Goal: Task Accomplishment & Management: Manage account settings

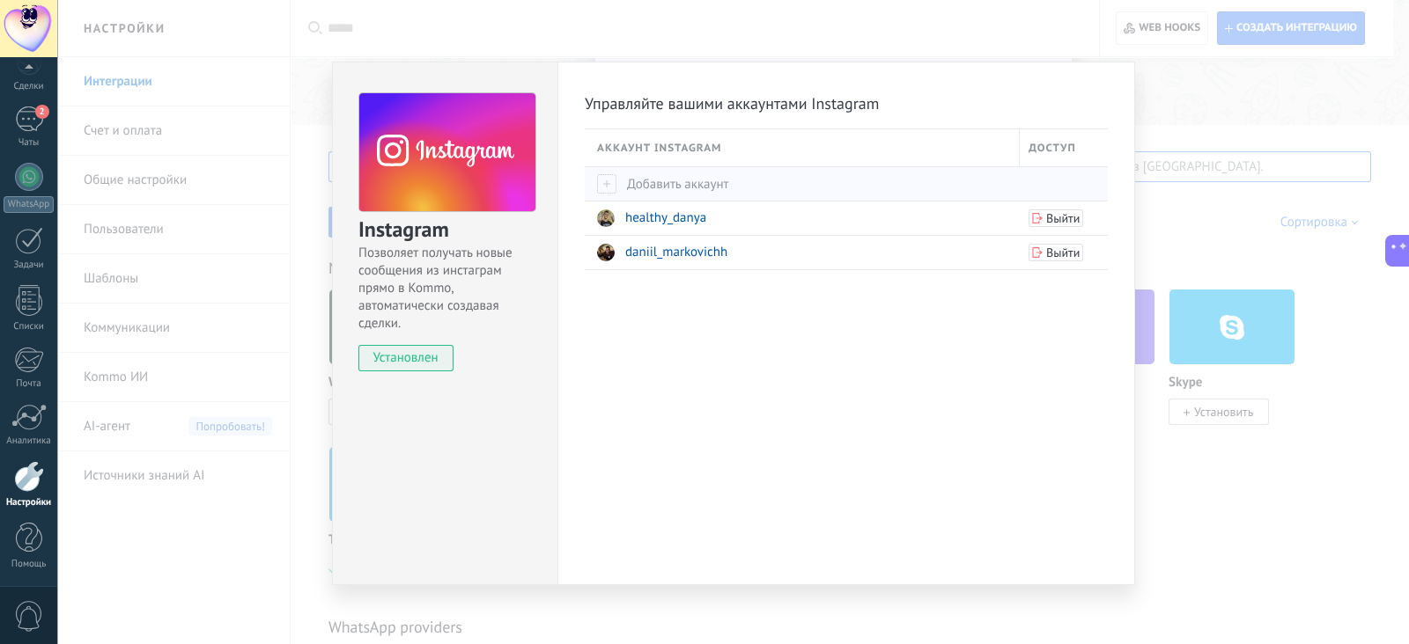
click at [659, 176] on span "Добавить аккаунт" at bounding box center [663, 184] width 132 height 17
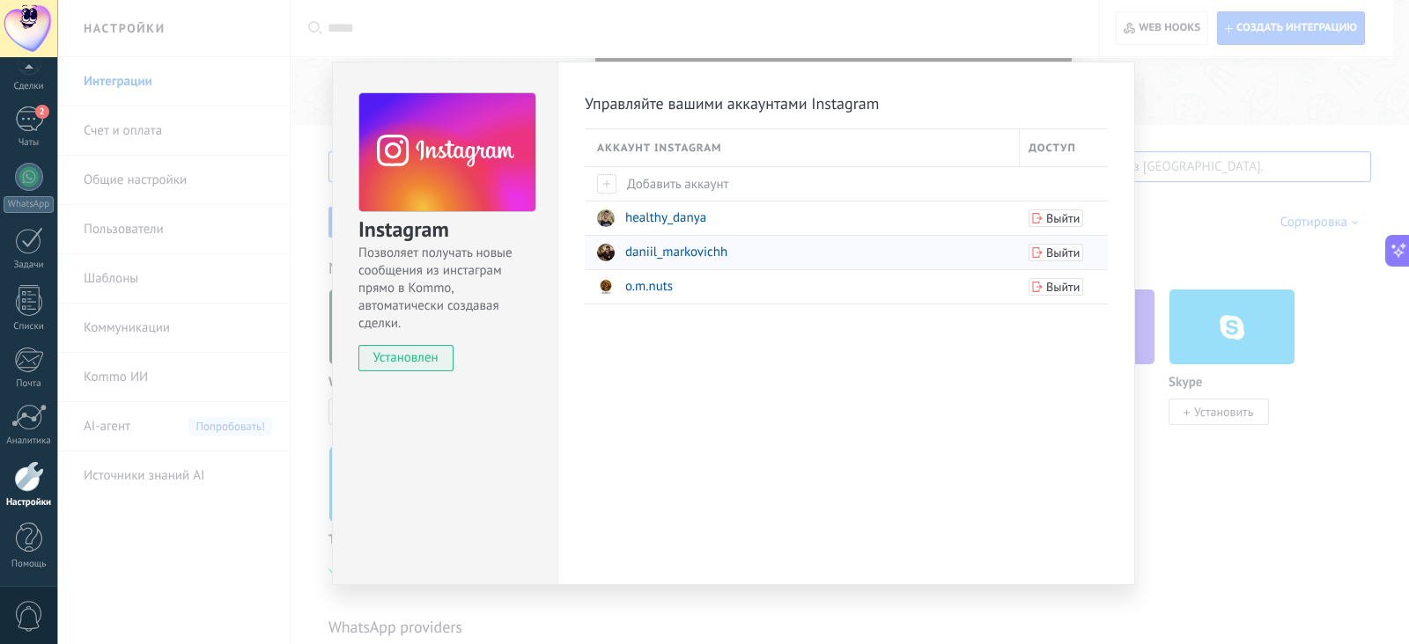
click at [1049, 248] on span "Выйти" at bounding box center [1062, 253] width 33 height 12
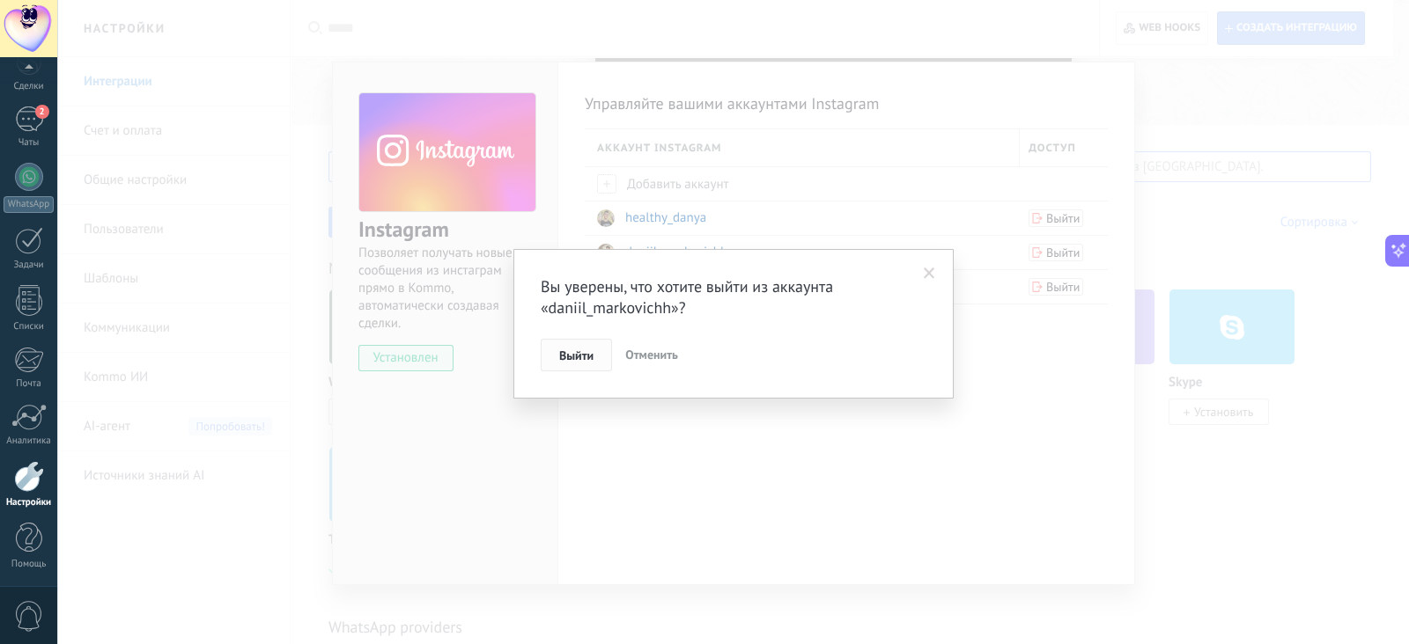
click at [585, 345] on button "Выйти" at bounding box center [576, 355] width 71 height 33
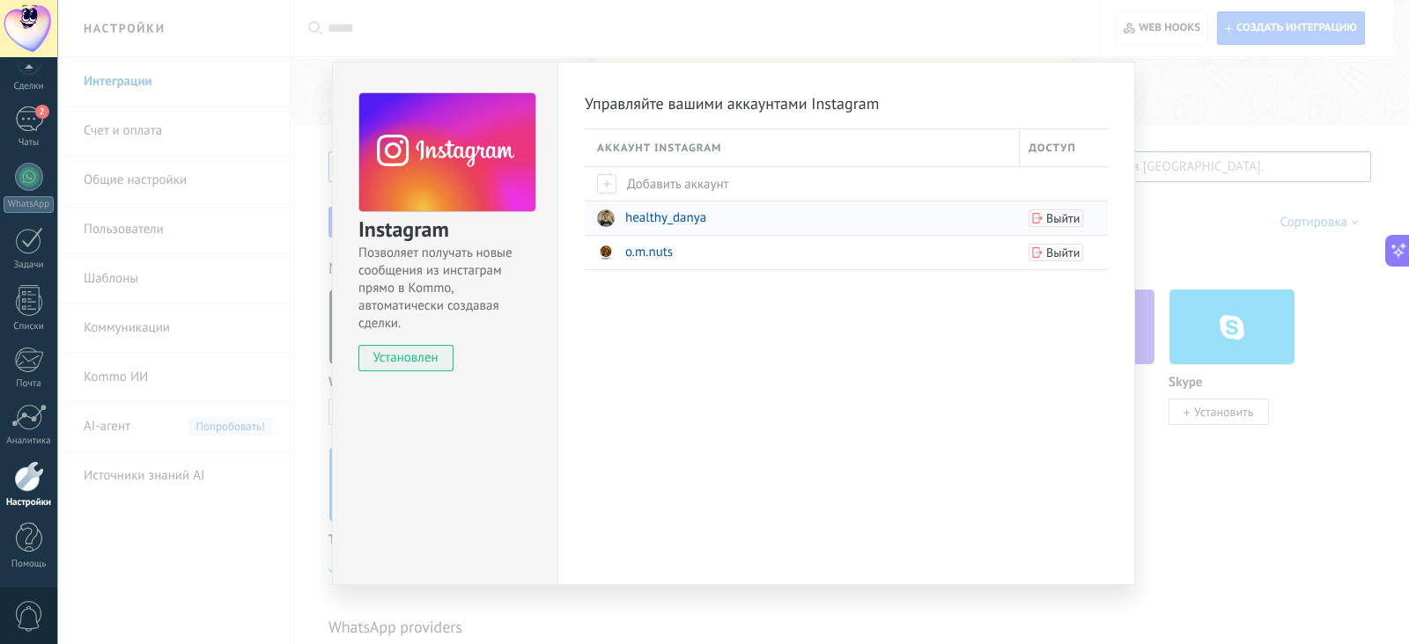
click at [1066, 212] on span "Выйти" at bounding box center [1062, 218] width 33 height 12
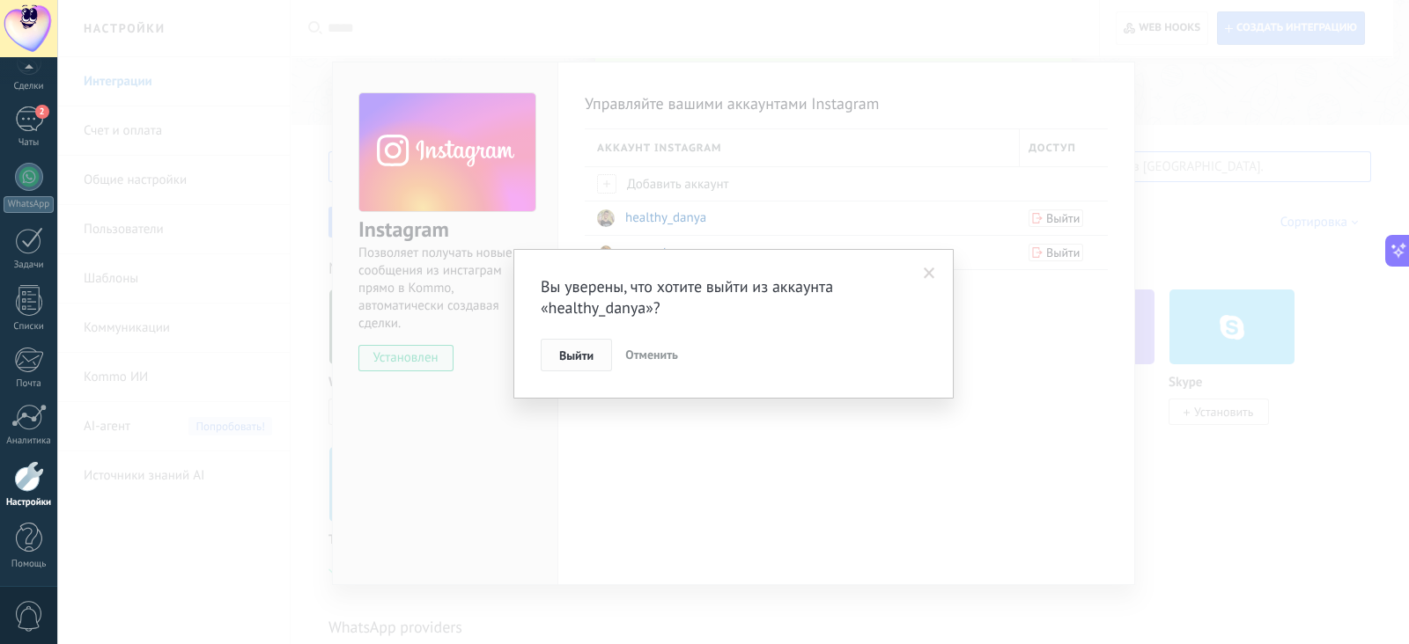
click at [573, 350] on span "Выйти" at bounding box center [576, 356] width 34 height 12
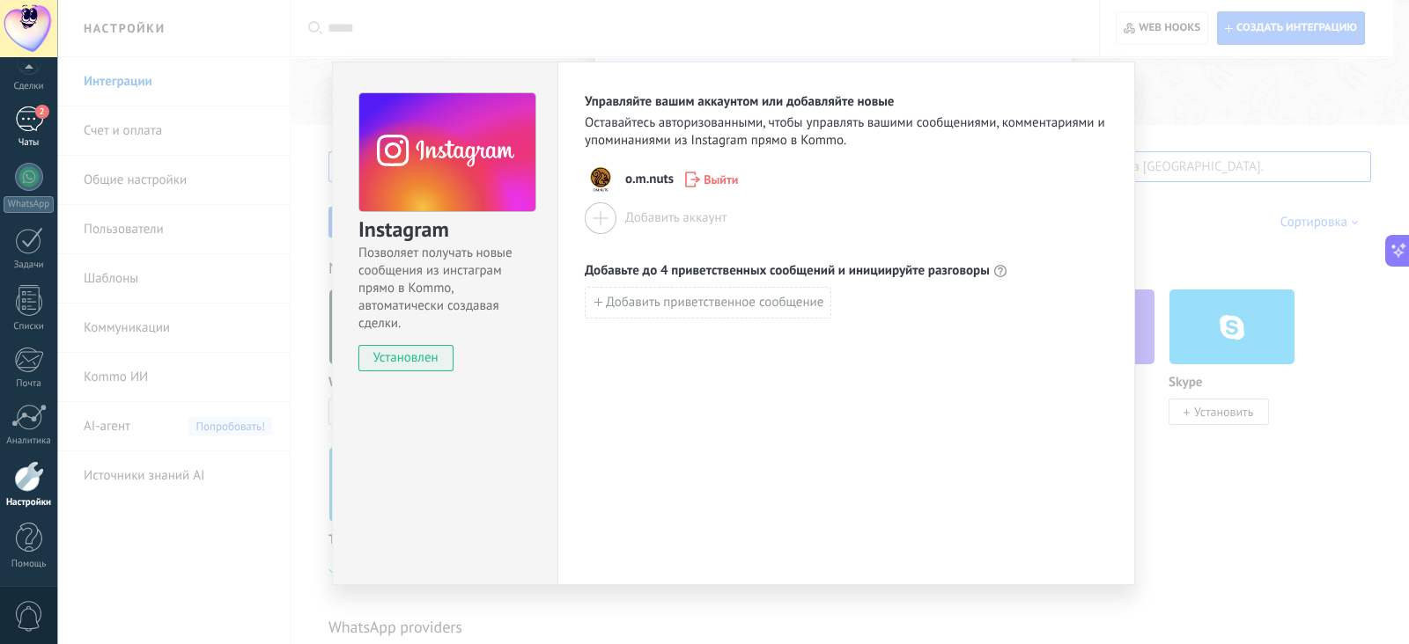
click at [11, 132] on link "2 Чаты" at bounding box center [28, 128] width 57 height 42
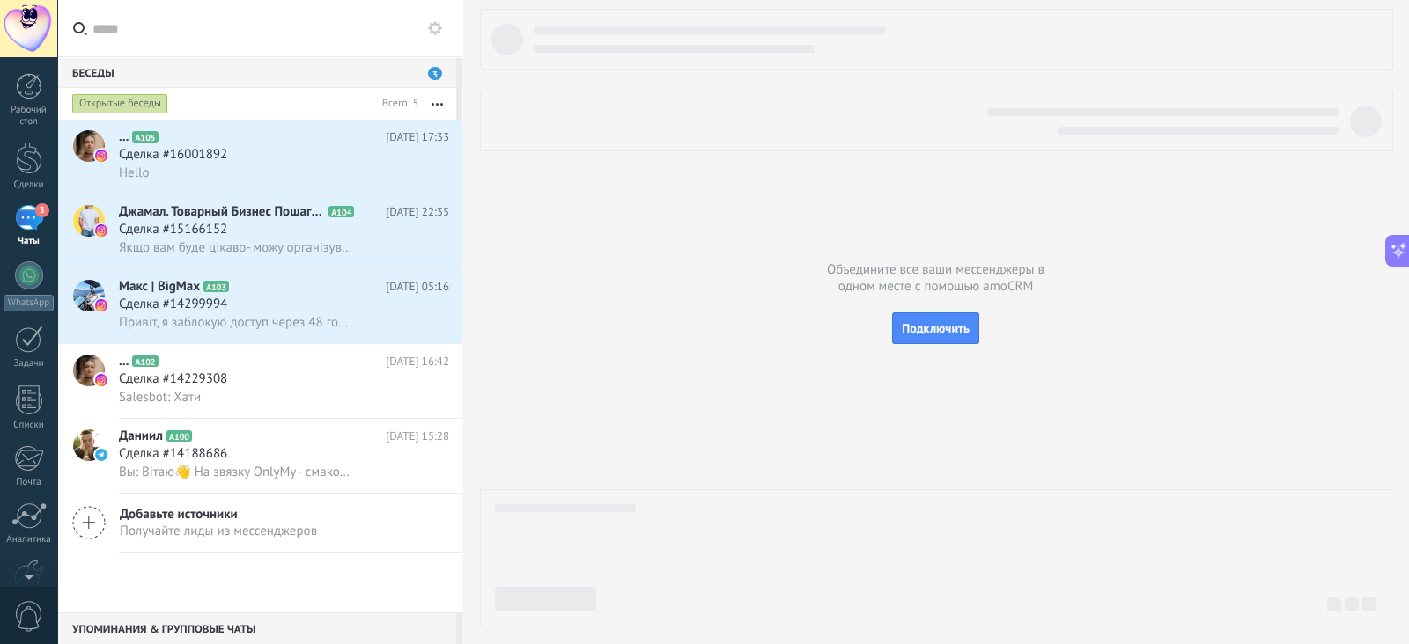
click at [157, 107] on div "Открытые беседы" at bounding box center [120, 103] width 96 height 21
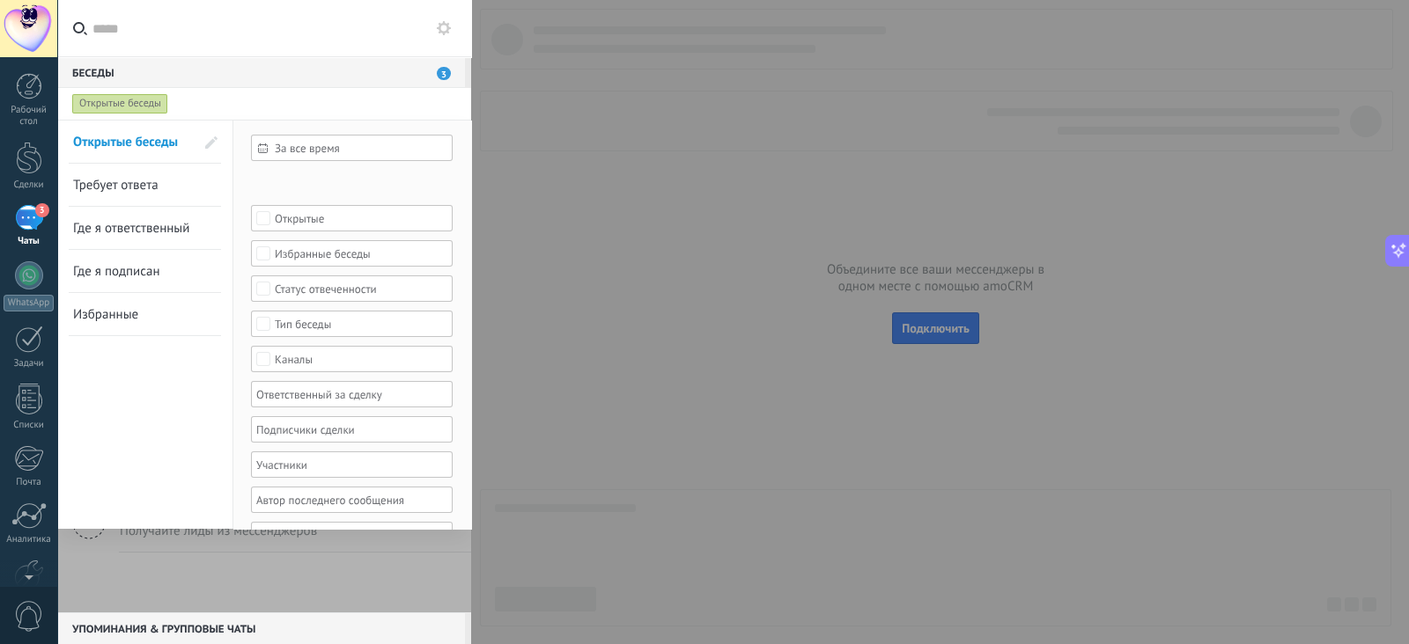
click at [278, 206] on div "Открытые" at bounding box center [352, 218] width 202 height 26
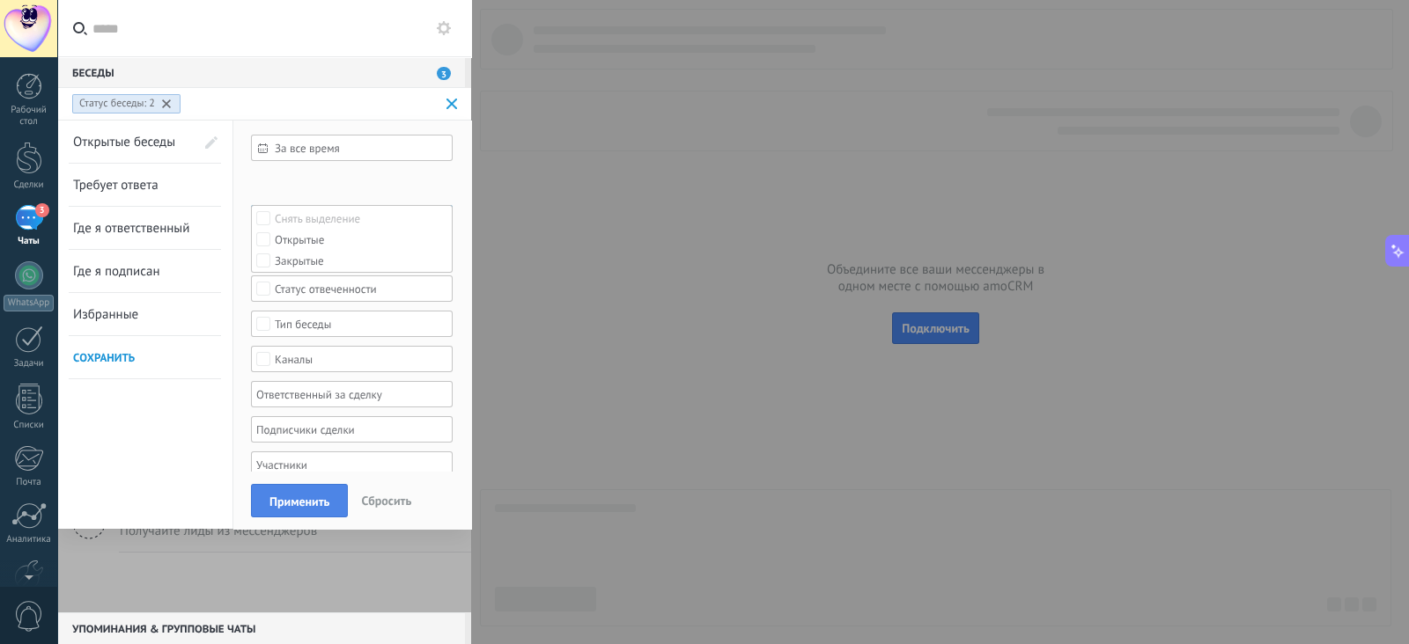
click at [305, 502] on span "Применить" at bounding box center [299, 502] width 60 height 12
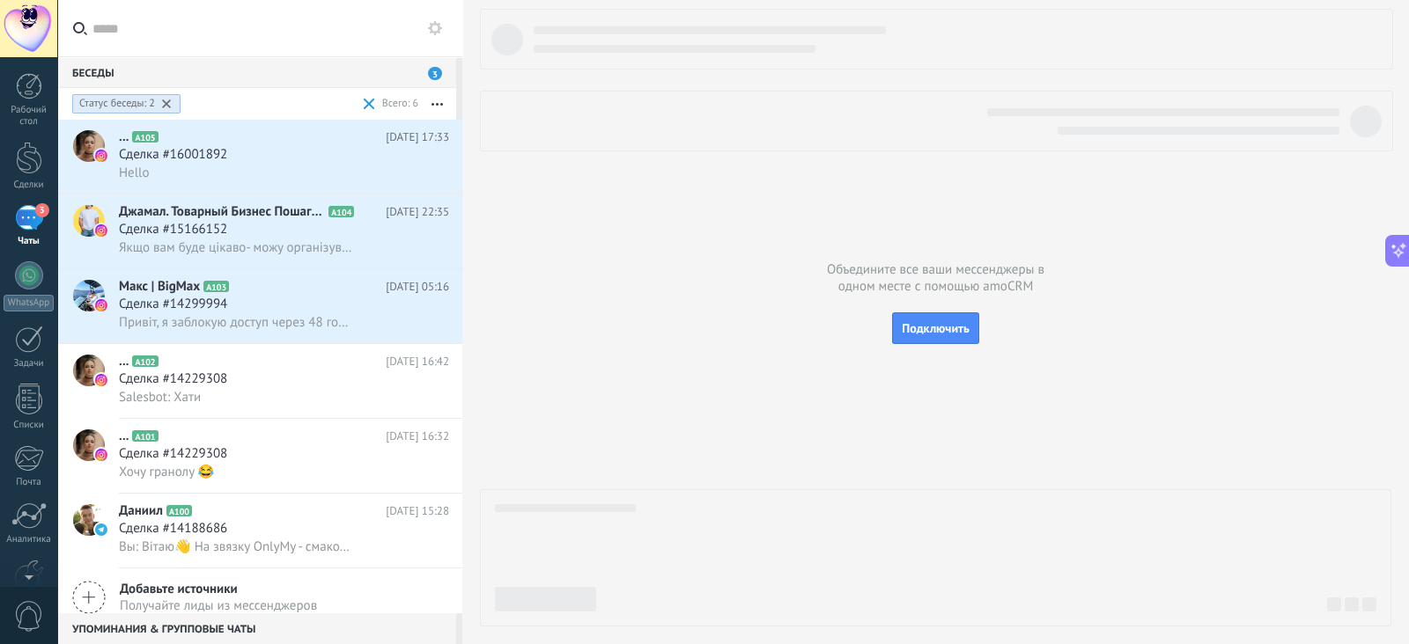
click at [437, 99] on button "button" at bounding box center [437, 104] width 38 height 32
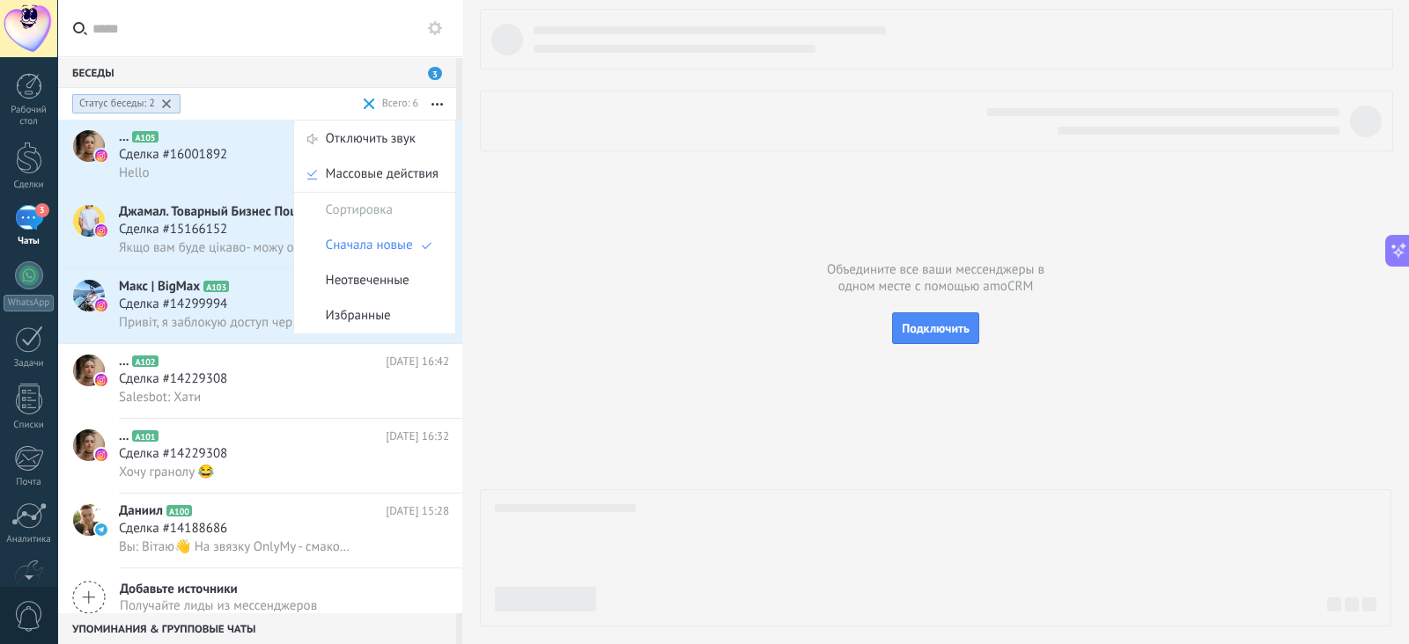
click at [437, 99] on button "button" at bounding box center [437, 104] width 38 height 32
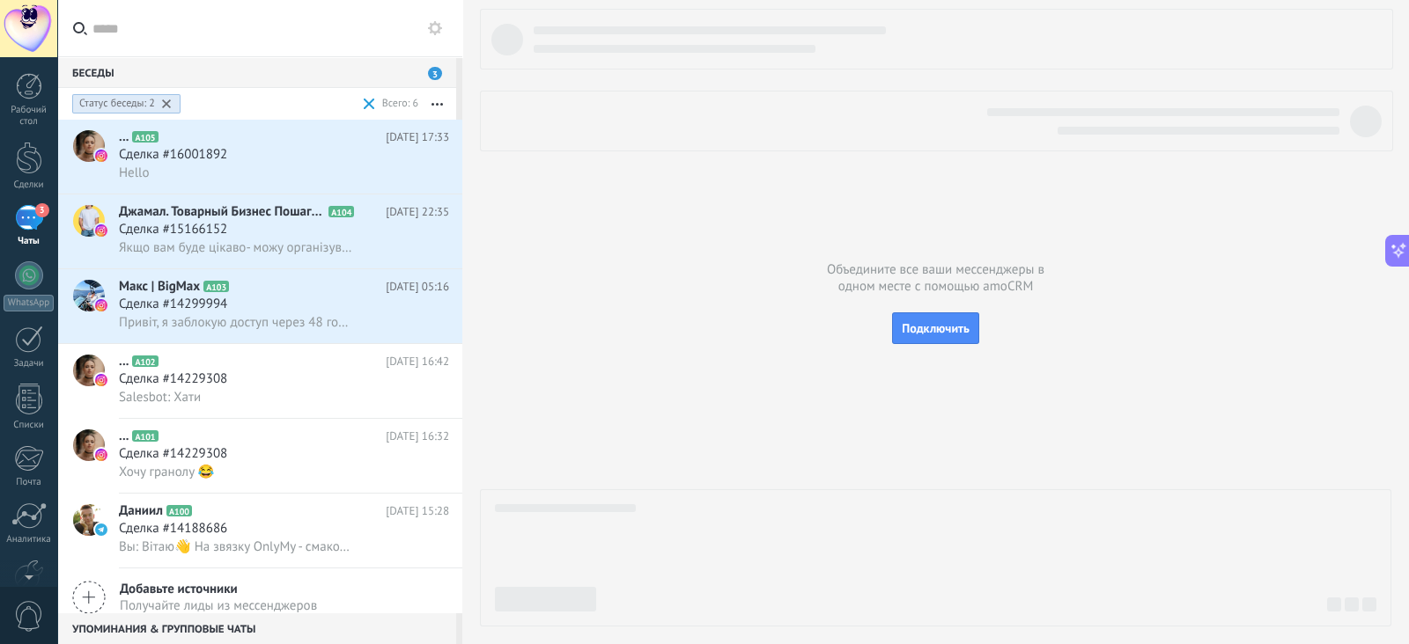
click at [438, 23] on icon at bounding box center [435, 28] width 14 height 14
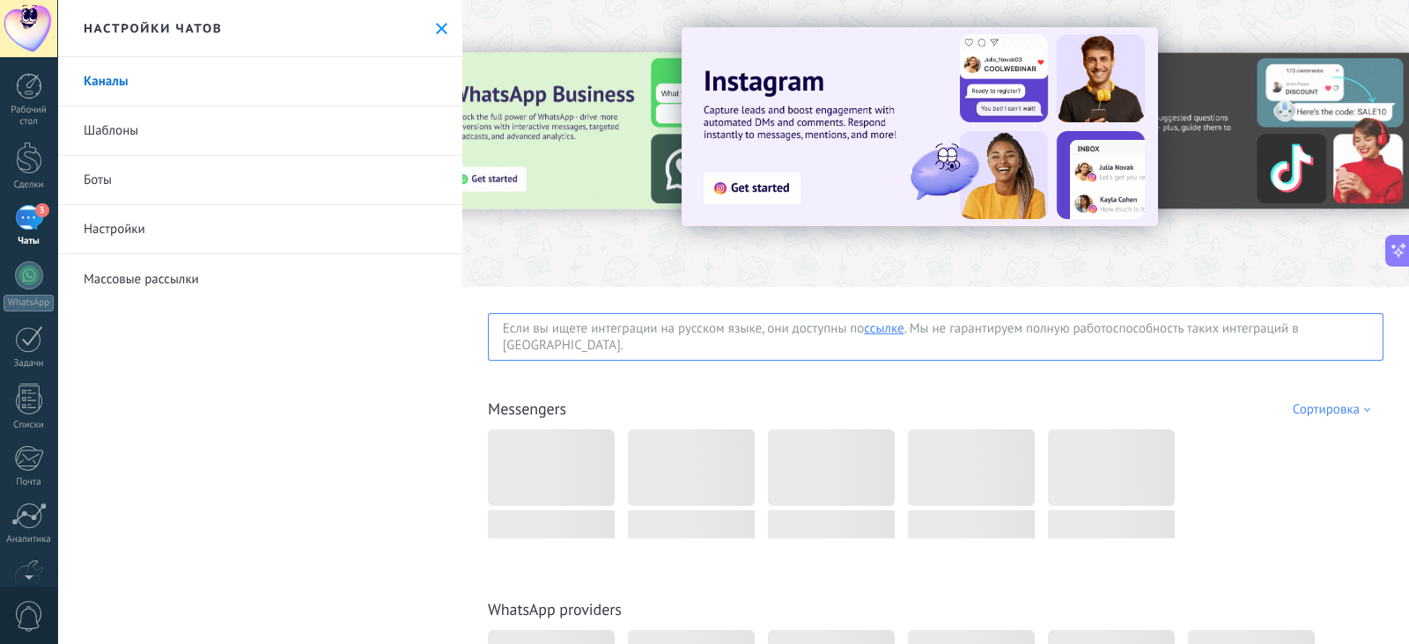
click at [438, 23] on icon at bounding box center [441, 28] width 11 height 11
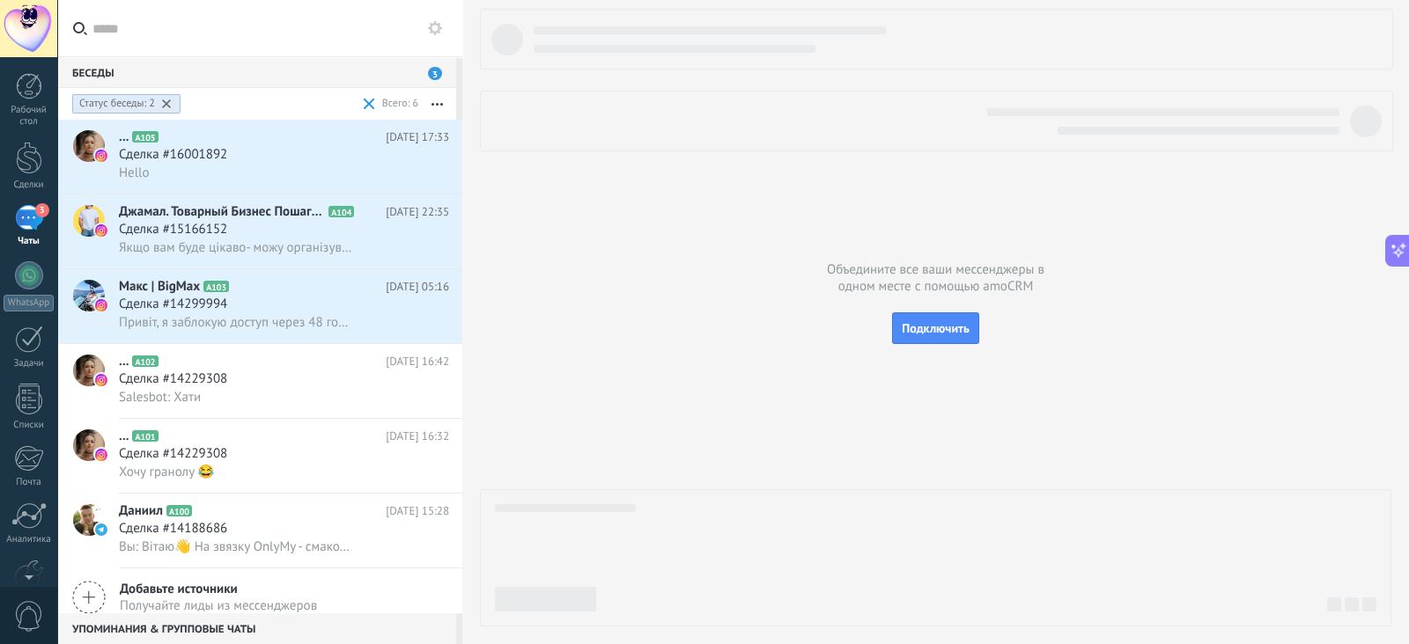
click at [139, 102] on div "Статус беседы: 2" at bounding box center [117, 104] width 76 height 14
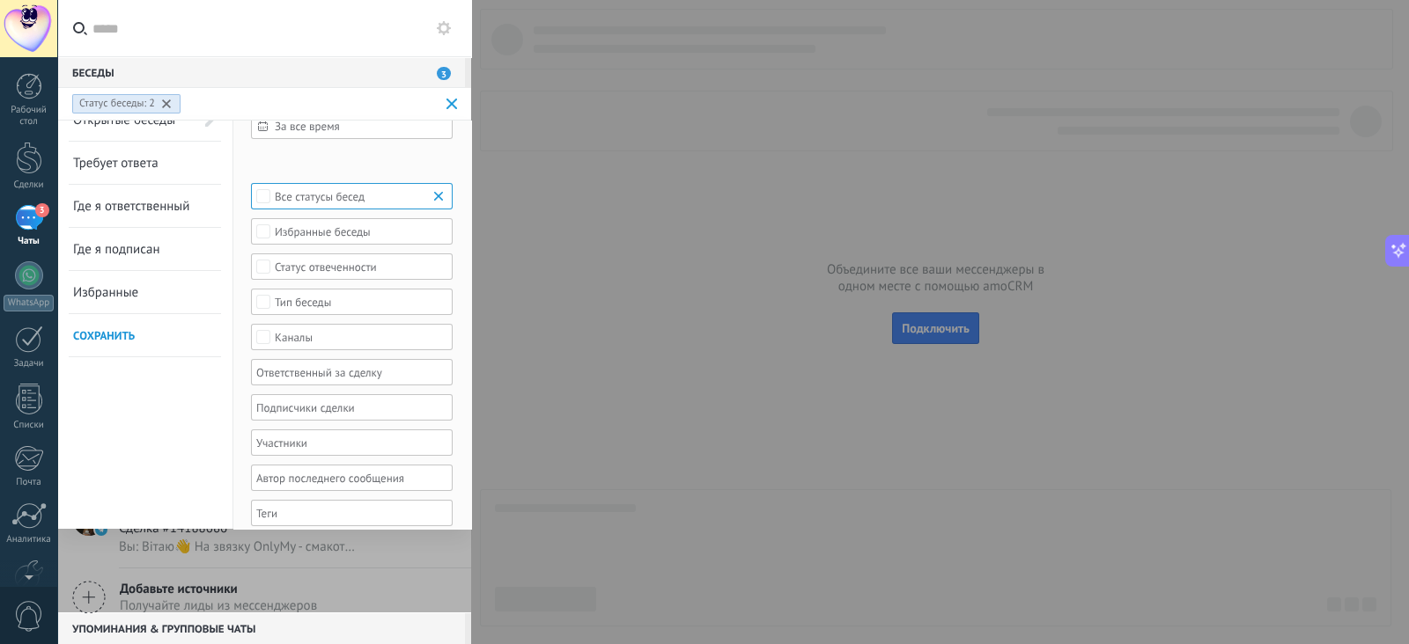
scroll to position [35, 0]
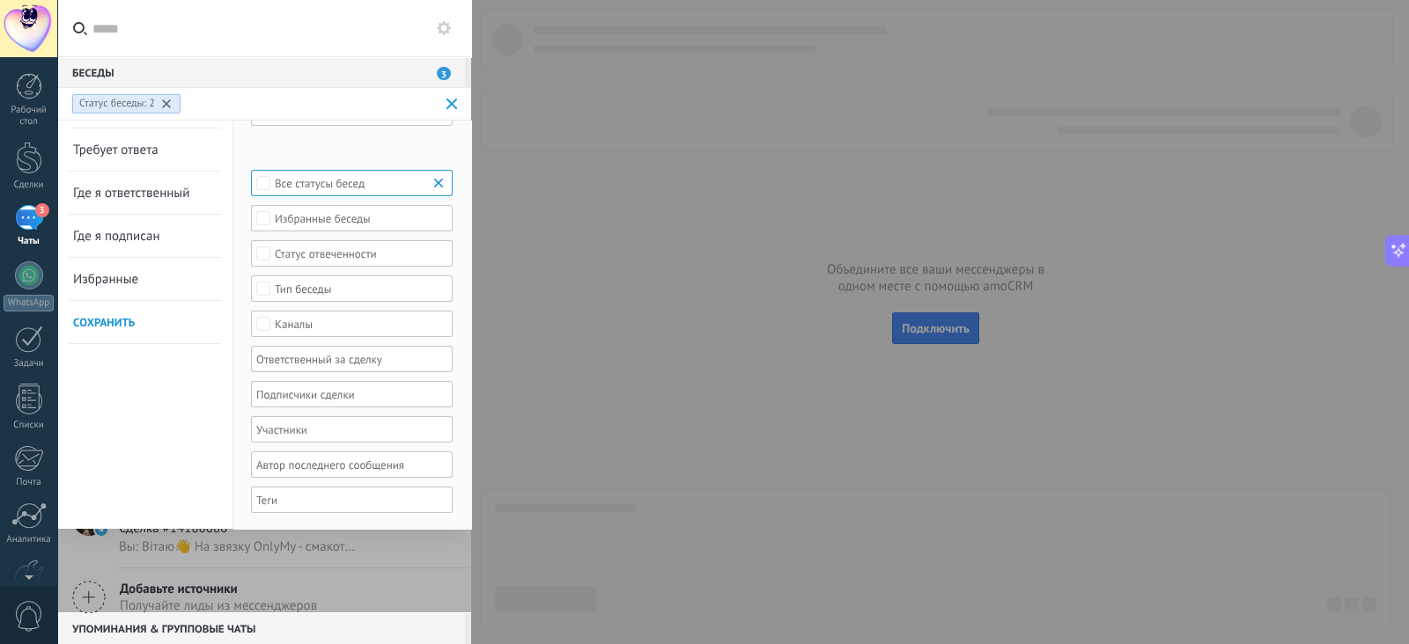
click at [339, 288] on div "Тип беседы" at bounding box center [352, 289] width 155 height 13
click at [339, 288] on label "Выбрать всё" at bounding box center [352, 288] width 200 height 21
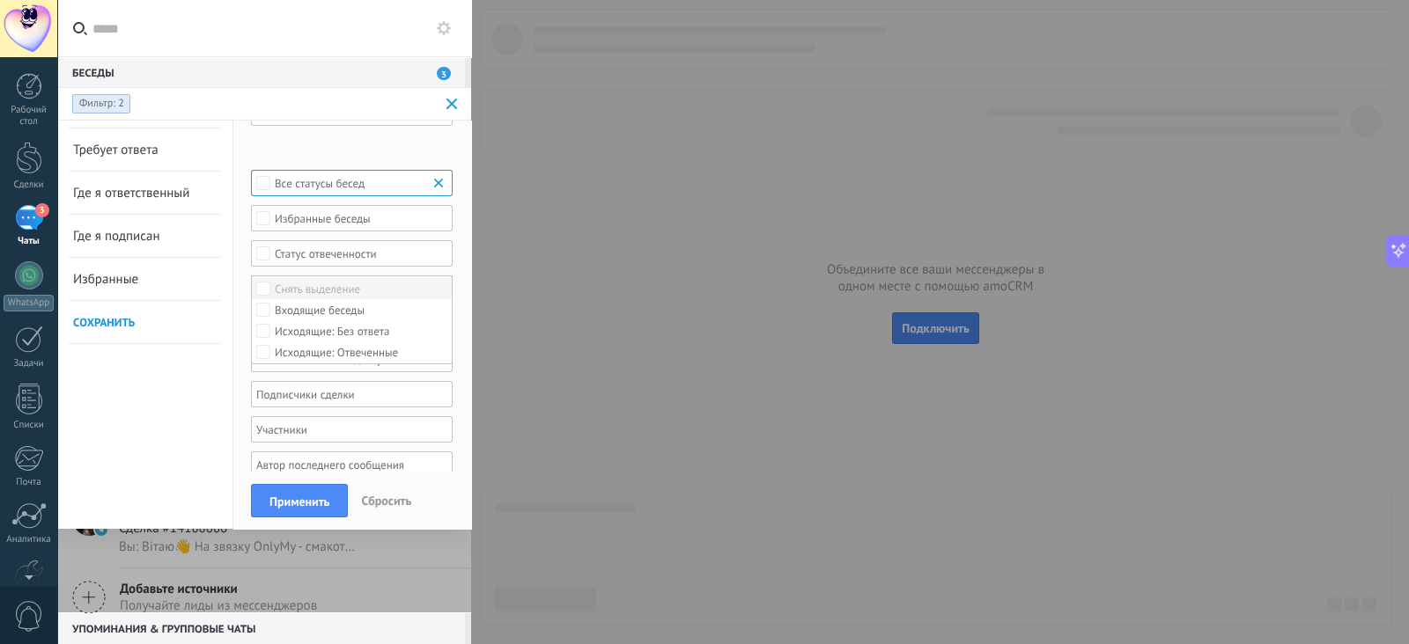
click at [339, 288] on div "Снять выделение" at bounding box center [317, 289] width 85 height 12
click at [232, 223] on div "Открытые беседы Требует ответа Где я ответственный Где я подписан Избранные Cох…" at bounding box center [145, 307] width 176 height 445
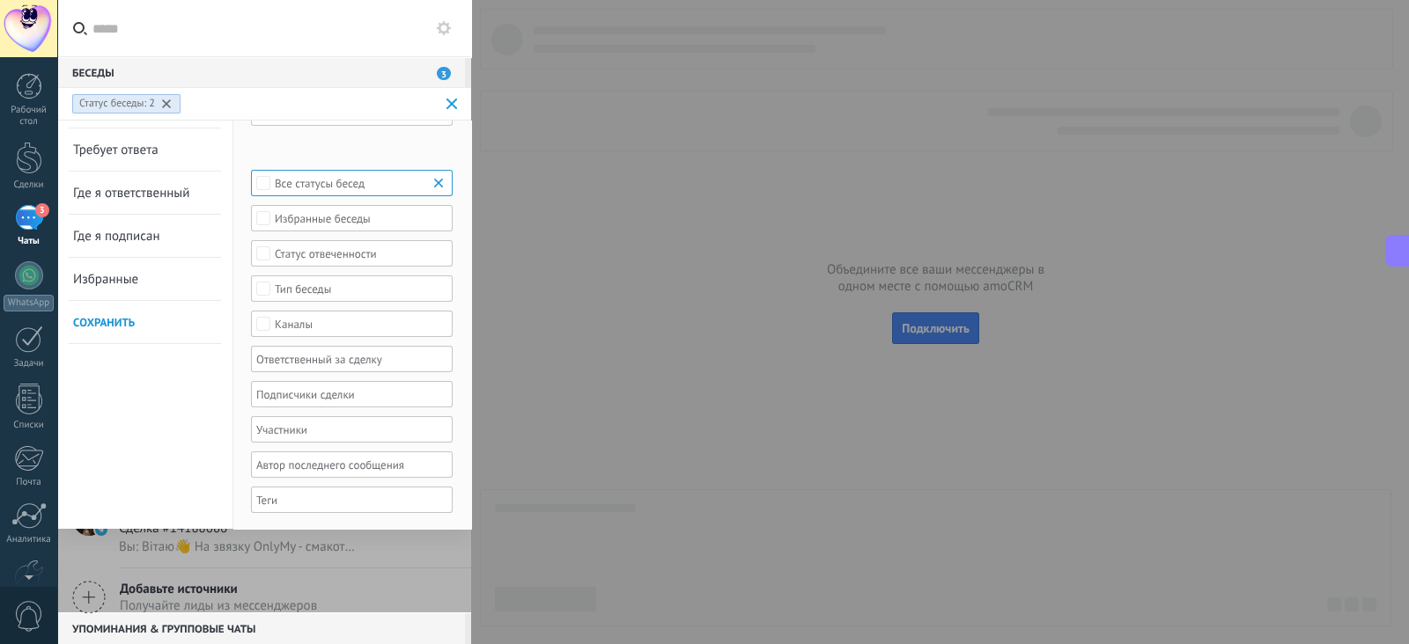
click at [283, 318] on div "Каналы" at bounding box center [352, 324] width 155 height 13
click at [294, 382] on div "o.m.nuts" at bounding box center [295, 388] width 41 height 12
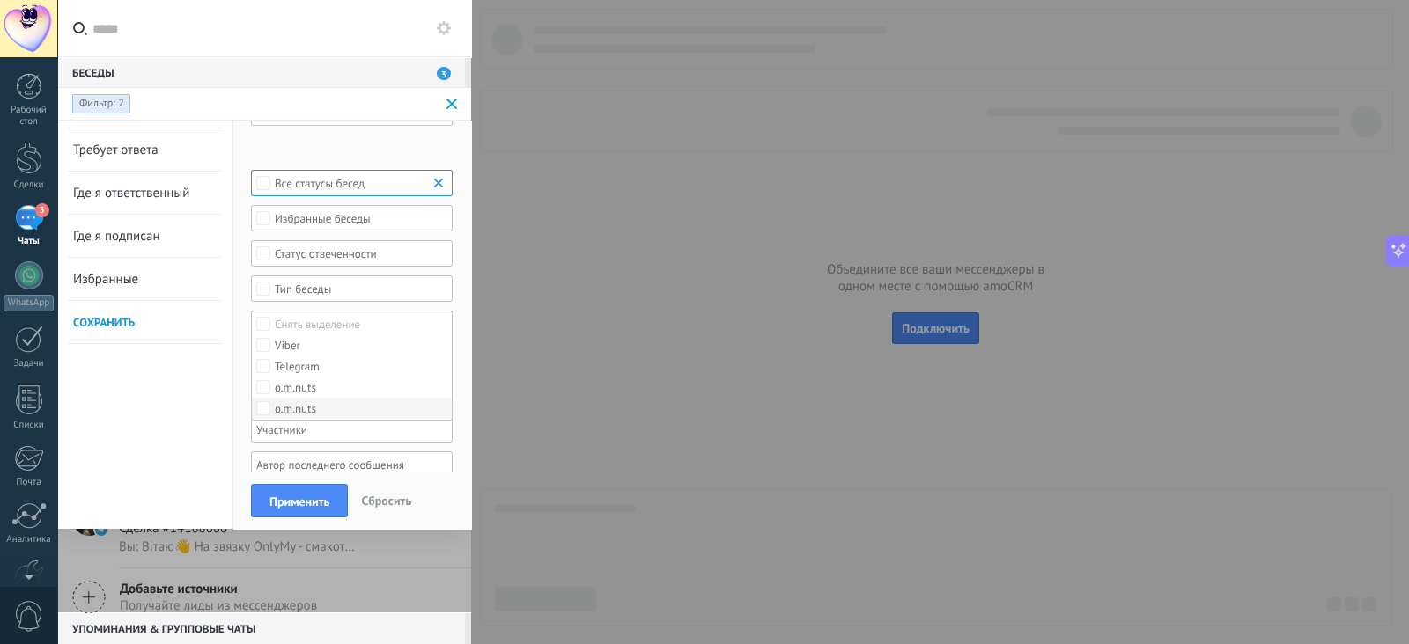
click at [294, 406] on div "o.m.nuts" at bounding box center [295, 409] width 41 height 12
click at [291, 486] on button "Применить" at bounding box center [299, 500] width 97 height 33
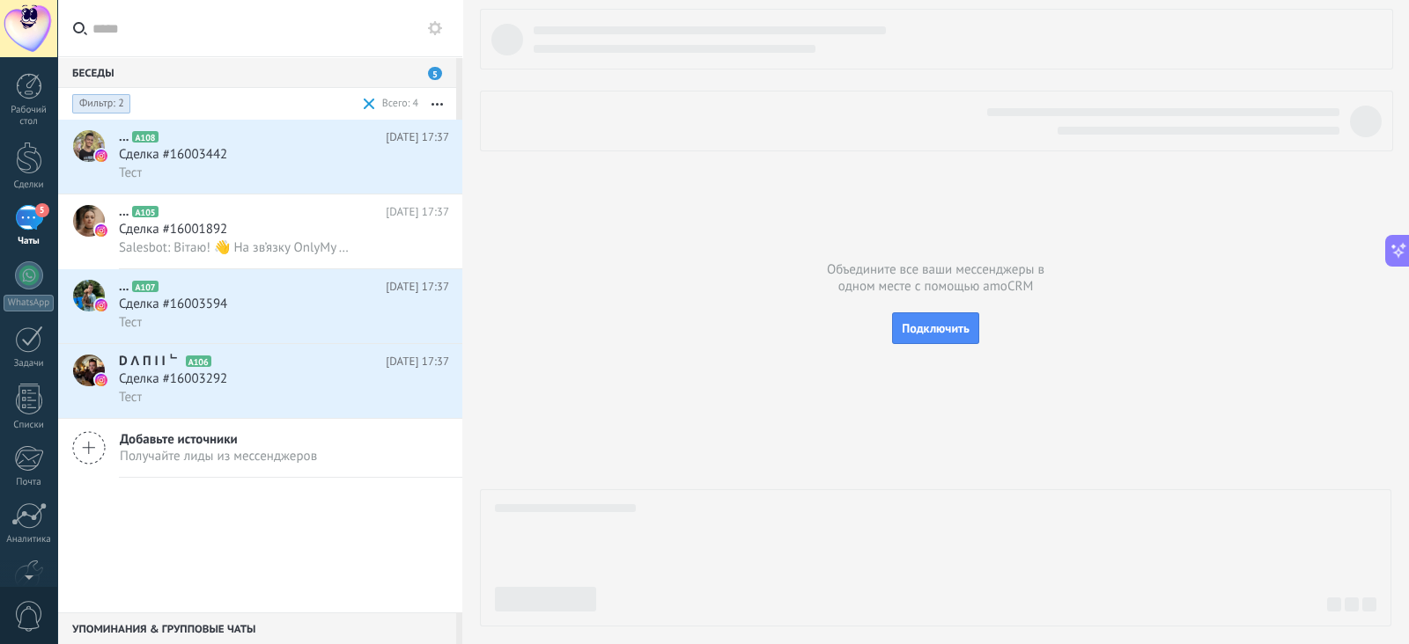
click at [432, 72] on span "5" at bounding box center [435, 73] width 14 height 13
click at [362, 104] on span at bounding box center [369, 103] width 20 height 35
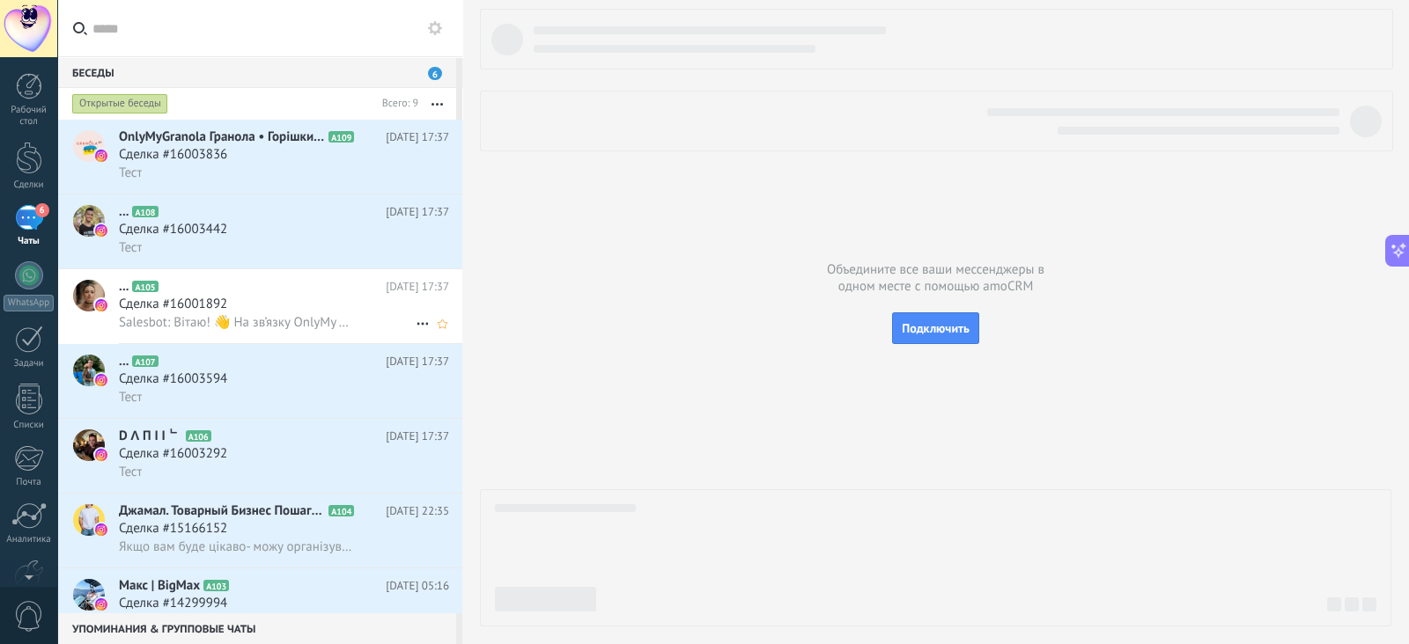
click at [274, 322] on span "Salesbot: Вітаю! 👋 На зв’язку OnlyMy — смакота для всієї родини 💛 На жаль, горі…" at bounding box center [235, 322] width 233 height 17
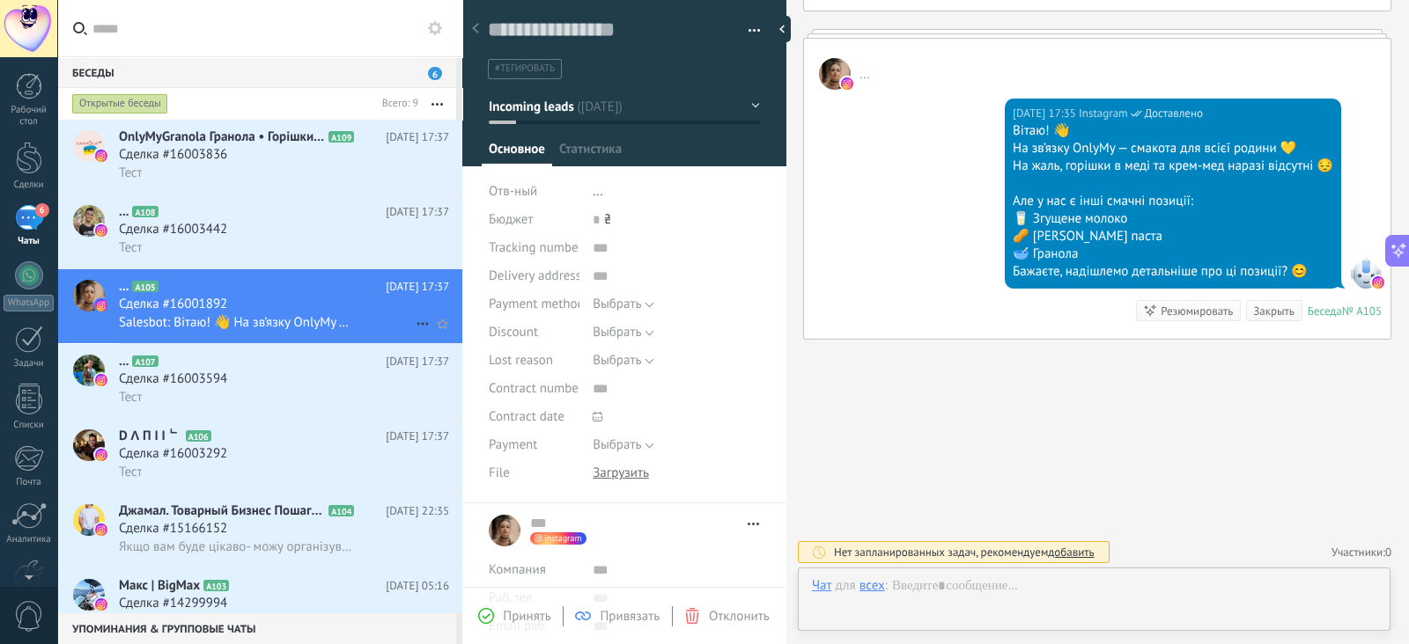
scroll to position [26, 0]
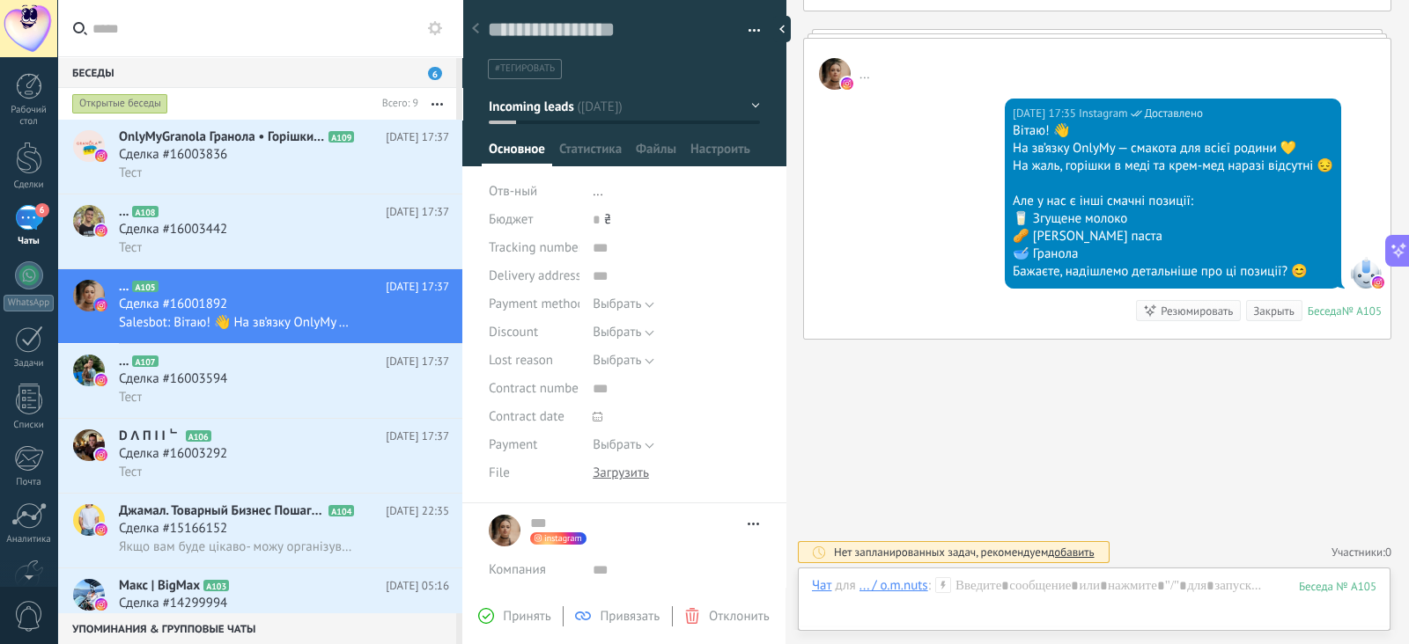
click at [433, 68] on span "6" at bounding box center [435, 73] width 14 height 13
click at [153, 95] on div "Открытые беседы" at bounding box center [120, 103] width 96 height 21
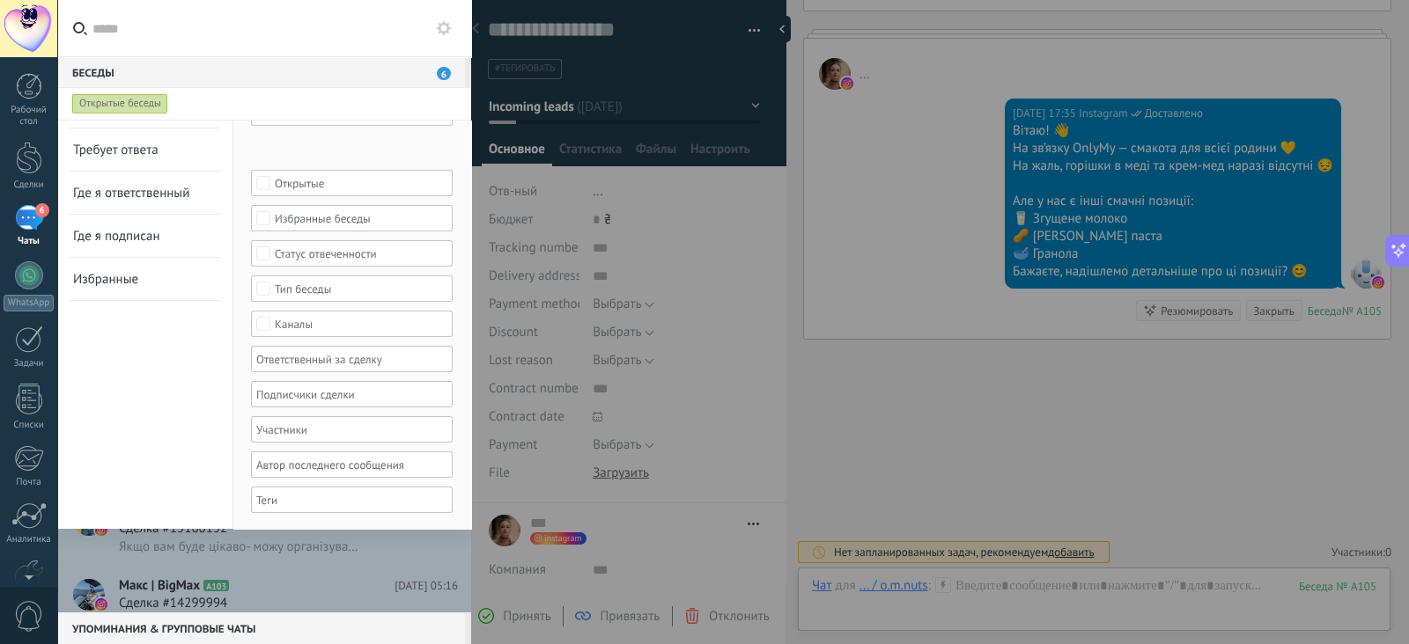
click at [302, 321] on div "Каналы" at bounding box center [352, 324] width 155 height 13
click at [294, 391] on div "o.m.nuts" at bounding box center [295, 388] width 41 height 12
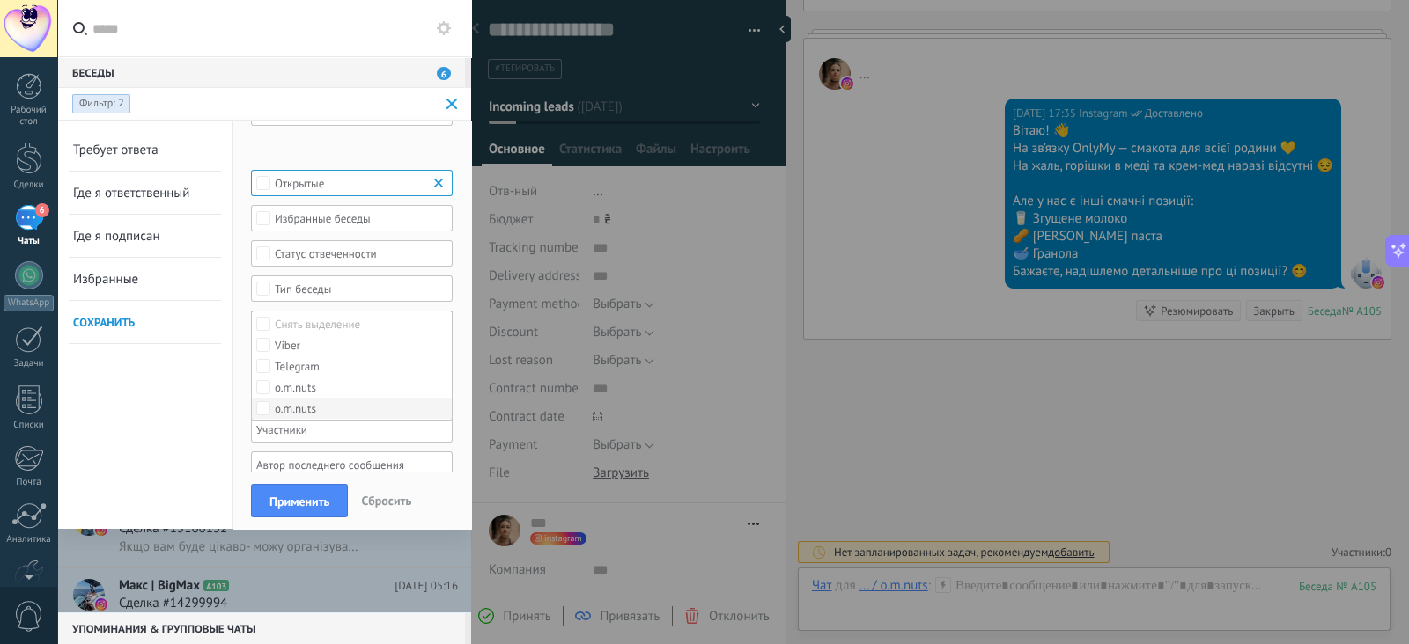
click at [291, 398] on label "o.m.nuts" at bounding box center [352, 408] width 200 height 21
click at [291, 504] on span "Применить" at bounding box center [299, 502] width 60 height 12
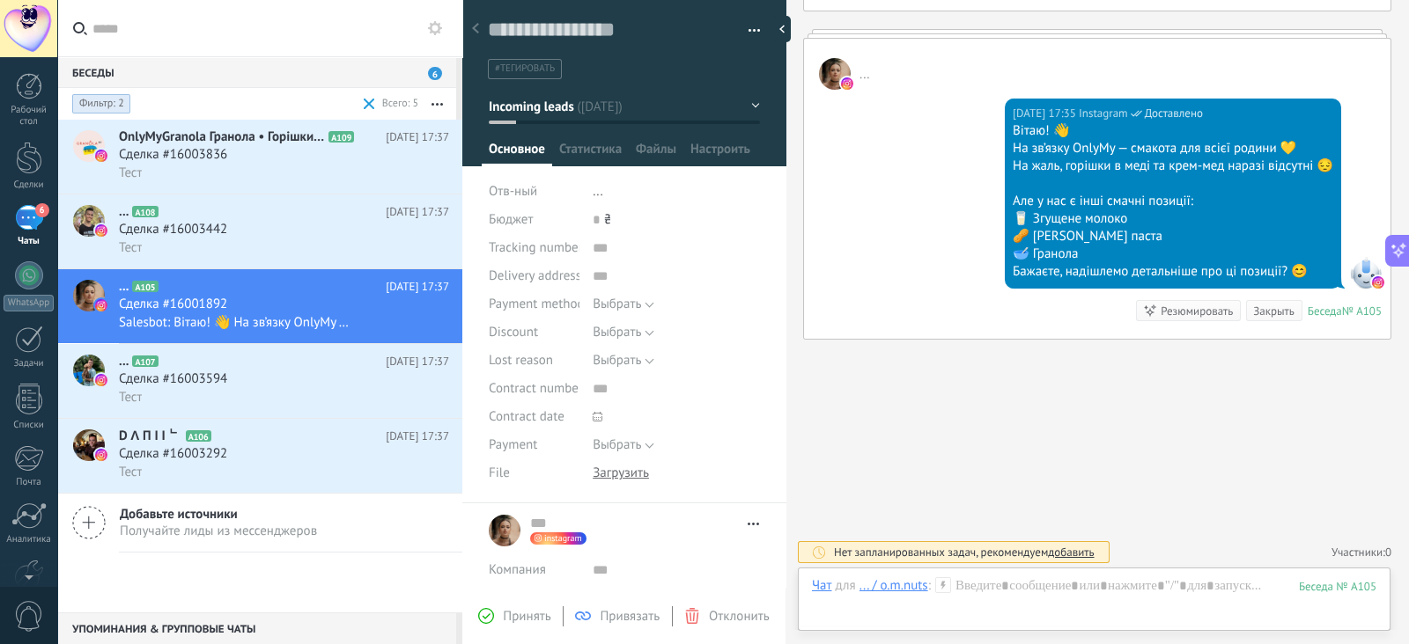
click at [476, 20] on div at bounding box center [475, 29] width 25 height 34
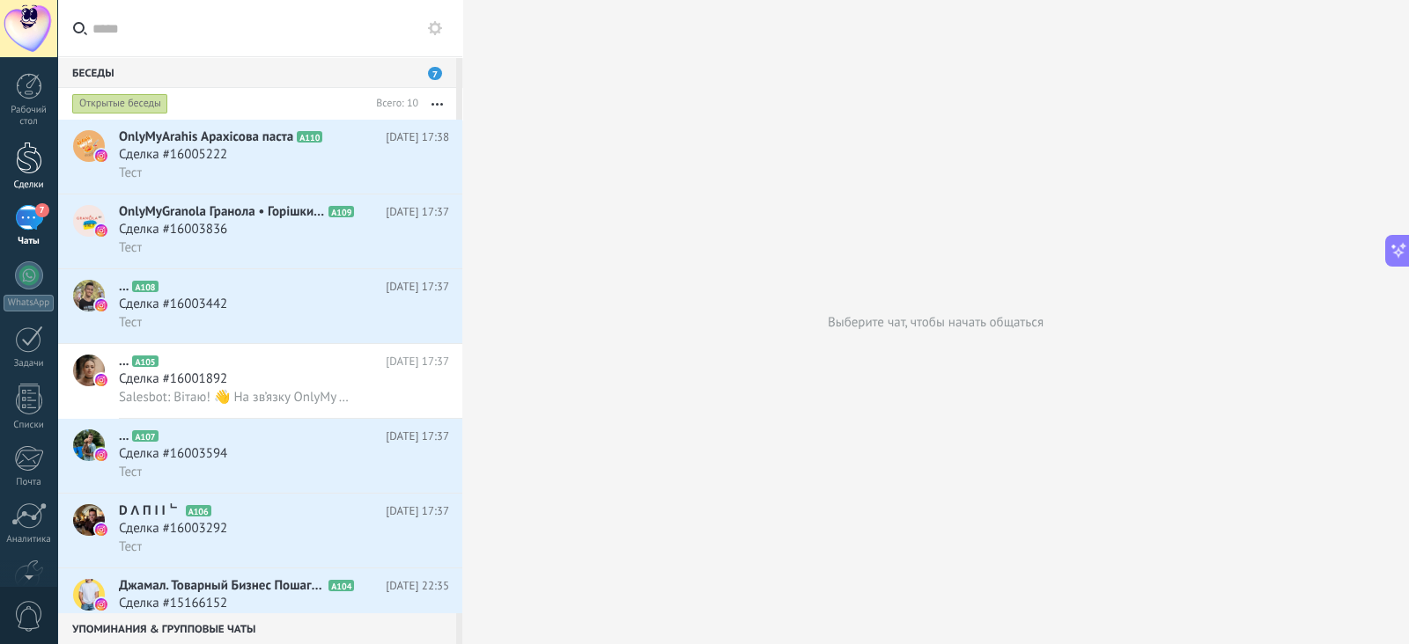
click at [0, 157] on link "Сделки" at bounding box center [28, 166] width 57 height 49
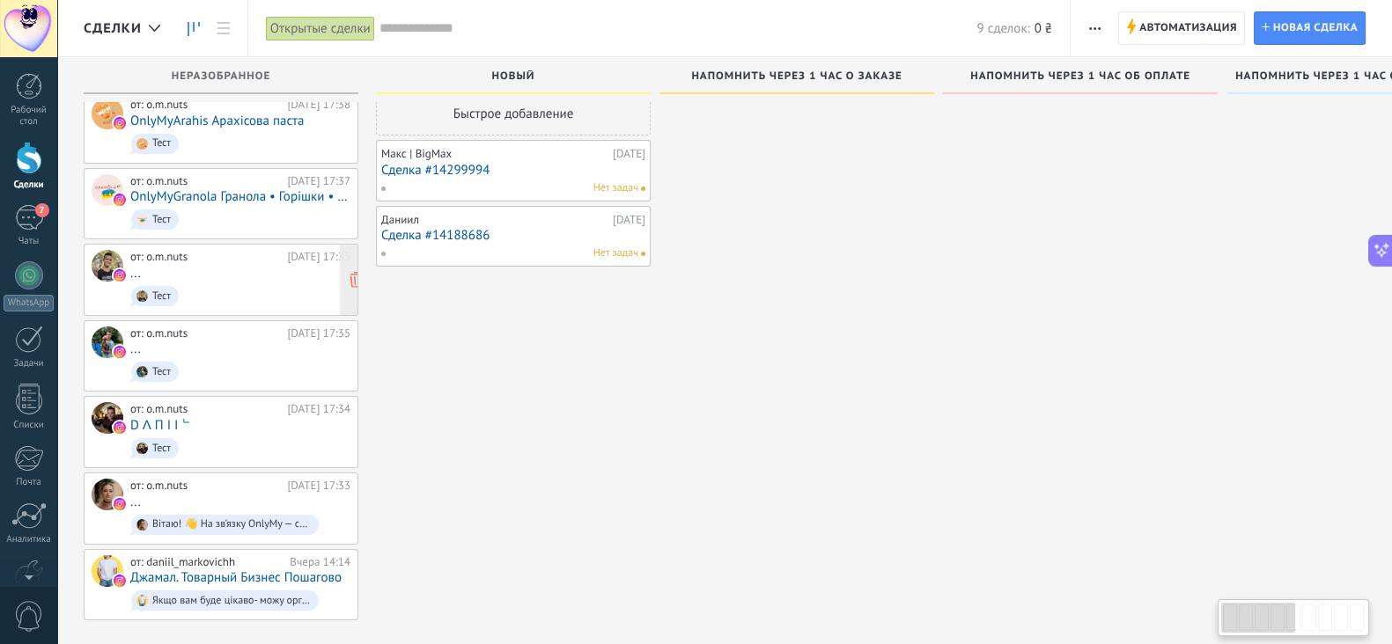
scroll to position [26, 0]
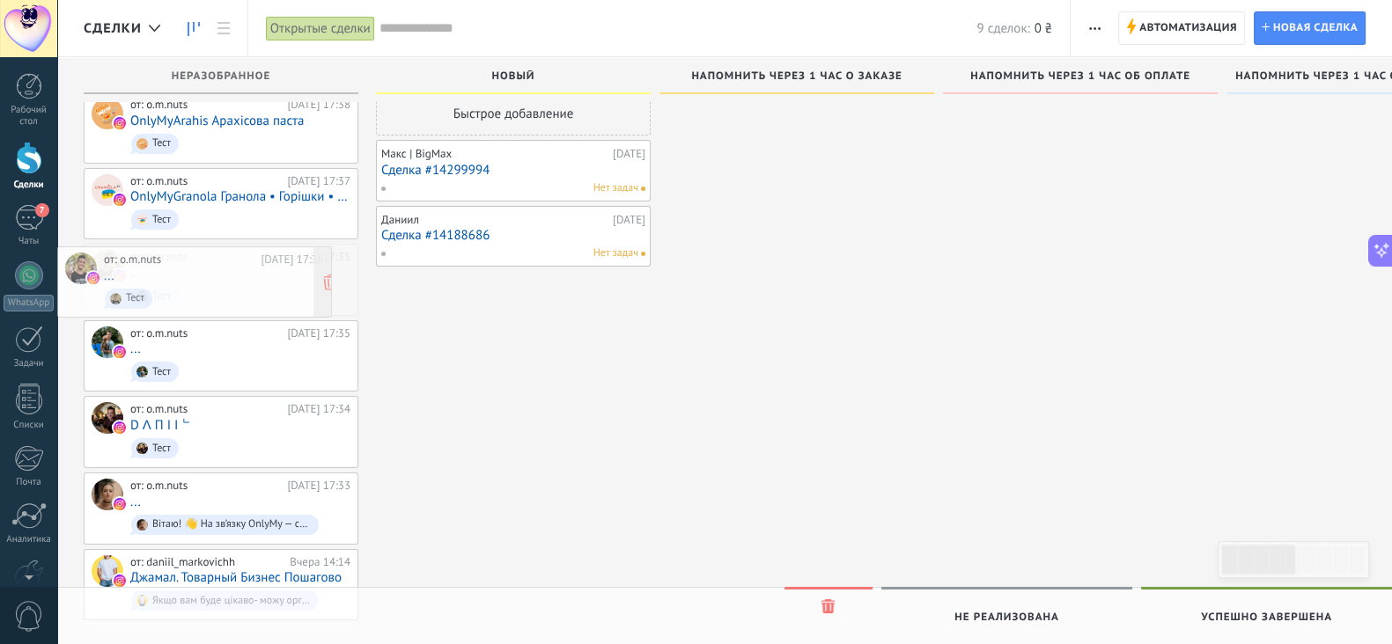
drag, startPoint x: 286, startPoint y: 272, endPoint x: 255, endPoint y: 276, distance: 31.1
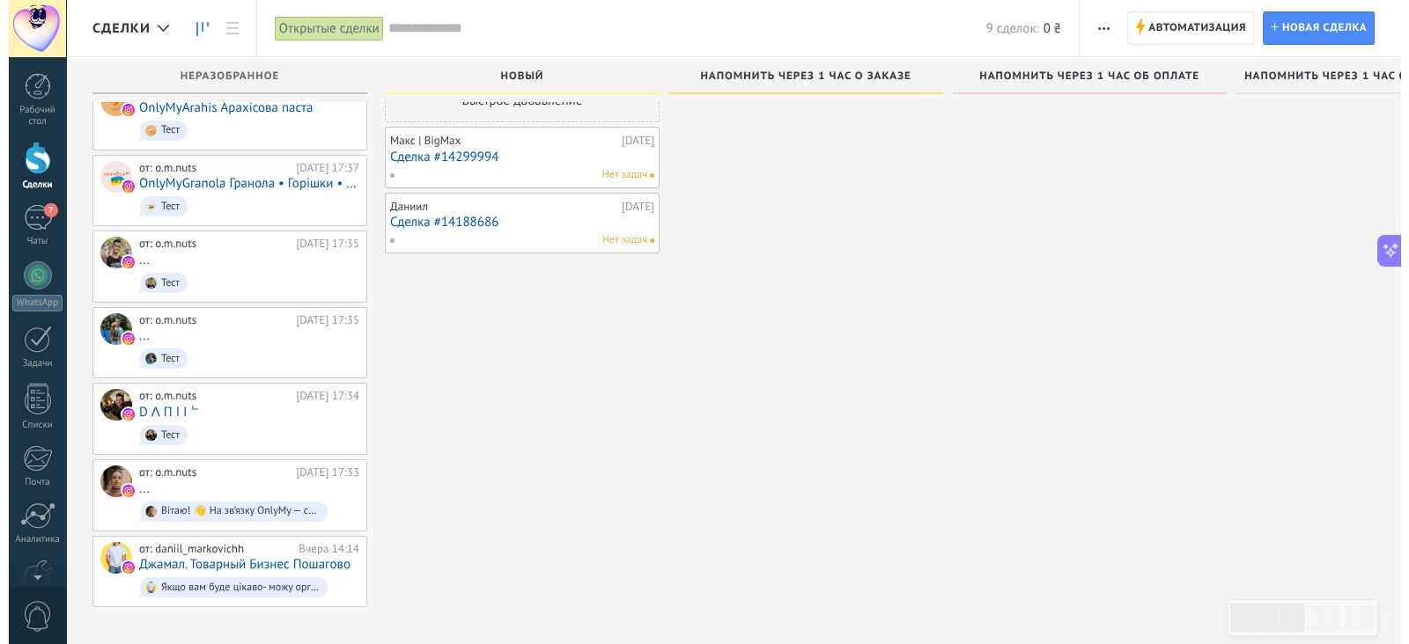
scroll to position [0, 0]
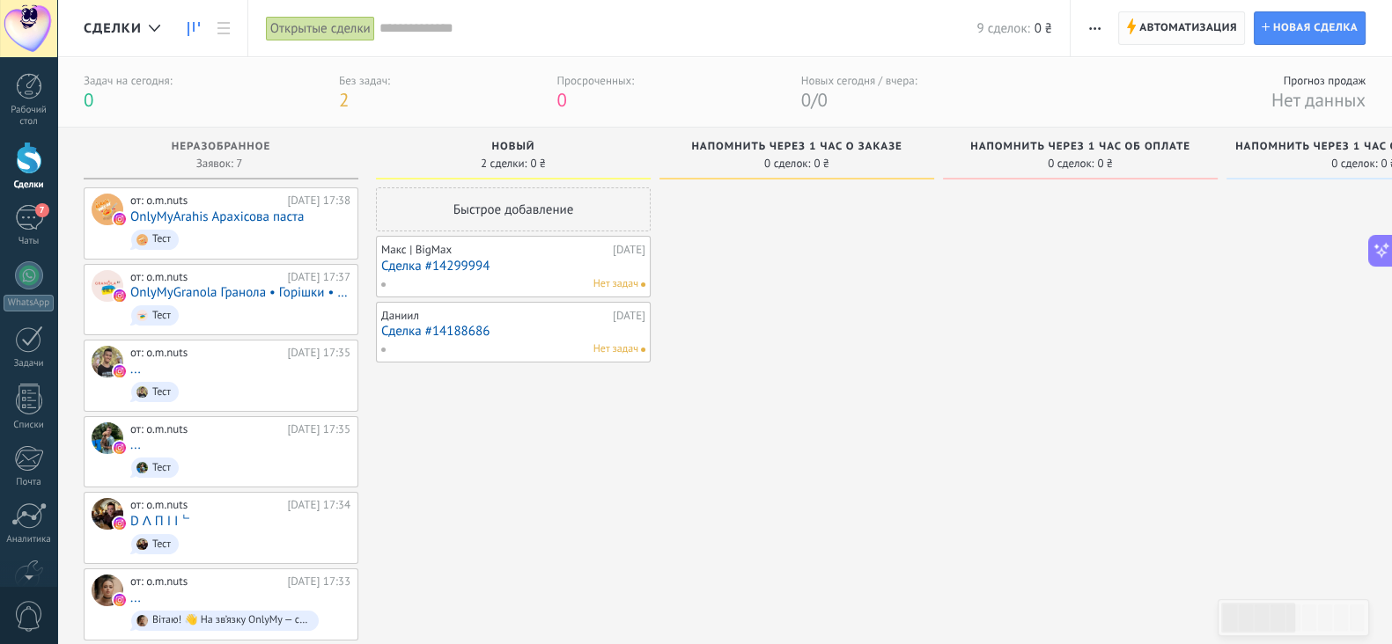
click at [1160, 19] on span "Автоматизация" at bounding box center [1188, 28] width 98 height 32
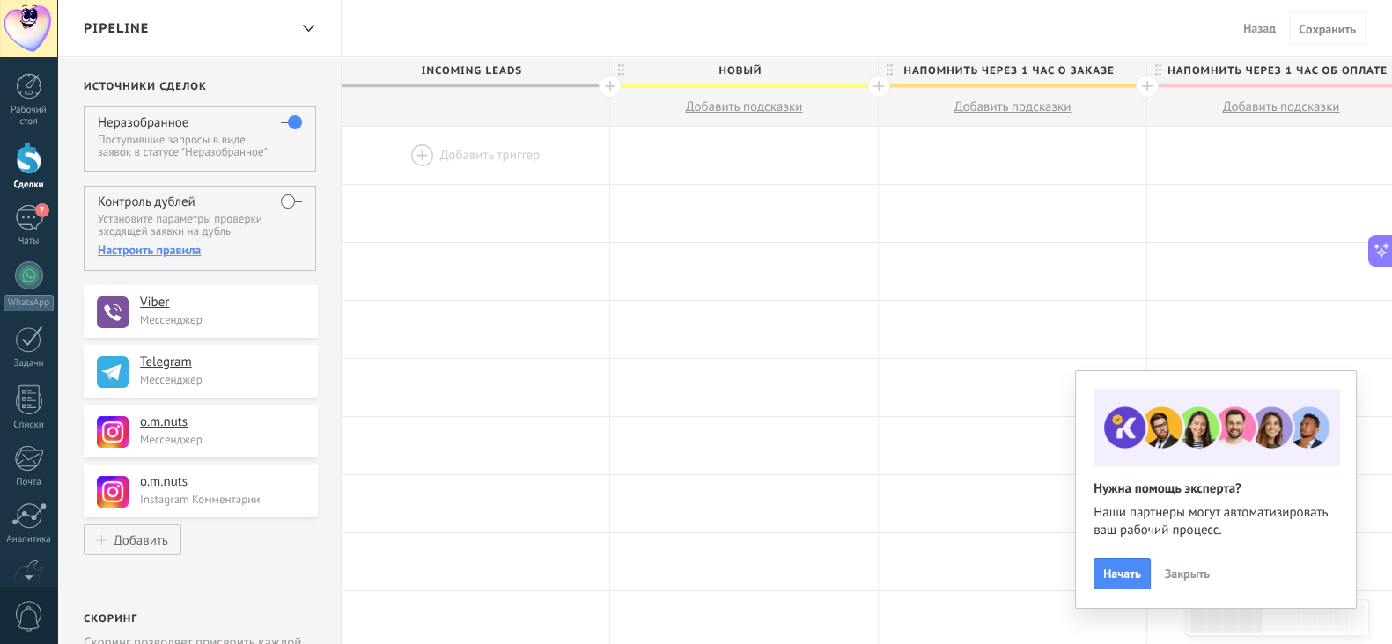
click at [1197, 570] on span "Закрыть" at bounding box center [1187, 574] width 45 height 12
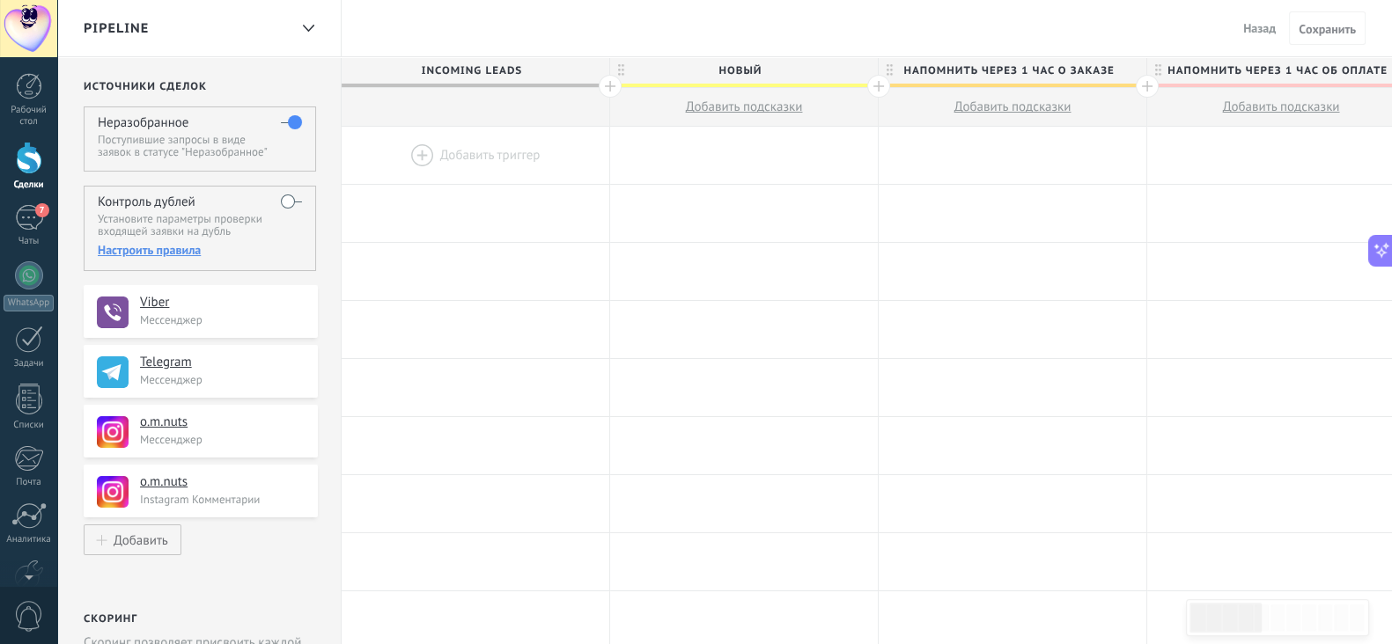
click at [467, 149] on div at bounding box center [476, 155] width 268 height 57
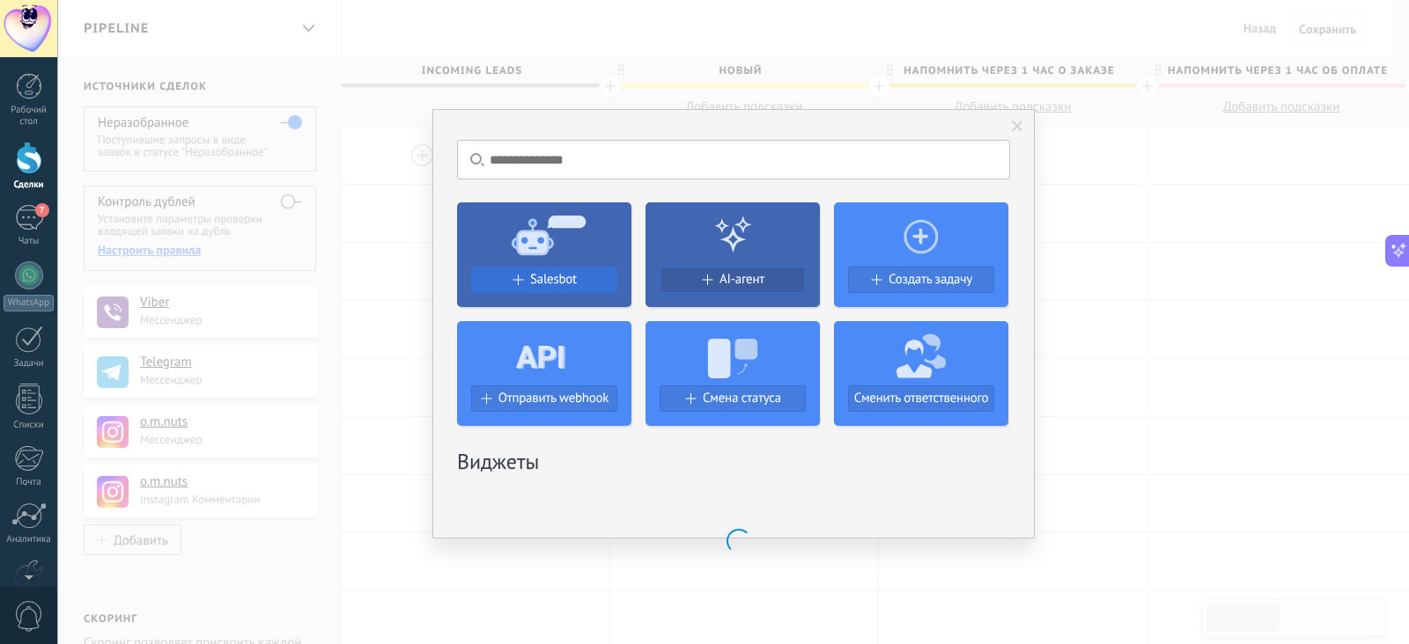
click at [550, 282] on span "Salesbot" at bounding box center [553, 279] width 47 height 15
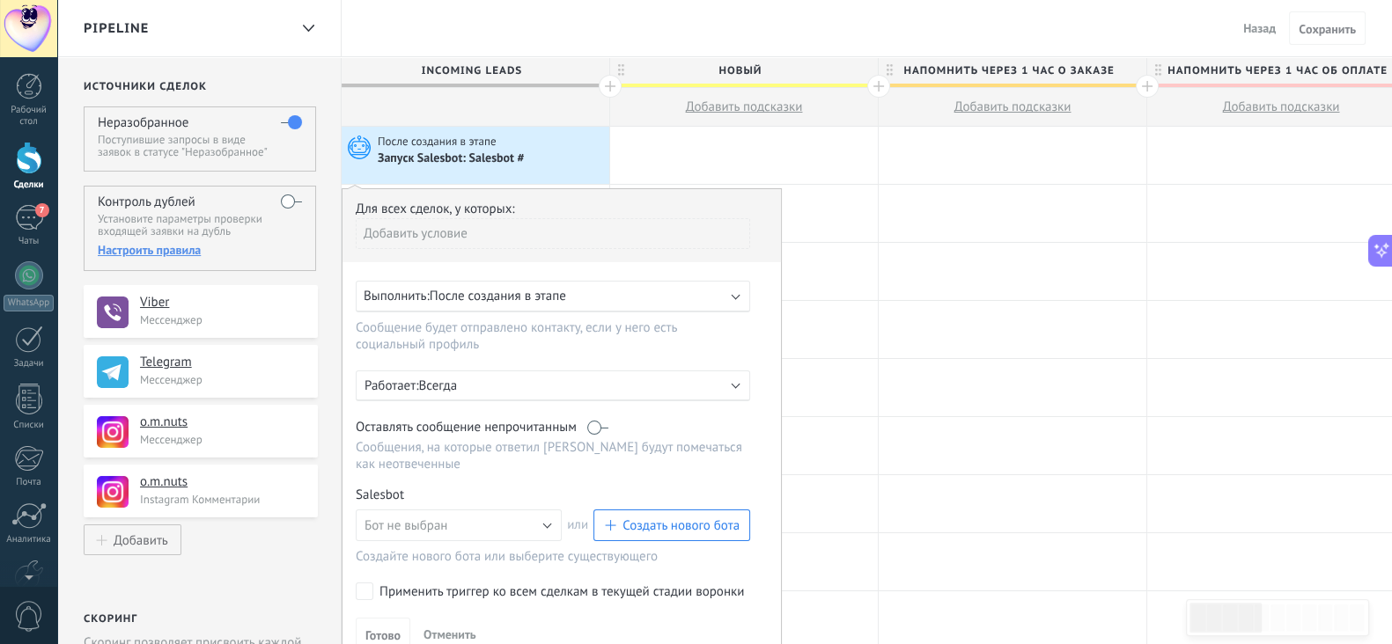
click at [642, 526] on span "Создать нового бота" at bounding box center [680, 526] width 117 height 17
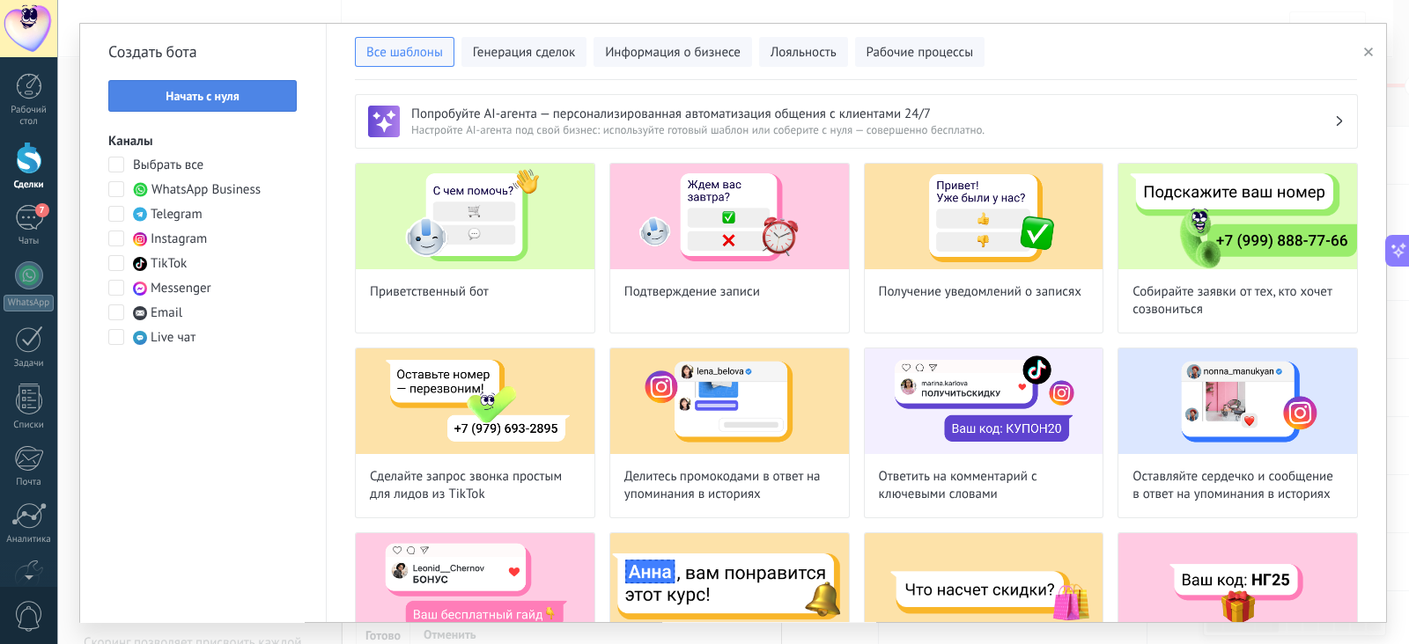
click at [251, 104] on button "Начать с нуля" at bounding box center [202, 96] width 188 height 32
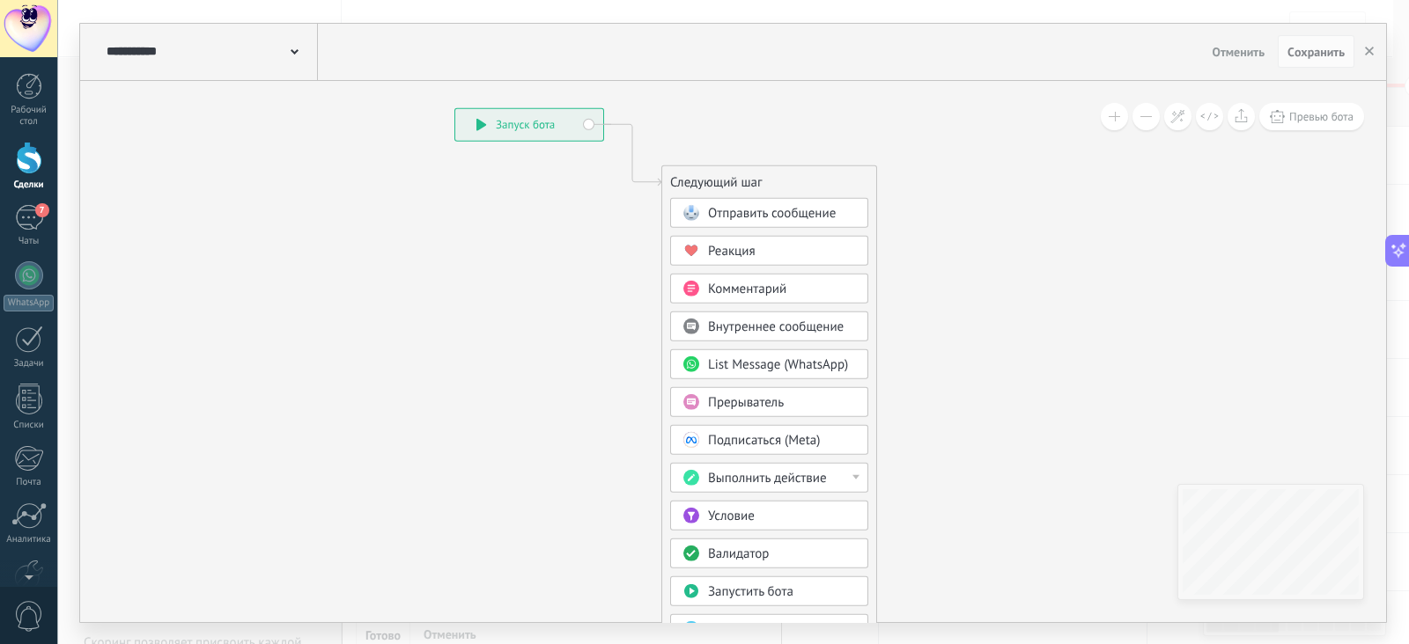
click at [785, 556] on div "Валидатор" at bounding box center [782, 554] width 148 height 18
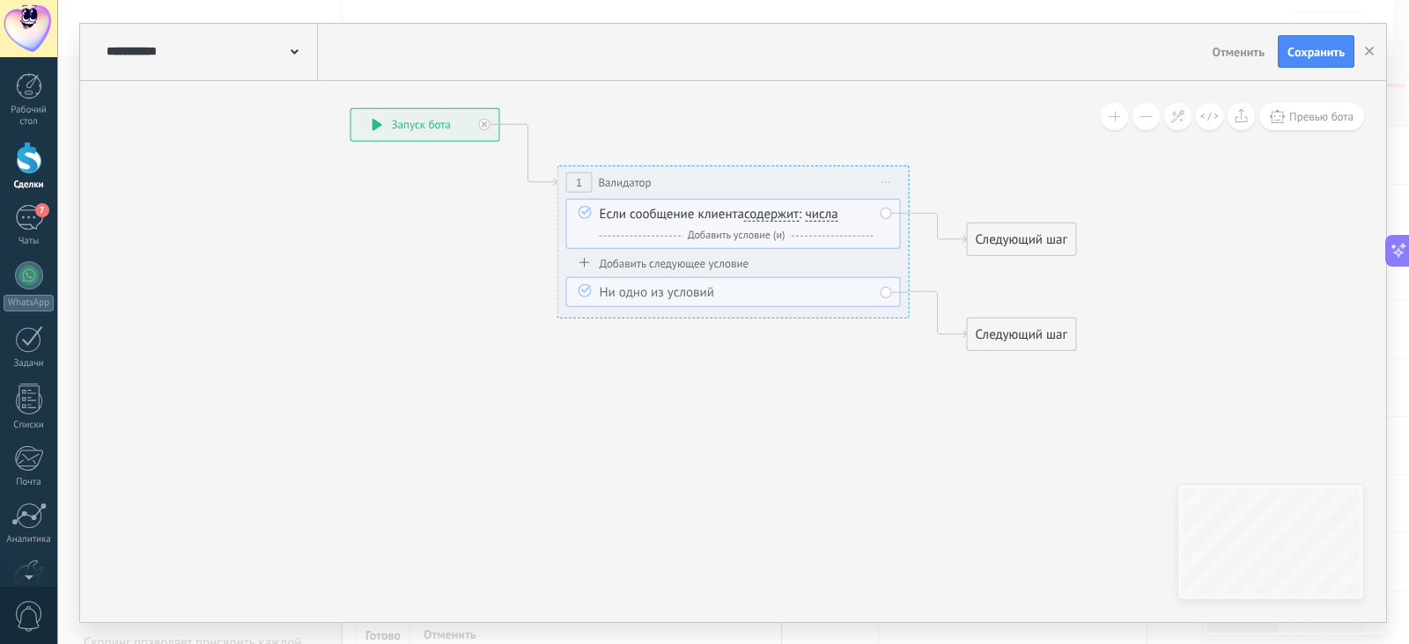
click at [818, 213] on span "числа" at bounding box center [821, 214] width 33 height 14
click at [818, 213] on button "числа" at bounding box center [906, 214] width 220 height 32
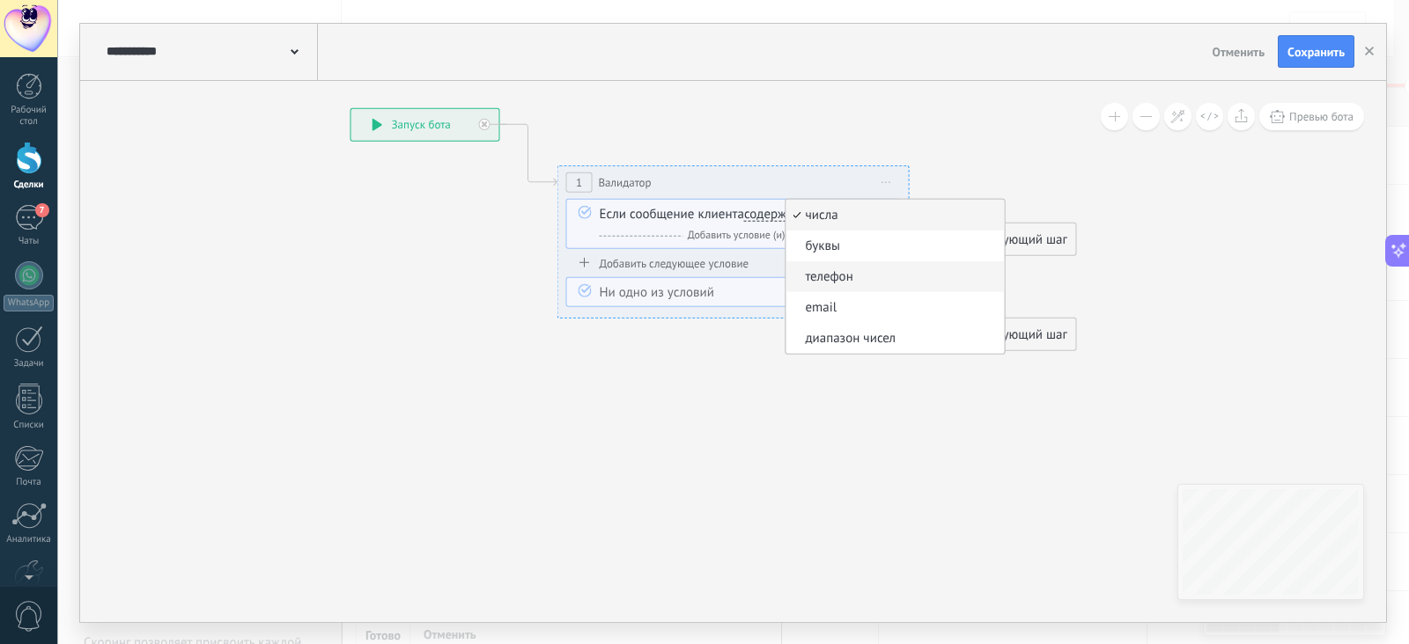
click at [823, 276] on span "телефон" at bounding box center [891, 277] width 213 height 18
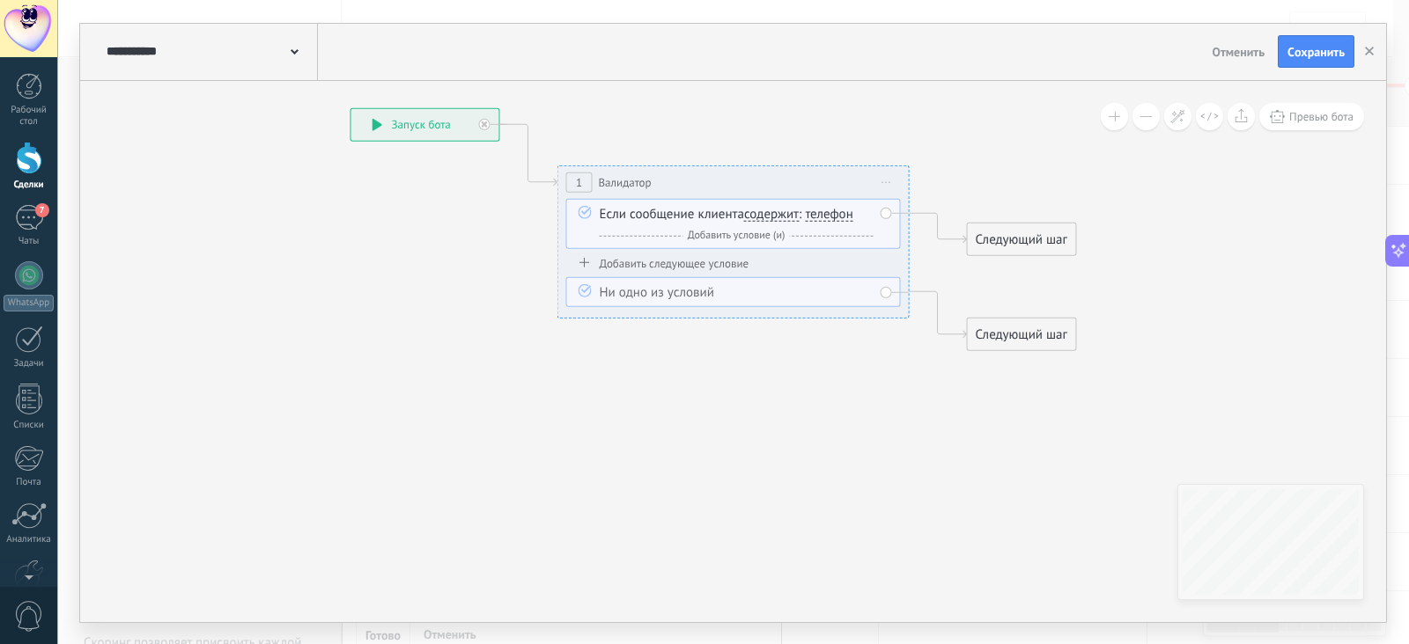
click at [1016, 236] on div "Следующий шаг" at bounding box center [1022, 238] width 108 height 29
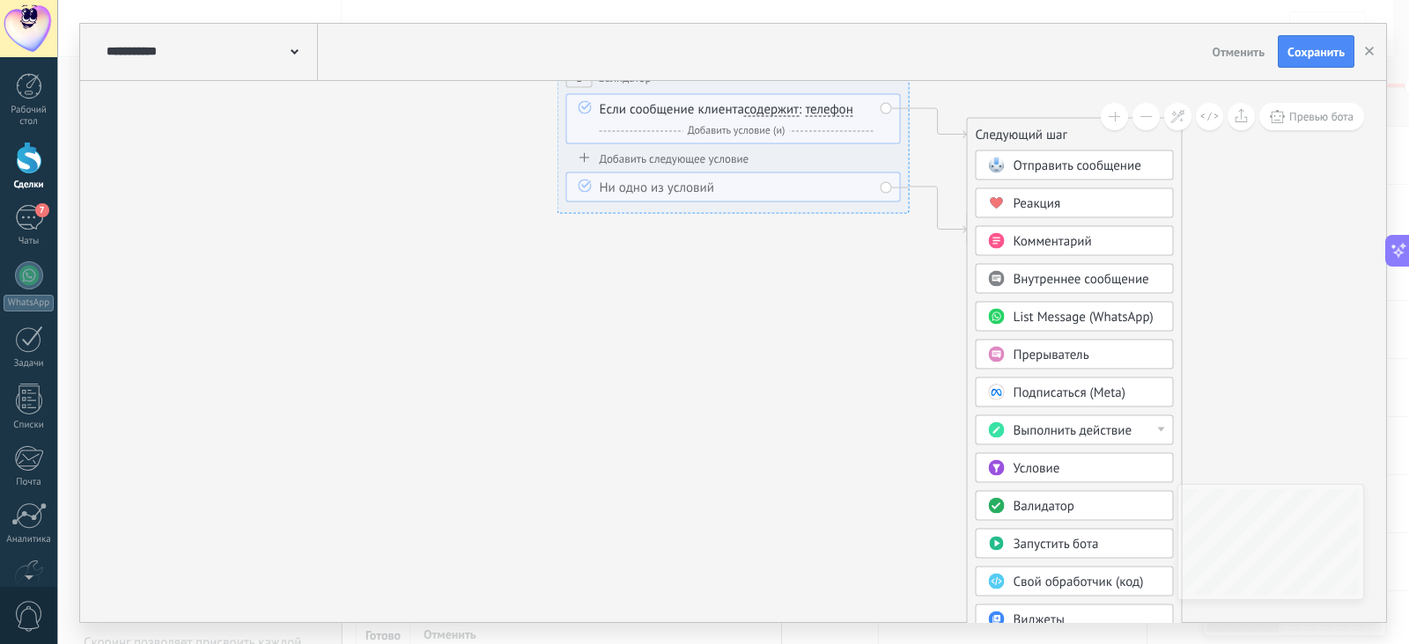
click at [1082, 433] on span "Выполнить действие" at bounding box center [1072, 430] width 119 height 17
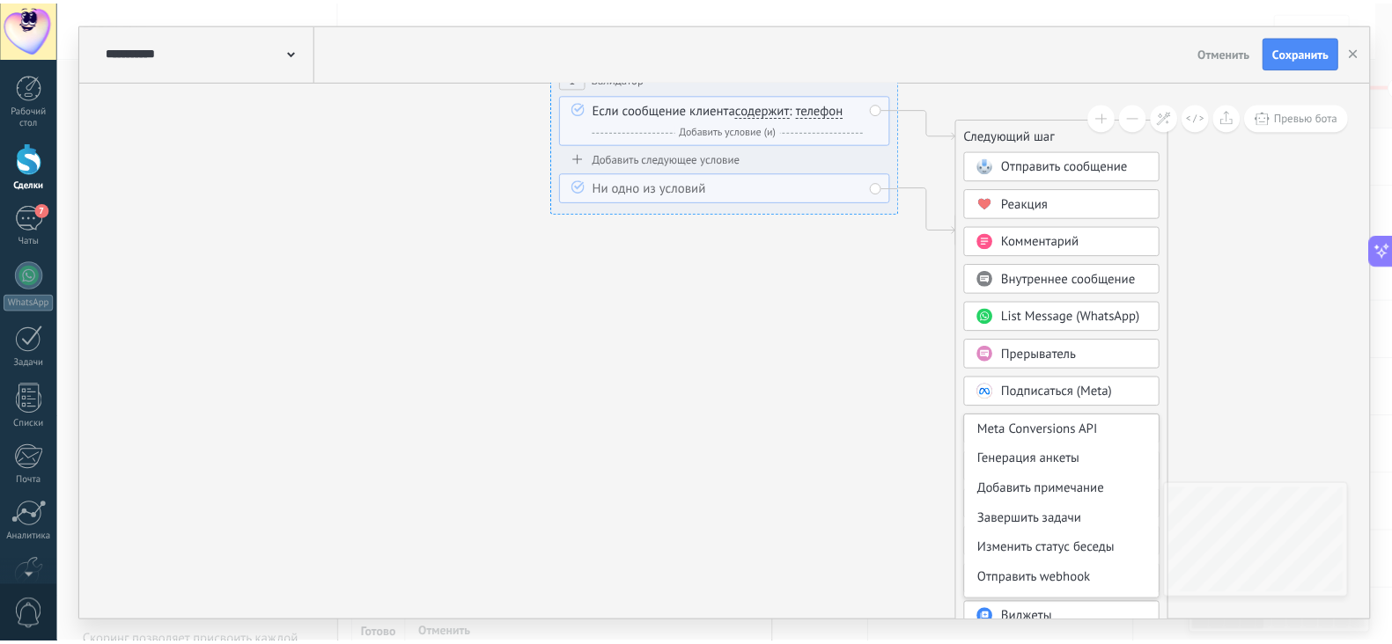
scroll to position [219, 0]
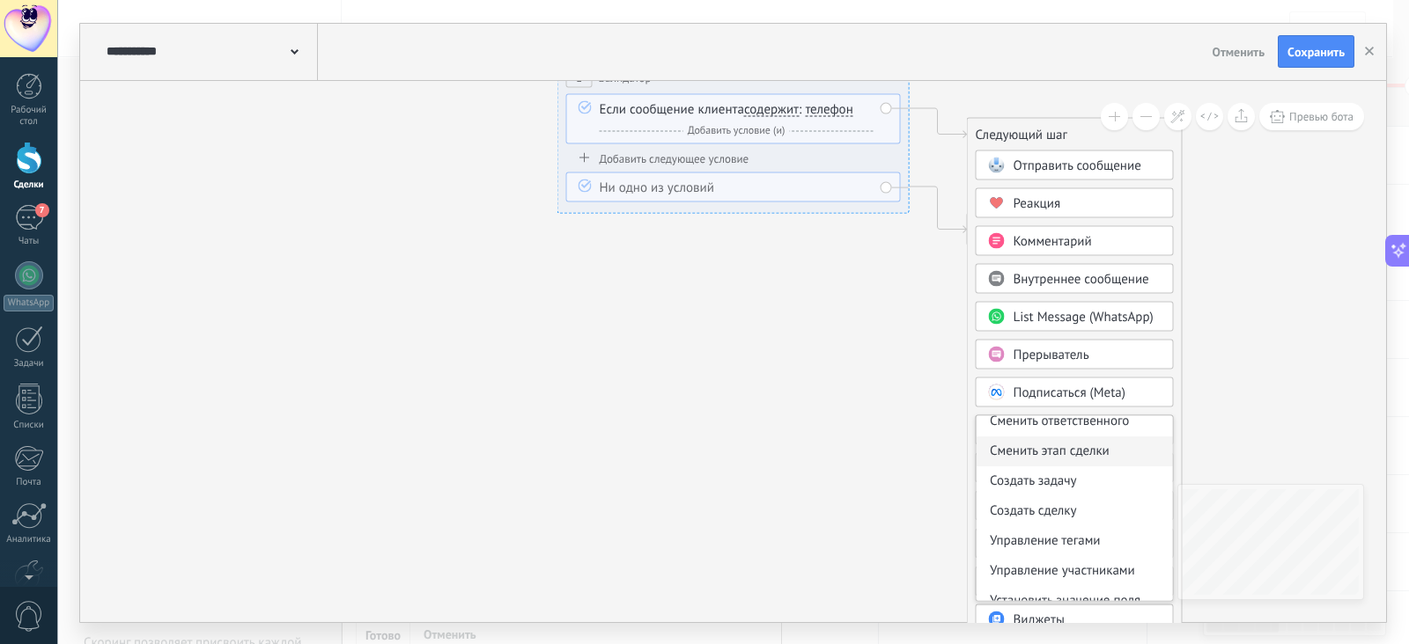
click at [1065, 447] on div "Сменить этап сделки" at bounding box center [1074, 451] width 196 height 30
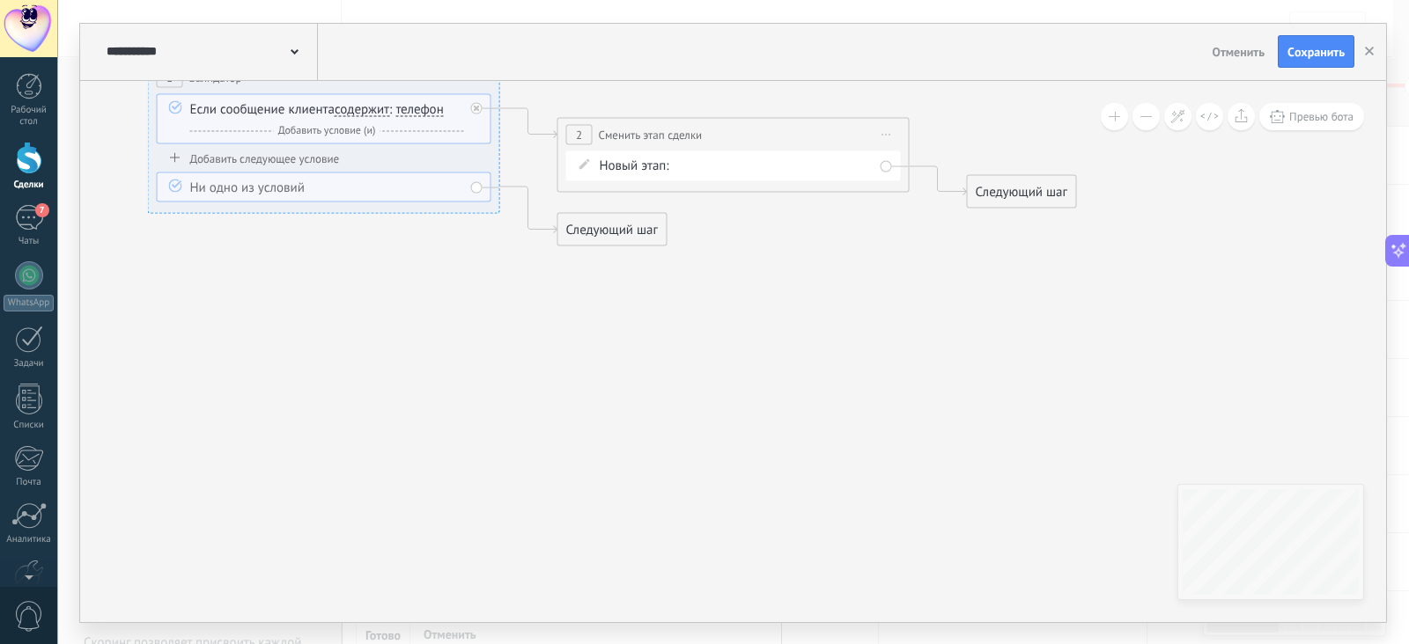
click at [0, 0] on div "Новый Напомнить через 1 час о заказе Напомнить через 1 час об оплате НАПОМНИТЬ …" at bounding box center [0, 0] width 0 height 0
click at [0, 0] on label "Успешно" at bounding box center [0, 0] width 0 height 0
click at [1017, 187] on div "Следующий шаг" at bounding box center [1022, 191] width 108 height 29
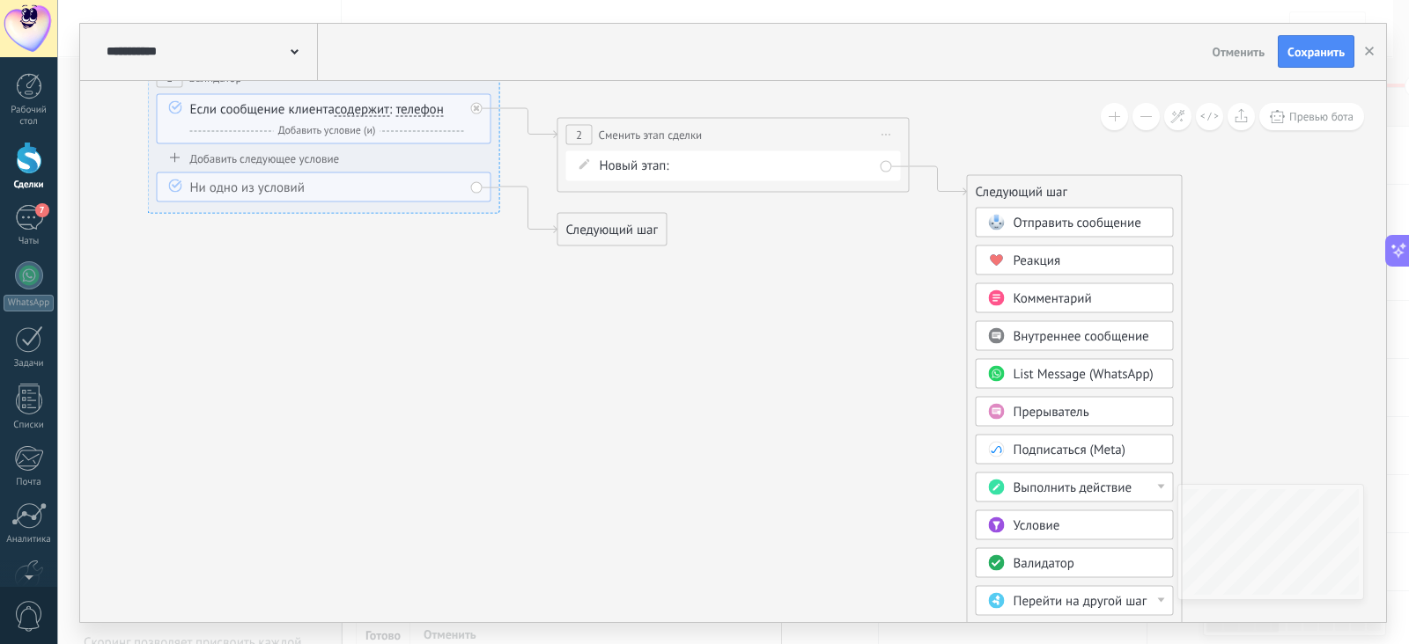
click at [1066, 486] on span "Выполнить действие" at bounding box center [1072, 487] width 119 height 17
click at [1054, 486] on div "Meta Conversions API" at bounding box center [1074, 488] width 196 height 30
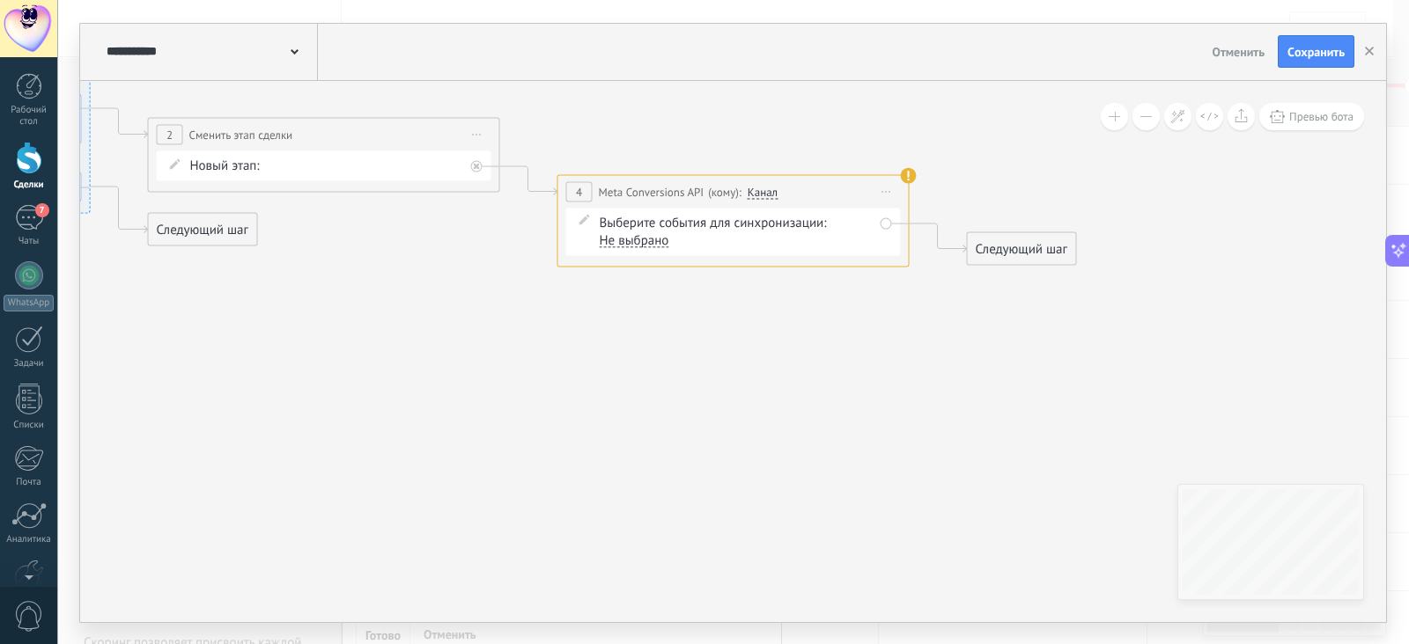
click at [654, 239] on div "Не выбрано" at bounding box center [635, 240] width 70 height 14
click at [643, 307] on div "Покупка" at bounding box center [653, 314] width 48 height 18
click at [648, 345] on icon at bounding box center [296, 134] width 2411 height 1144
click at [1304, 46] on span "Cохранить" at bounding box center [1315, 52] width 57 height 12
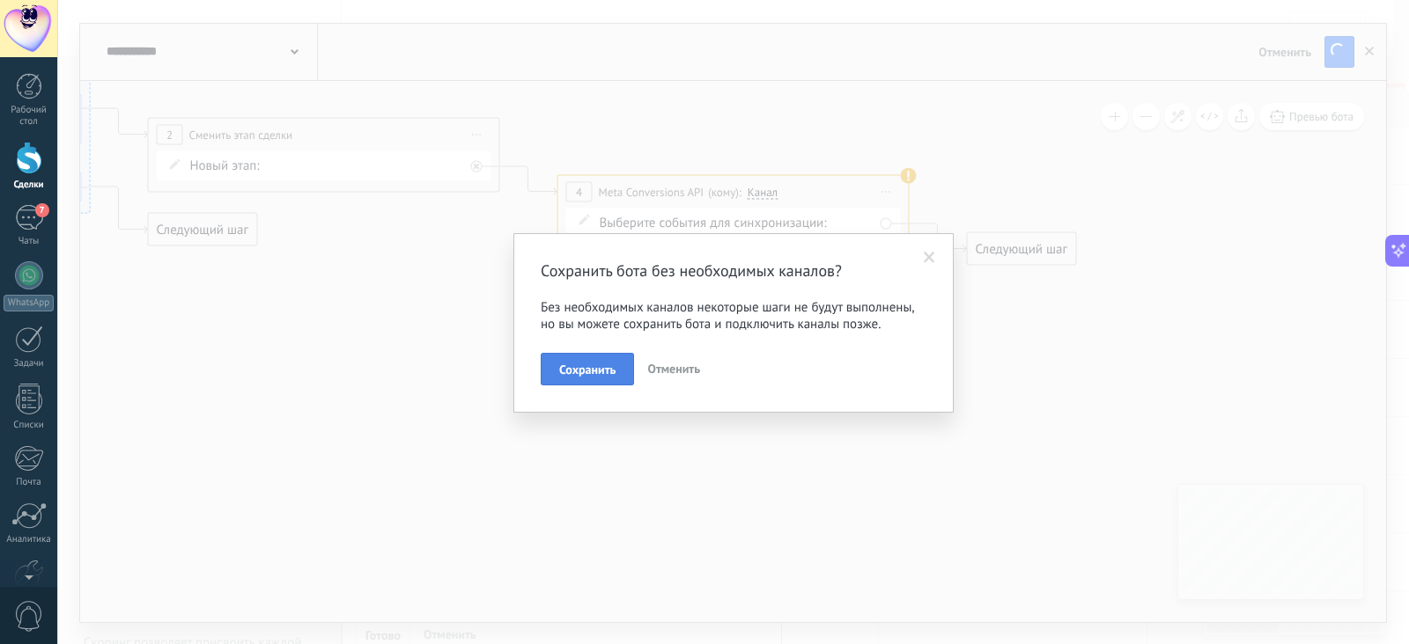
click at [603, 360] on button "Сохранить" at bounding box center [587, 369] width 93 height 33
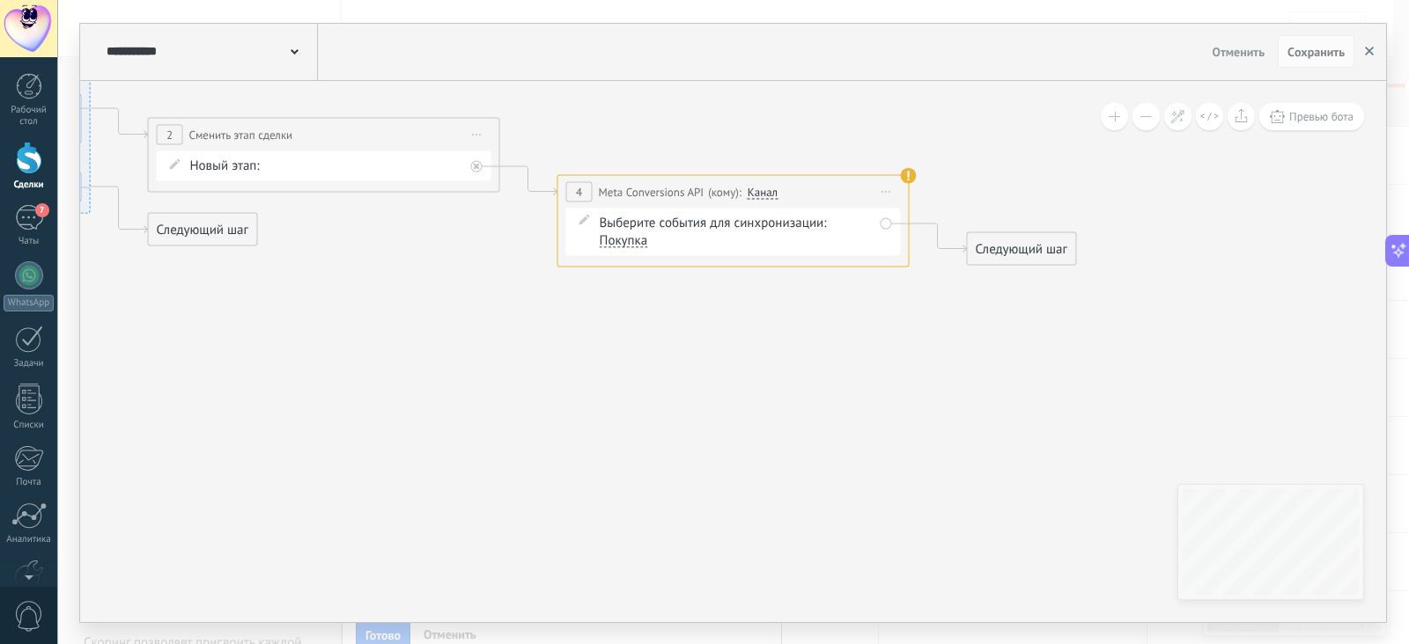
click at [1365, 54] on use "button" at bounding box center [1369, 51] width 9 height 9
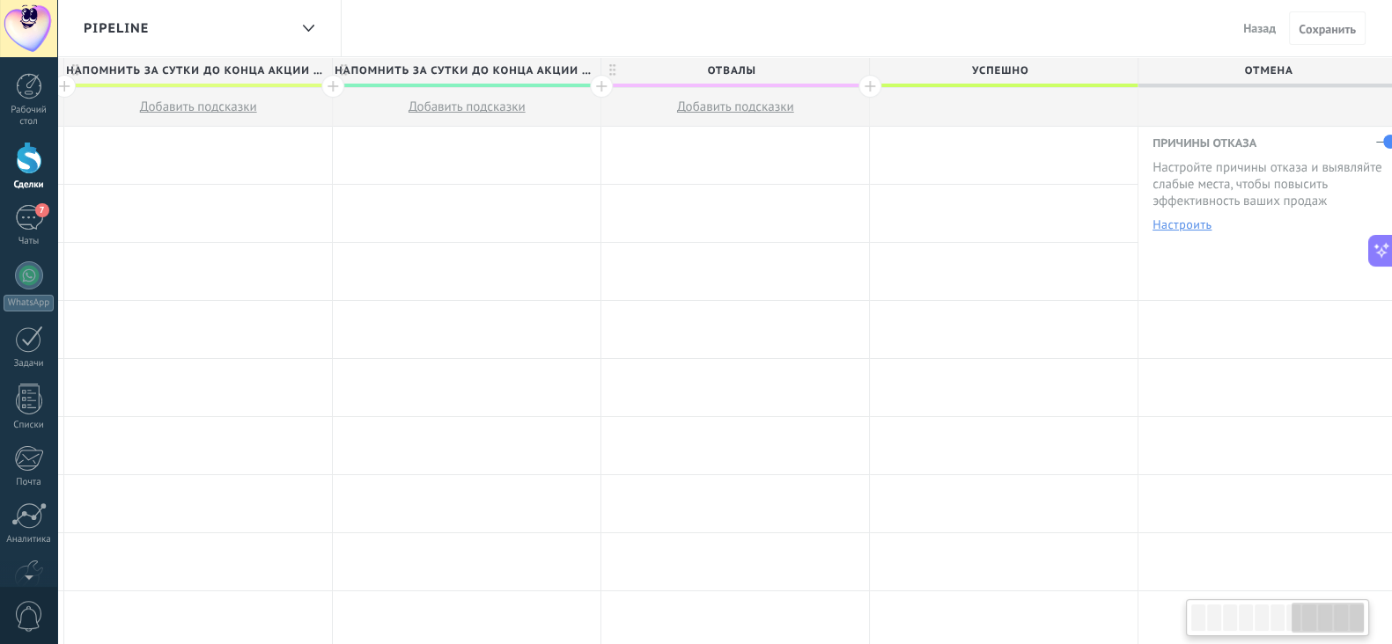
scroll to position [0, 1902]
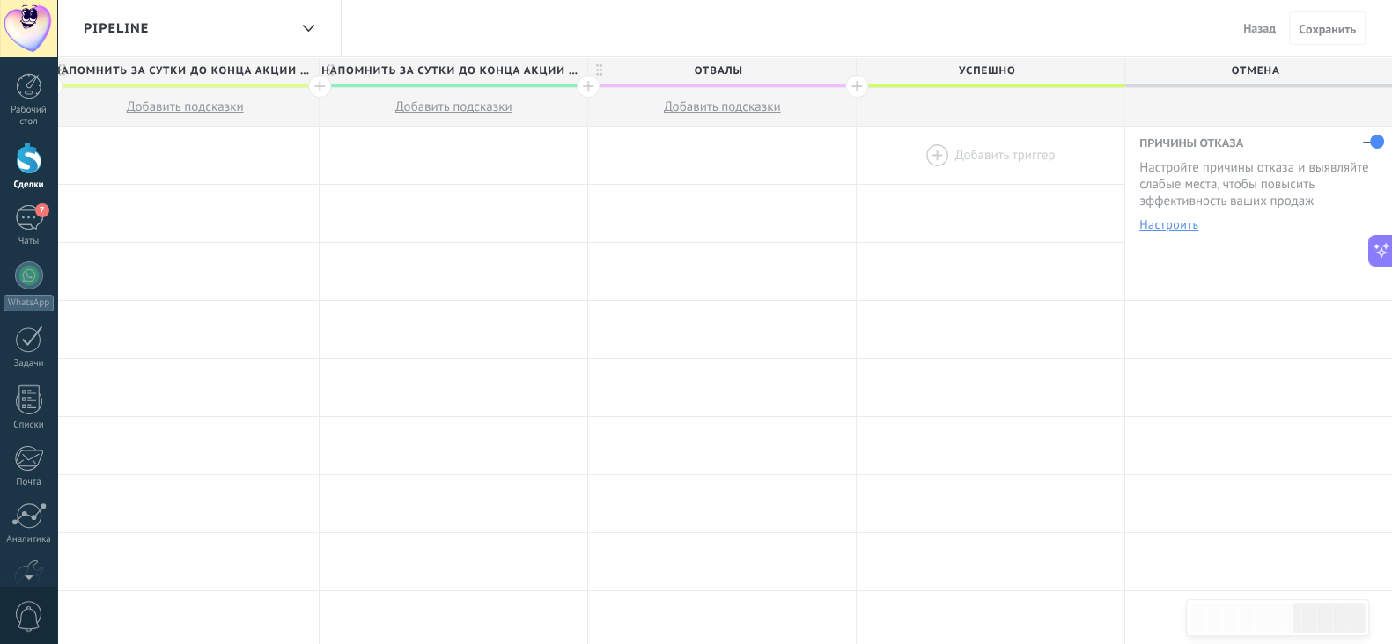
click at [973, 144] on div at bounding box center [991, 155] width 268 height 57
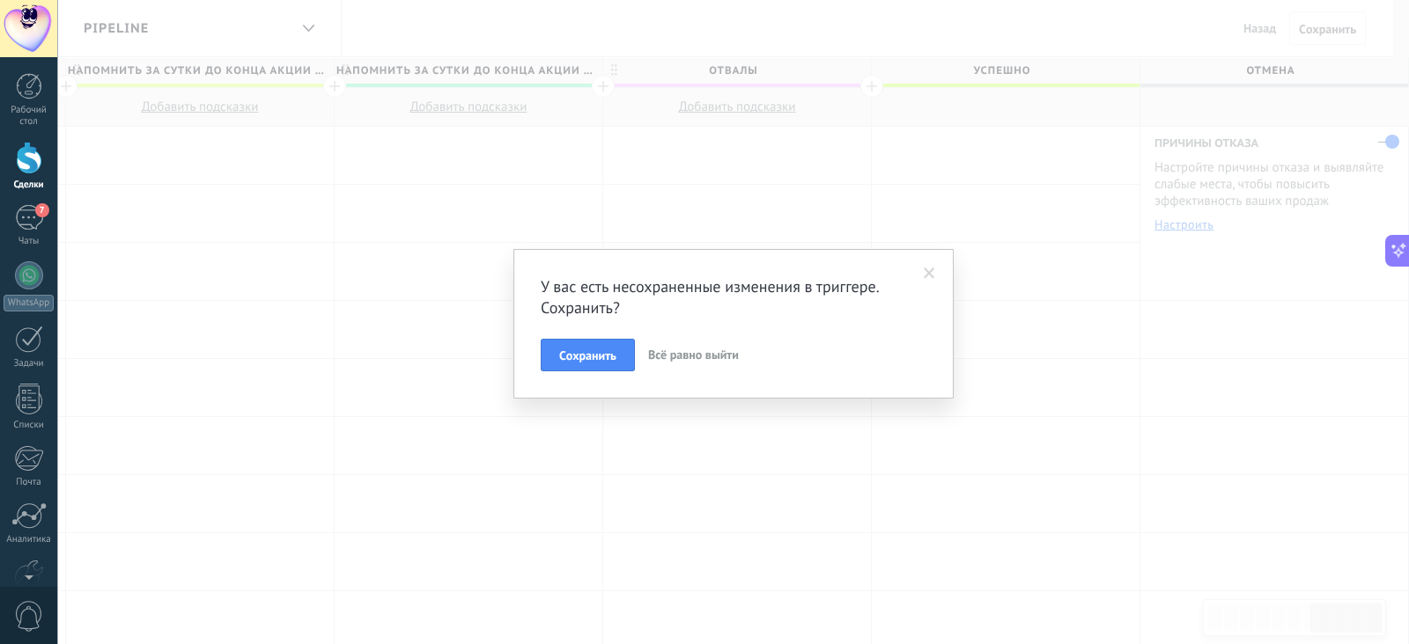
click at [659, 357] on span "Всё равно выйти" at bounding box center [693, 355] width 91 height 16
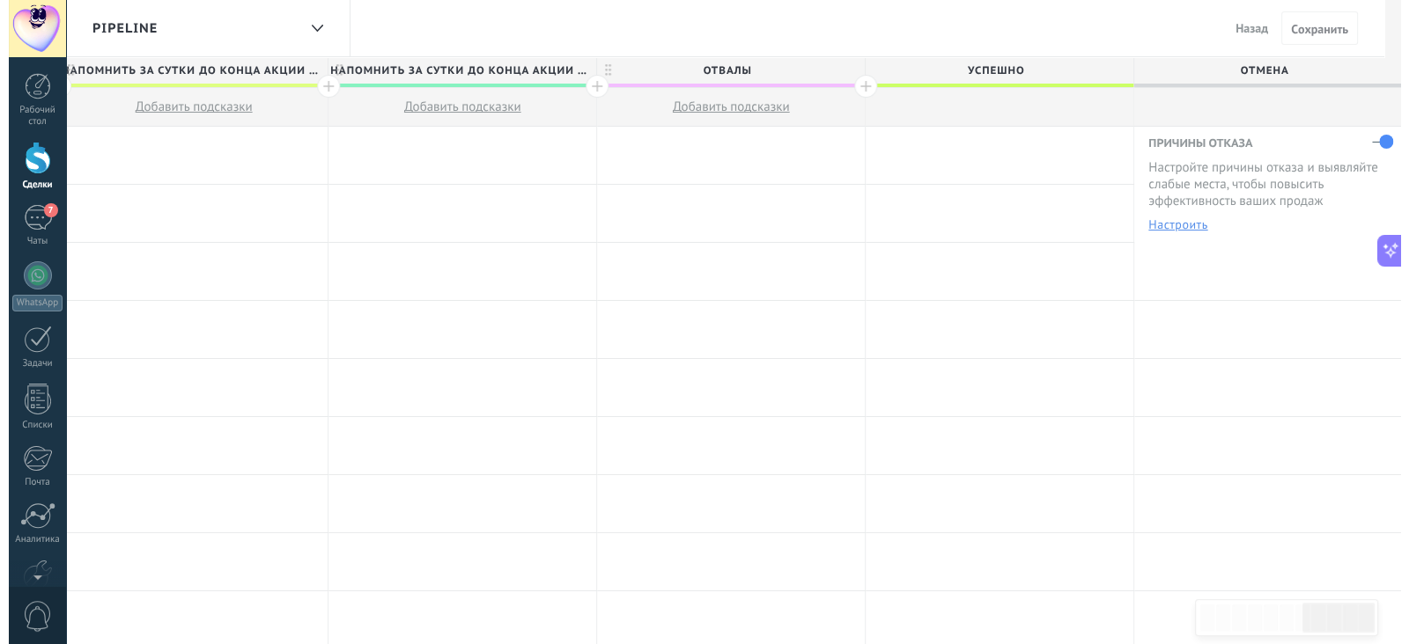
scroll to position [0, 1884]
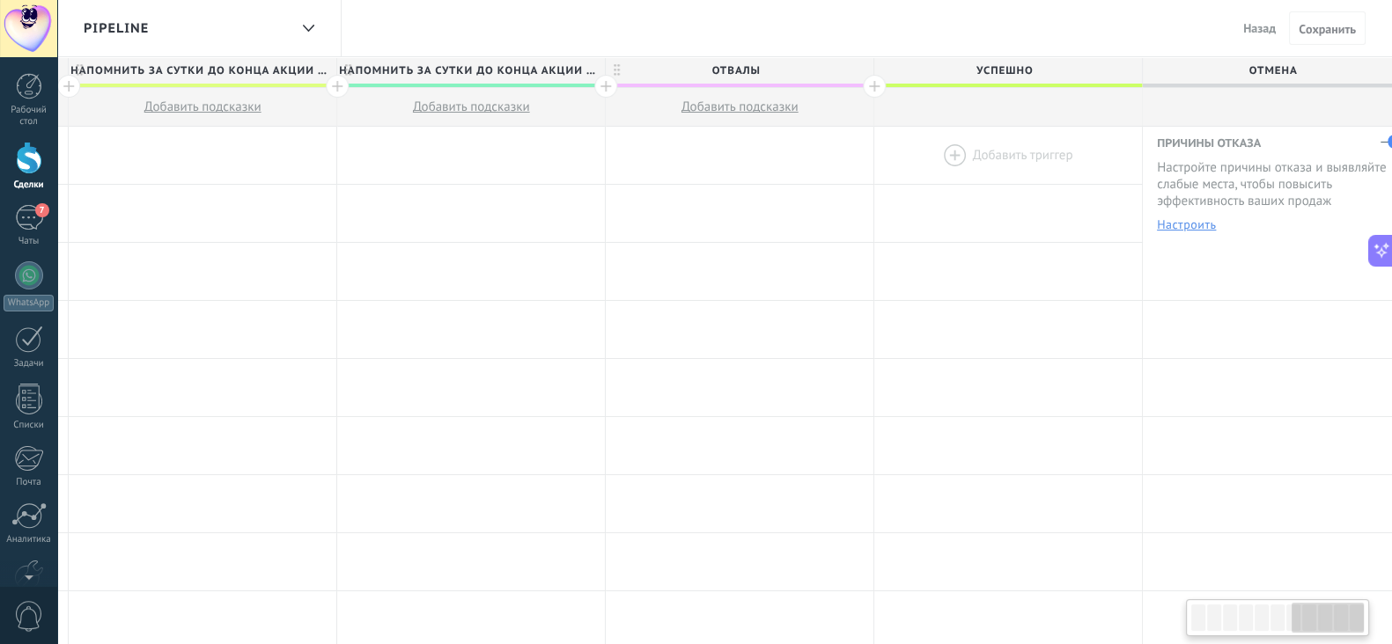
click at [940, 146] on div at bounding box center [1008, 155] width 268 height 57
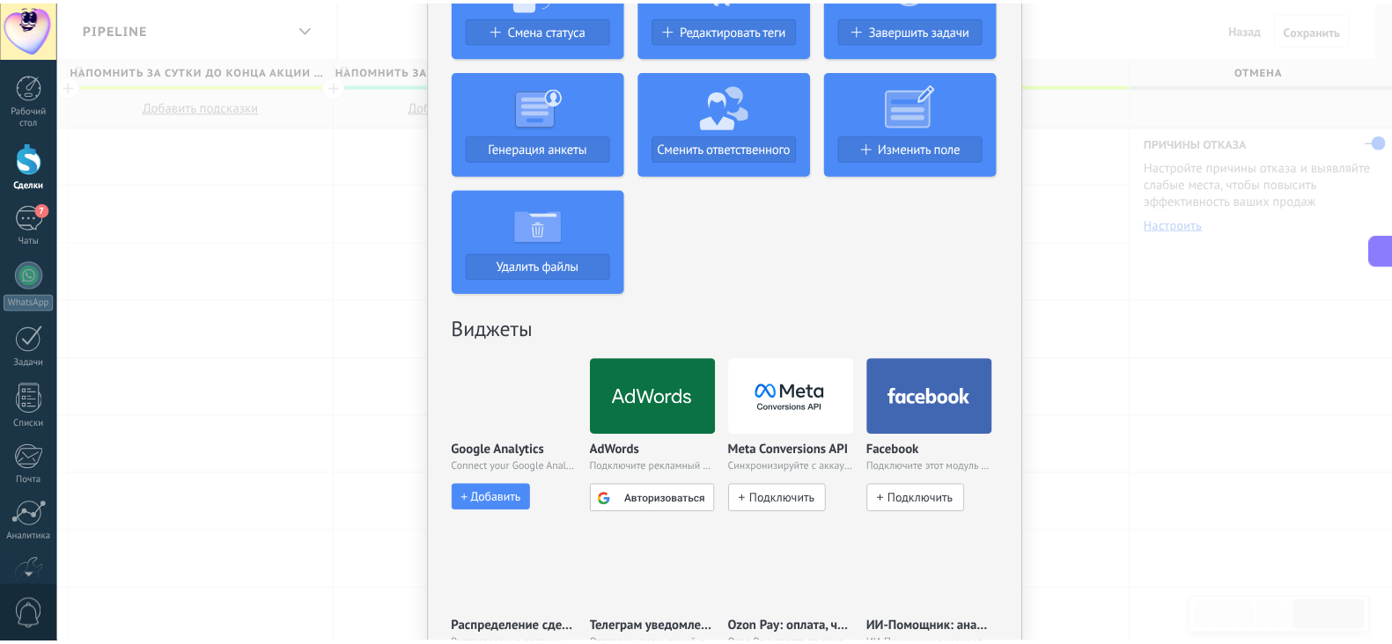
scroll to position [439, 0]
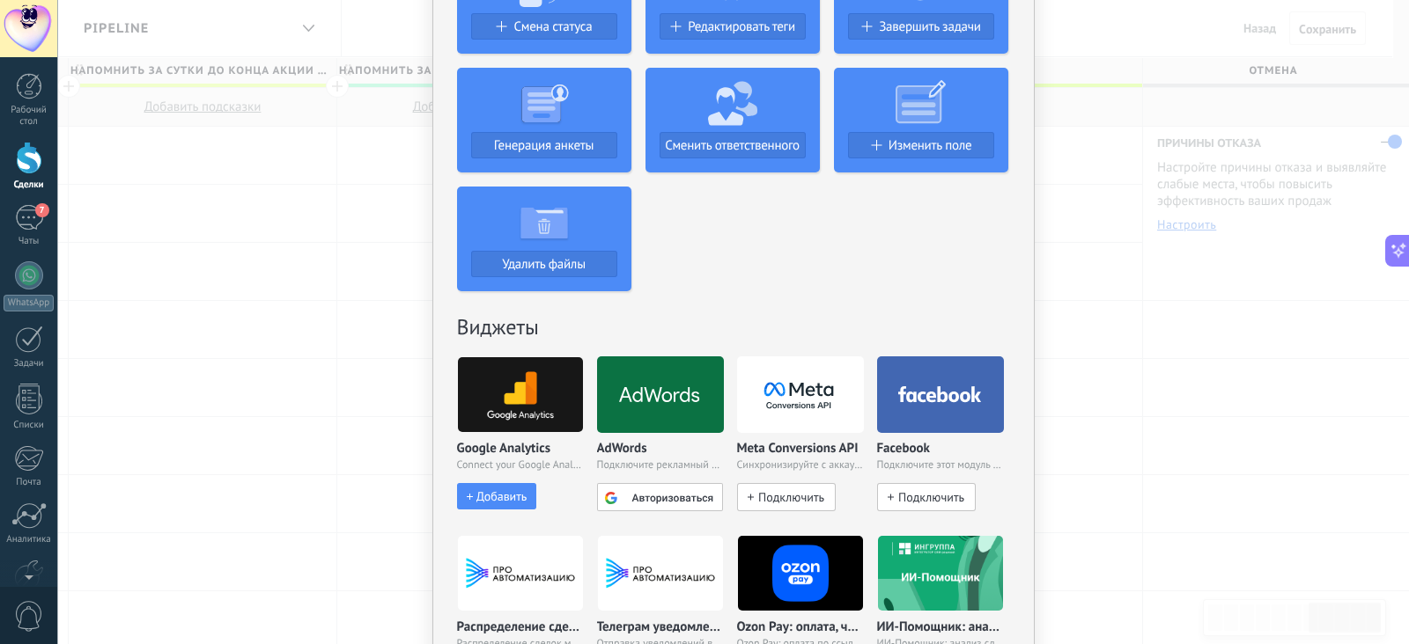
click at [769, 505] on div "Подключить" at bounding box center [786, 497] width 99 height 28
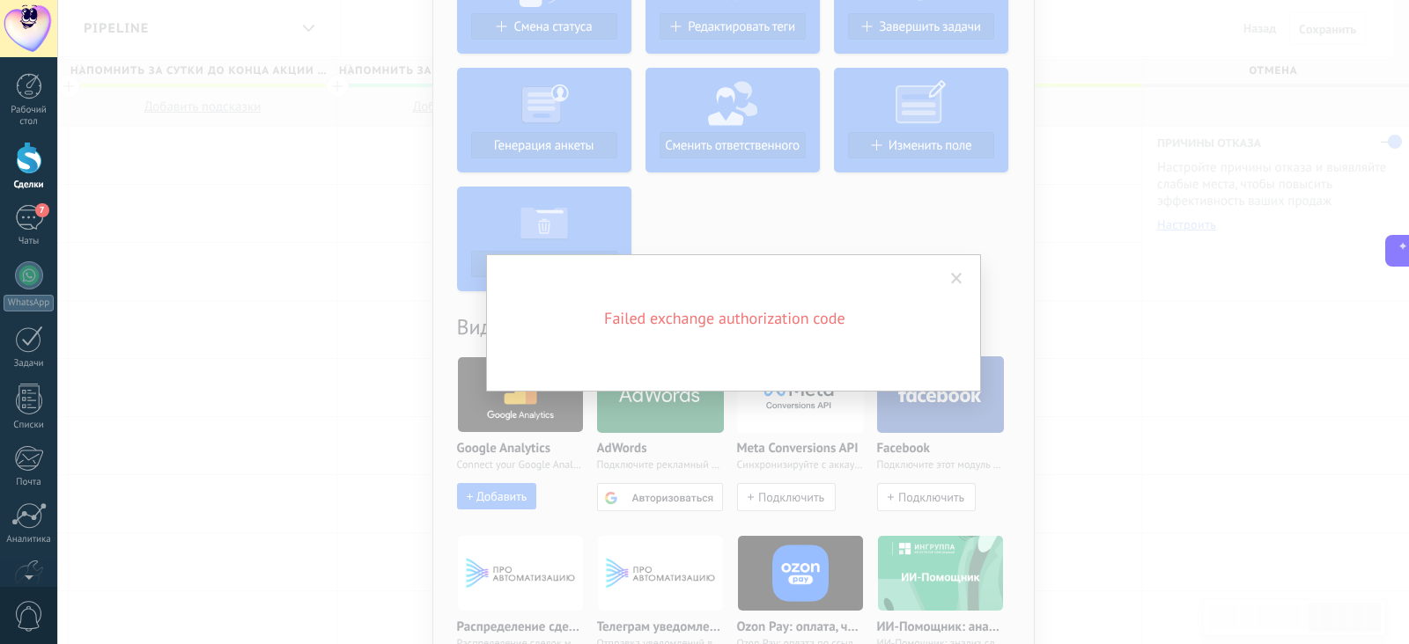
click at [955, 277] on span at bounding box center [956, 279] width 11 height 12
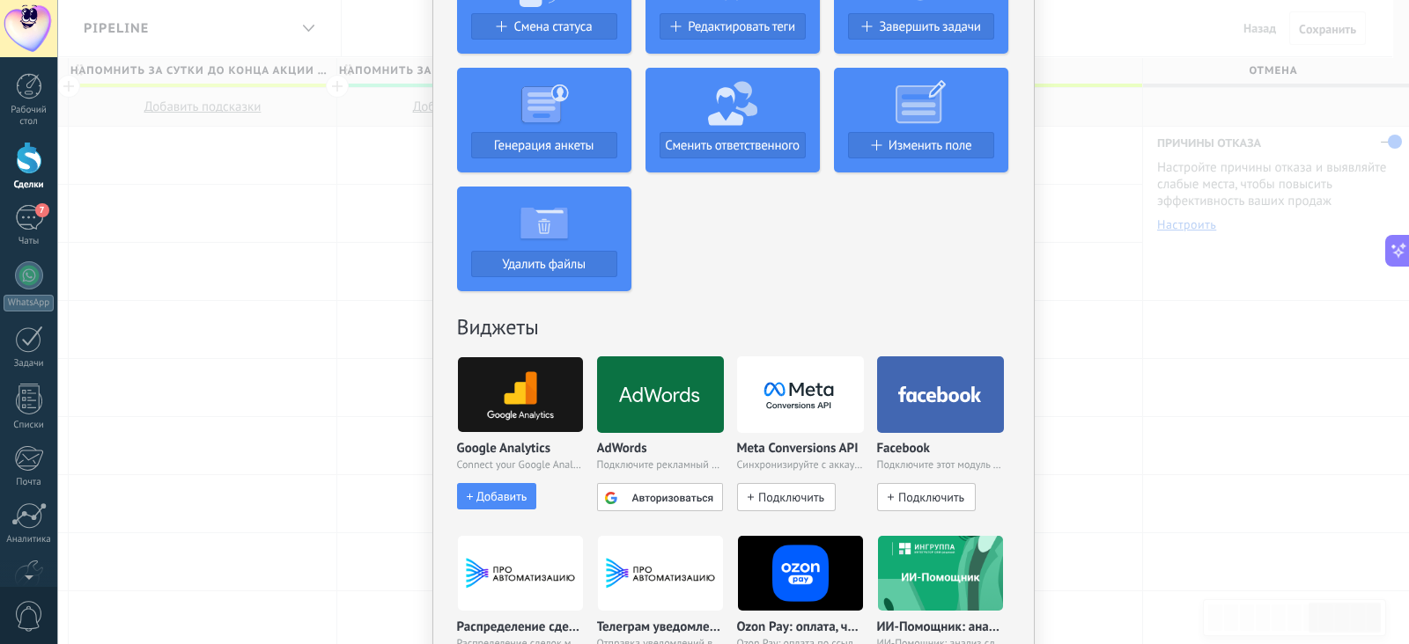
click at [924, 490] on span "Подключить" at bounding box center [931, 497] width 66 height 16
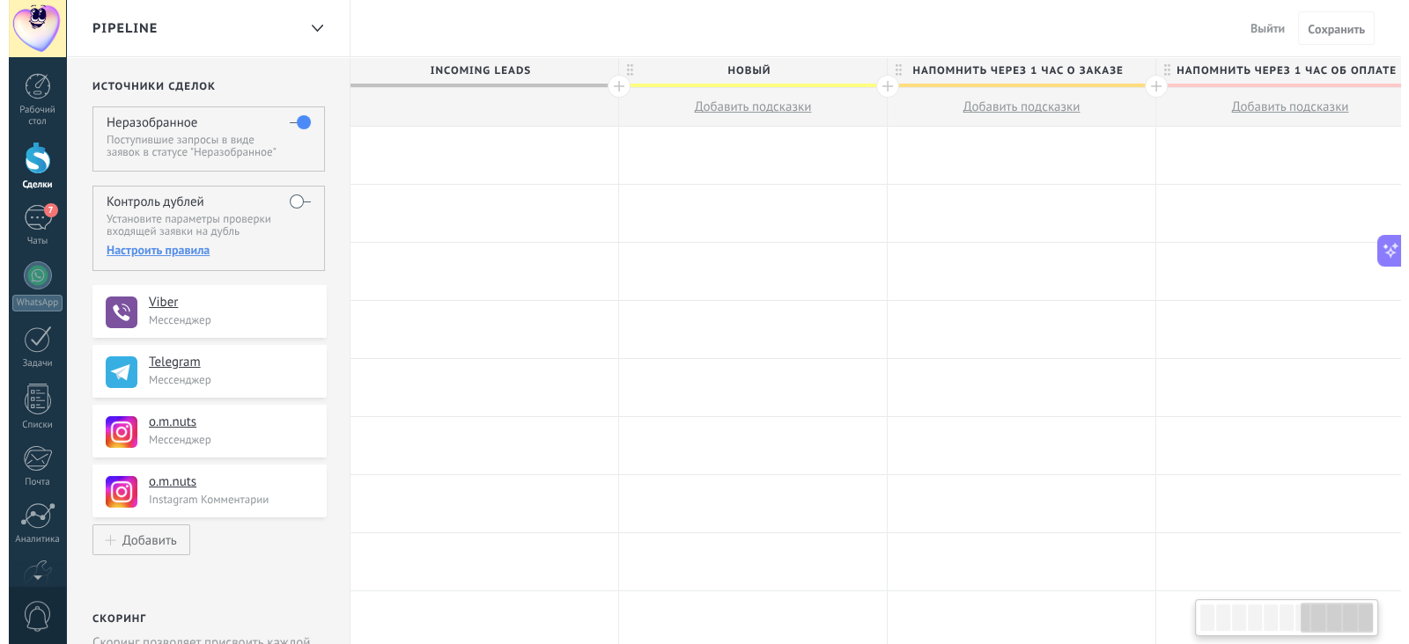
scroll to position [0, 1884]
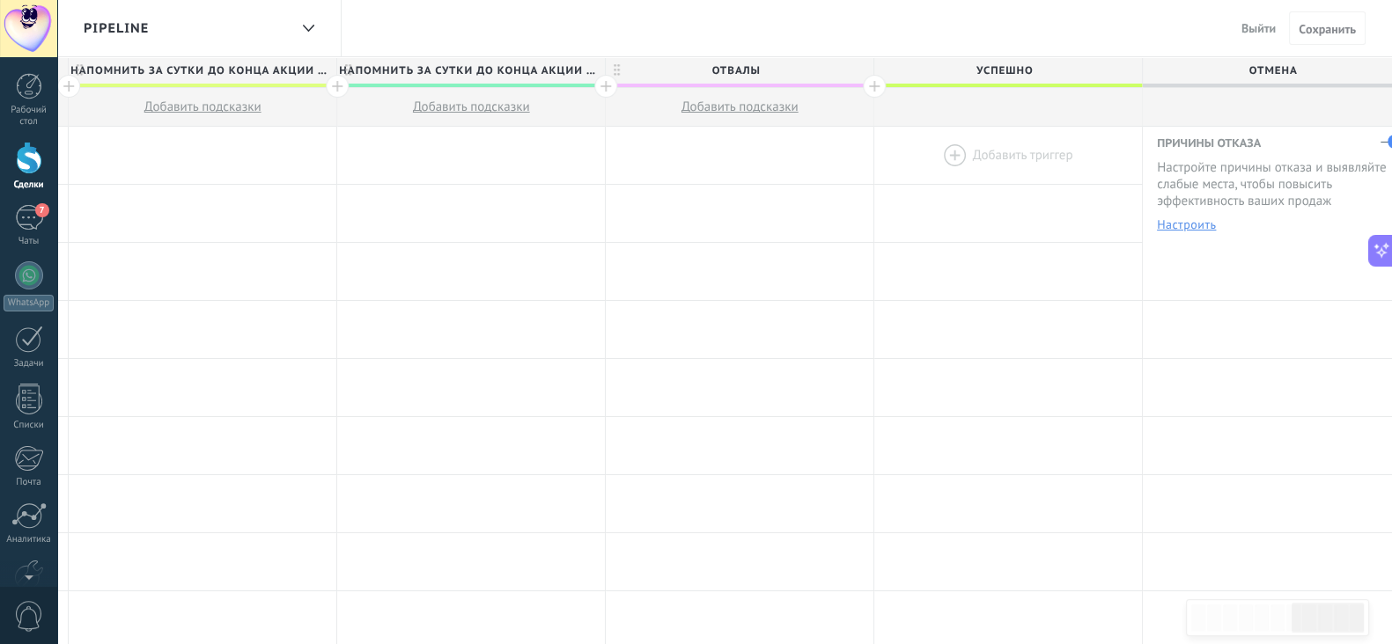
click at [976, 156] on div at bounding box center [1008, 155] width 268 height 57
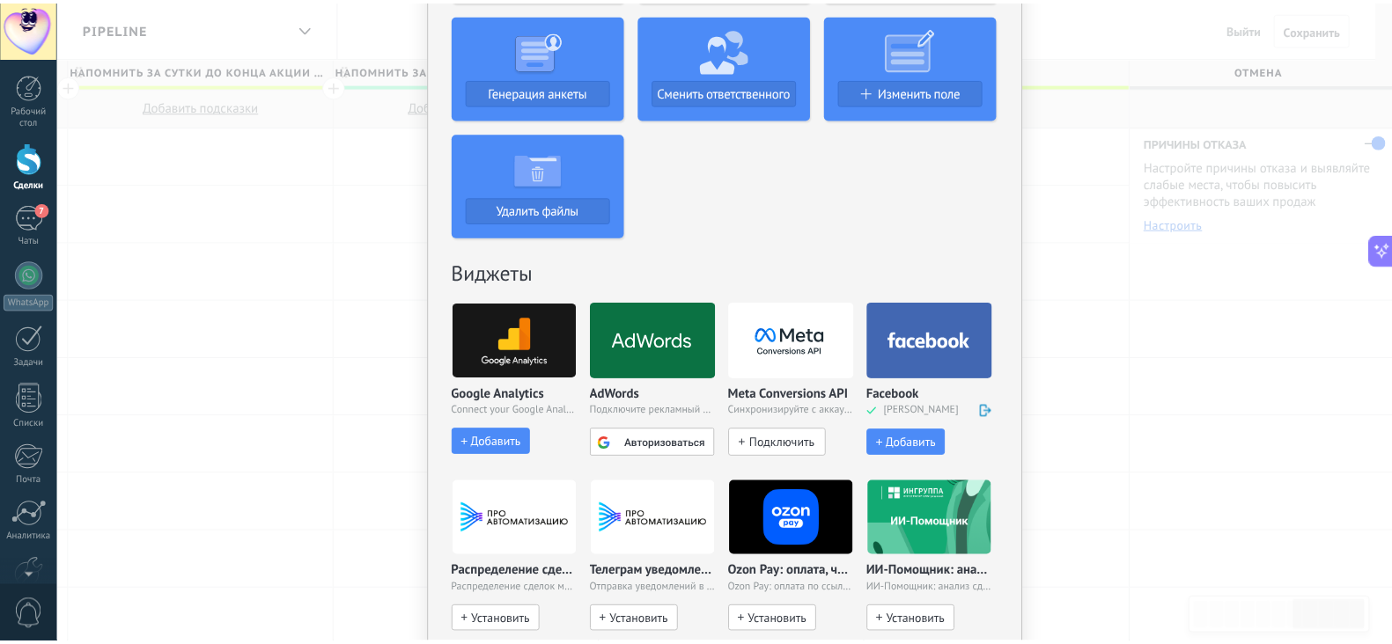
scroll to position [565, 0]
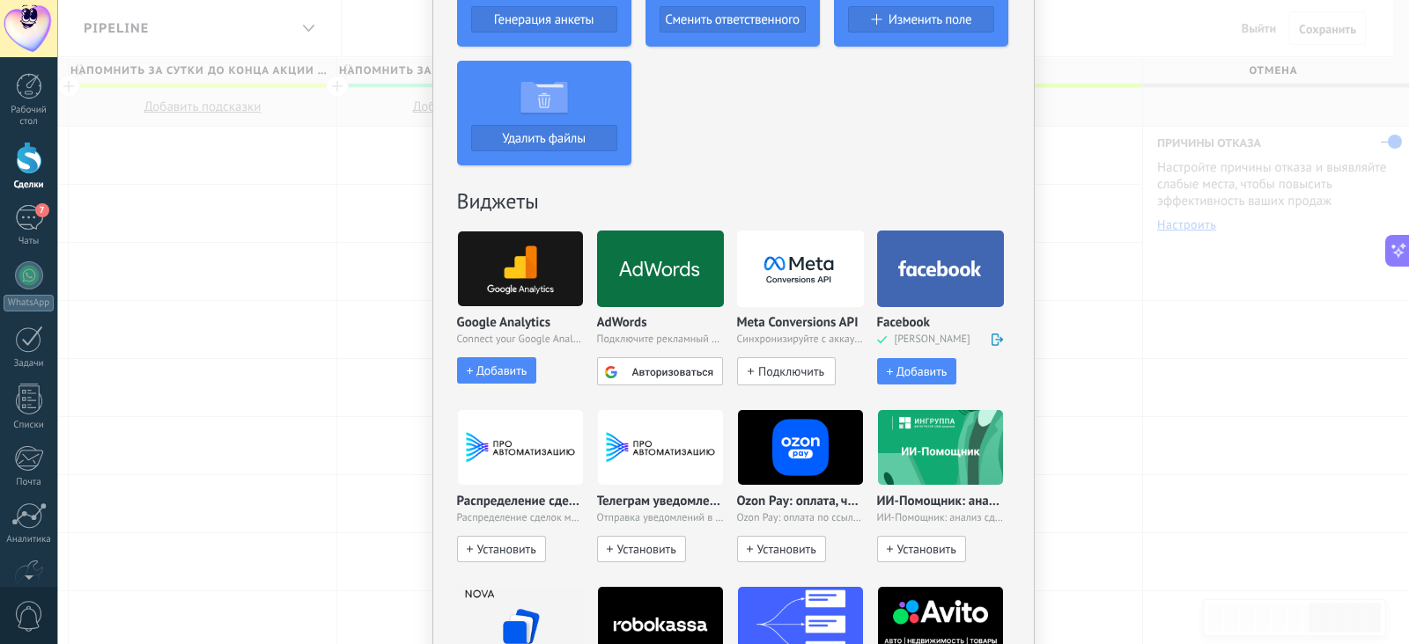
click at [769, 364] on span "Подключить" at bounding box center [791, 372] width 66 height 16
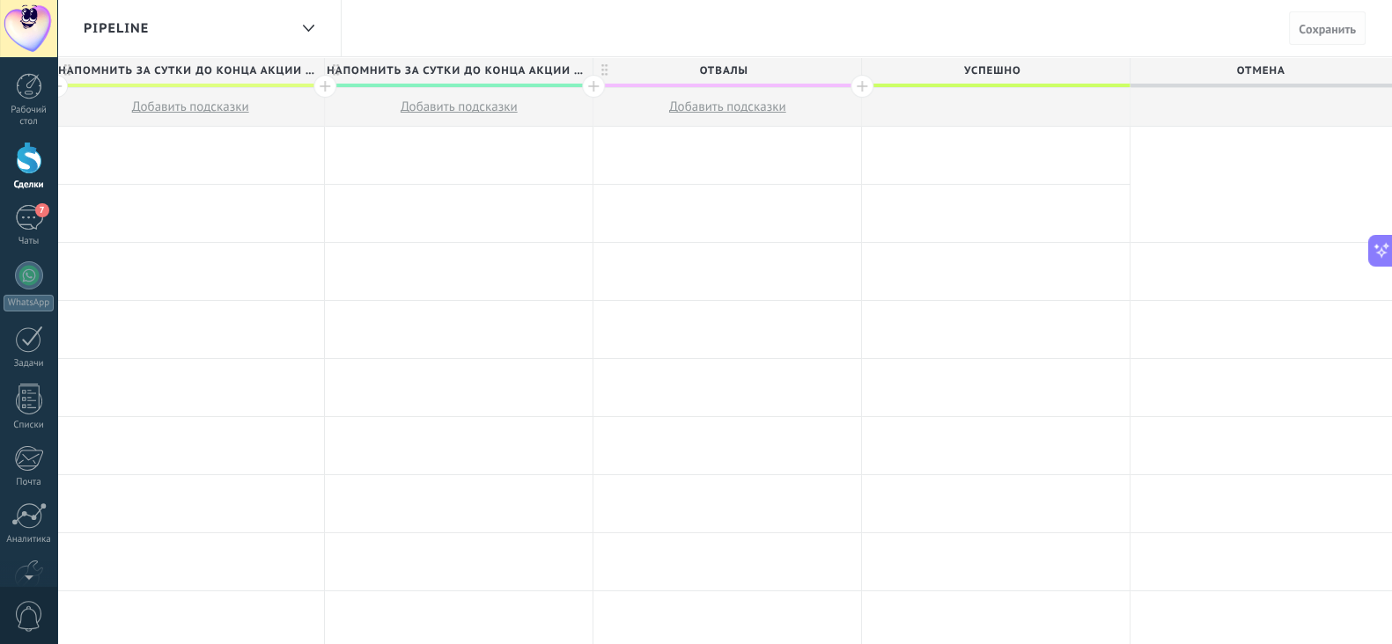
click at [1313, 29] on span "Cохранить" at bounding box center [1327, 29] width 57 height 12
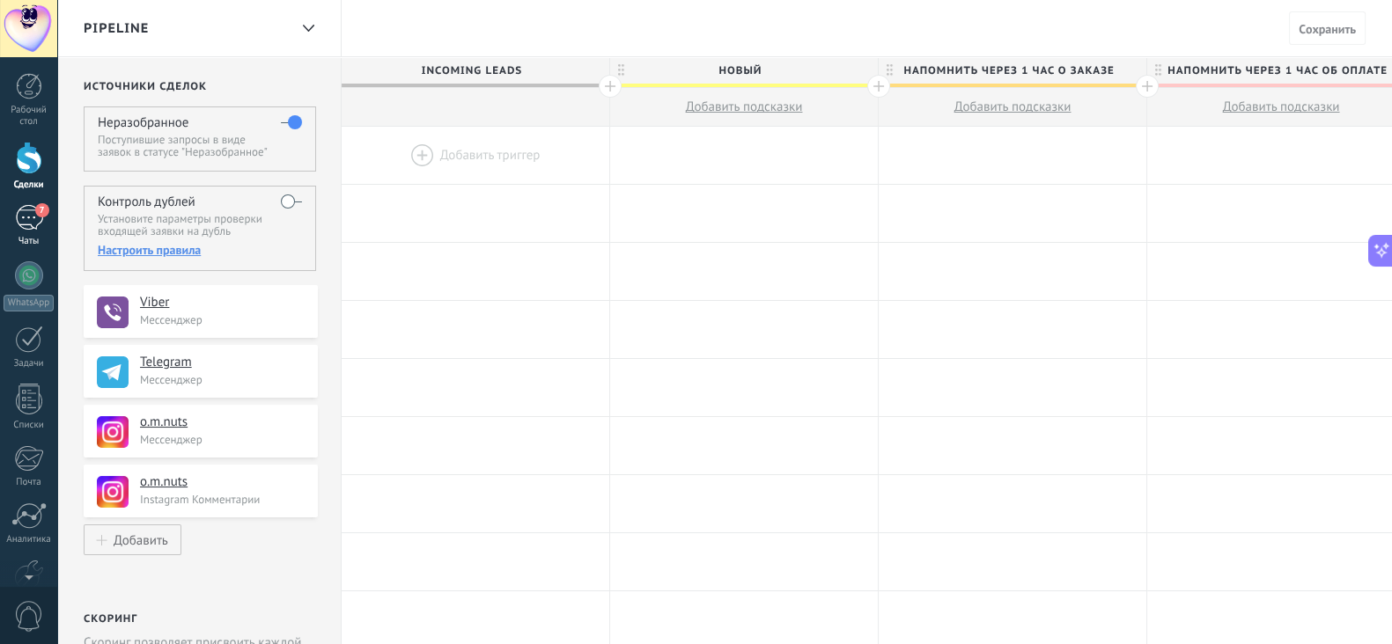
click at [7, 212] on link "7 Чаты" at bounding box center [28, 226] width 57 height 42
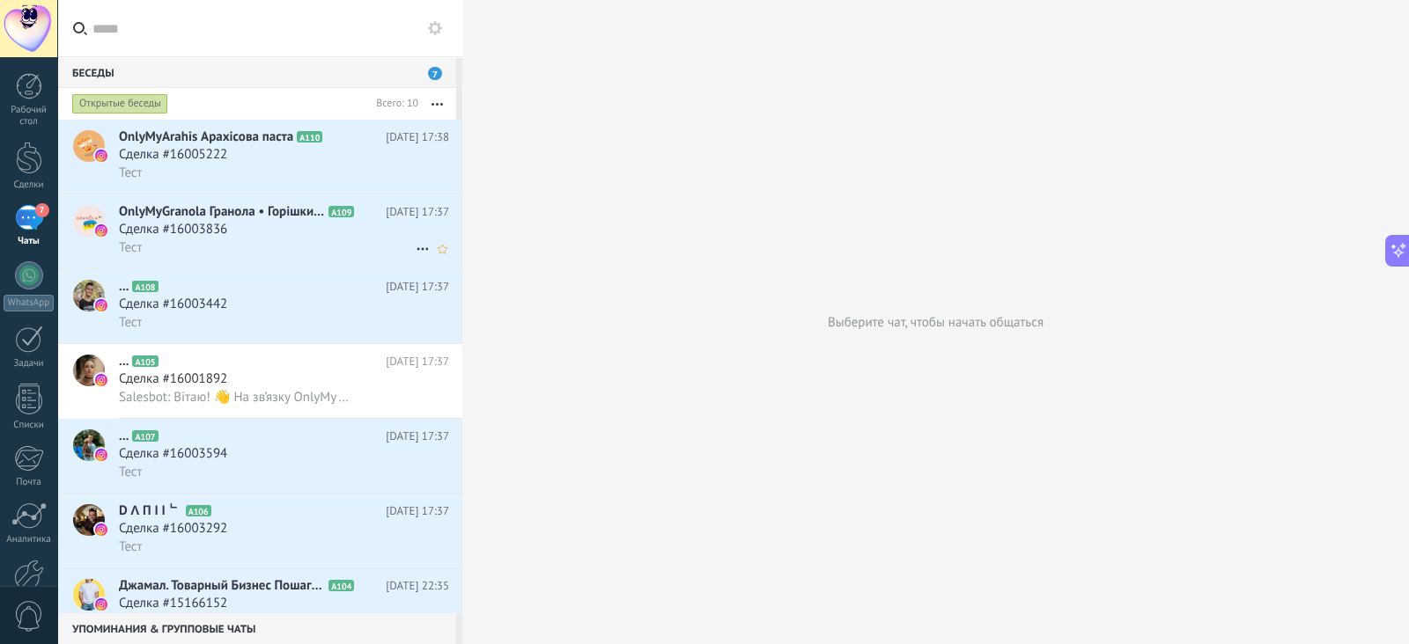
scroll to position [1505, 0]
click at [35, 168] on div at bounding box center [29, 158] width 26 height 33
click at [35, 164] on div at bounding box center [29, 158] width 26 height 33
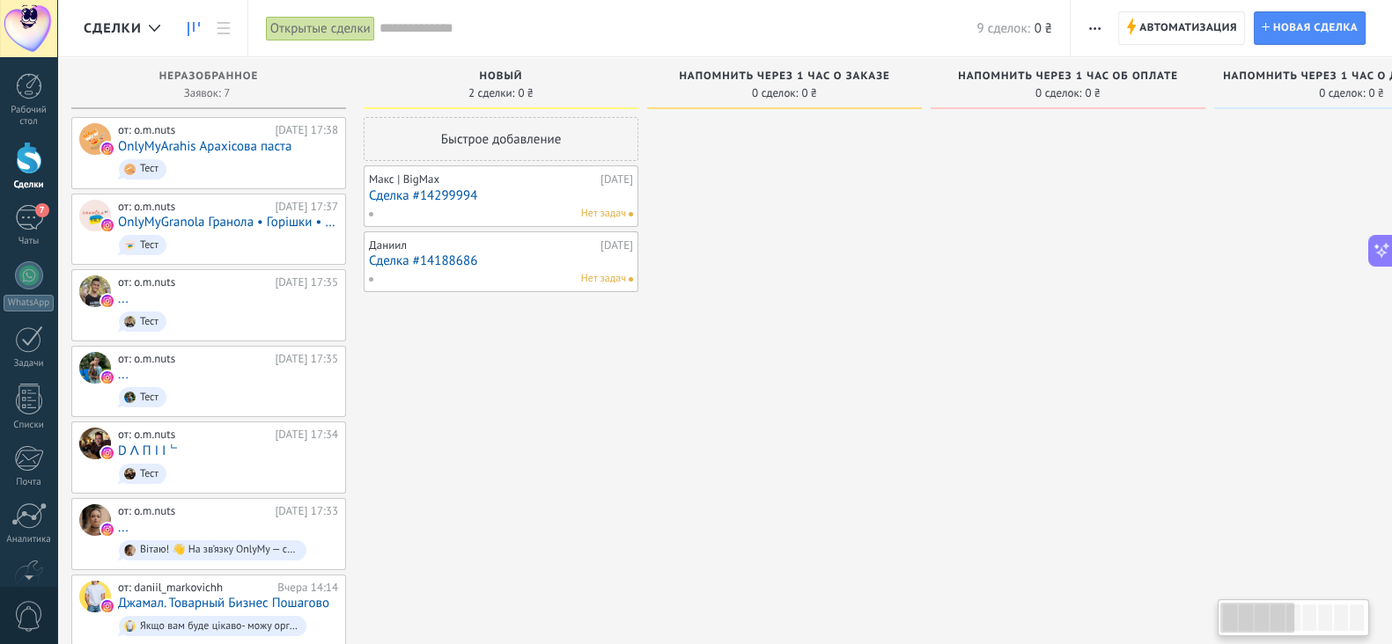
scroll to position [0, 1269]
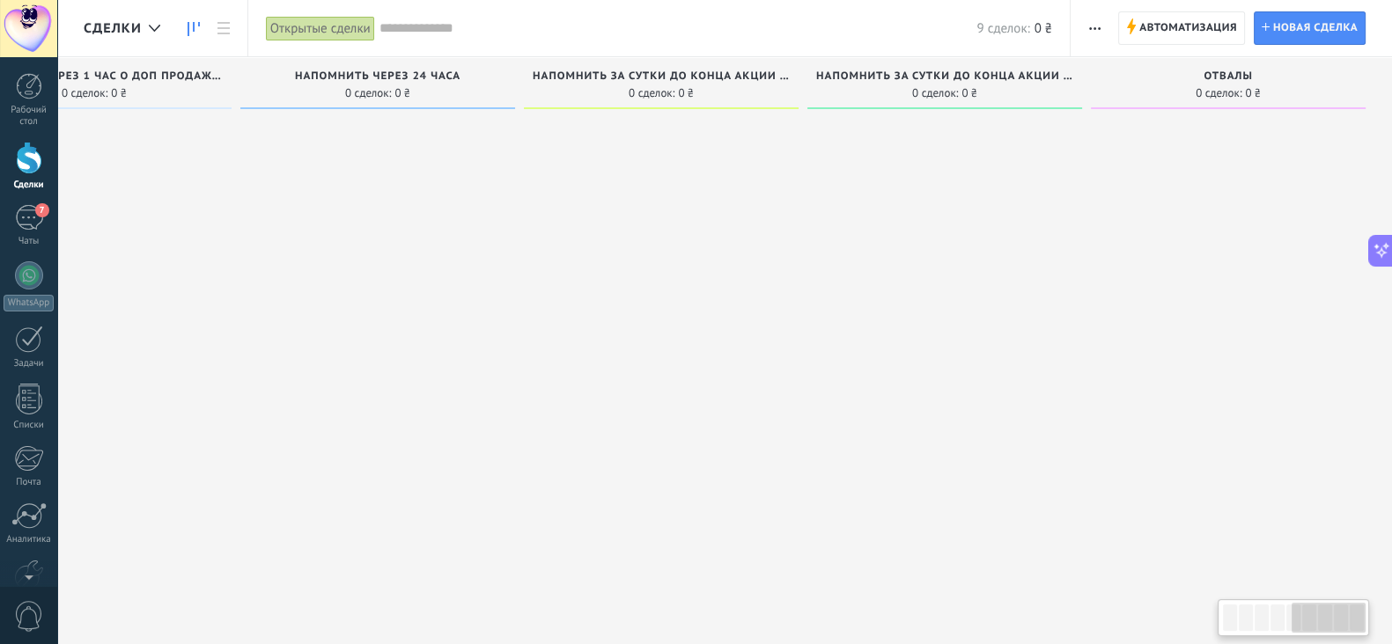
drag, startPoint x: 1301, startPoint y: 616, endPoint x: 1348, endPoint y: 631, distance: 49.0
click at [1348, 631] on div at bounding box center [1328, 618] width 74 height 30
click at [1161, 40] on span "Автоматизация" at bounding box center [1188, 28] width 98 height 32
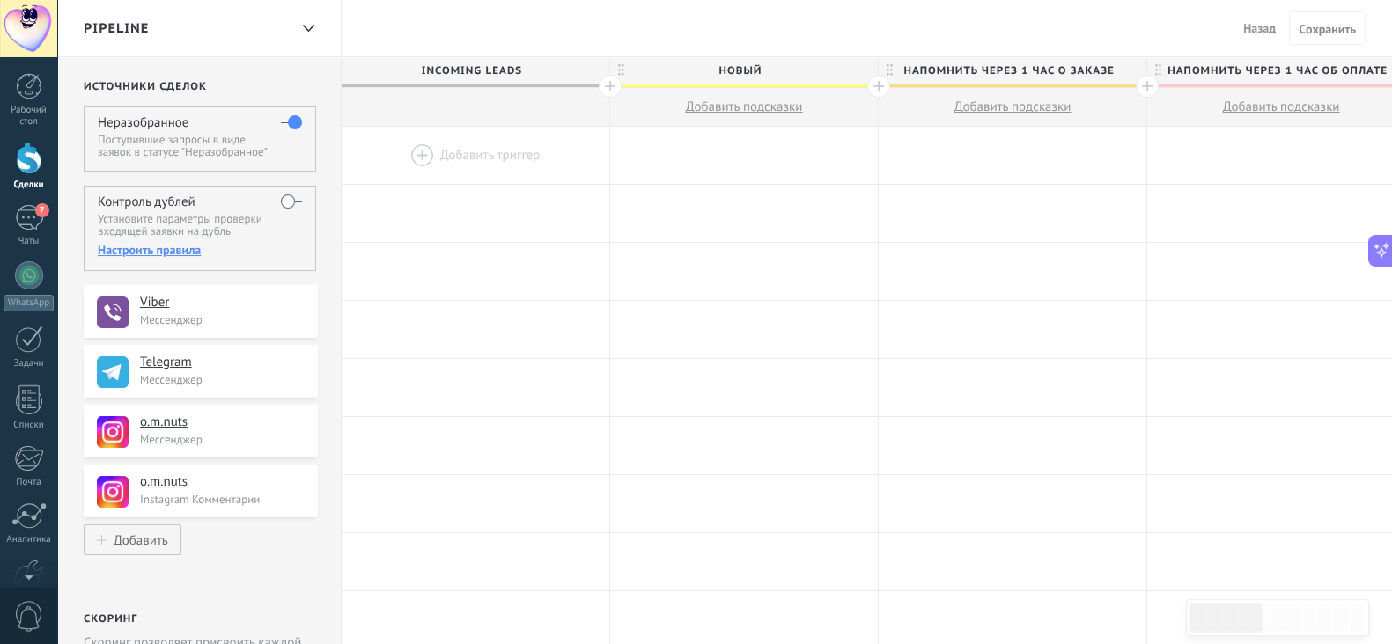
click at [467, 165] on div at bounding box center [476, 155] width 268 height 57
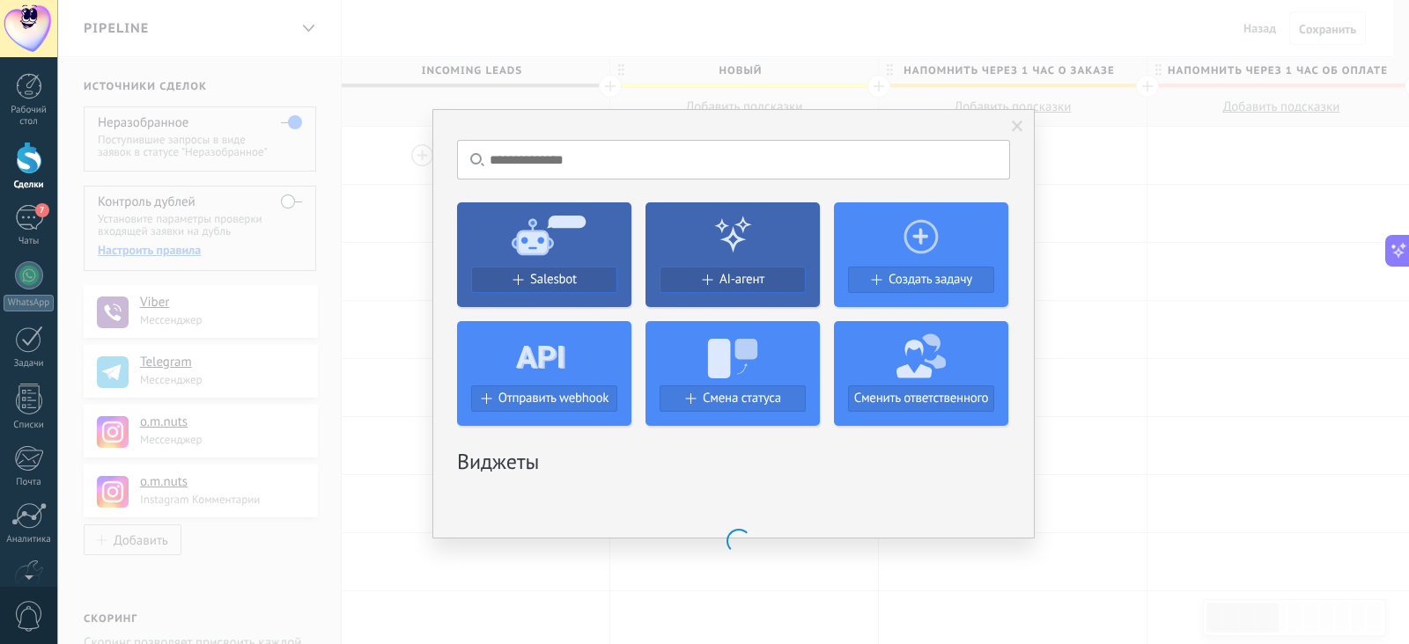
click at [568, 240] on icon at bounding box center [544, 233] width 174 height 63
click at [575, 283] on span "Salesbot" at bounding box center [553, 279] width 47 height 15
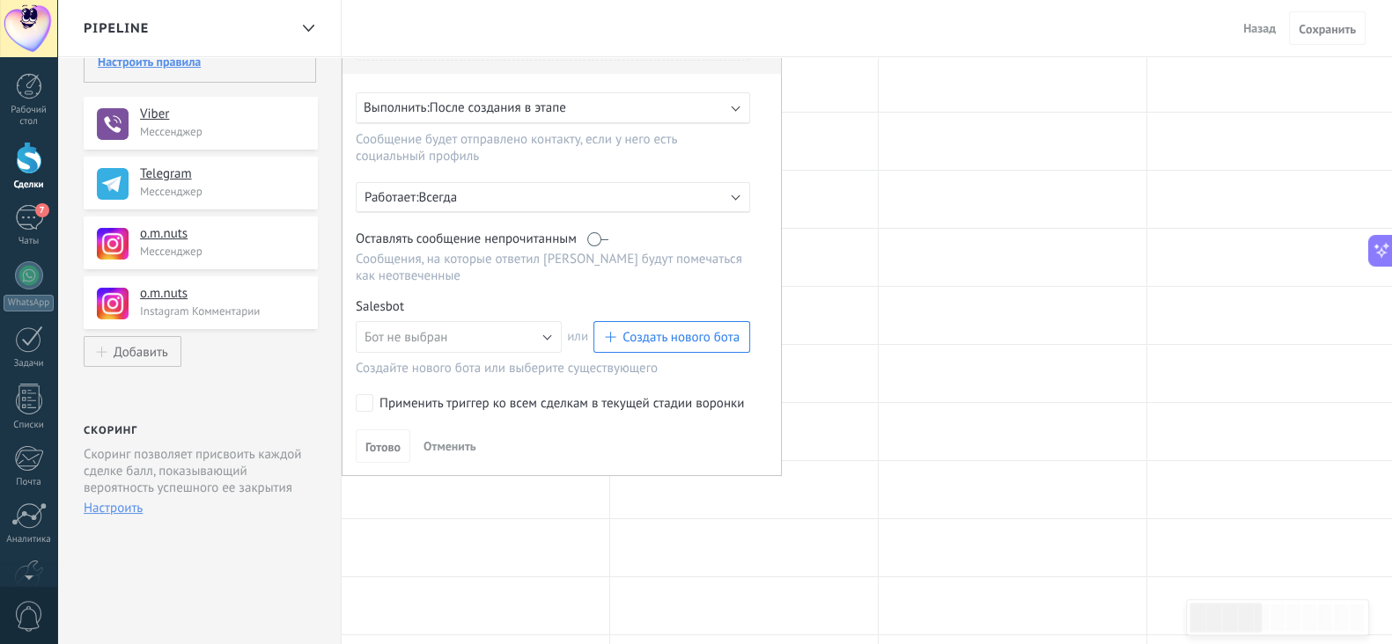
scroll to position [219, 0]
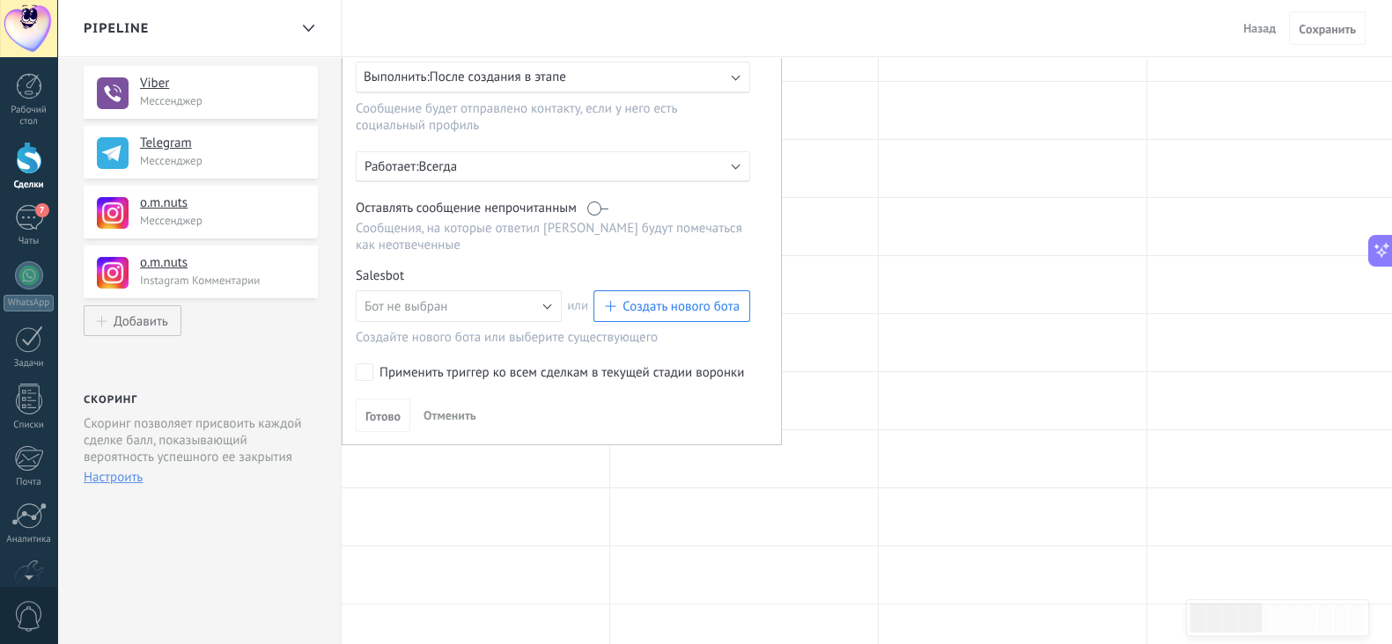
click at [452, 408] on span "Отменить" at bounding box center [449, 416] width 53 height 16
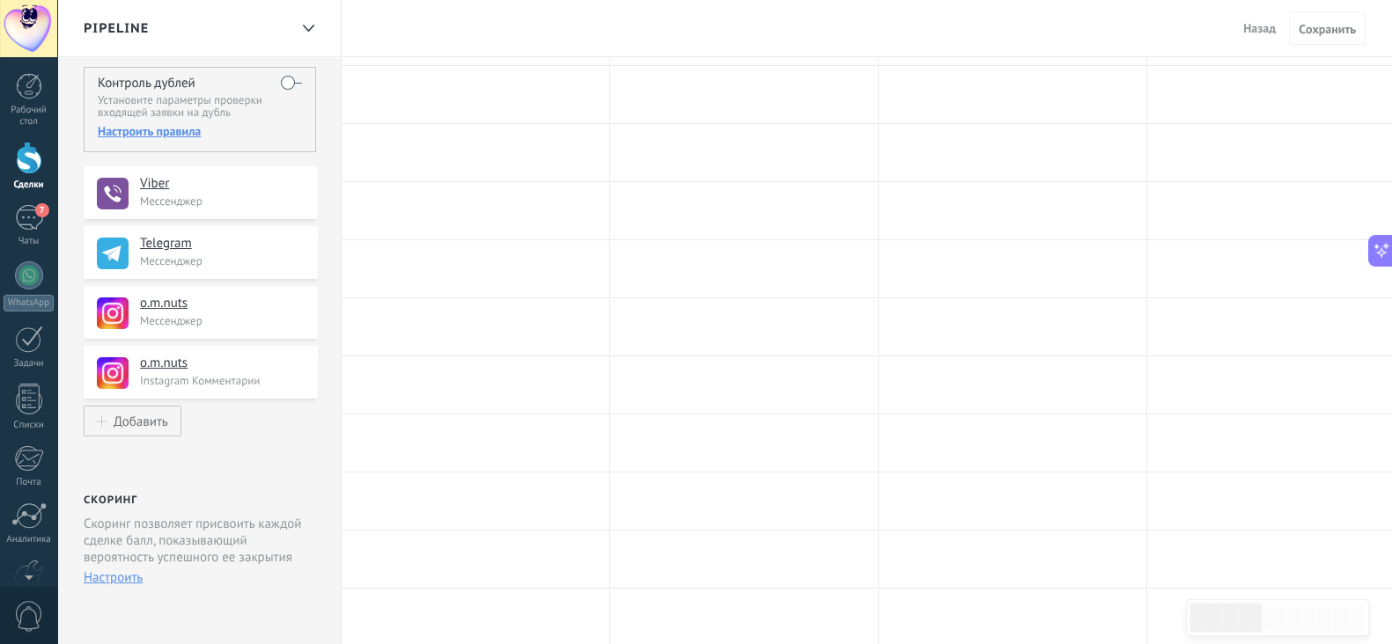
scroll to position [0, 0]
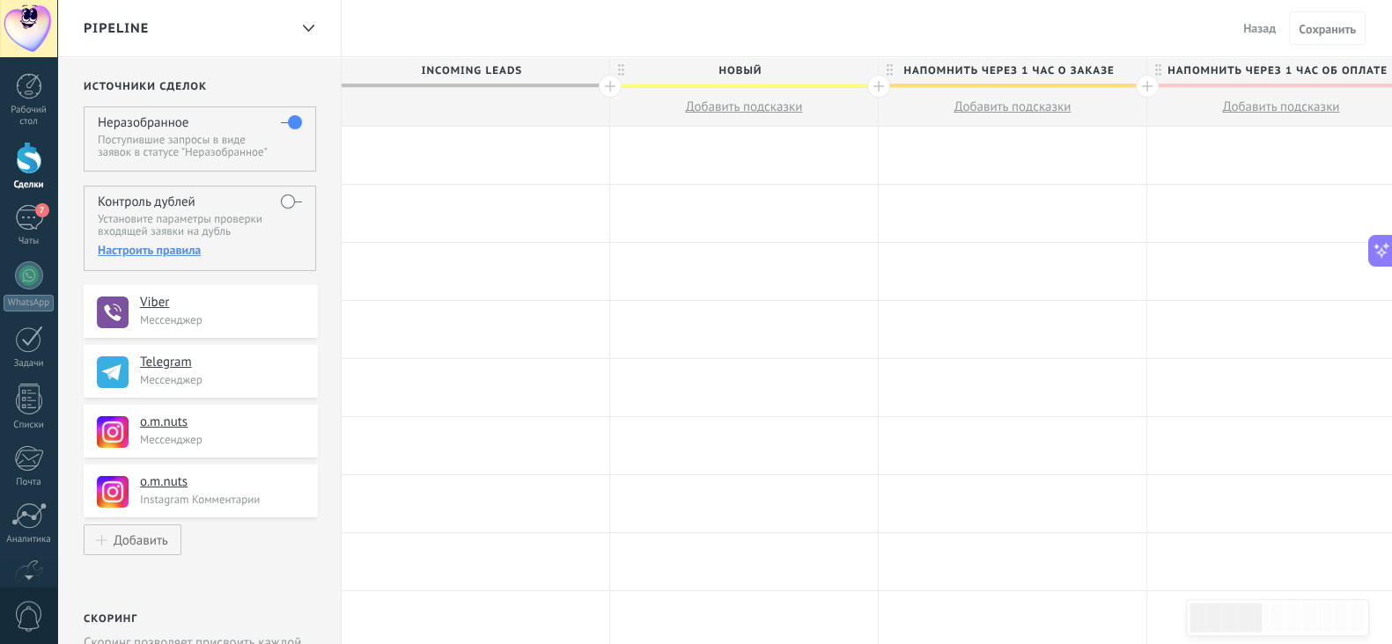
click at [476, 63] on span "Incoming leads" at bounding box center [471, 70] width 259 height 27
click at [502, 143] on div at bounding box center [476, 155] width 268 height 57
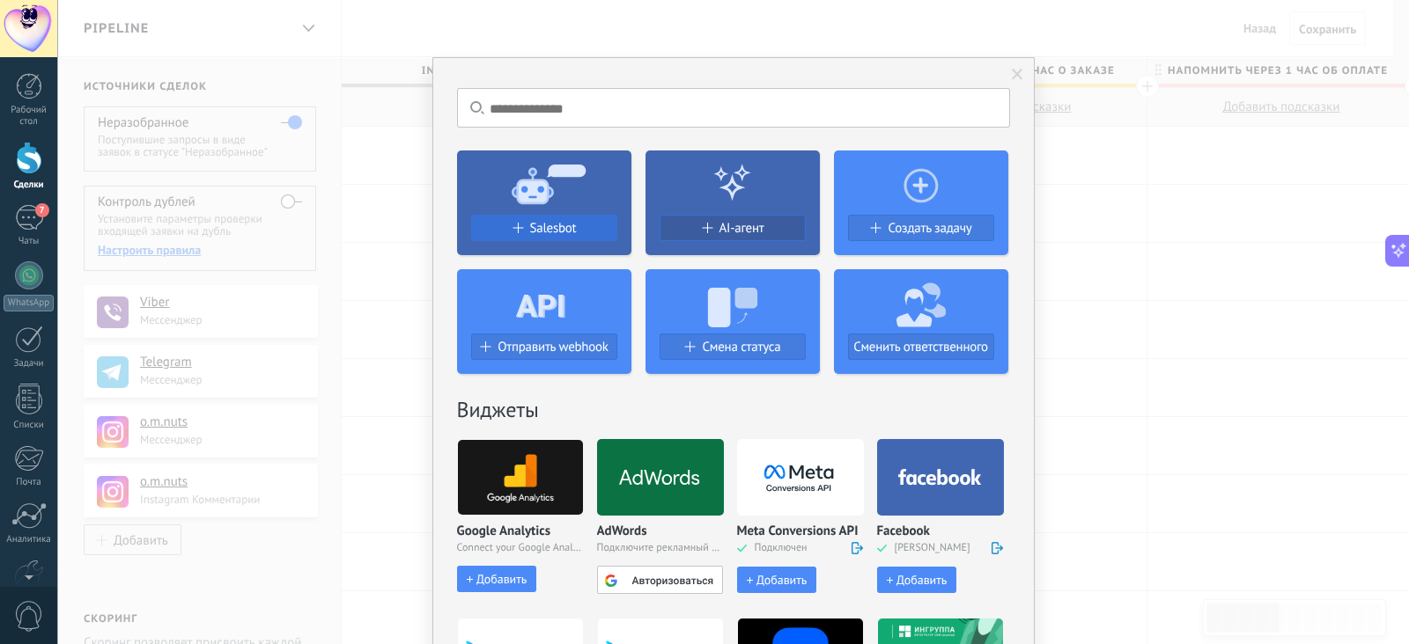
click at [544, 227] on span "Salesbot" at bounding box center [553, 228] width 47 height 15
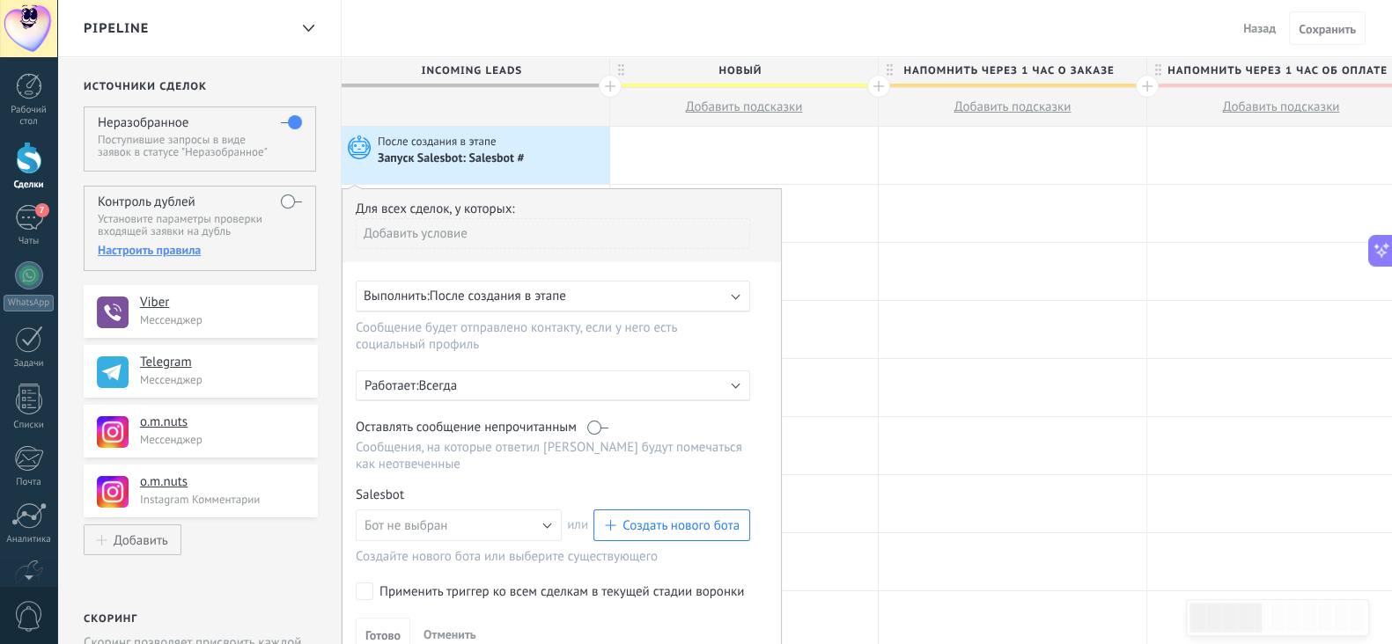
click at [504, 288] on span "После создания в этапе" at bounding box center [498, 296] width 136 height 17
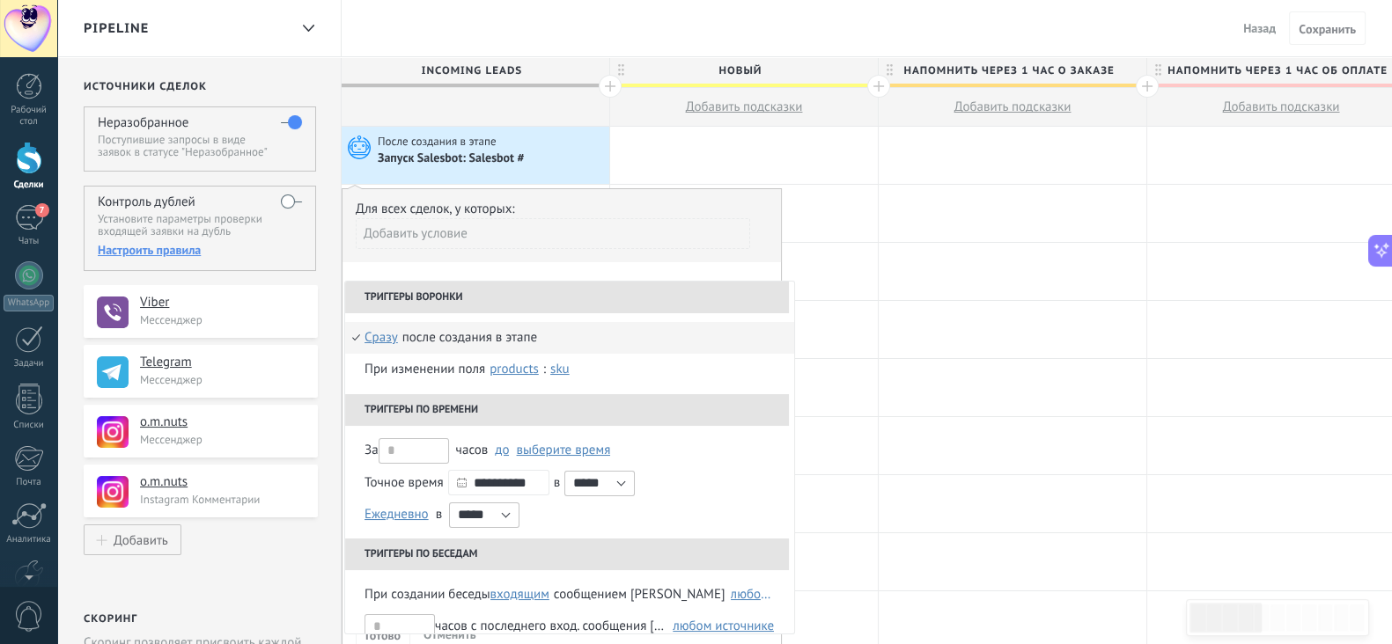
click at [504, 288] on li "Триггеры воронки" at bounding box center [567, 298] width 444 height 32
click at [491, 223] on div "Добавить условие" at bounding box center [553, 233] width 394 height 31
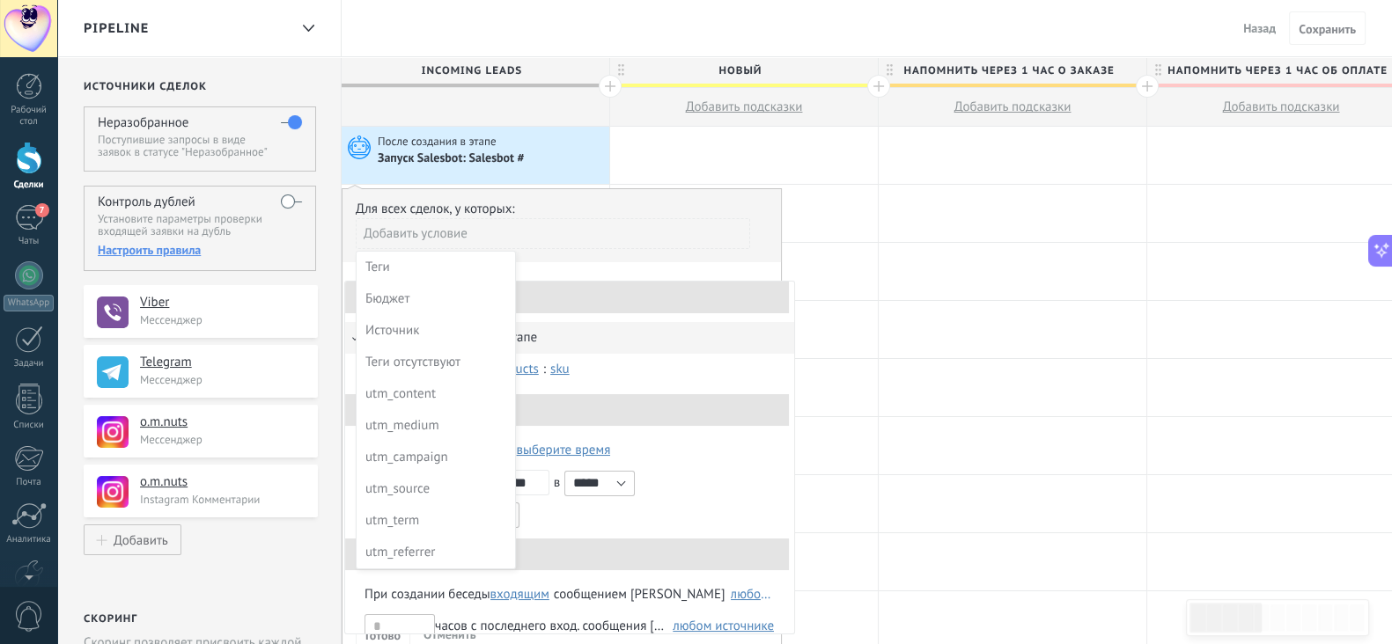
click at [492, 226] on div at bounding box center [561, 426] width 438 height 475
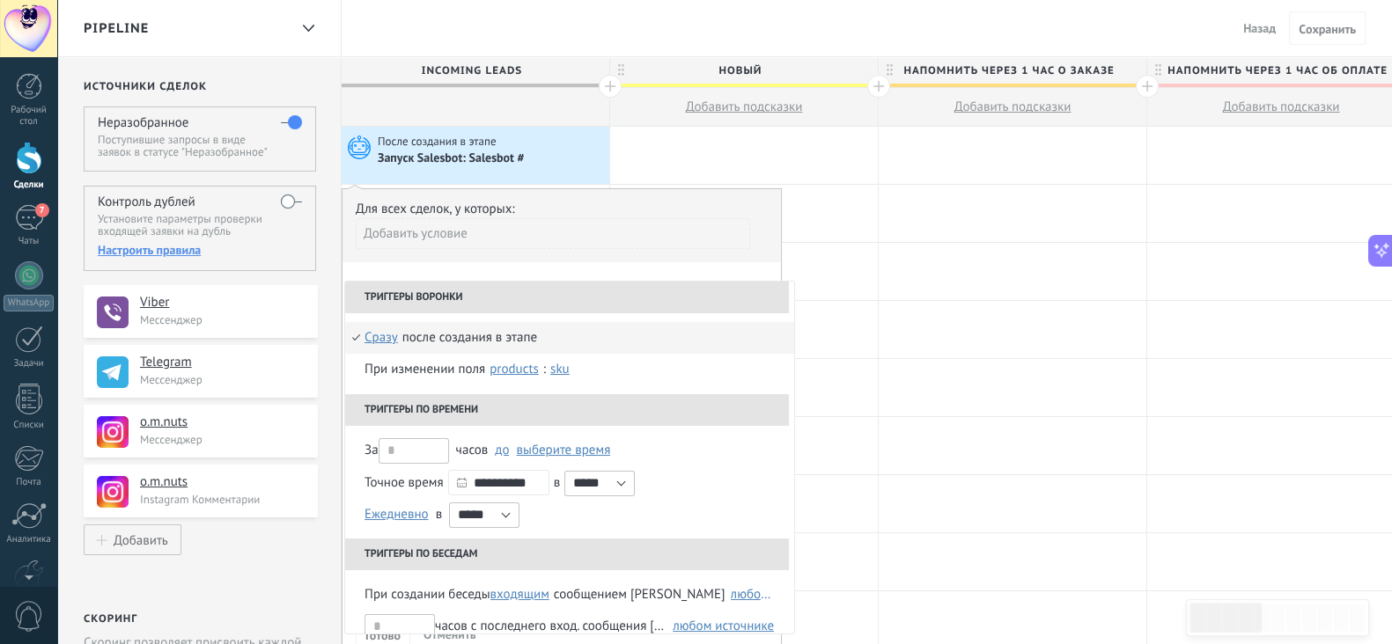
click at [411, 291] on li "Триггеры воронки" at bounding box center [567, 298] width 444 height 32
click at [414, 398] on li "Триггеры по времени" at bounding box center [567, 410] width 444 height 32
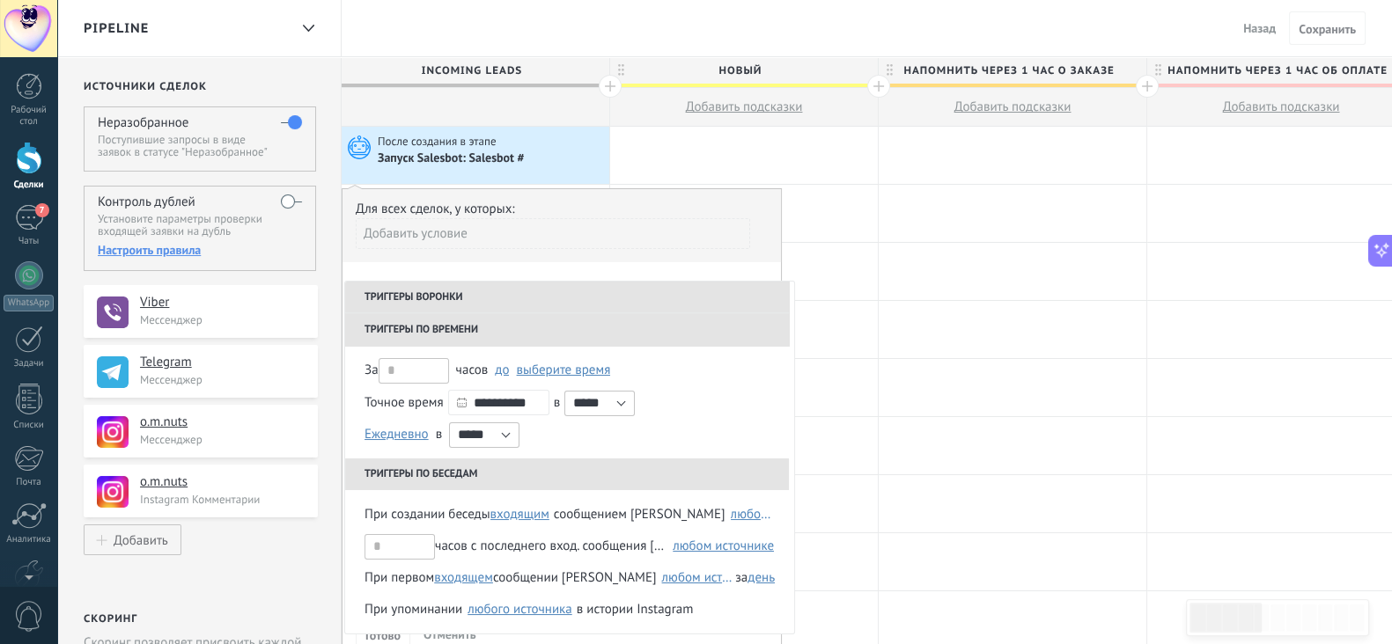
click at [416, 344] on li "Триггеры по времени" at bounding box center [567, 330] width 444 height 32
click at [418, 327] on li "Триггеры по времени" at bounding box center [567, 330] width 444 height 32
click at [387, 327] on li "Триггеры по времени" at bounding box center [567, 330] width 444 height 32
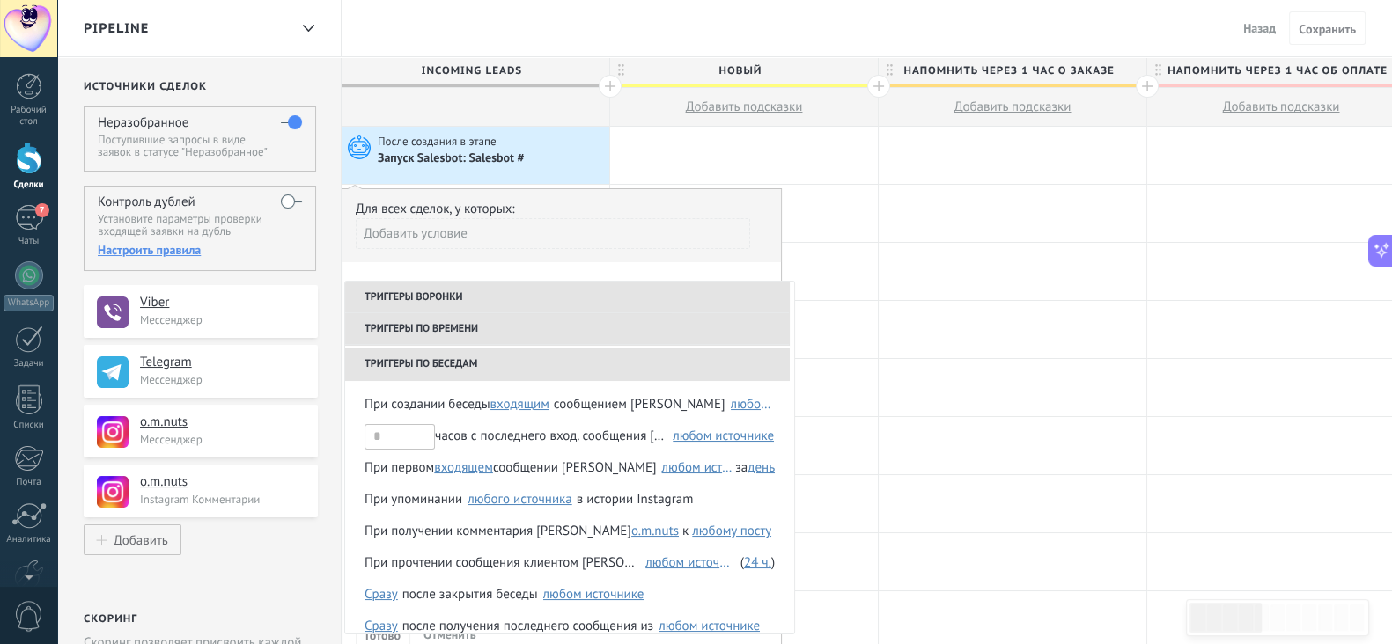
click at [410, 364] on li "Триггеры по беседам" at bounding box center [567, 365] width 444 height 32
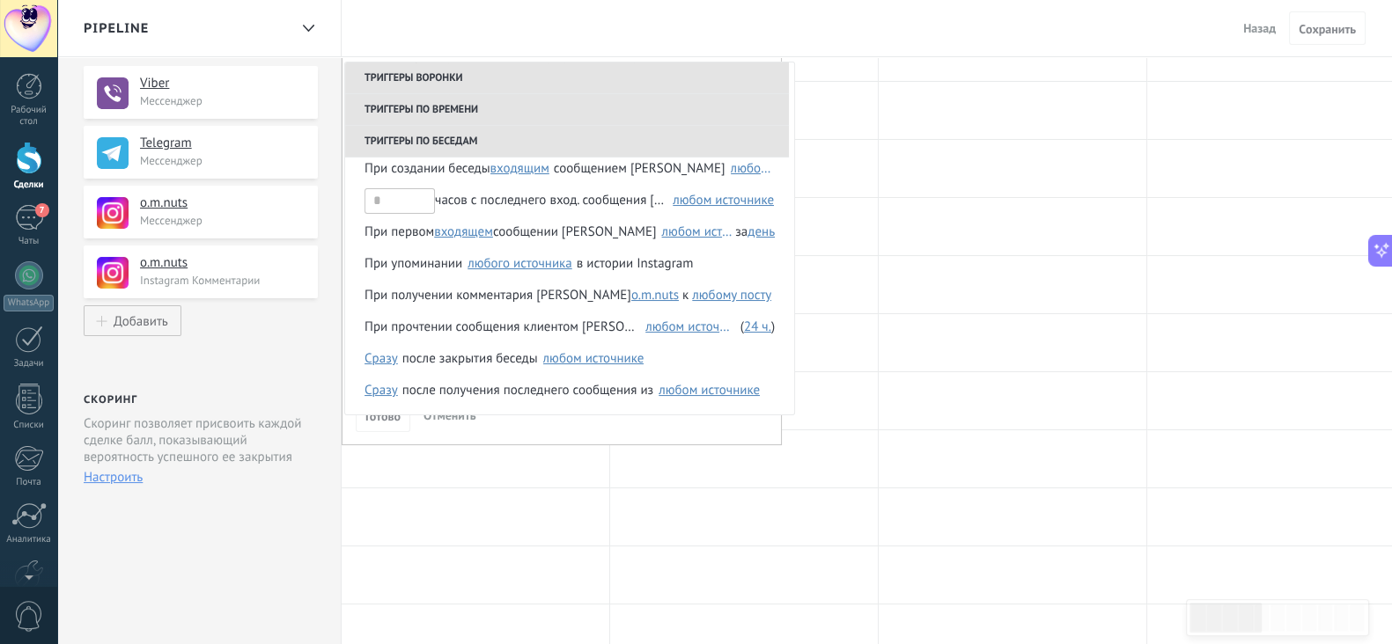
scroll to position [0, 0]
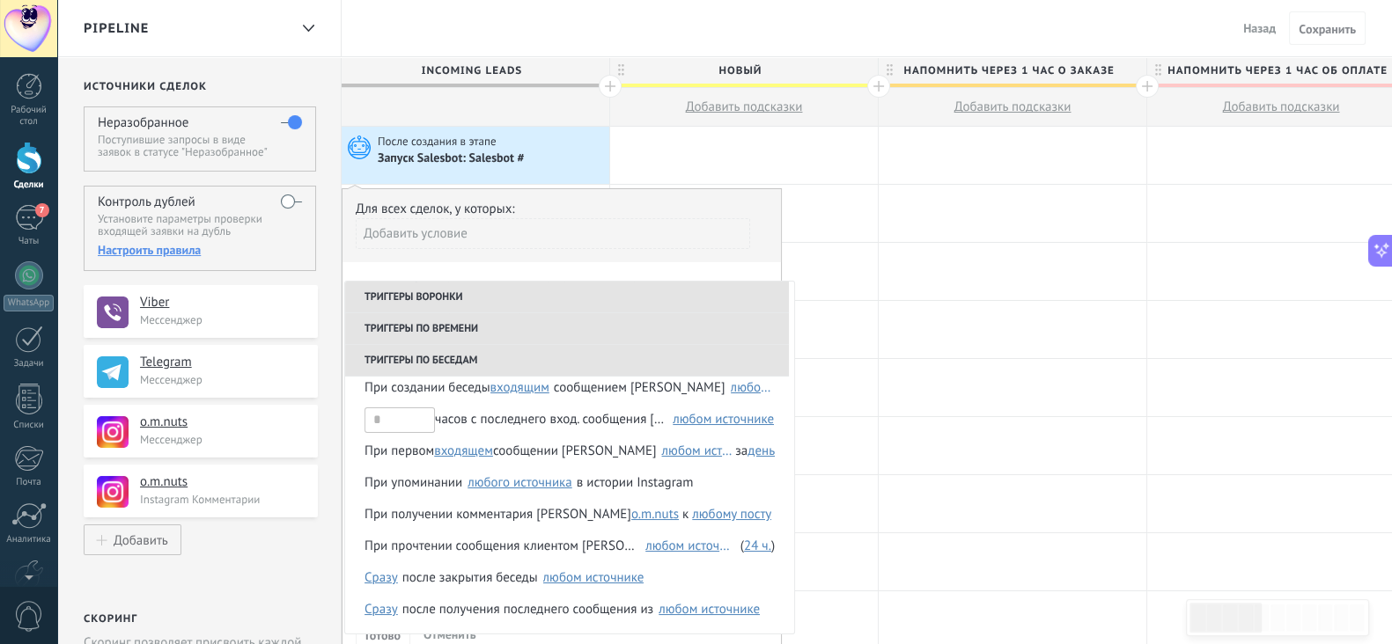
click at [416, 213] on div "Для всех сделок, у которых:" at bounding box center [562, 209] width 412 height 17
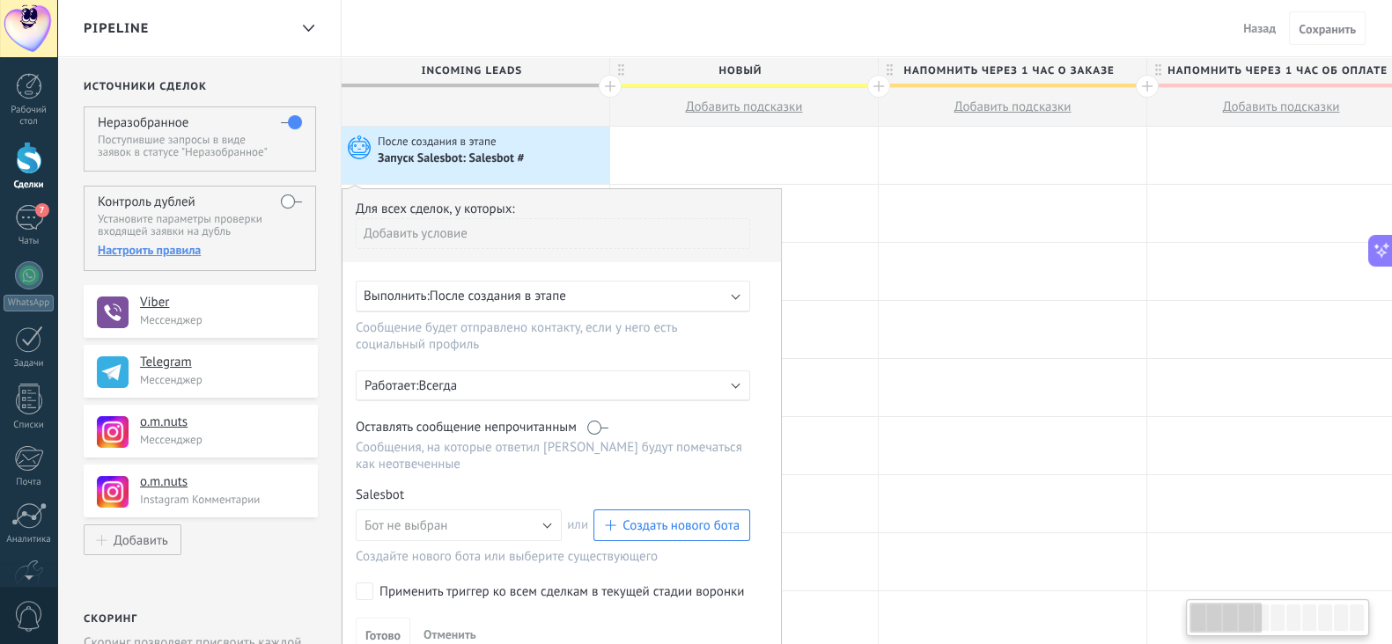
click at [419, 235] on div "Добавить условие" at bounding box center [553, 233] width 394 height 31
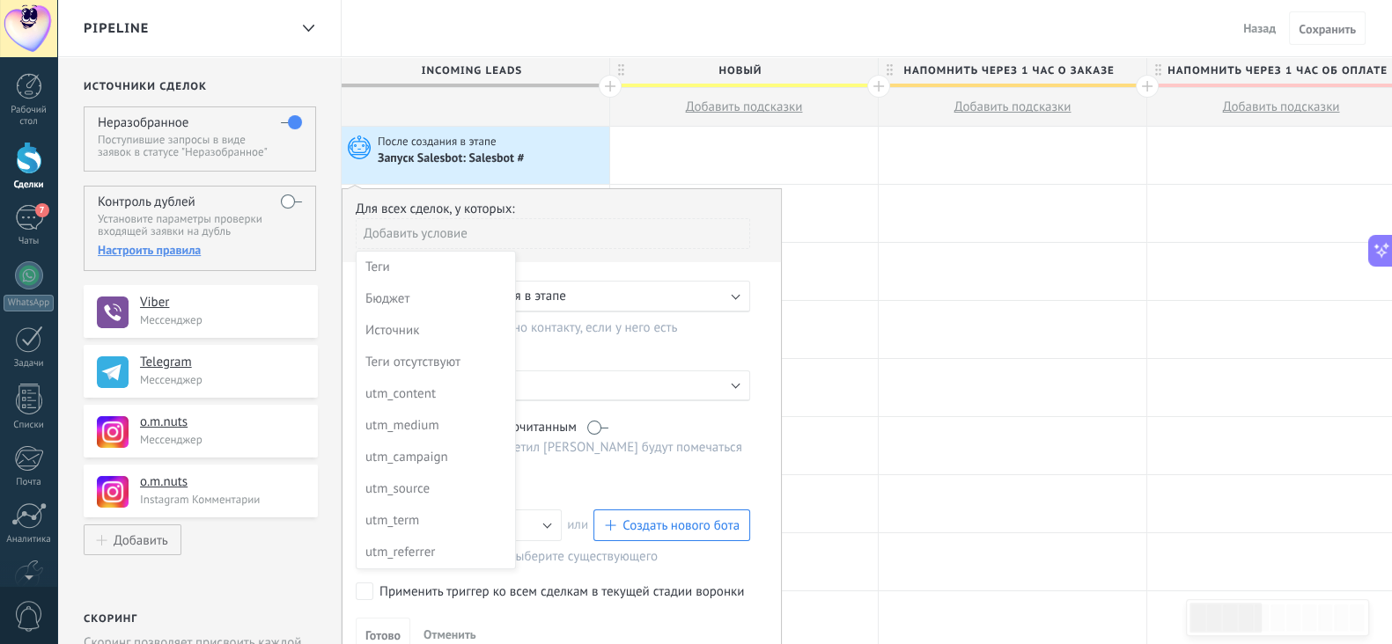
click at [419, 235] on div at bounding box center [561, 426] width 438 height 475
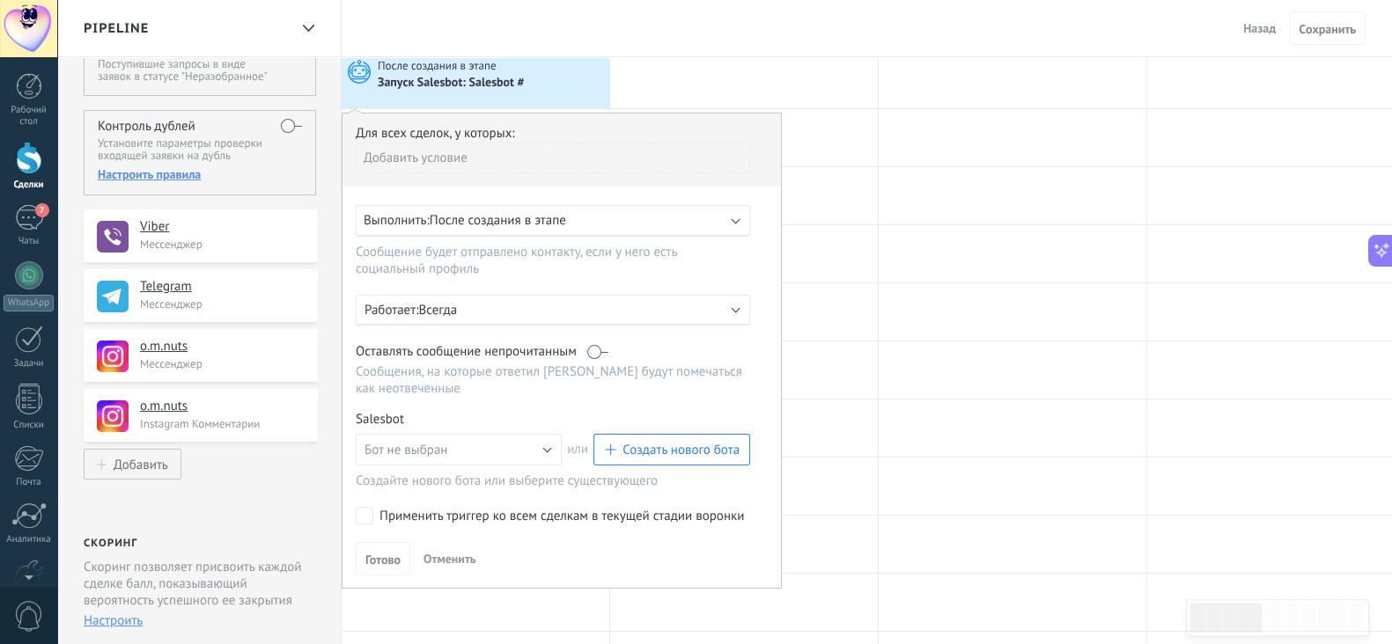
scroll to position [109, 0]
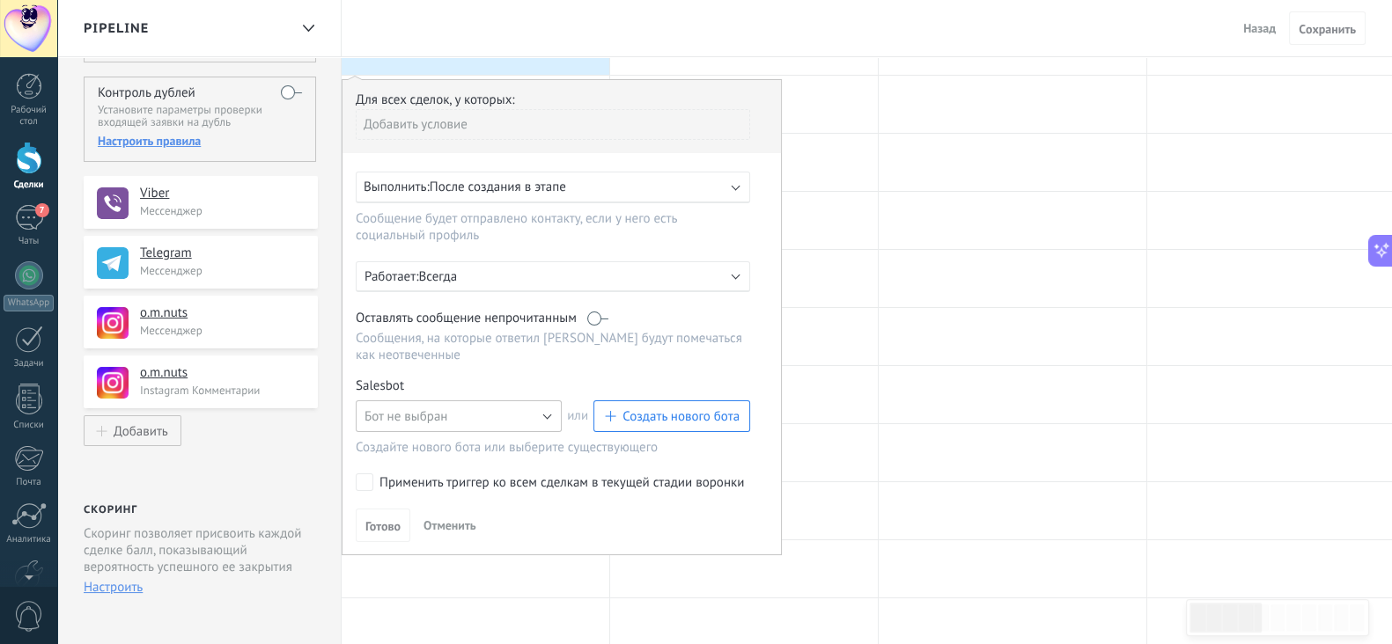
click at [491, 408] on button "Бот не выбран" at bounding box center [459, 417] width 206 height 32
click at [478, 372] on div "Для всех сделок, у которых: Добавить условие Выполнить: После создания в этапе …" at bounding box center [562, 317] width 440 height 476
click at [643, 406] on button "Создать нового бота" at bounding box center [671, 417] width 157 height 32
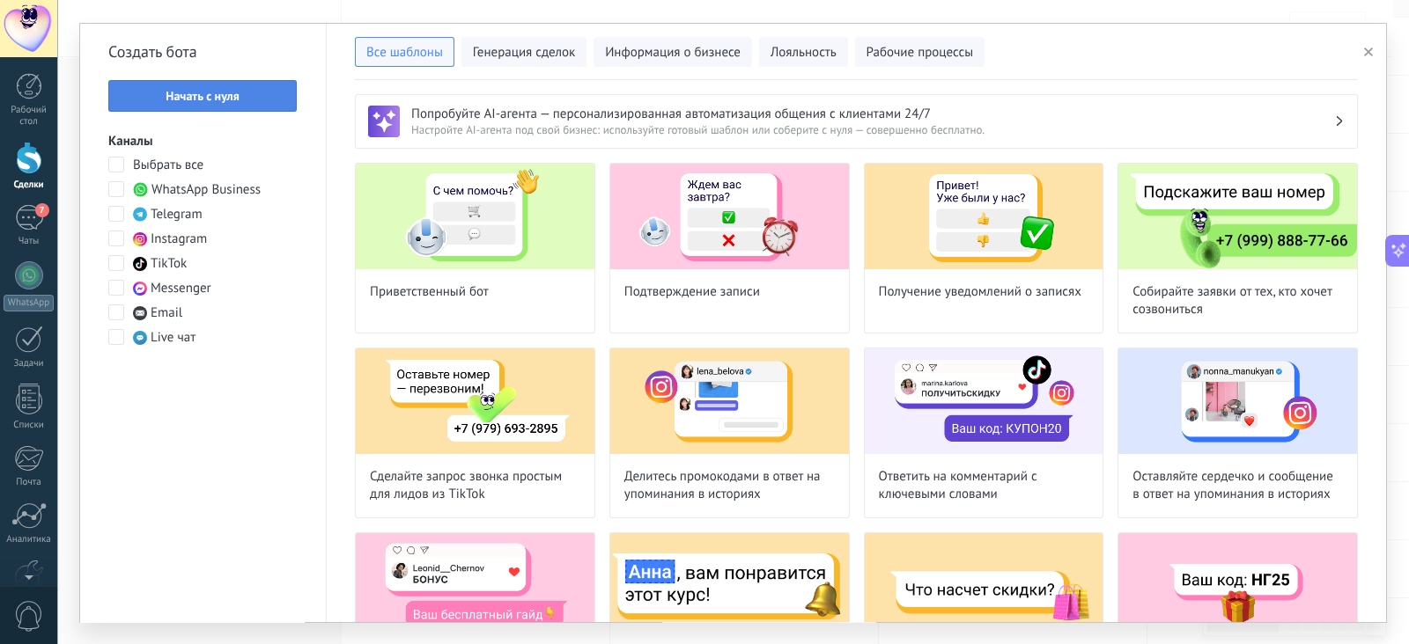
click at [244, 104] on button "Начать с нуля" at bounding box center [202, 96] width 188 height 32
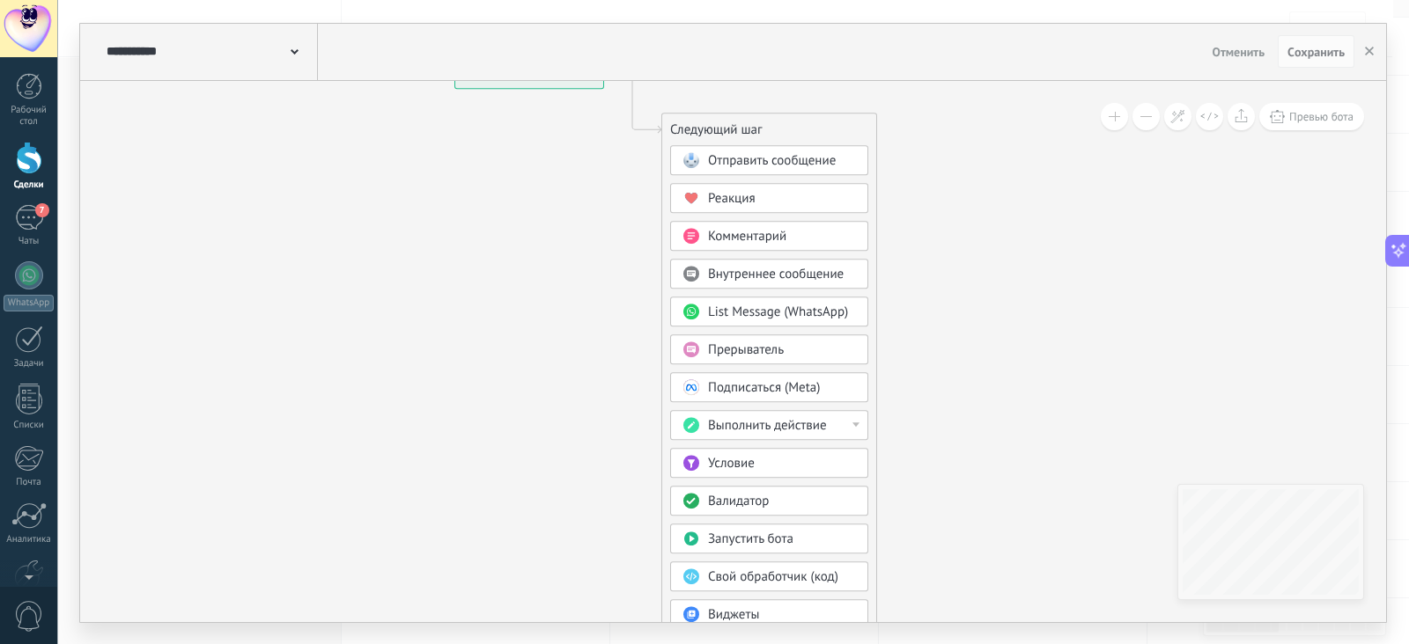
click at [300, 54] on div "**********" at bounding box center [210, 52] width 216 height 56
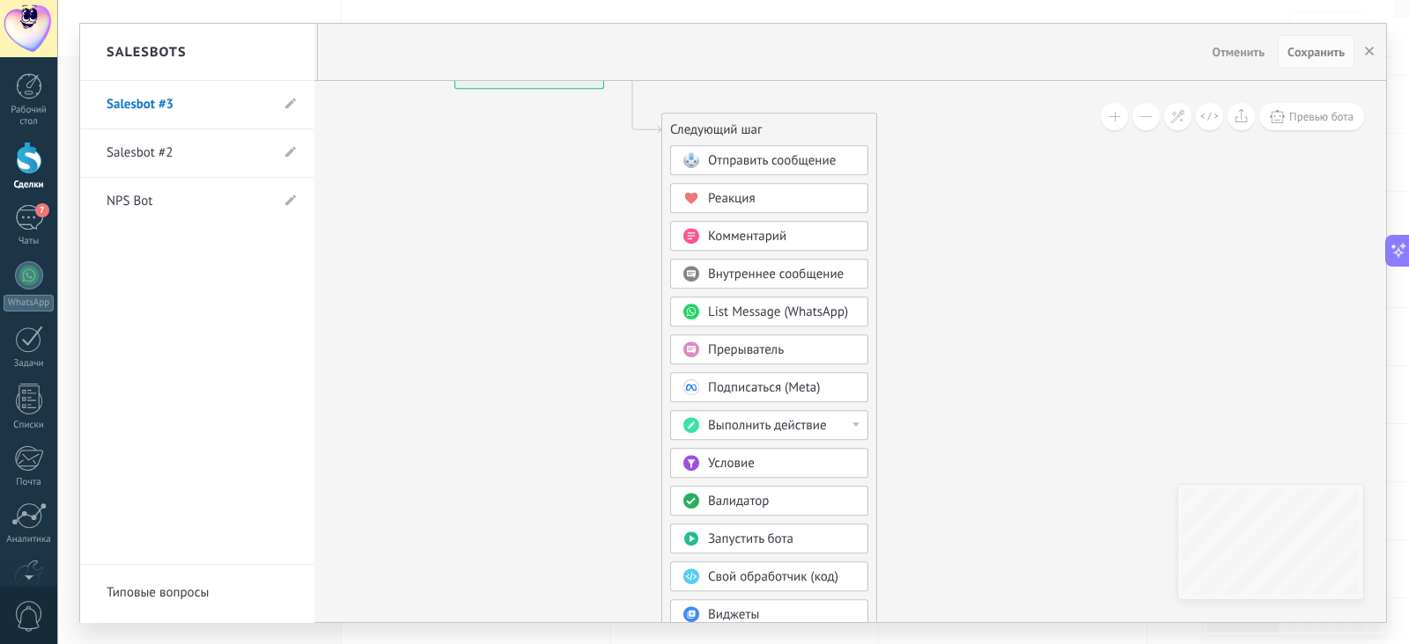
click at [195, 153] on link "Salesbot #2" at bounding box center [188, 153] width 163 height 49
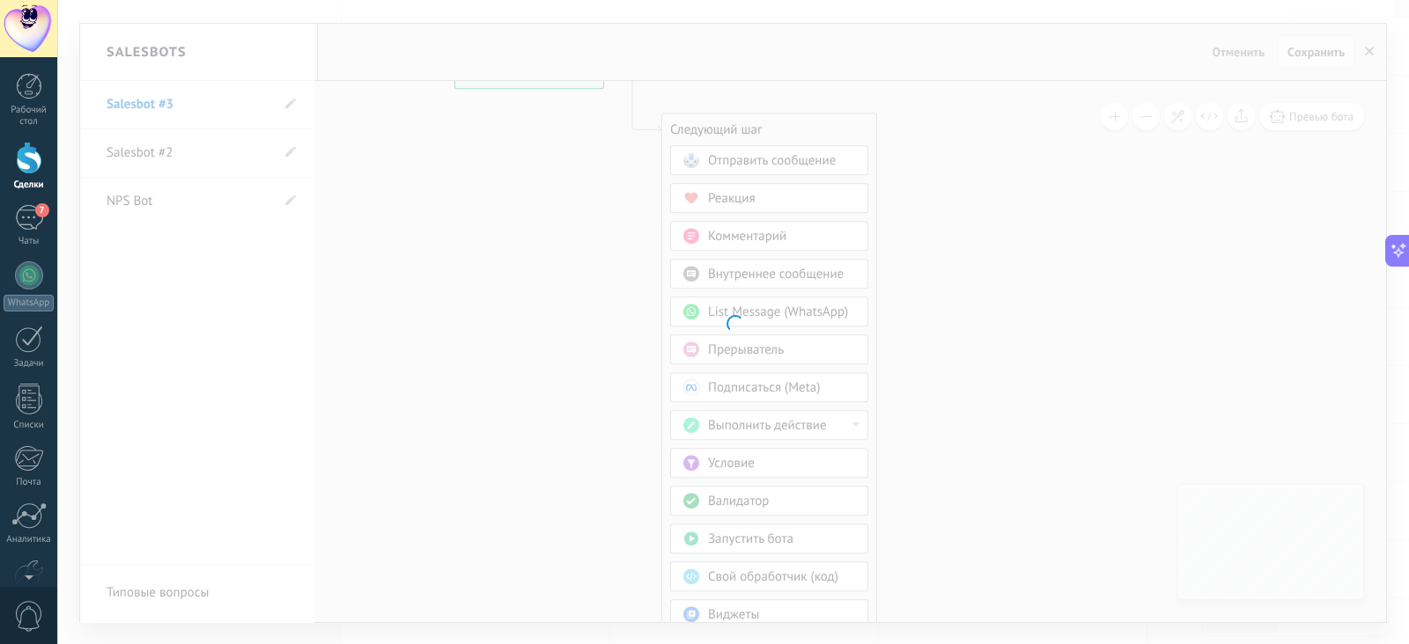
type input "**********"
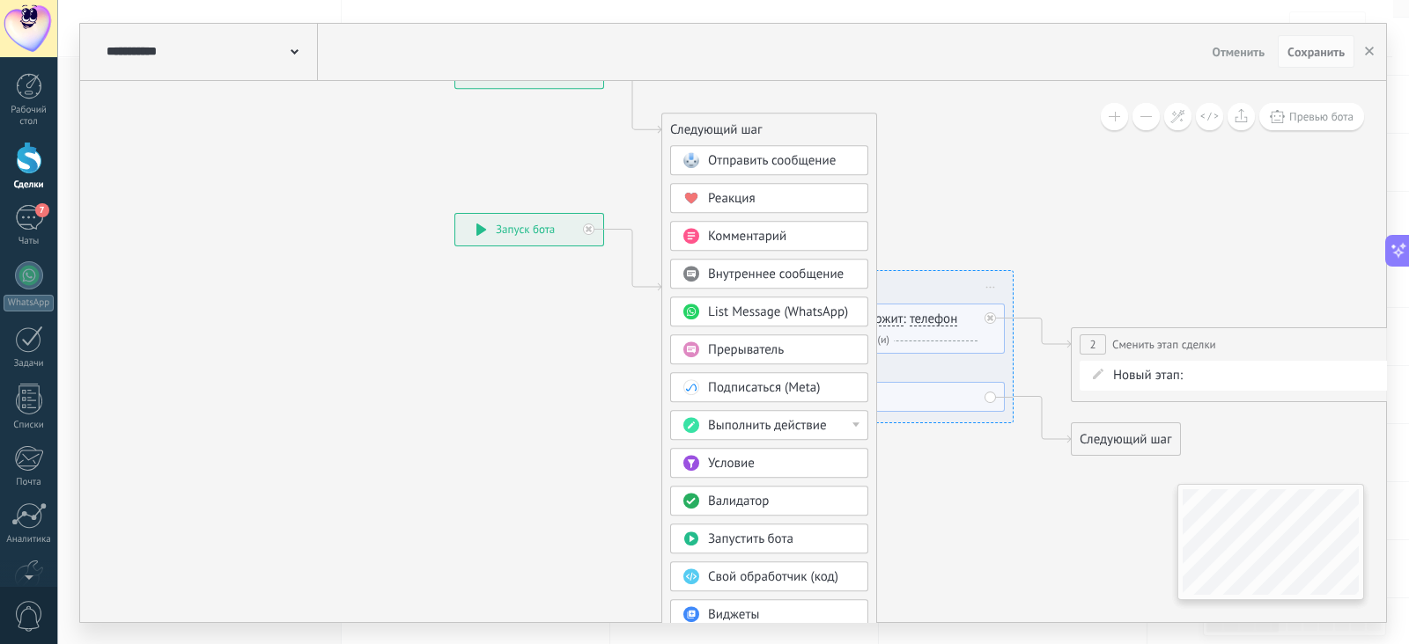
click at [911, 192] on icon at bounding box center [605, 363] width 1183 height 1497
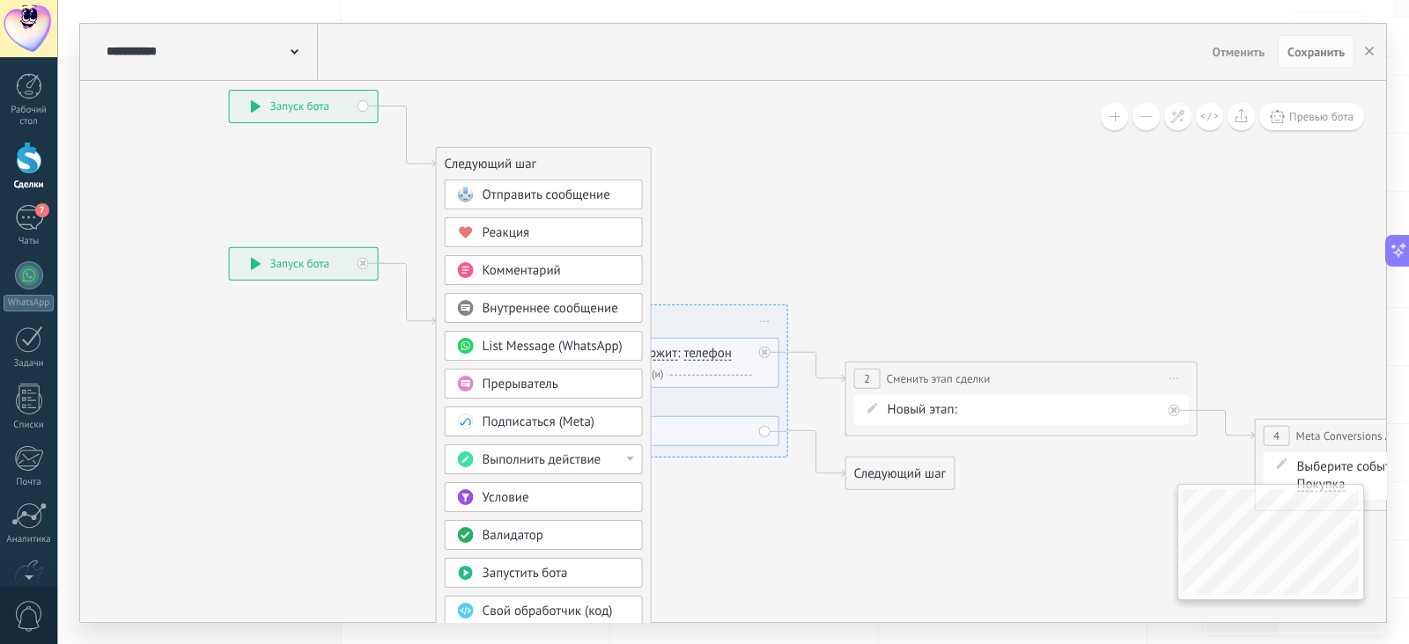
click at [784, 183] on icon at bounding box center [380, 398] width 1183 height 1497
click at [361, 262] on icon at bounding box center [380, 398] width 1183 height 1497
click at [247, 105] on div "**********" at bounding box center [304, 107] width 148 height 32
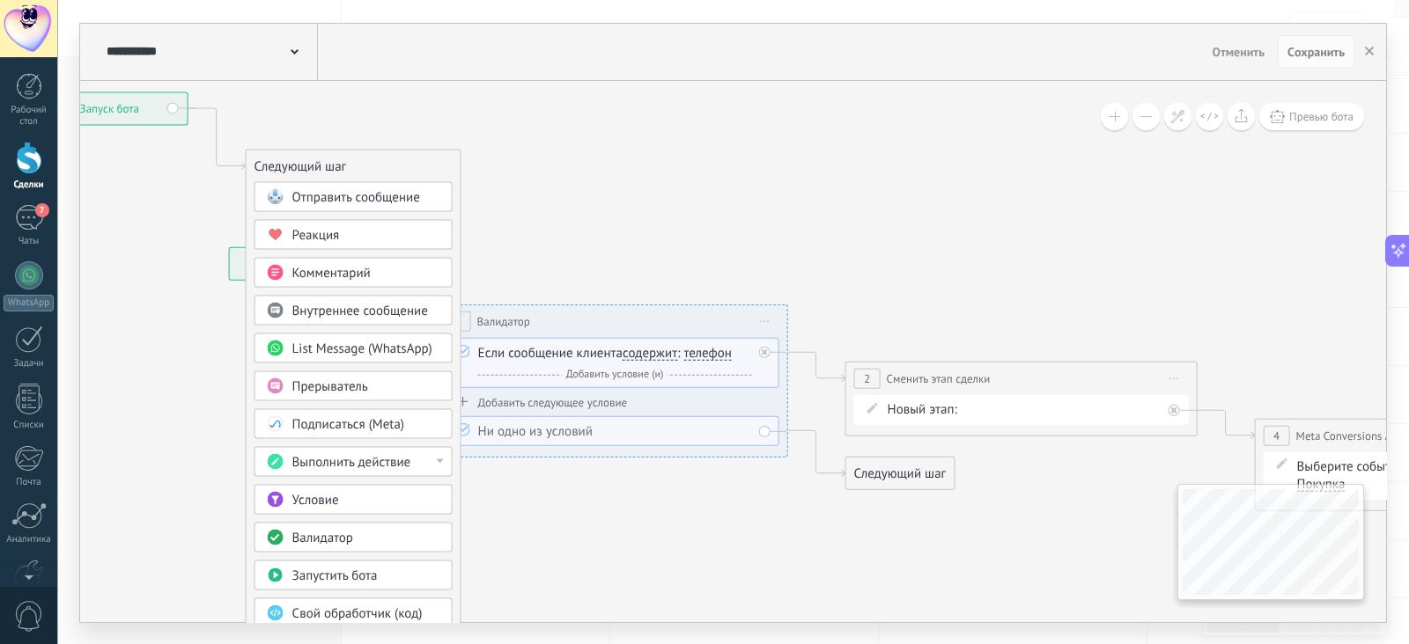
drag, startPoint x: 809, startPoint y: 192, endPoint x: 474, endPoint y: 182, distance: 335.6
click at [474, 182] on icon at bounding box center [190, 399] width 1183 height 1497
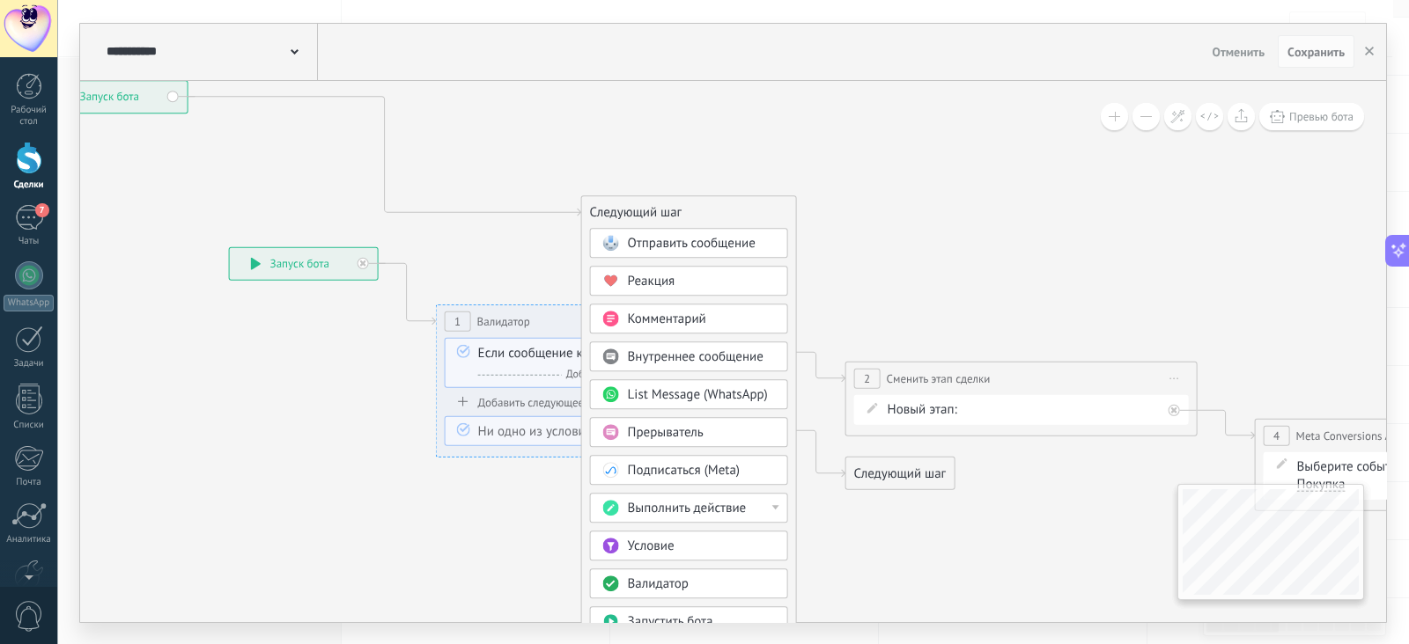
drag, startPoint x: 413, startPoint y: 152, endPoint x: 748, endPoint y: 211, distance: 340.6
click at [748, 211] on div "Следующий шаг" at bounding box center [689, 212] width 214 height 29
click at [1212, 44] on span "Отменить" at bounding box center [1237, 52] width 53 height 16
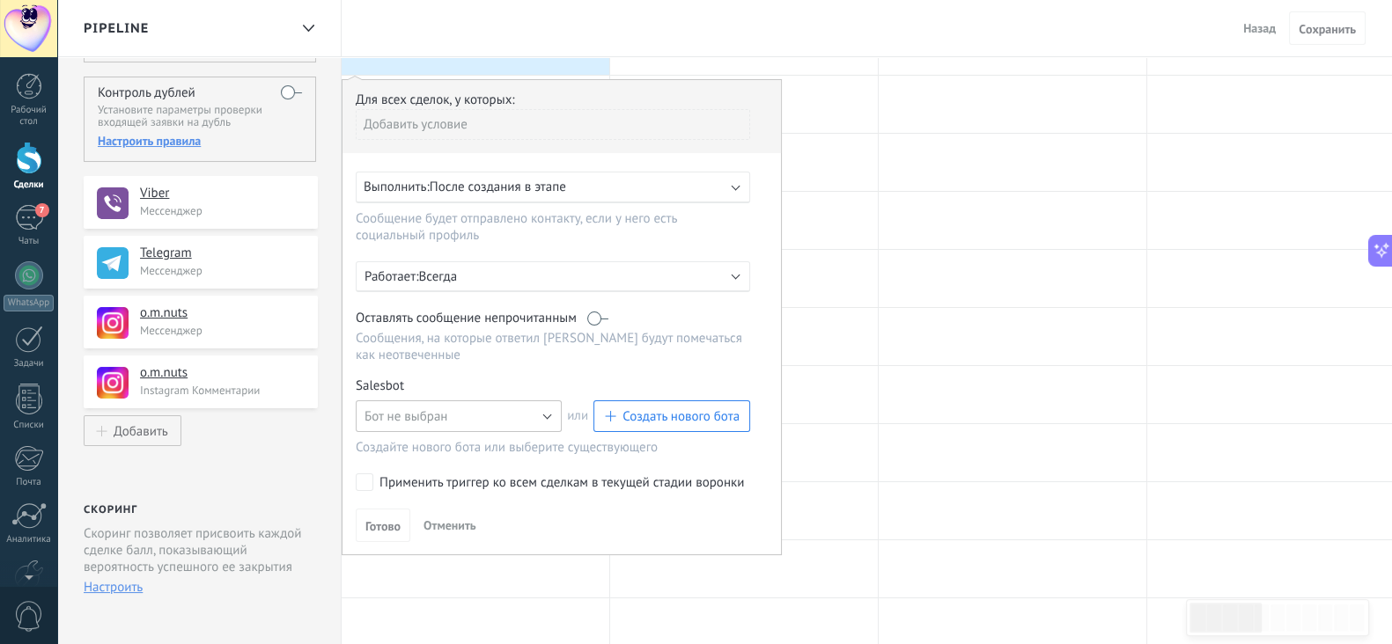
click at [439, 415] on span "Бот не выбран" at bounding box center [405, 416] width 83 height 17
click at [445, 450] on span "Salesbot #2" at bounding box center [450, 446] width 210 height 17
click at [392, 520] on span "Готово" at bounding box center [382, 526] width 35 height 12
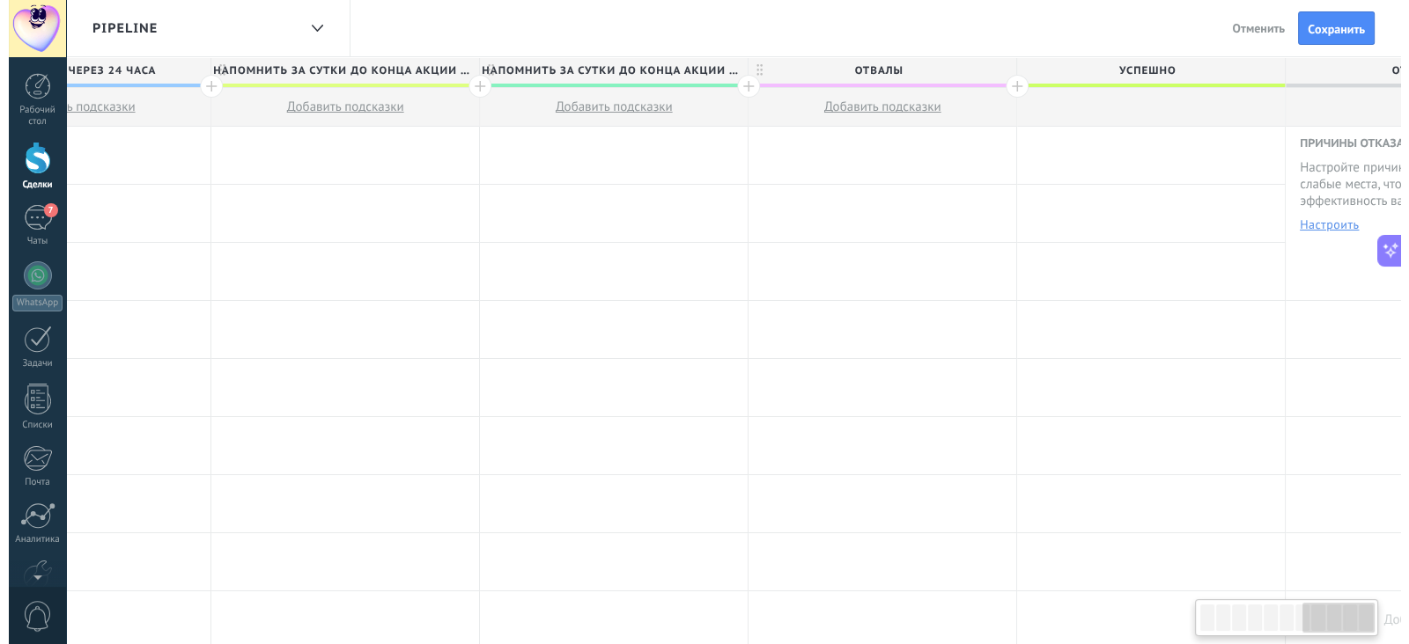
scroll to position [0, 1902]
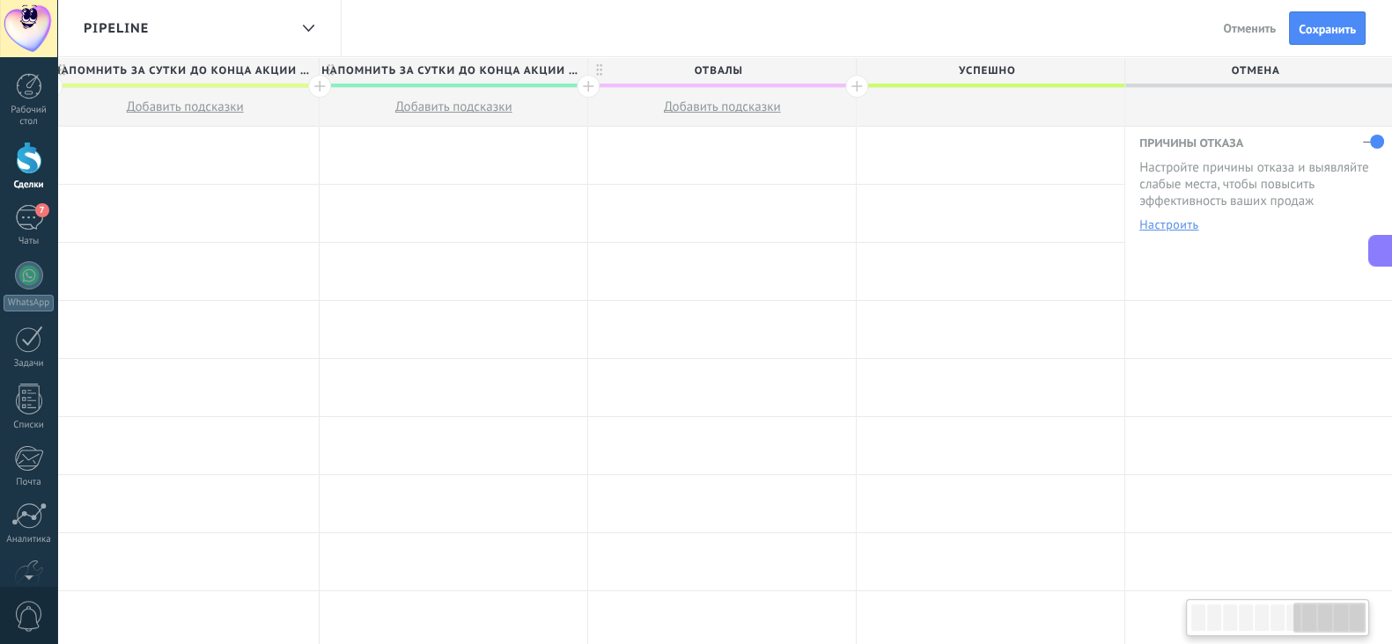
drag, startPoint x: 1205, startPoint y: 614, endPoint x: 1370, endPoint y: 622, distance: 164.8
click at [1370, 622] on body ".abecls-1,.abecls-2{fill-rule:evenodd}.abecls-2{fill:#fff} .abhcls-1{fill:none}…" at bounding box center [696, 322] width 1392 height 644
click at [982, 155] on div at bounding box center [991, 155] width 268 height 57
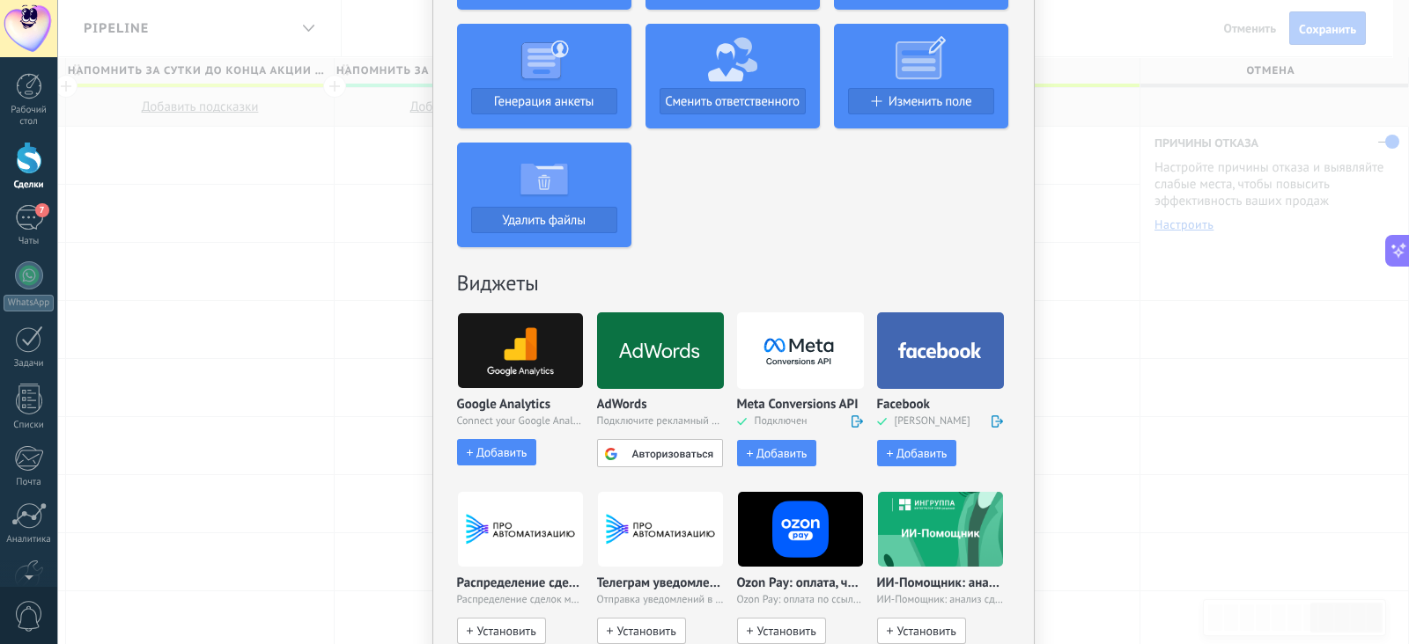
scroll to position [550, 0]
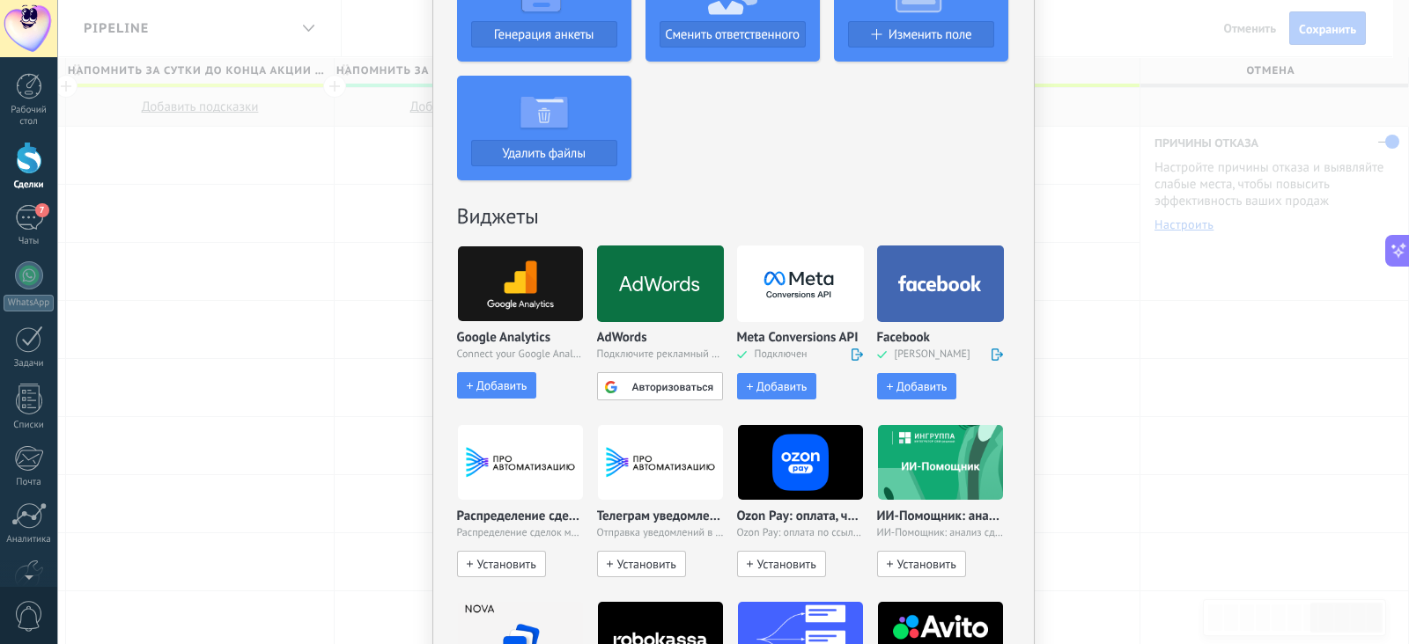
click at [793, 306] on div at bounding box center [800, 284] width 127 height 77
click at [782, 394] on button "Добавить" at bounding box center [776, 386] width 79 height 26
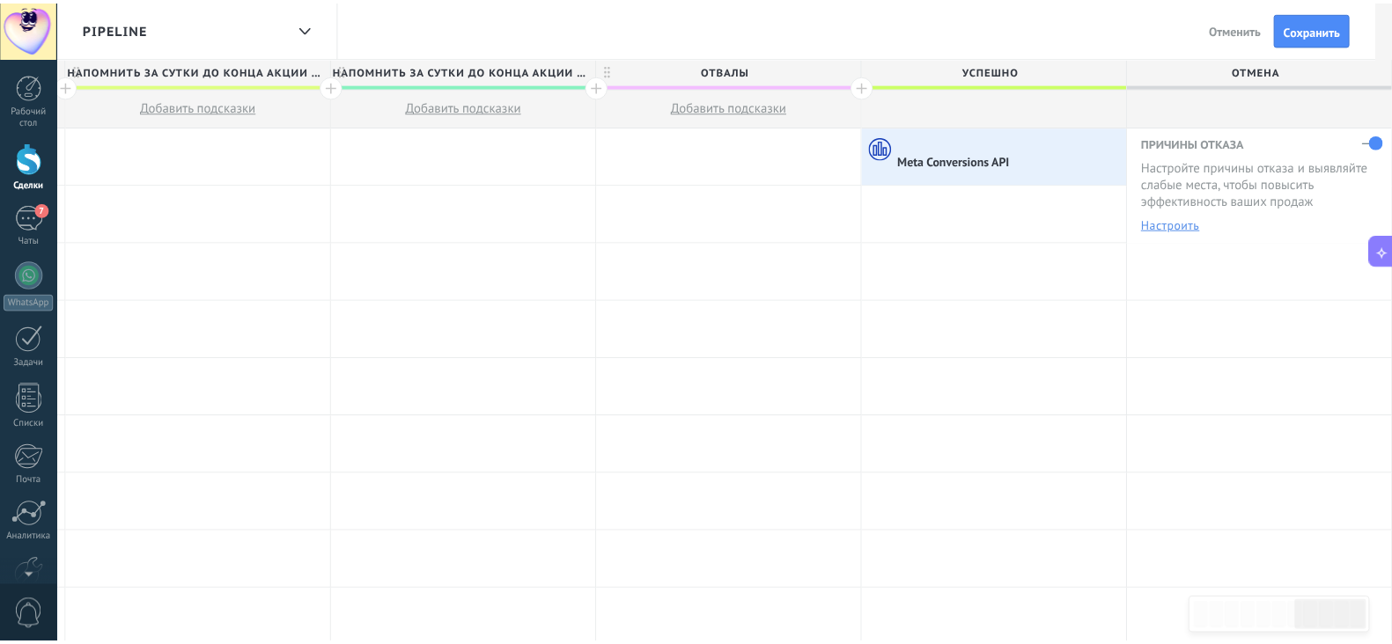
scroll to position [0, 1884]
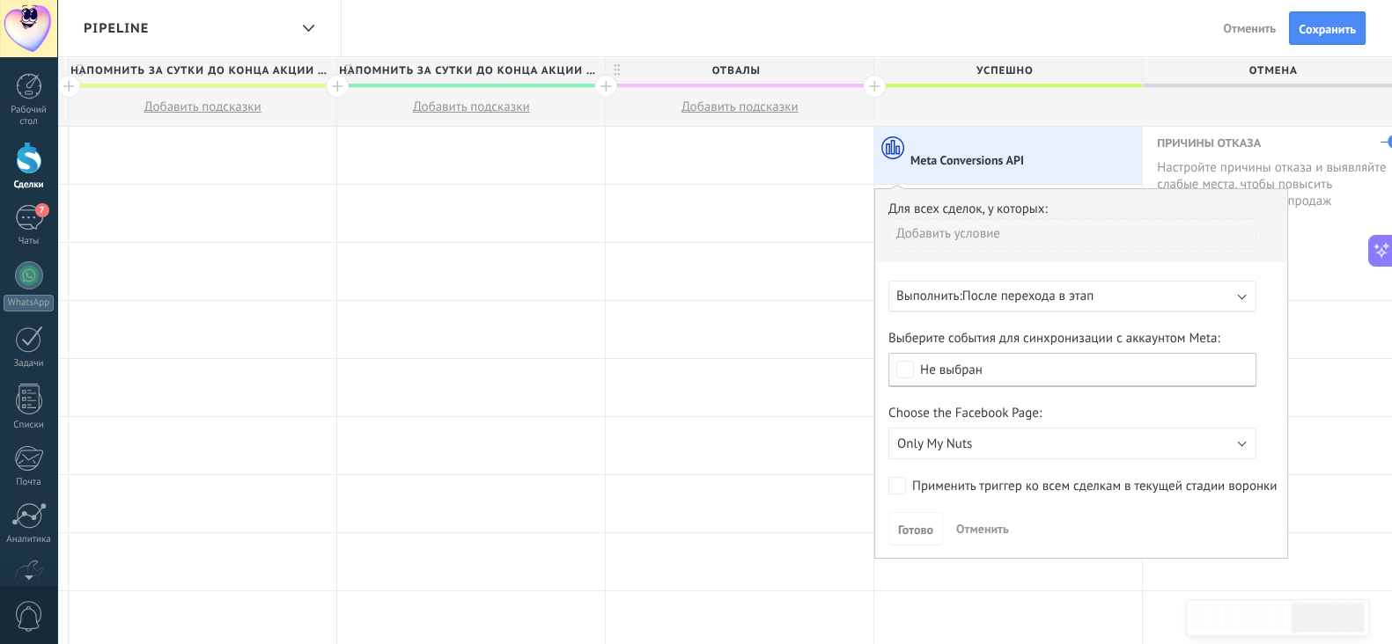
click at [975, 368] on div "Не выбран" at bounding box center [951, 370] width 63 height 13
click at [973, 429] on label "Покупка" at bounding box center [1072, 433] width 366 height 32
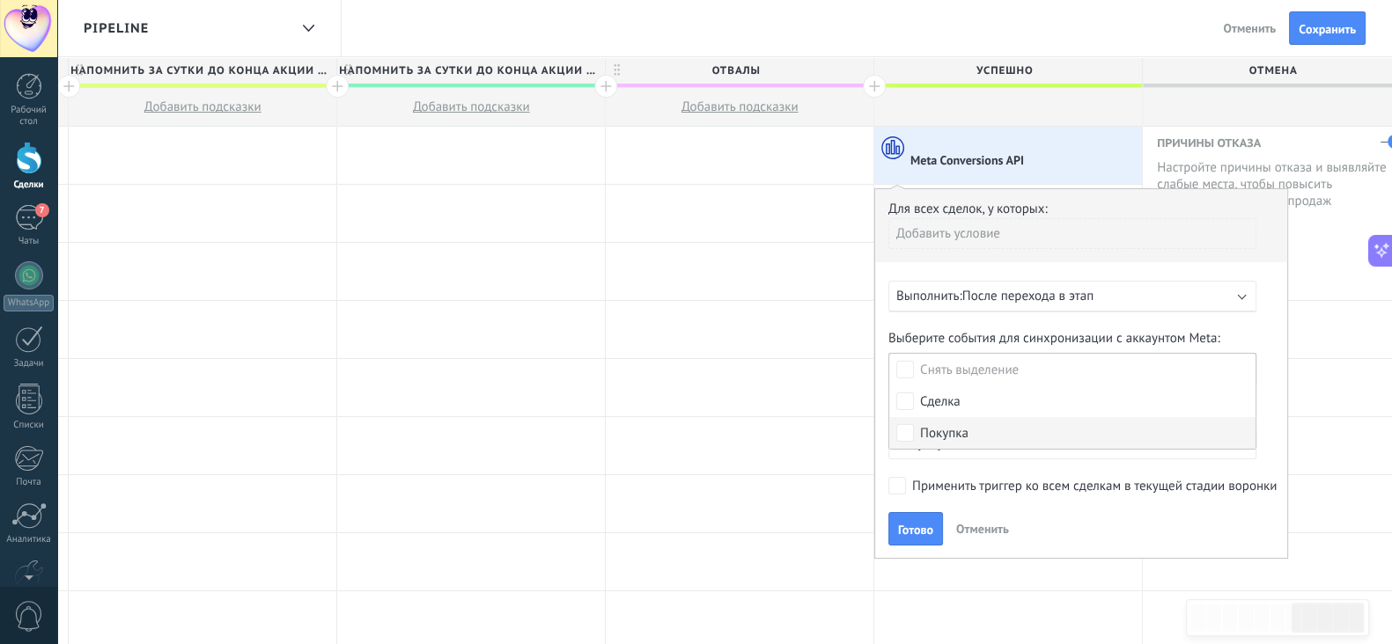
scroll to position [0, 0]
click at [917, 524] on span "Готово" at bounding box center [915, 530] width 35 height 12
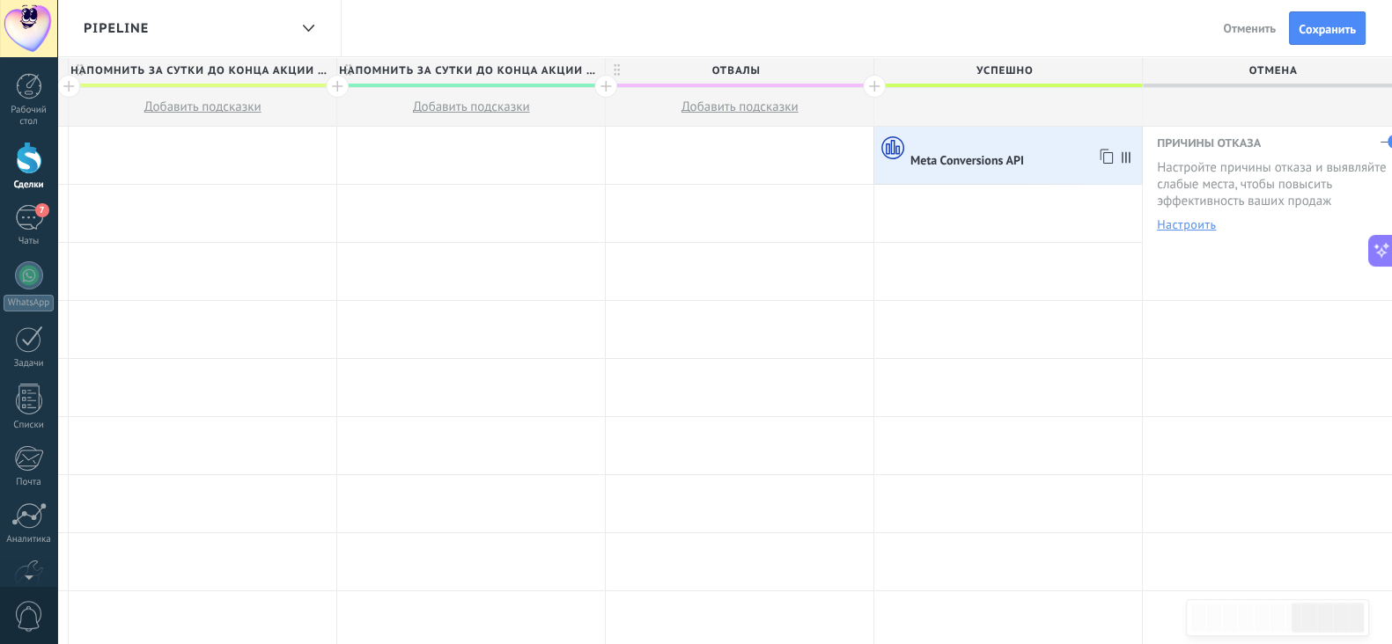
click at [948, 139] on div at bounding box center [1023, 144] width 227 height 16
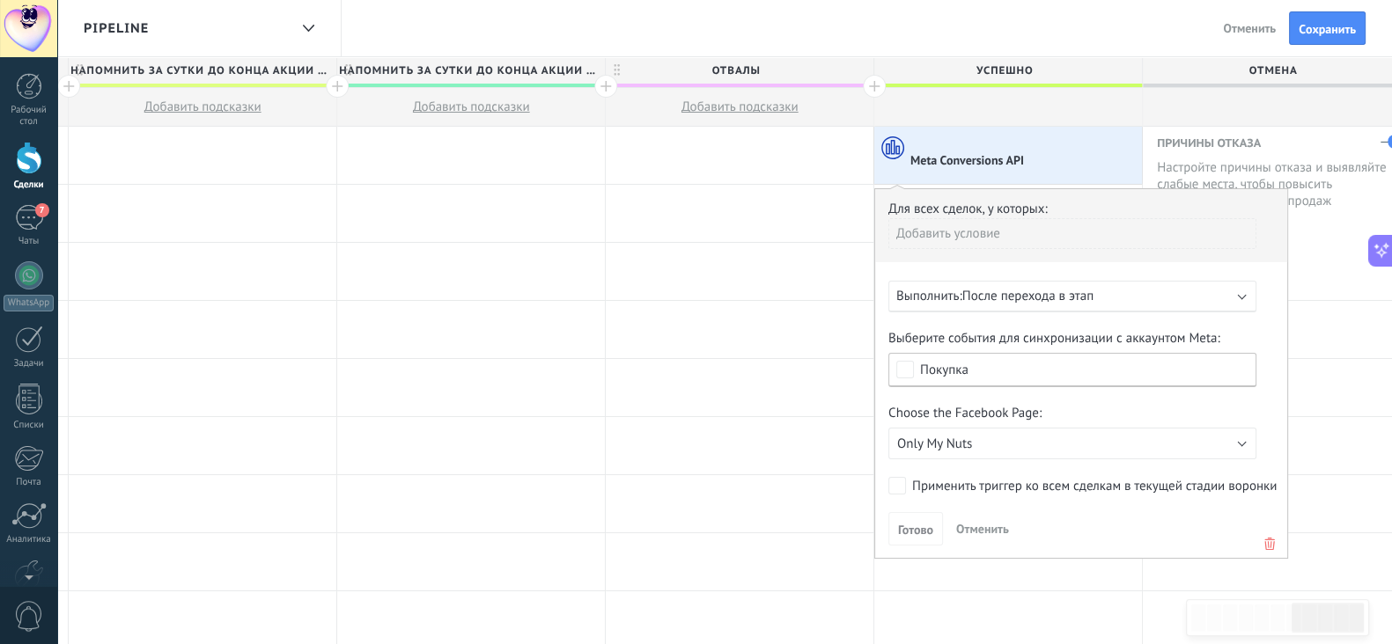
click at [972, 249] on div "Добавить условие" at bounding box center [1072, 240] width 368 height 44
click at [810, 160] on div at bounding box center [740, 155] width 268 height 57
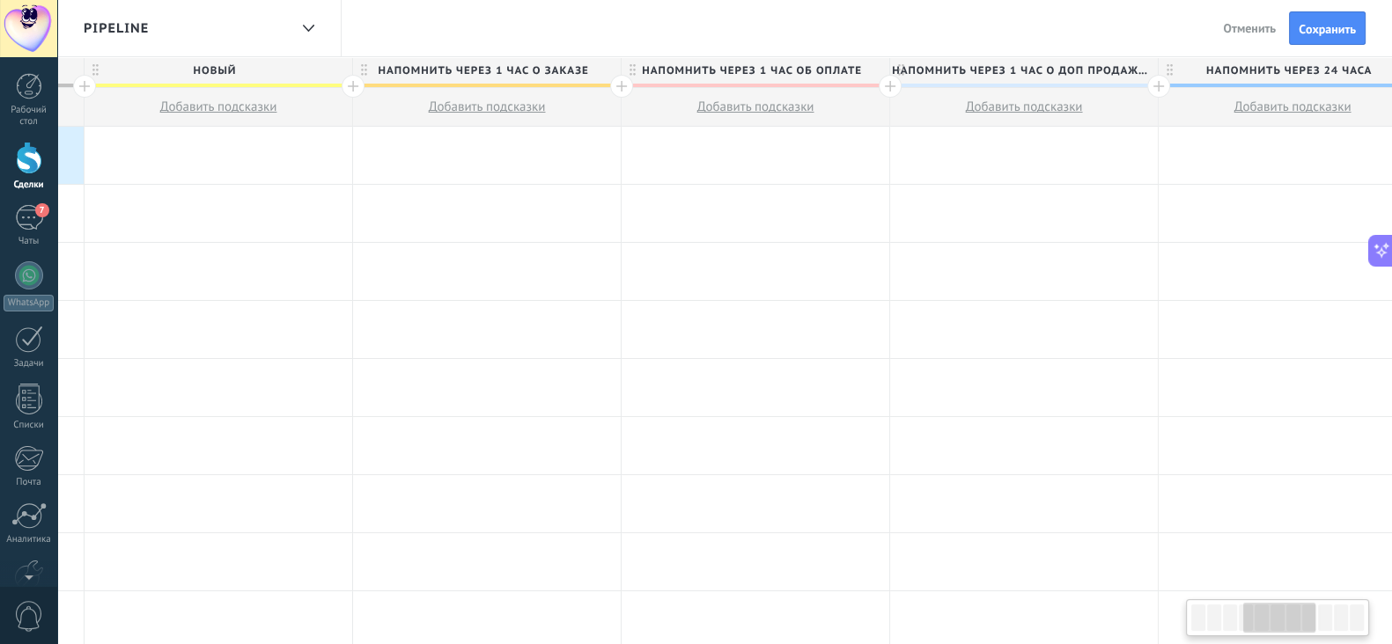
scroll to position [0, 13]
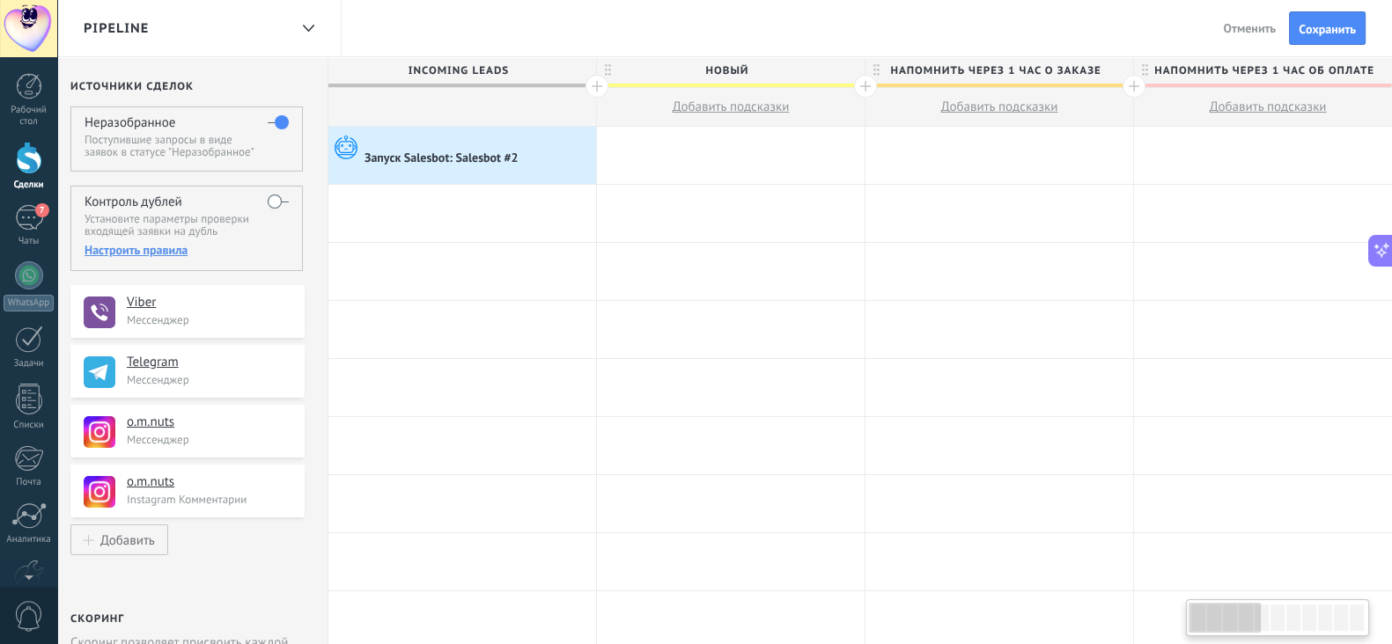
drag, startPoint x: 1307, startPoint y: 614, endPoint x: 1196, endPoint y: 612, distance: 111.0
click at [1196, 612] on div at bounding box center [1224, 618] width 72 height 30
click at [497, 156] on div "Запуск Salesbot: Salesbot #2" at bounding box center [442, 159] width 156 height 16
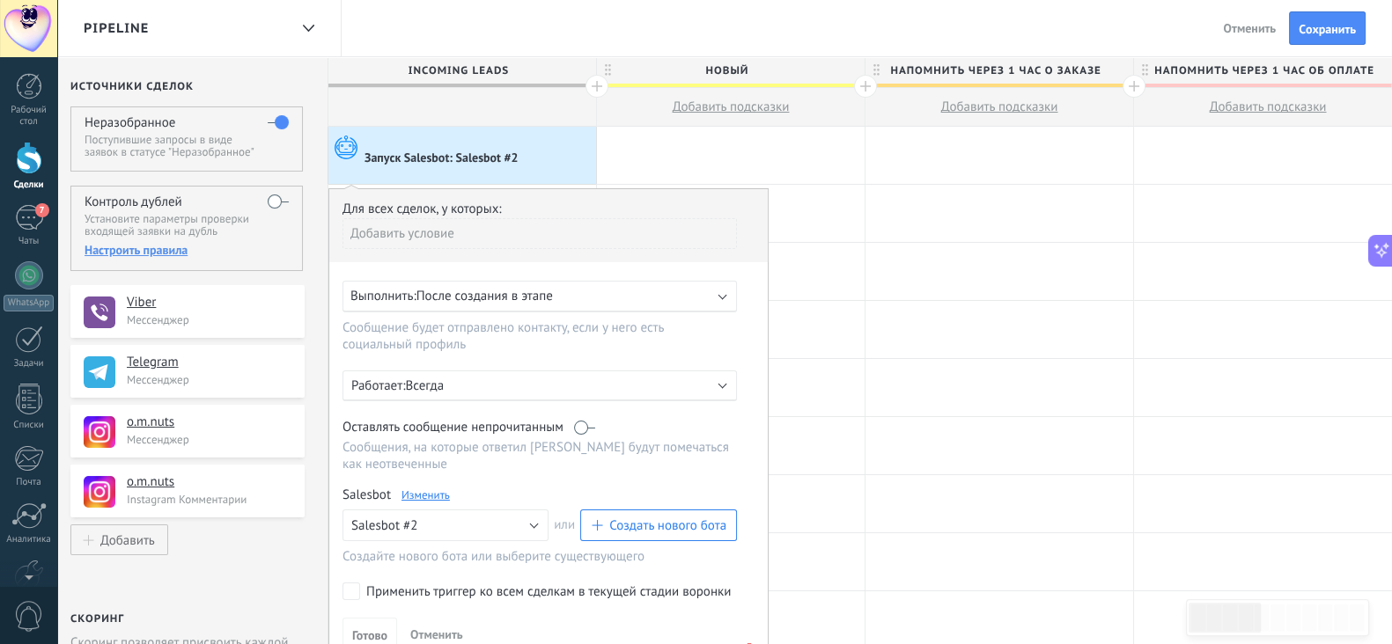
scroll to position [109, 0]
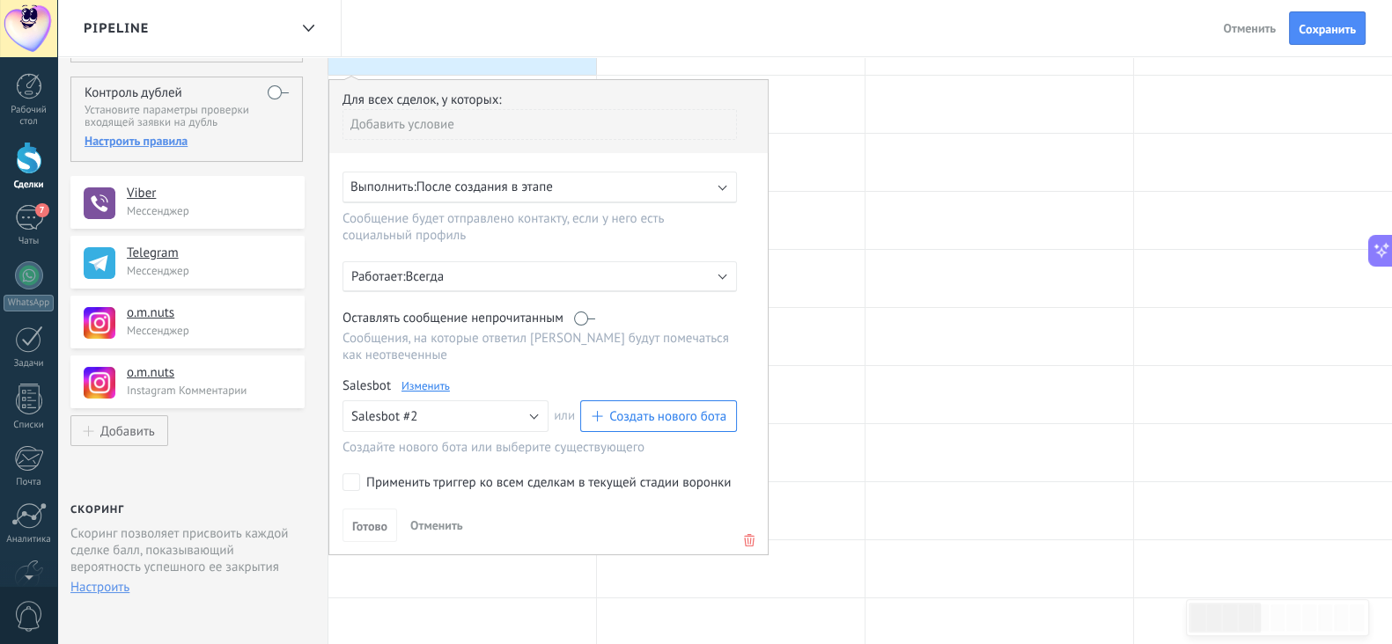
click at [425, 379] on link "Изменить" at bounding box center [425, 386] width 48 height 15
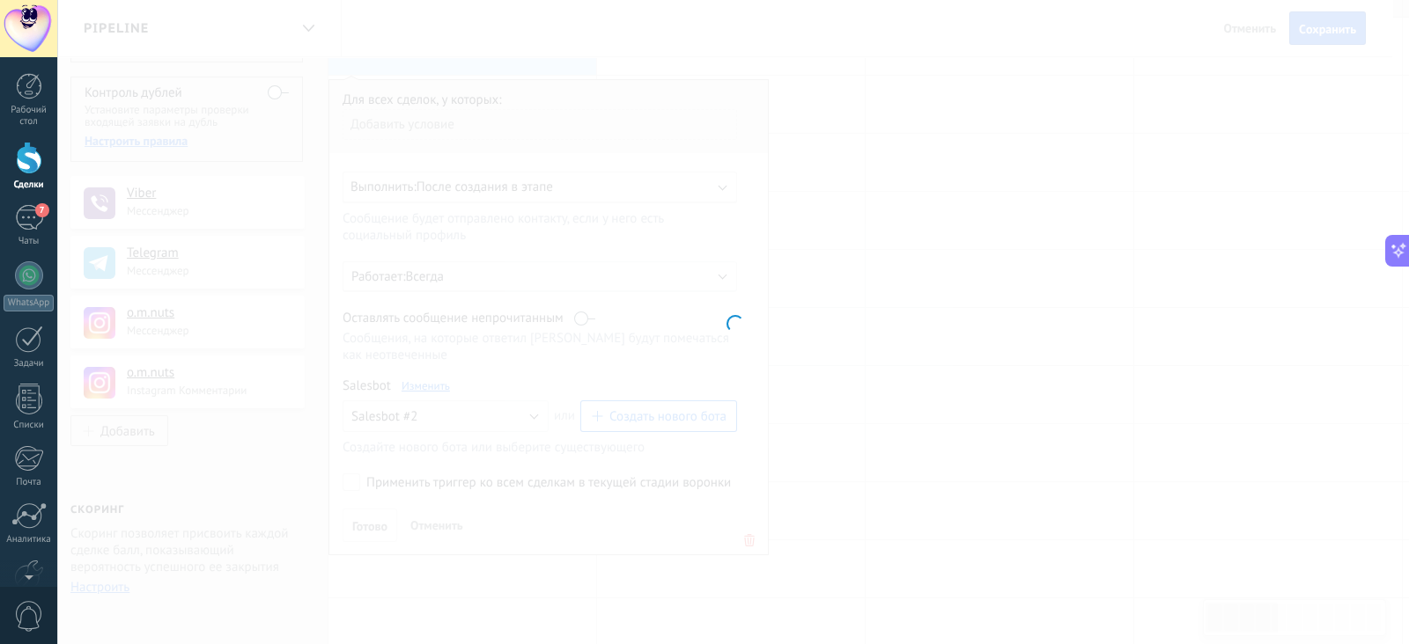
type input "**********"
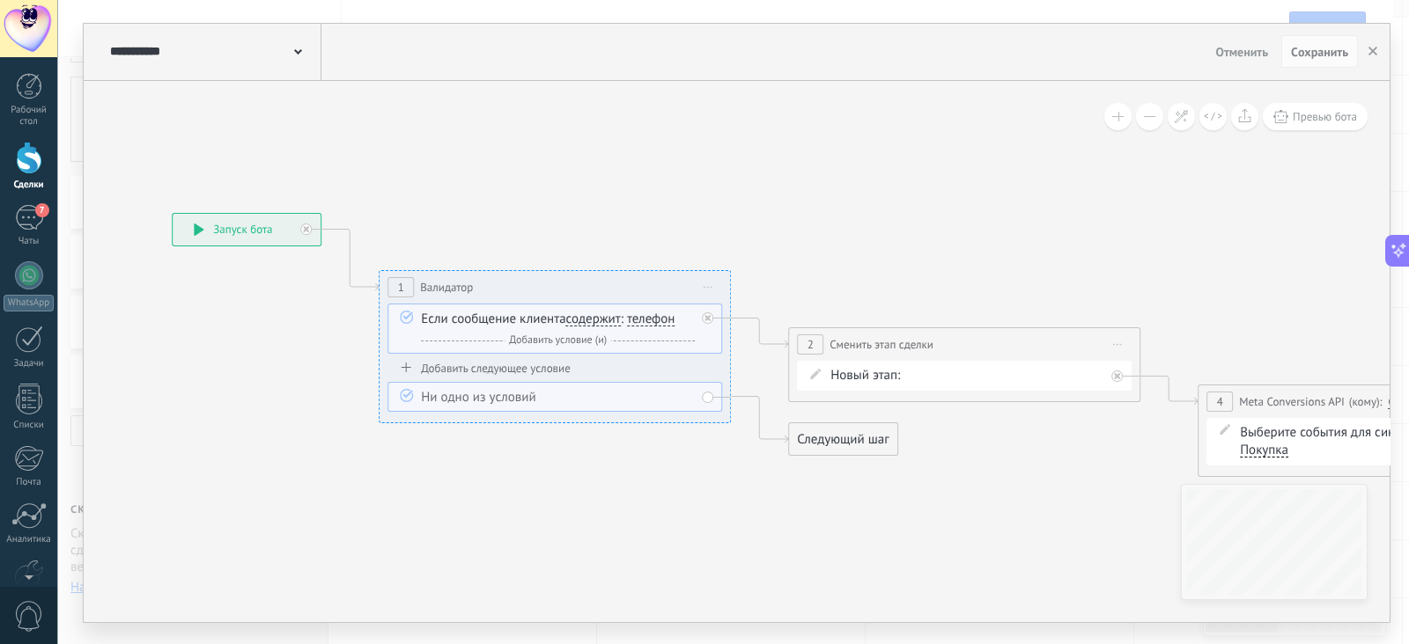
click at [601, 340] on span "Добавить условие (и)" at bounding box center [557, 340] width 107 height 13
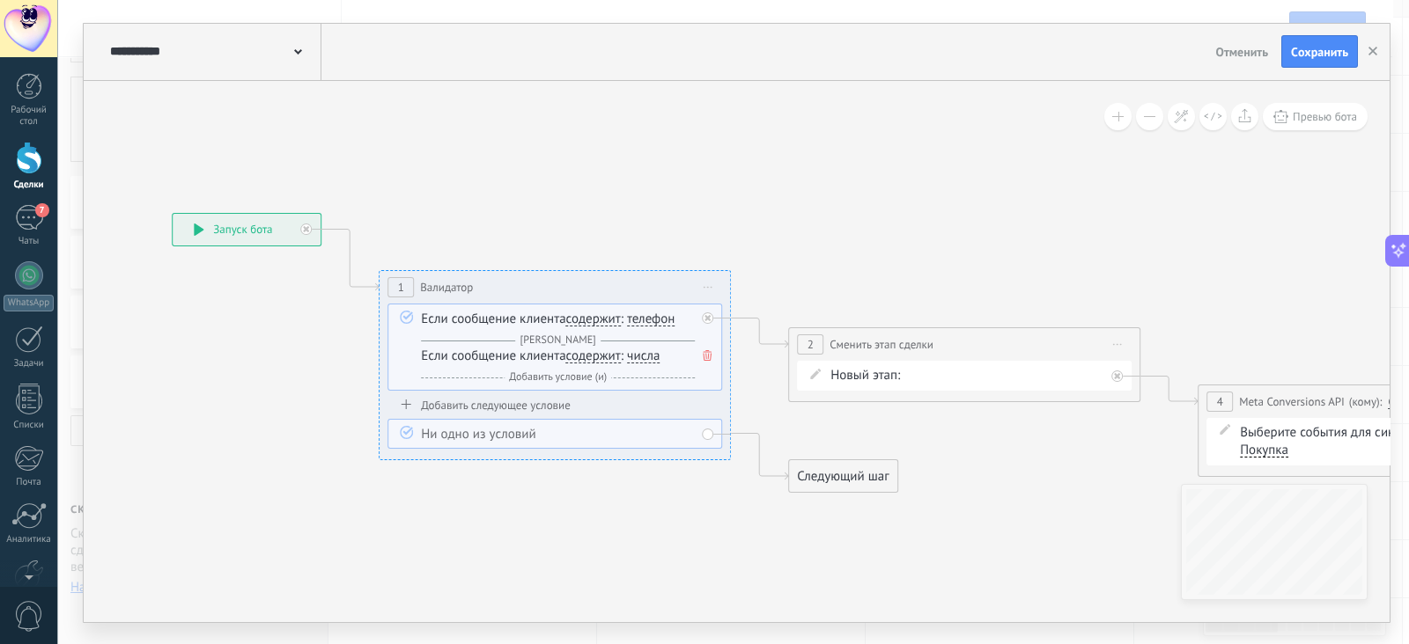
click at [615, 354] on span "содержит" at bounding box center [593, 357] width 55 height 14
click at [615, 354] on button "содержит" at bounding box center [667, 357] width 220 height 32
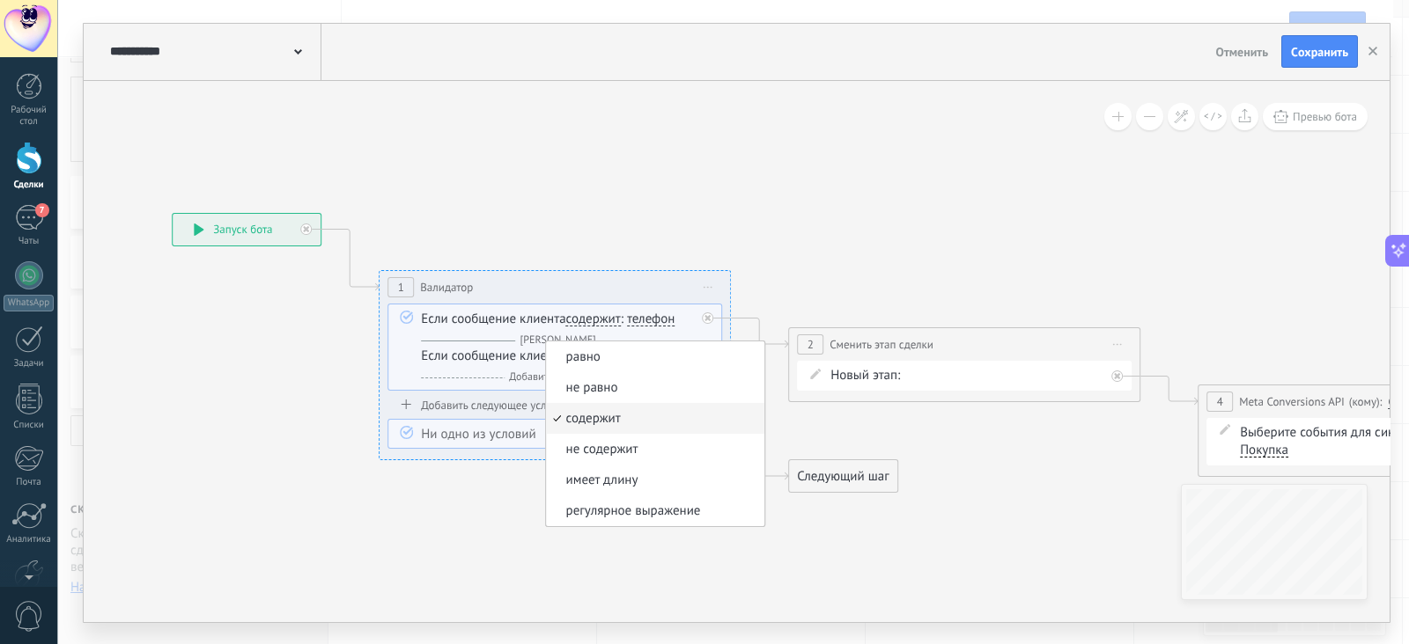
click at [471, 386] on div "Если сообщение клиента содержит равно не равно содержит не содержит имеет длину…" at bounding box center [554, 347] width 335 height 87
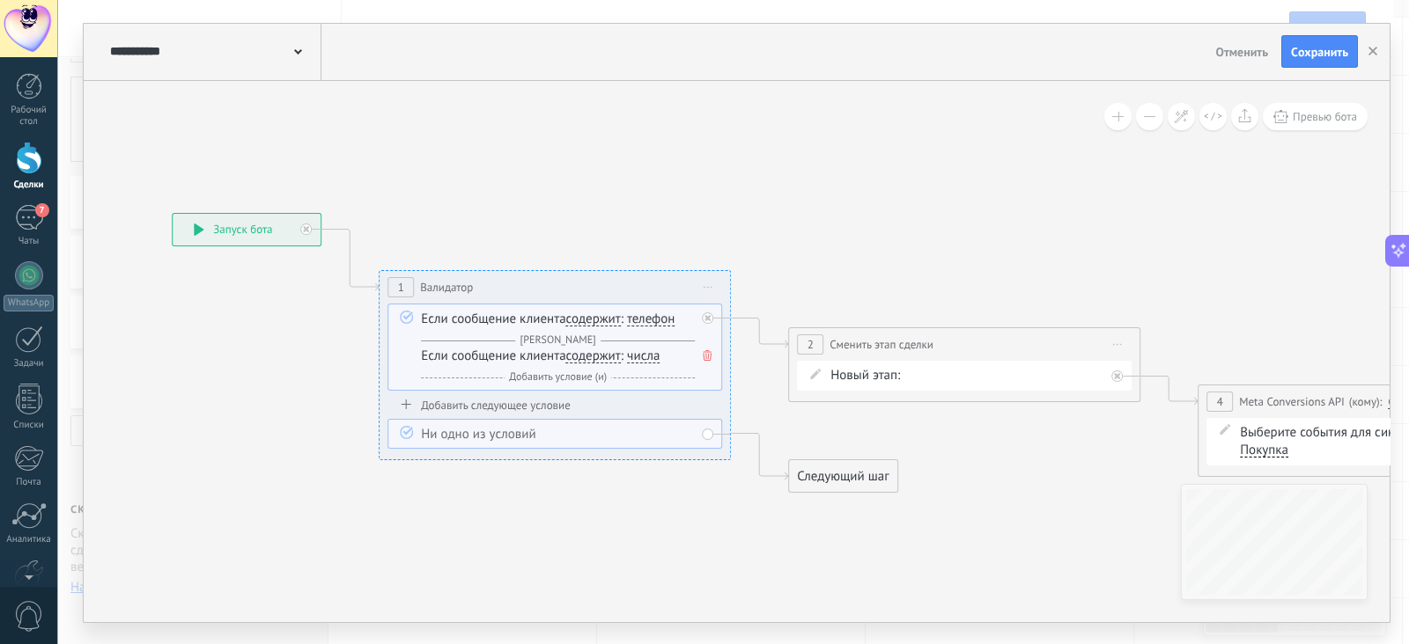
click at [647, 354] on span "числа" at bounding box center [643, 357] width 33 height 14
click at [647, 354] on button "числа" at bounding box center [728, 357] width 220 height 32
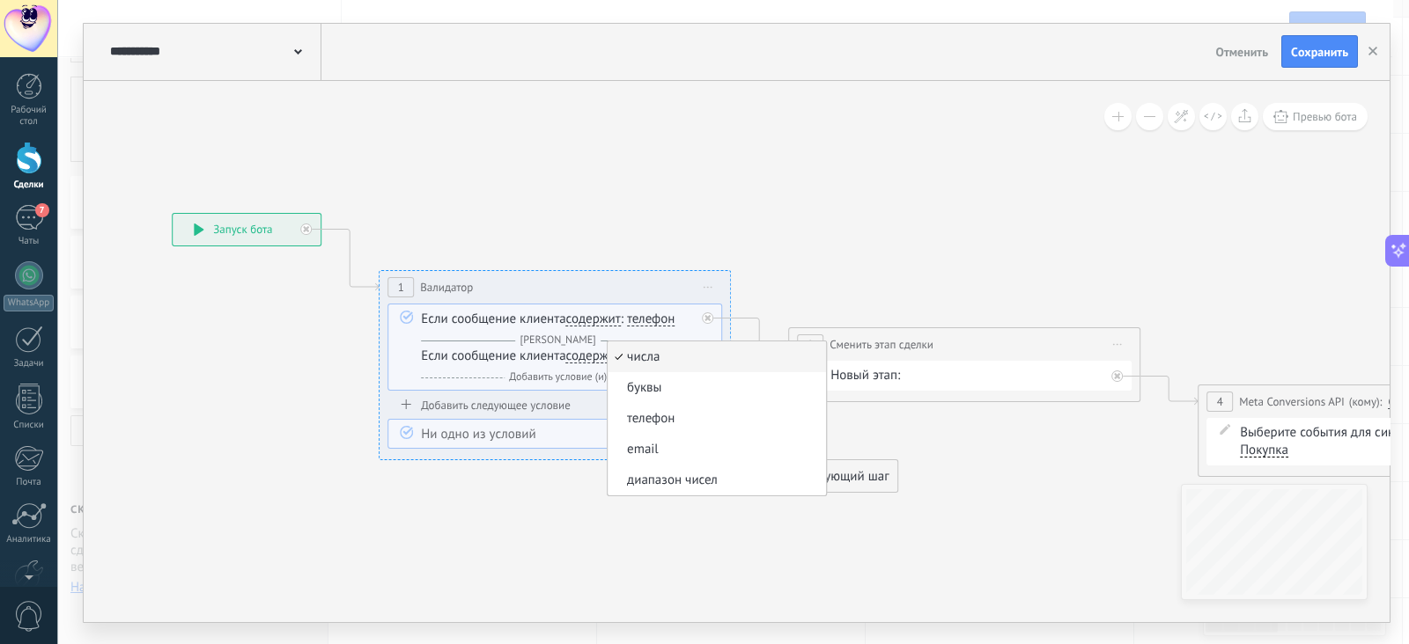
click at [566, 389] on div "Если сообщение клиента содержит равно не равно содержит не содержит имеет длину…" at bounding box center [554, 351] width 335 height 94
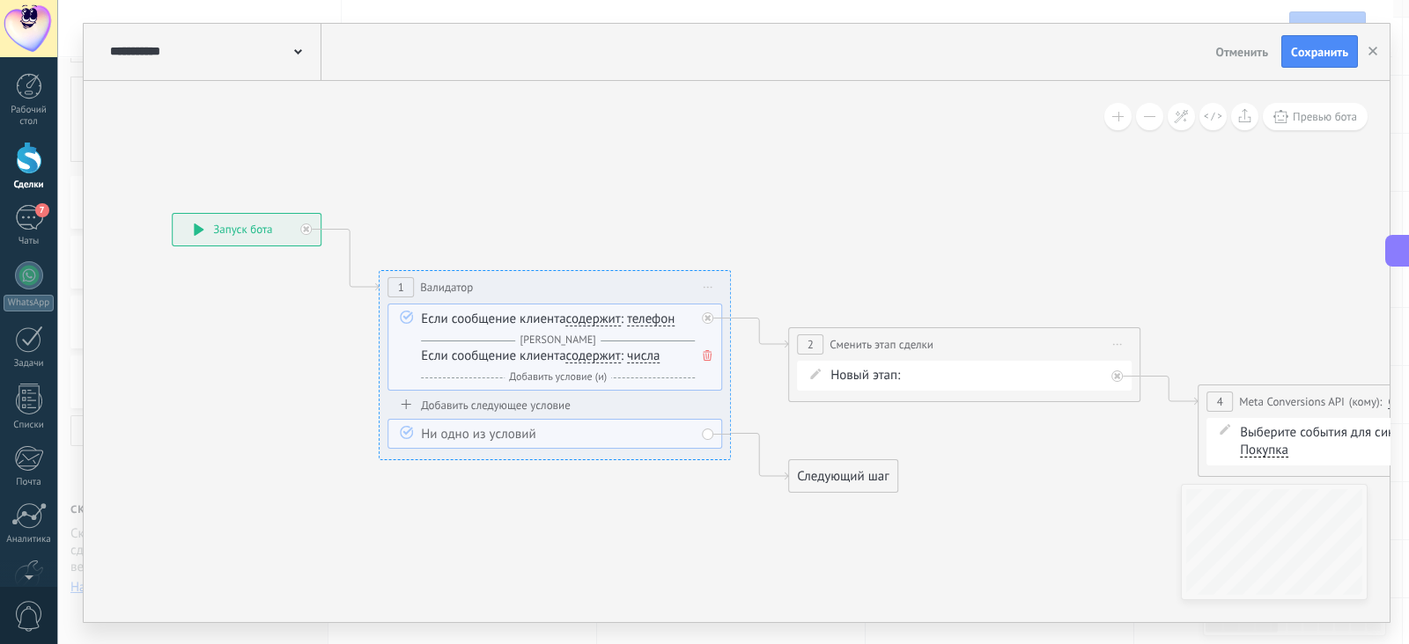
click at [702, 347] on span at bounding box center [707, 355] width 18 height 19
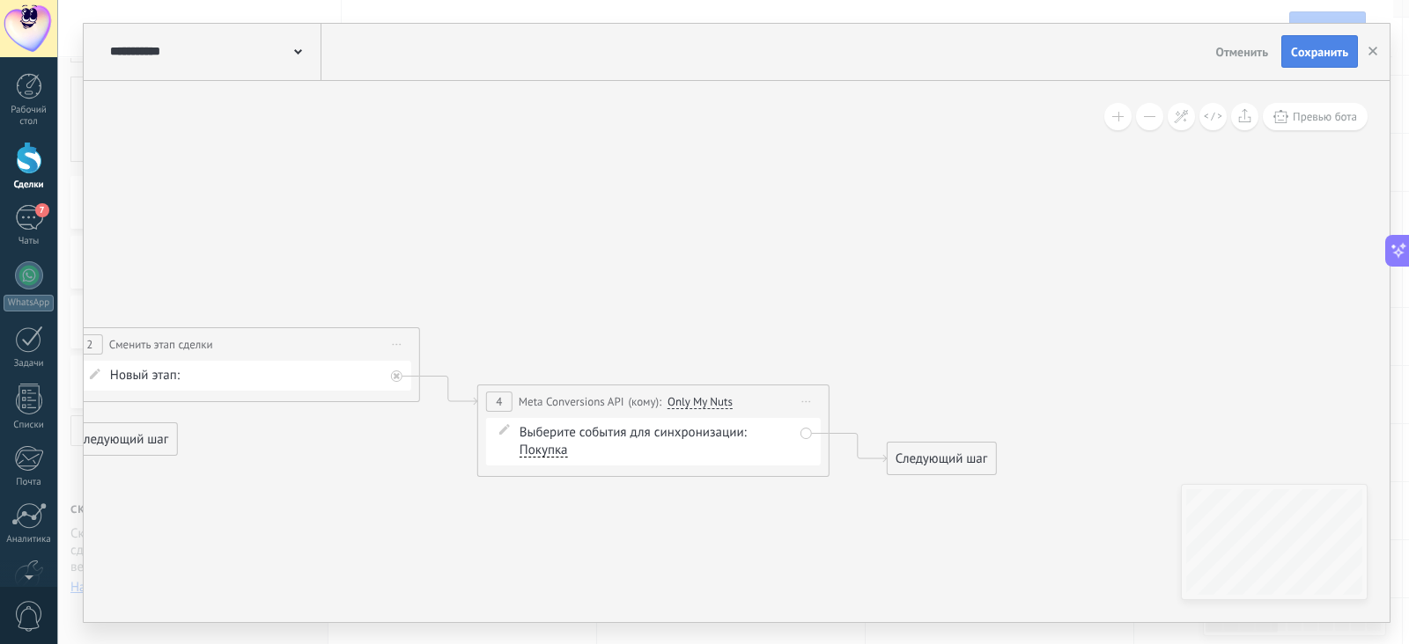
click at [1336, 58] on span "Cохранить" at bounding box center [1319, 52] width 57 height 12
click at [1369, 55] on button "button" at bounding box center [1372, 51] width 26 height 33
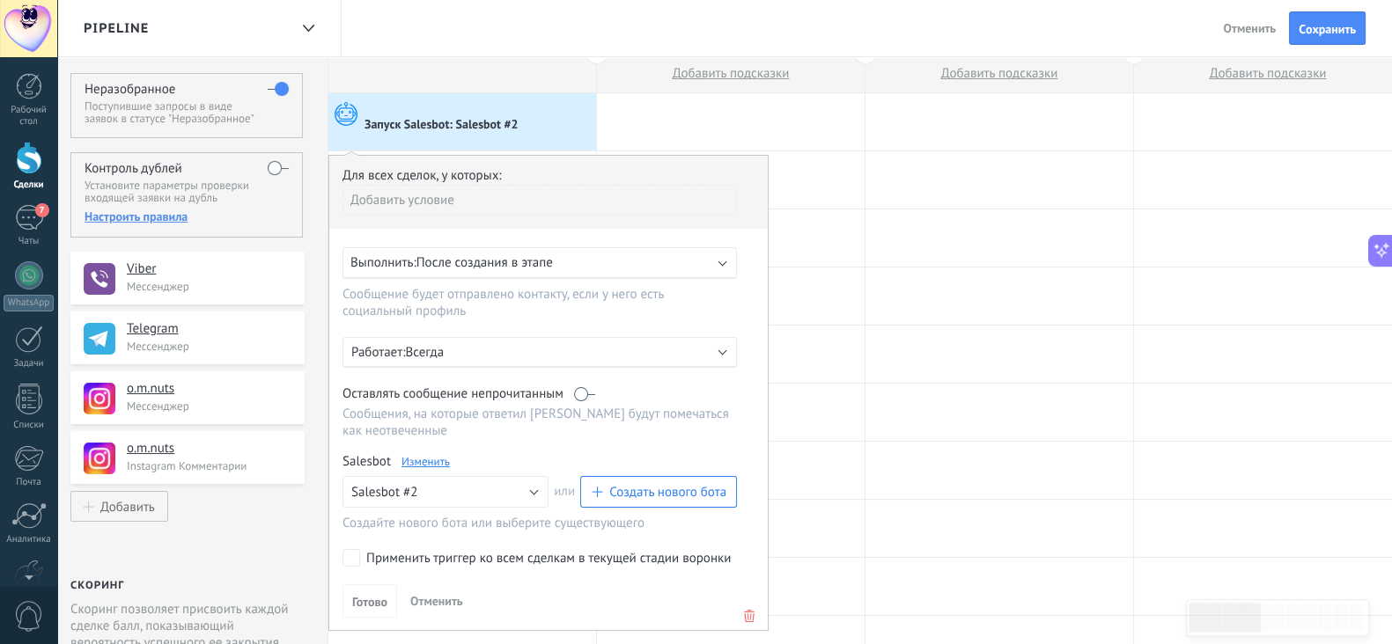
scroll to position [0, 0]
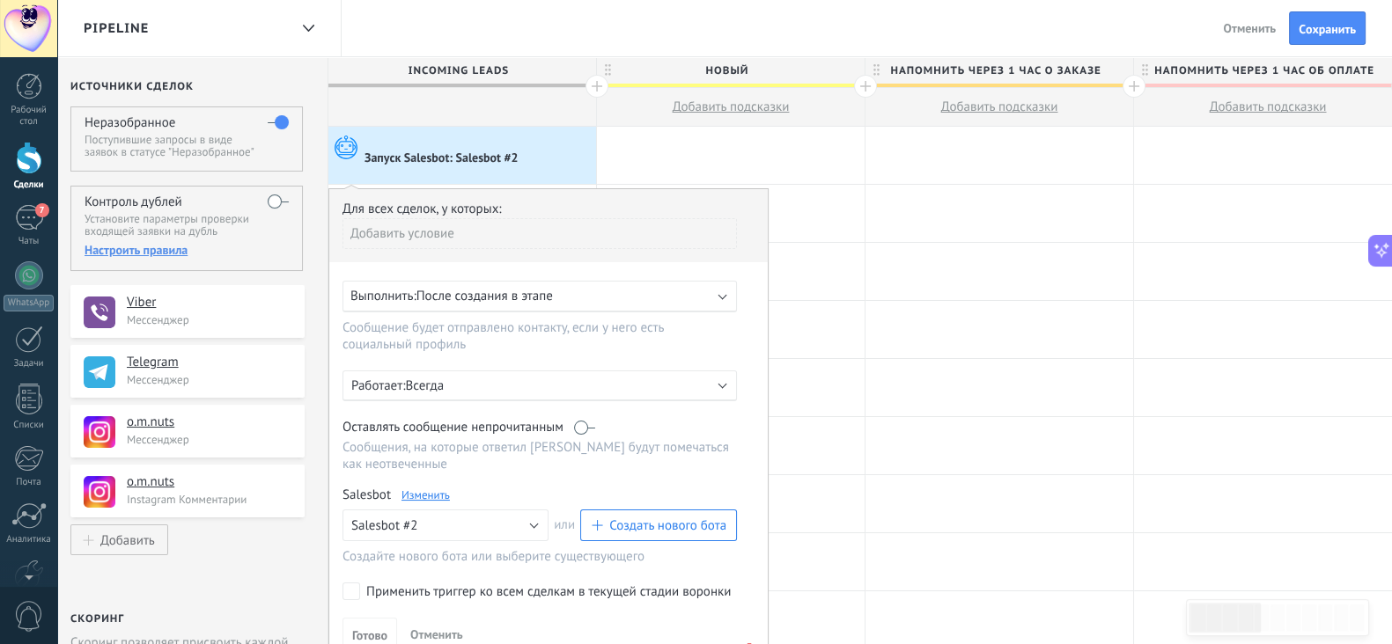
click at [828, 31] on div "Pipeline Назад Отменить Cохранить" at bounding box center [724, 28] width 1335 height 57
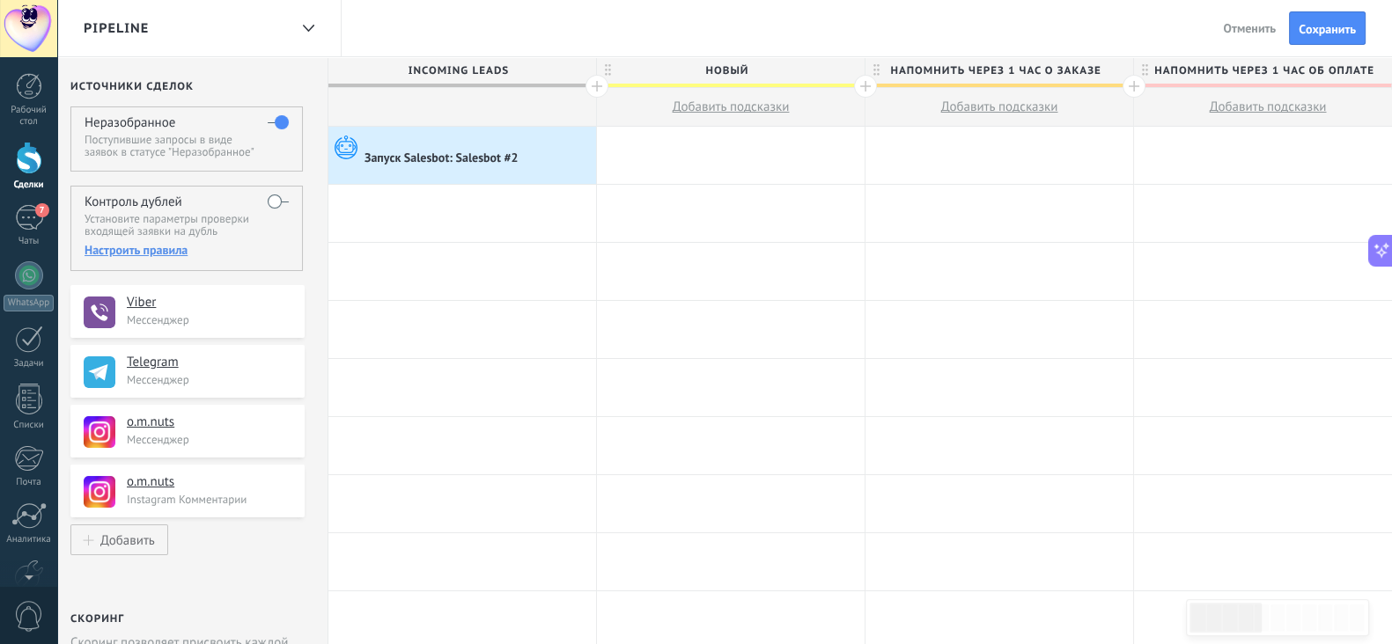
click at [26, 164] on div at bounding box center [29, 158] width 26 height 33
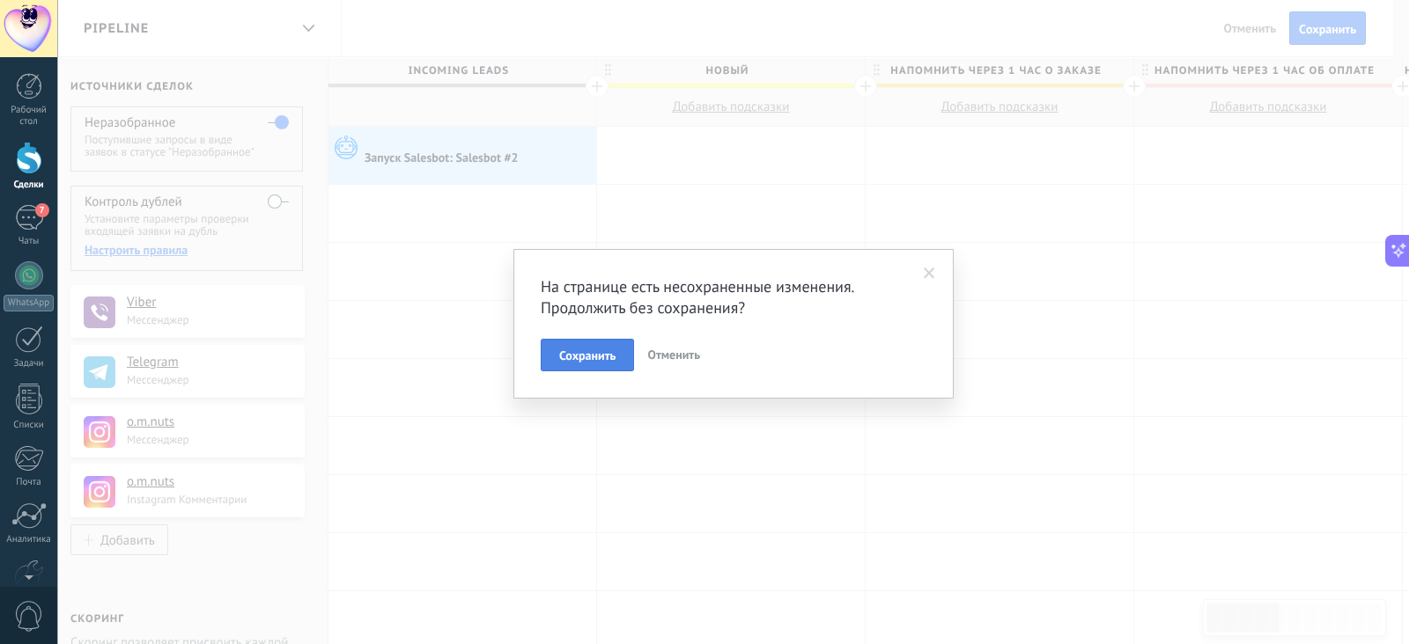
click at [596, 350] on span "Сохранить" at bounding box center [587, 356] width 56 height 12
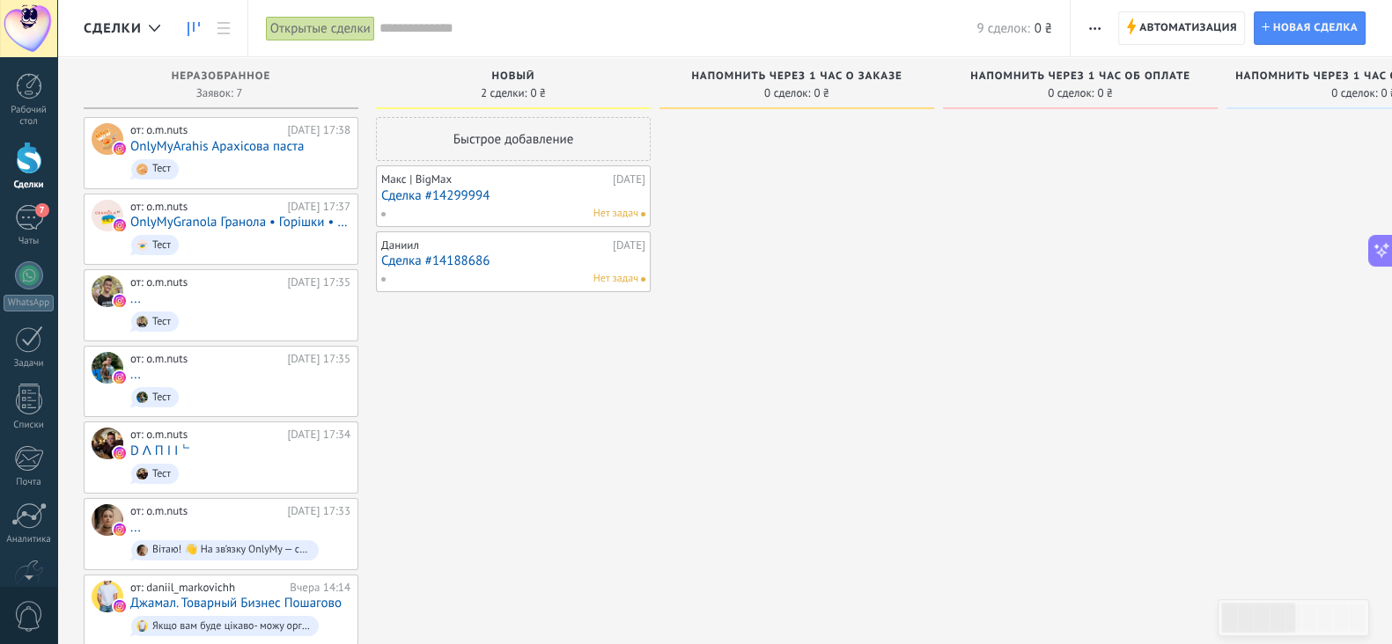
click at [1096, 28] on icon "button" at bounding box center [1094, 28] width 11 height 3
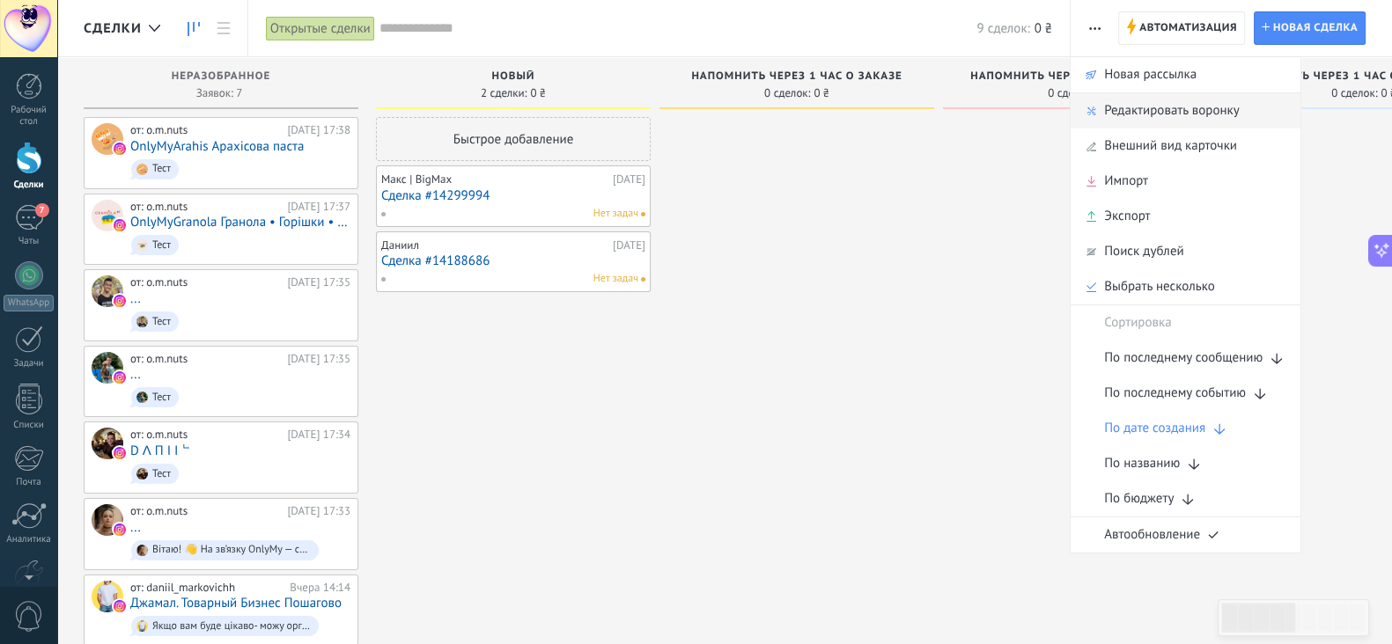
click at [1136, 96] on span "Редактировать воронку" at bounding box center [1171, 110] width 135 height 35
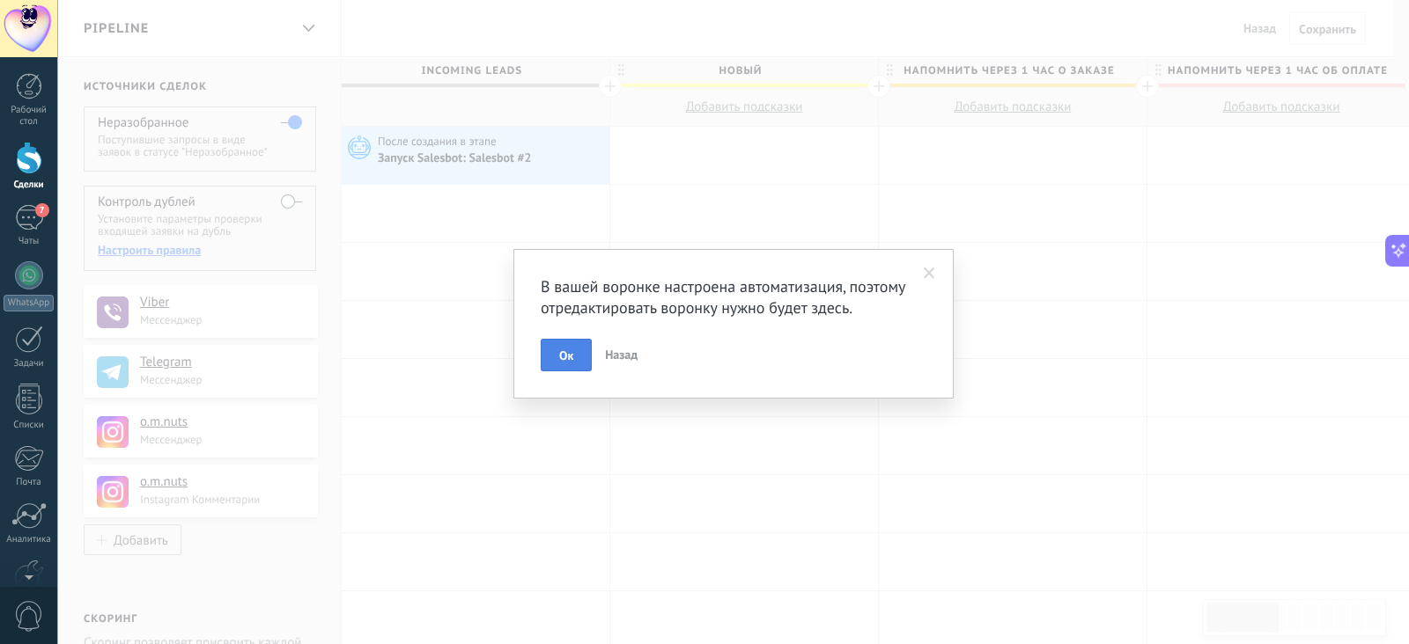
click at [582, 349] on button "Ок" at bounding box center [566, 355] width 51 height 33
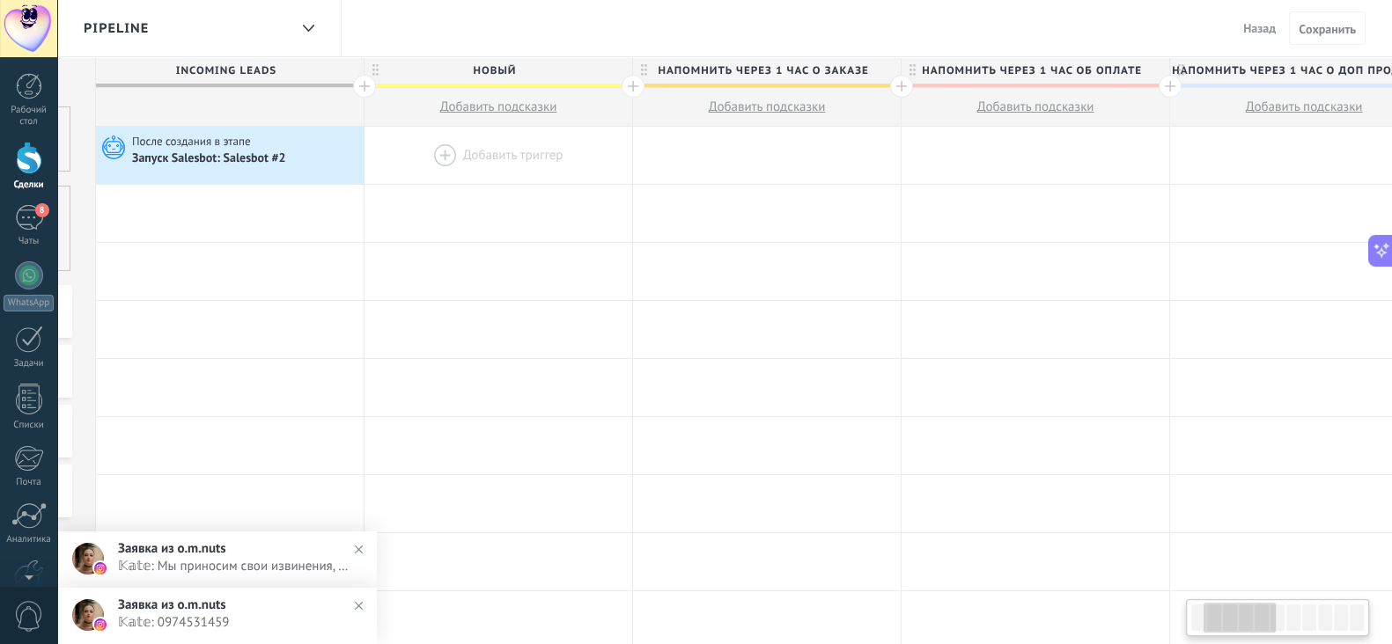
scroll to position [0, 244]
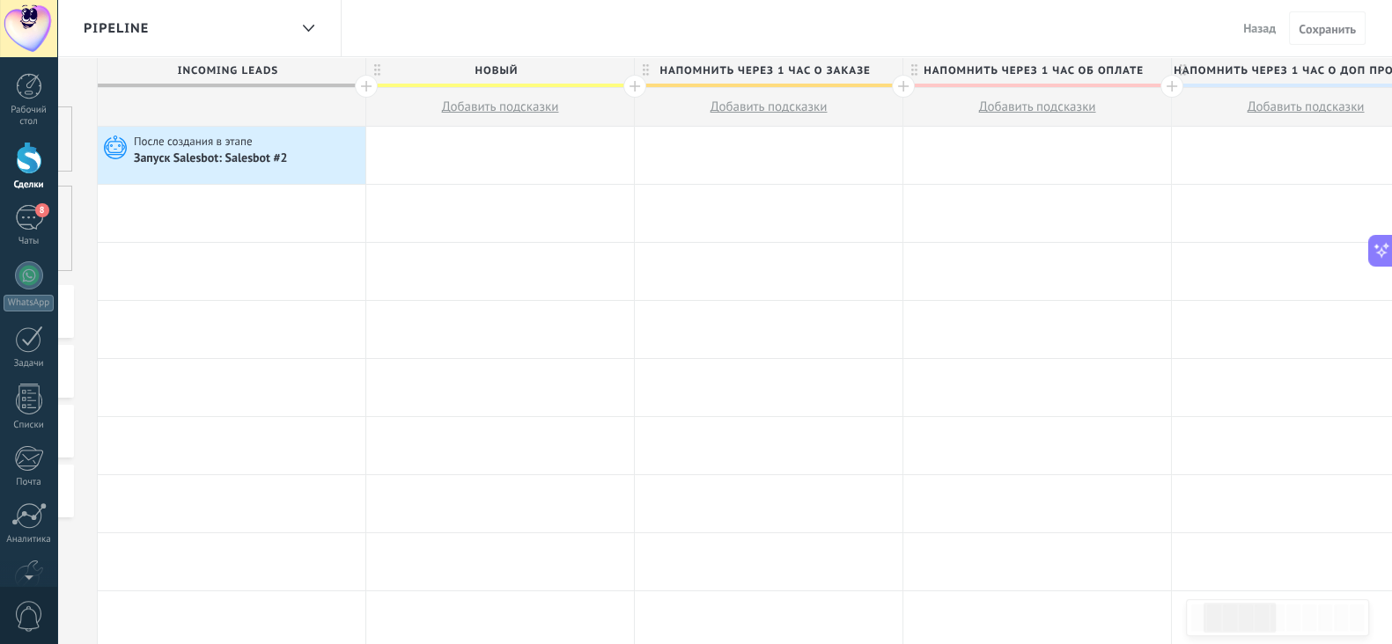
click at [785, 72] on span "Напомнить через 1 час о заказе" at bounding box center [764, 70] width 259 height 27
click at [1266, 31] on span "Назад" at bounding box center [1259, 28] width 33 height 16
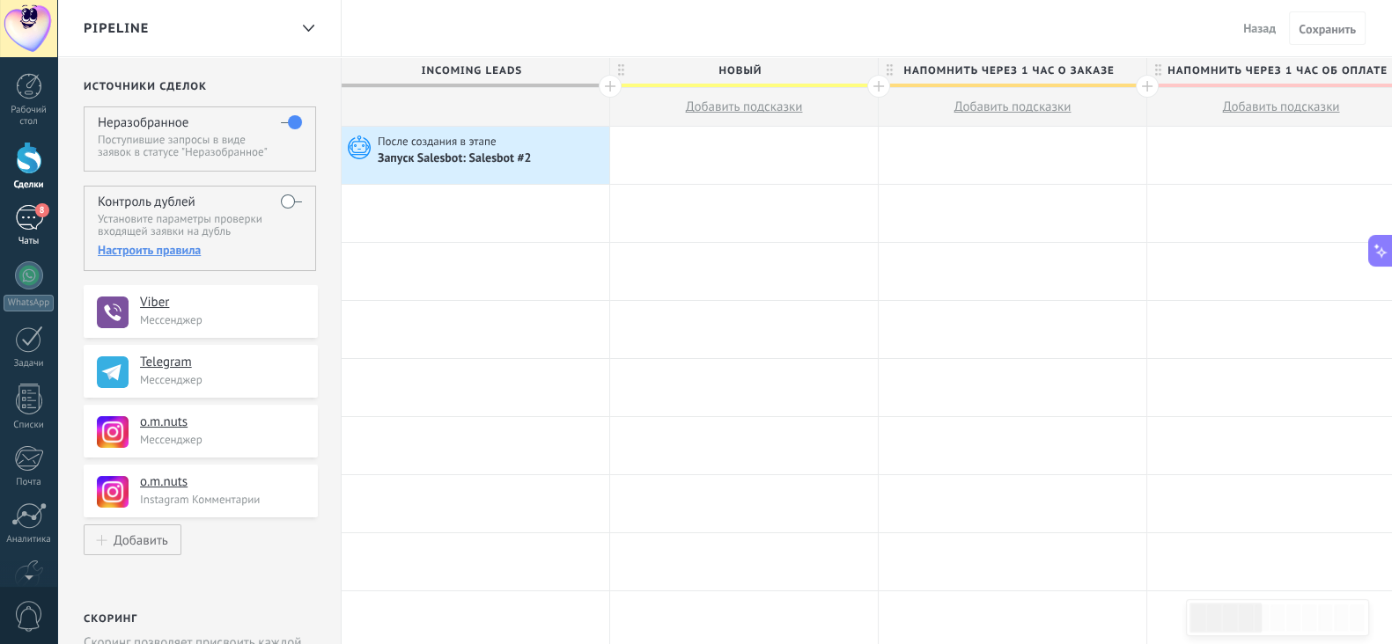
click at [26, 207] on div "8" at bounding box center [29, 218] width 28 height 26
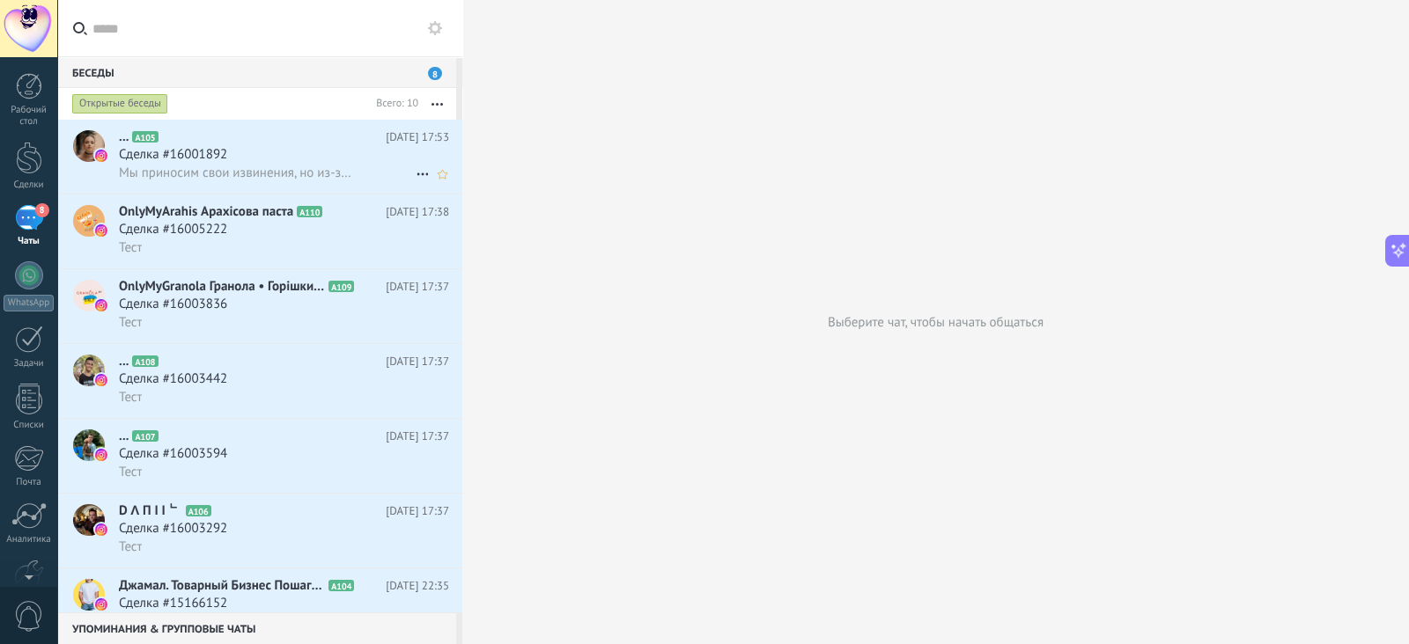
click at [336, 167] on span "Мы приносим свои извинения, но из-за ограничений Instagram мы не можем отобрази…" at bounding box center [235, 173] width 233 height 17
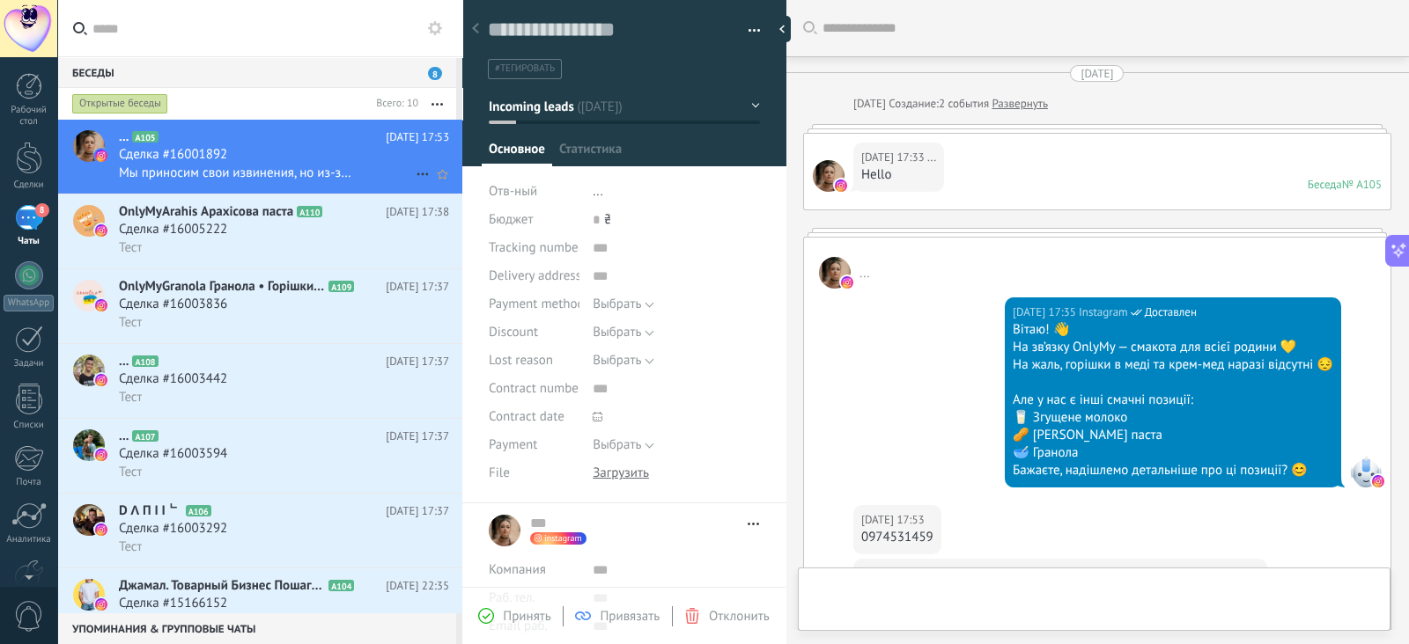
scroll to position [379, 0]
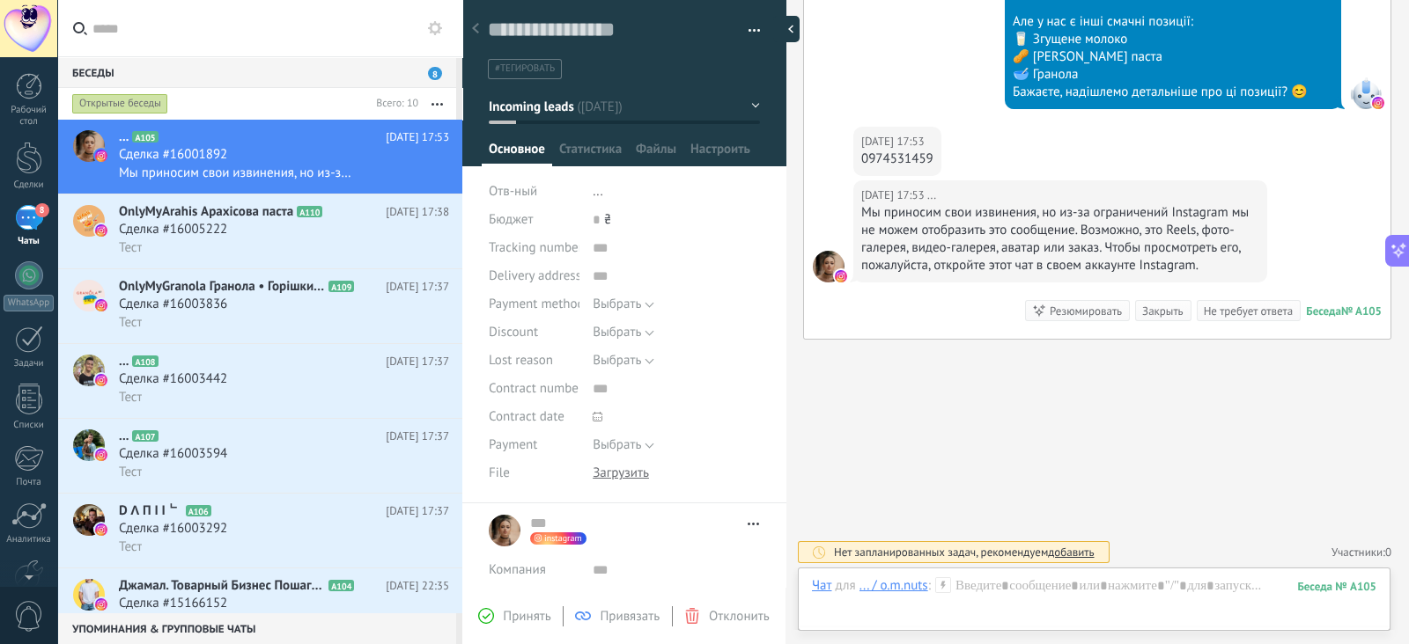
click at [784, 28] on div at bounding box center [786, 29] width 26 height 26
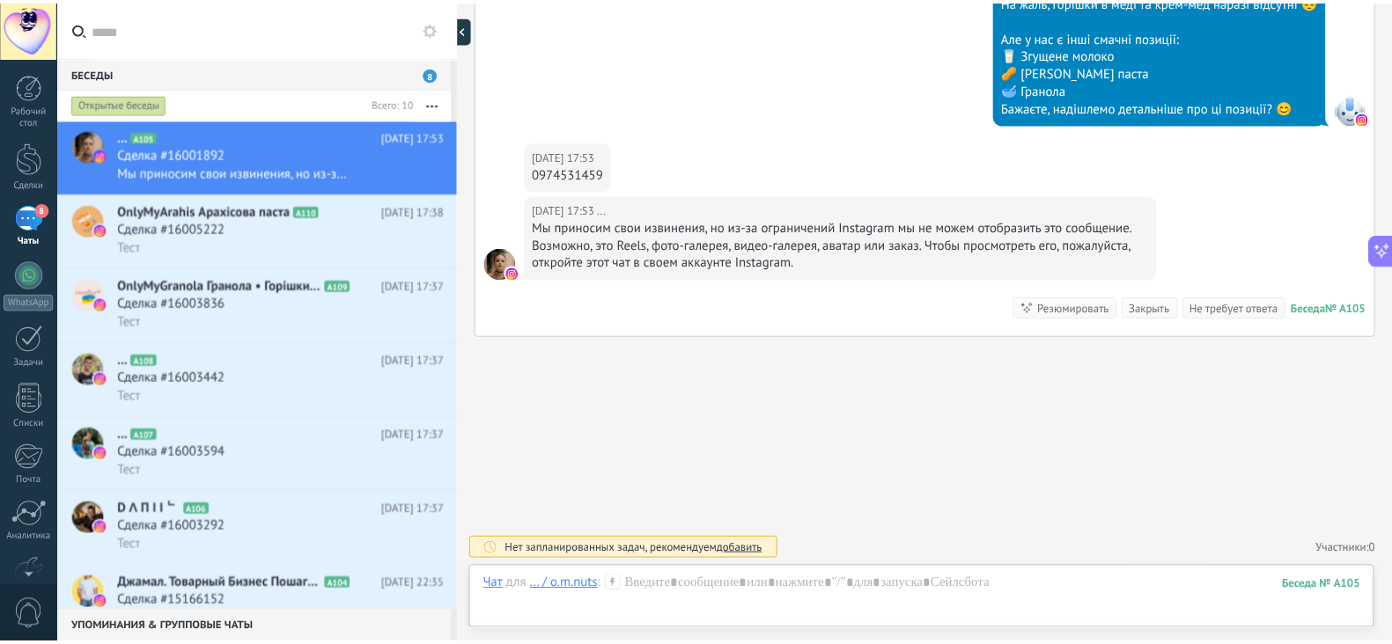
scroll to position [362, 0]
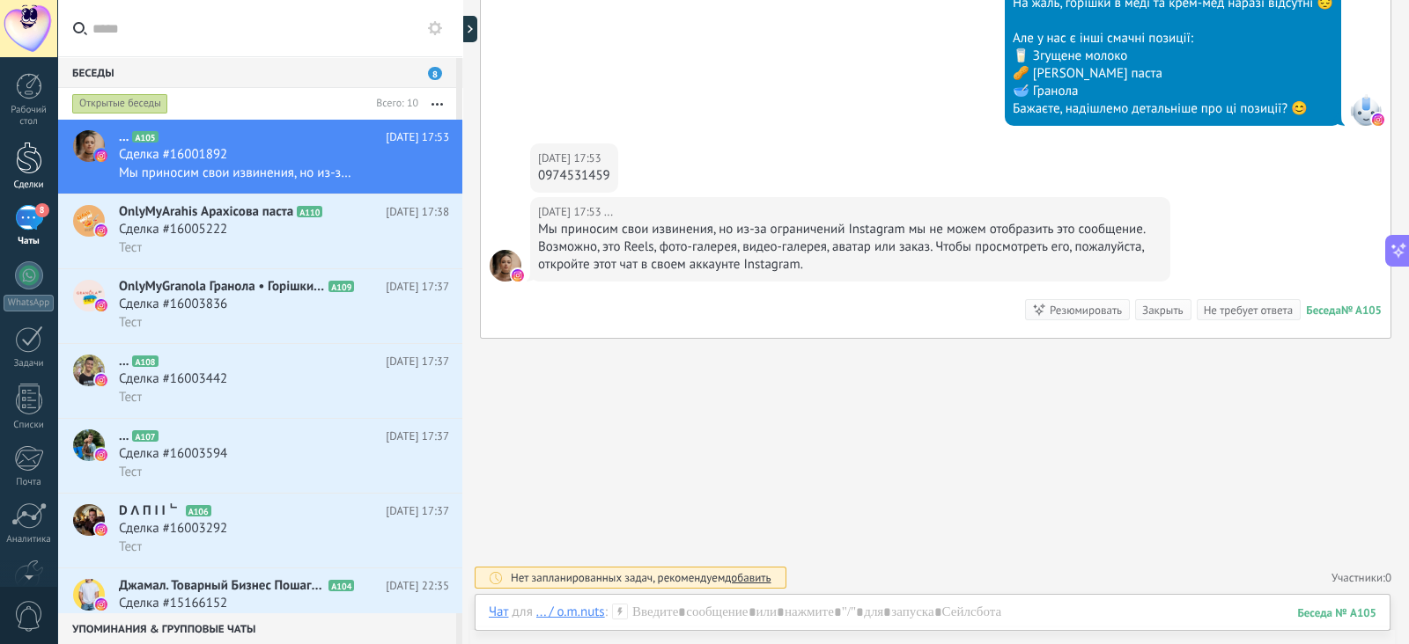
click at [18, 157] on div at bounding box center [29, 158] width 26 height 33
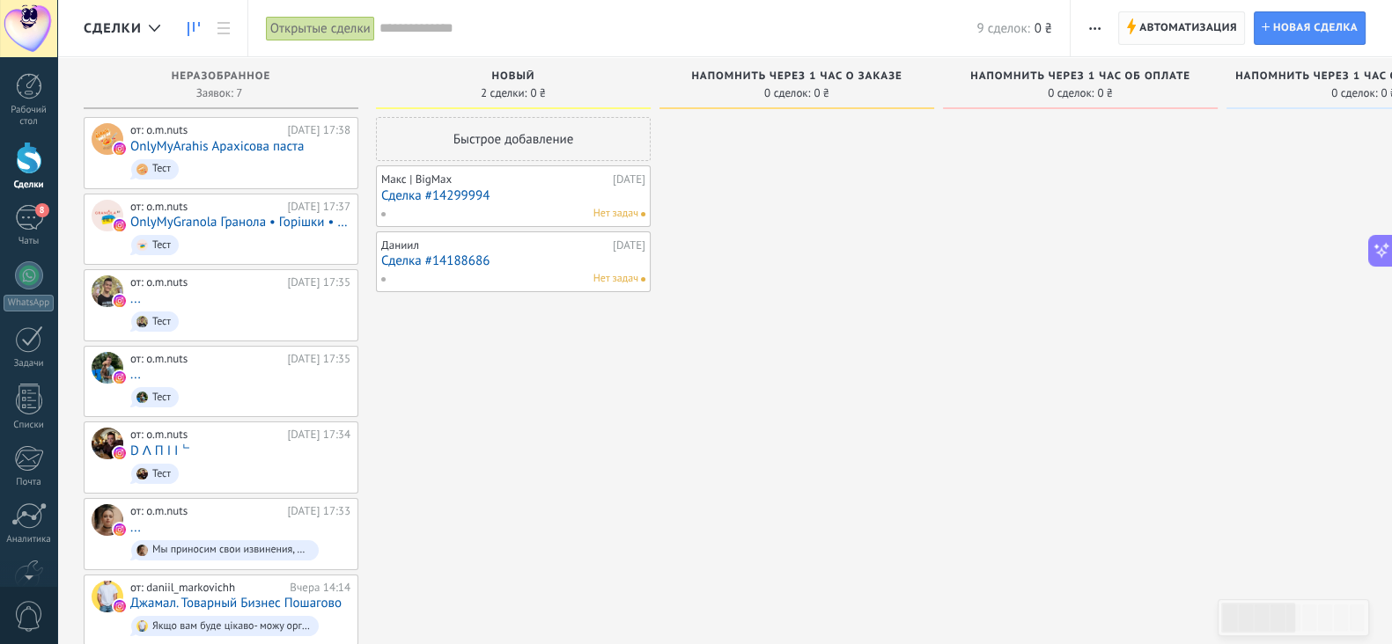
click at [1171, 25] on span "Автоматизация" at bounding box center [1188, 28] width 98 height 32
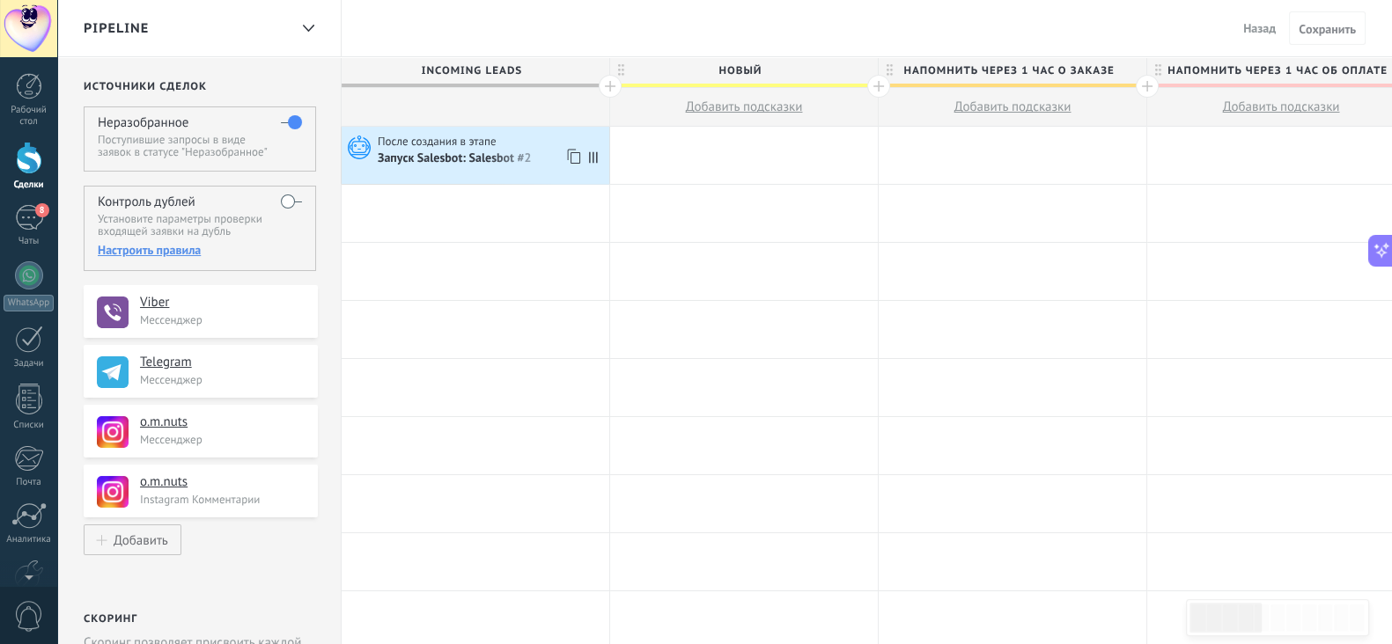
click at [477, 180] on div "После создания в этапе Запуск Salesbot: Salesbot #2" at bounding box center [476, 155] width 268 height 57
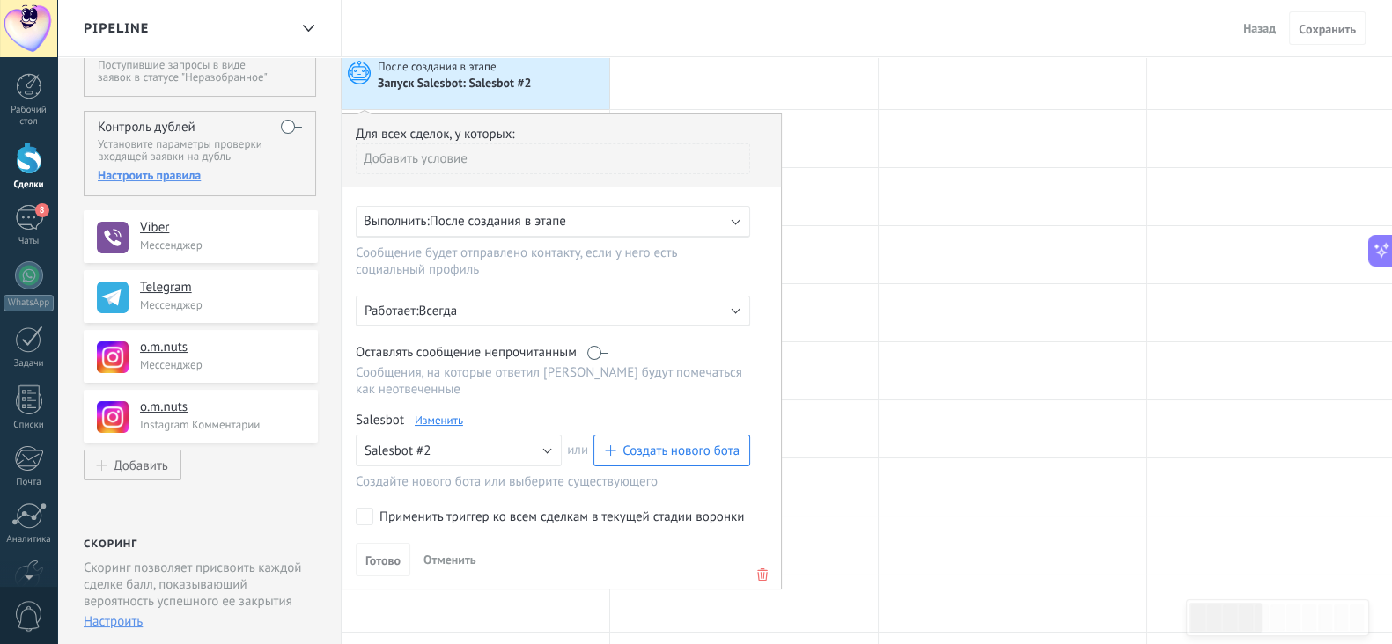
scroll to position [109, 0]
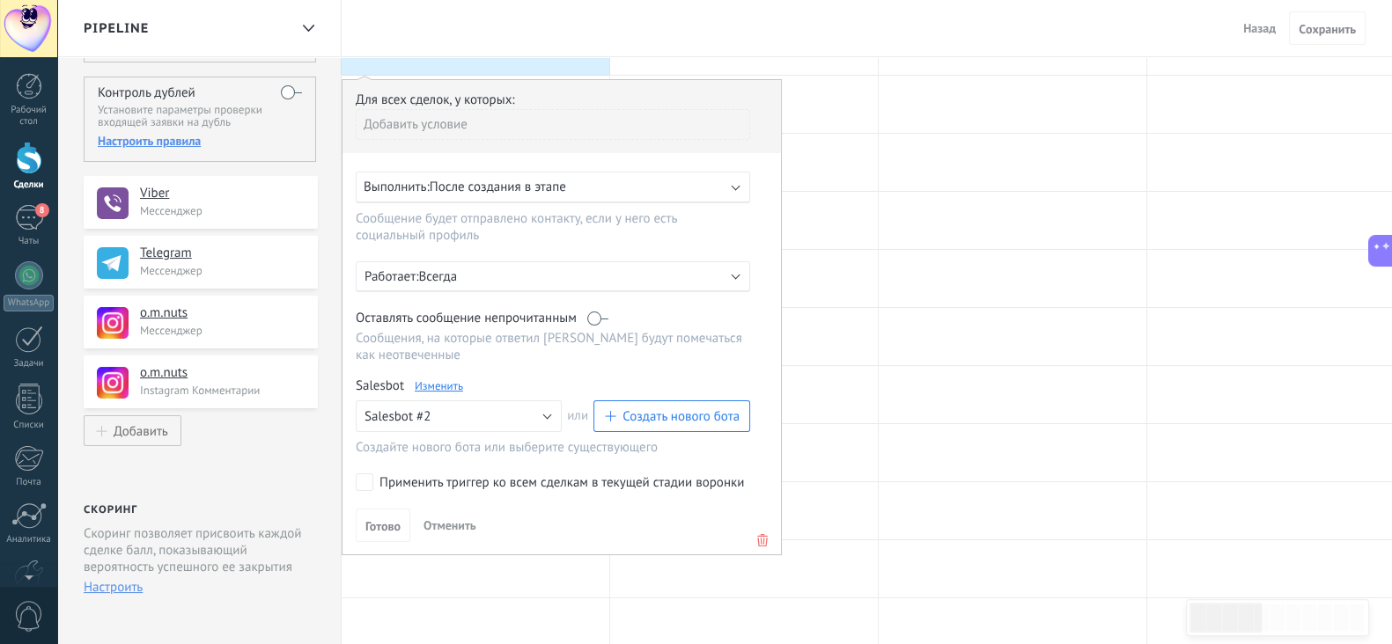
click at [440, 387] on link "Изменить" at bounding box center [439, 386] width 48 height 15
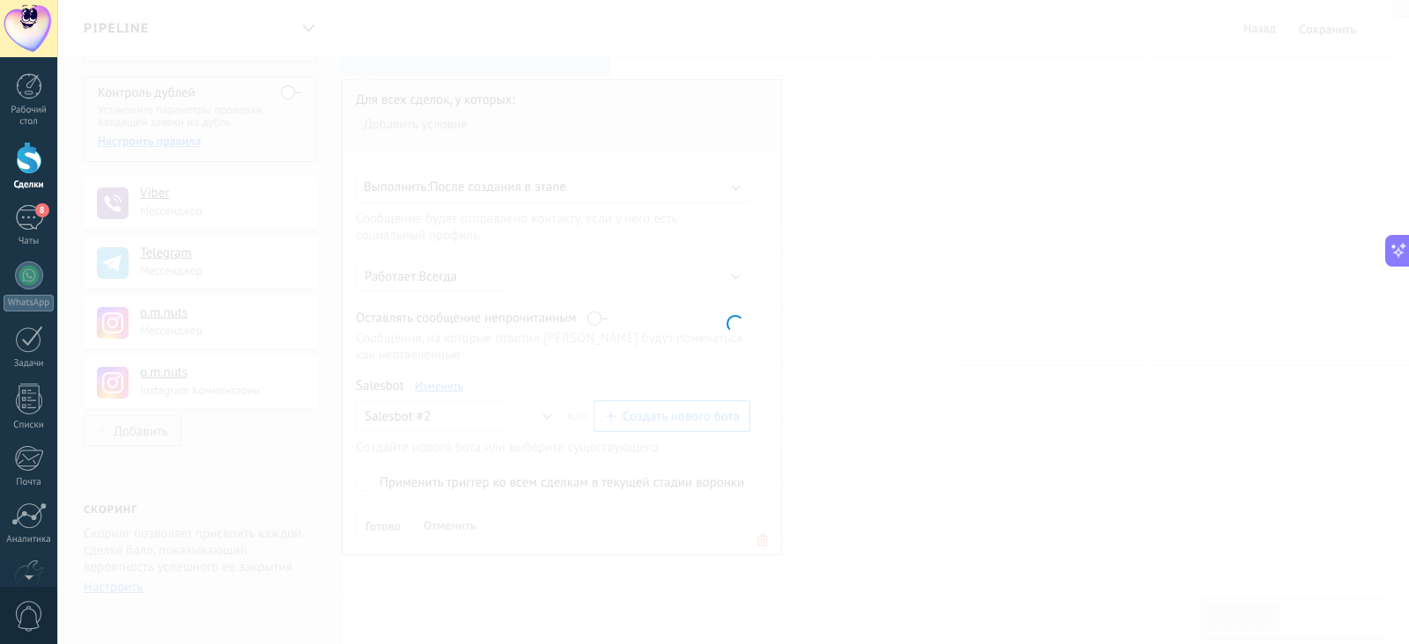
type input "**********"
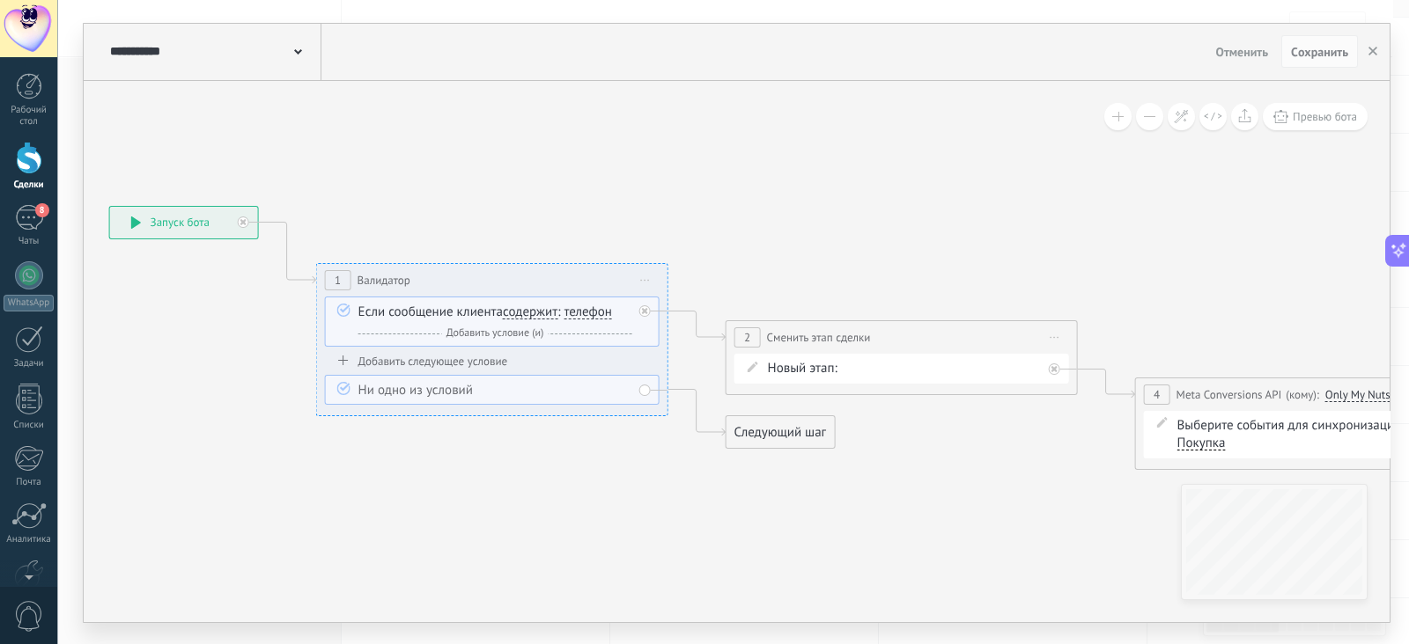
click at [128, 222] on div "**********" at bounding box center [184, 223] width 148 height 32
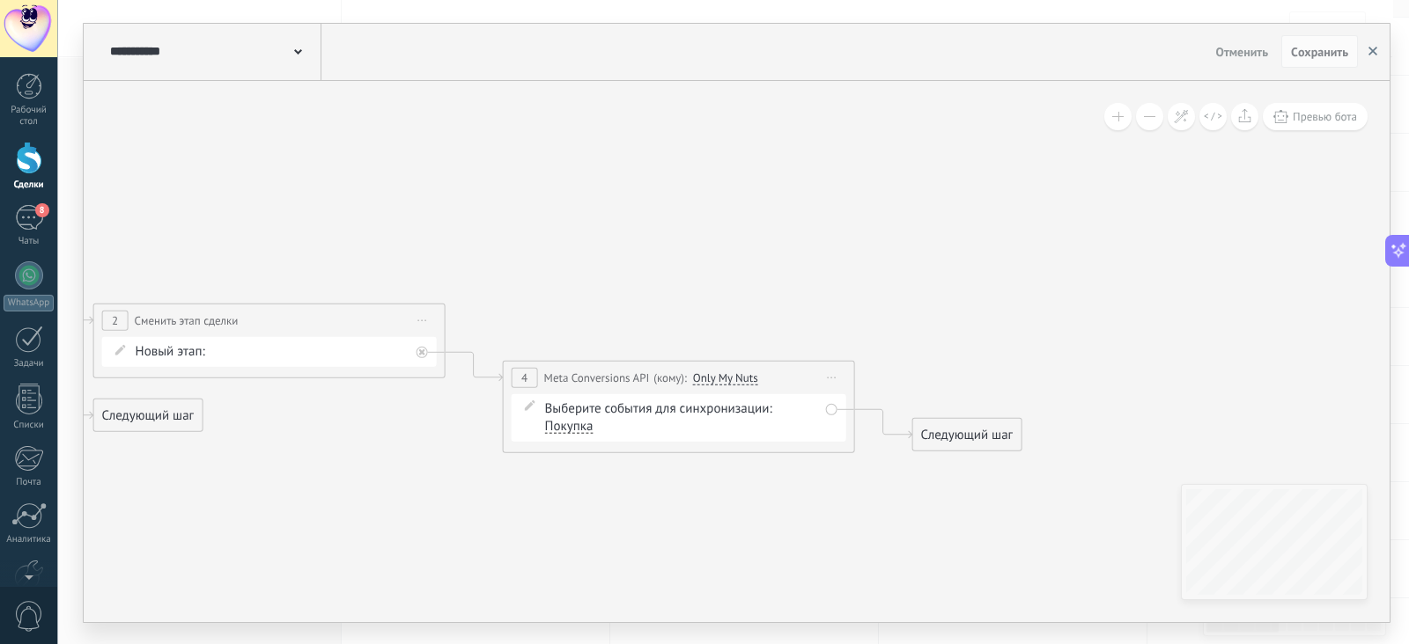
click at [1376, 54] on icon "button" at bounding box center [1372, 51] width 9 height 9
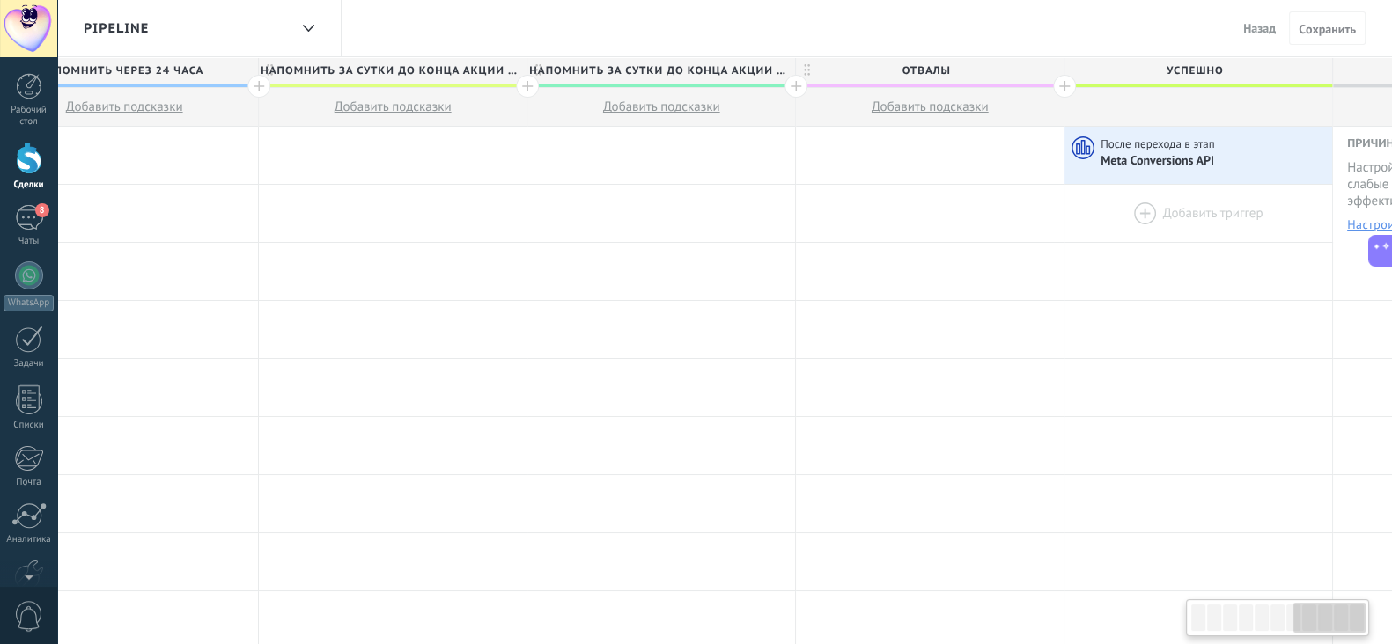
scroll to position [0, 1902]
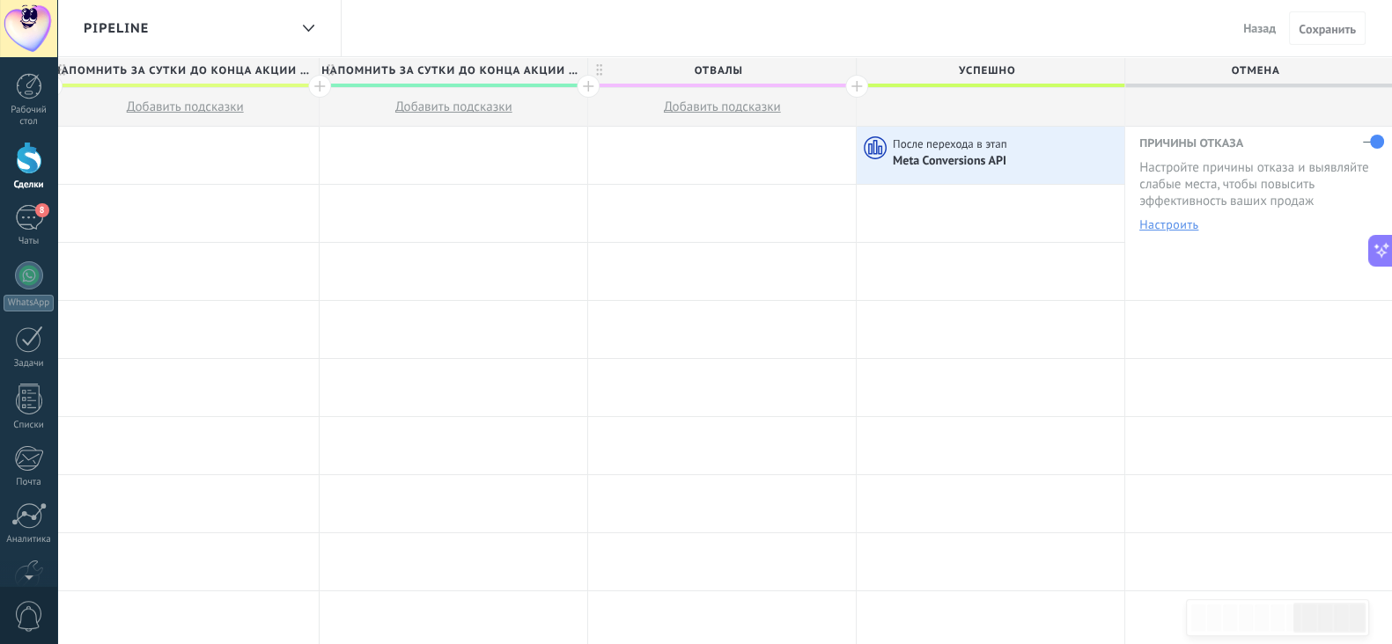
click at [709, 63] on span "ОТВАЛЫ" at bounding box center [717, 70] width 259 height 27
click at [1037, 148] on div "После перехода в этап" at bounding box center [1006, 144] width 227 height 16
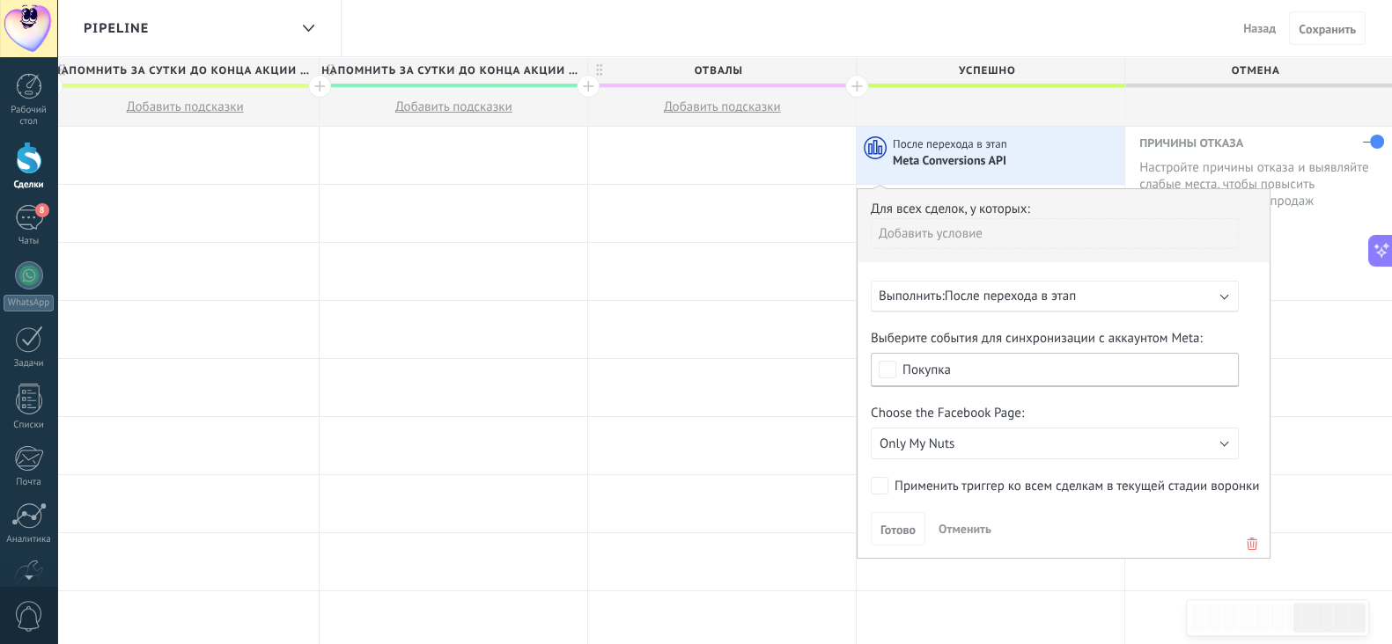
click at [1030, 301] on span "После перехода в этап" at bounding box center [1010, 296] width 131 height 17
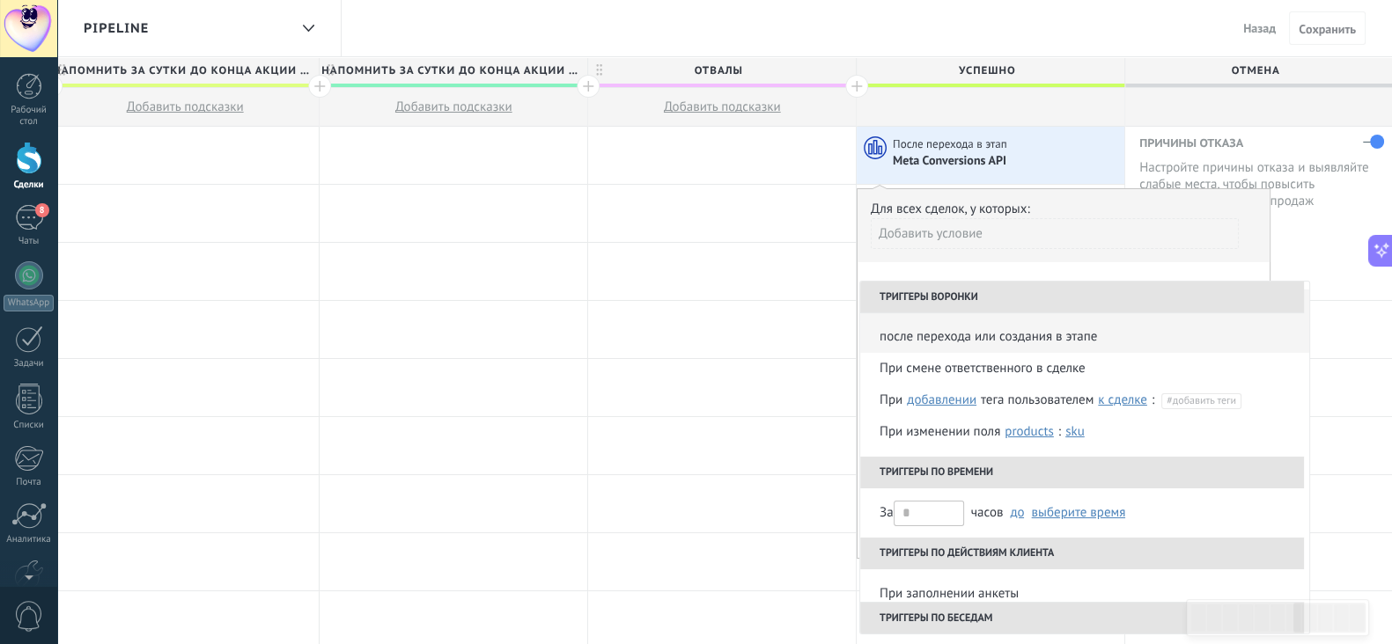
scroll to position [0, 0]
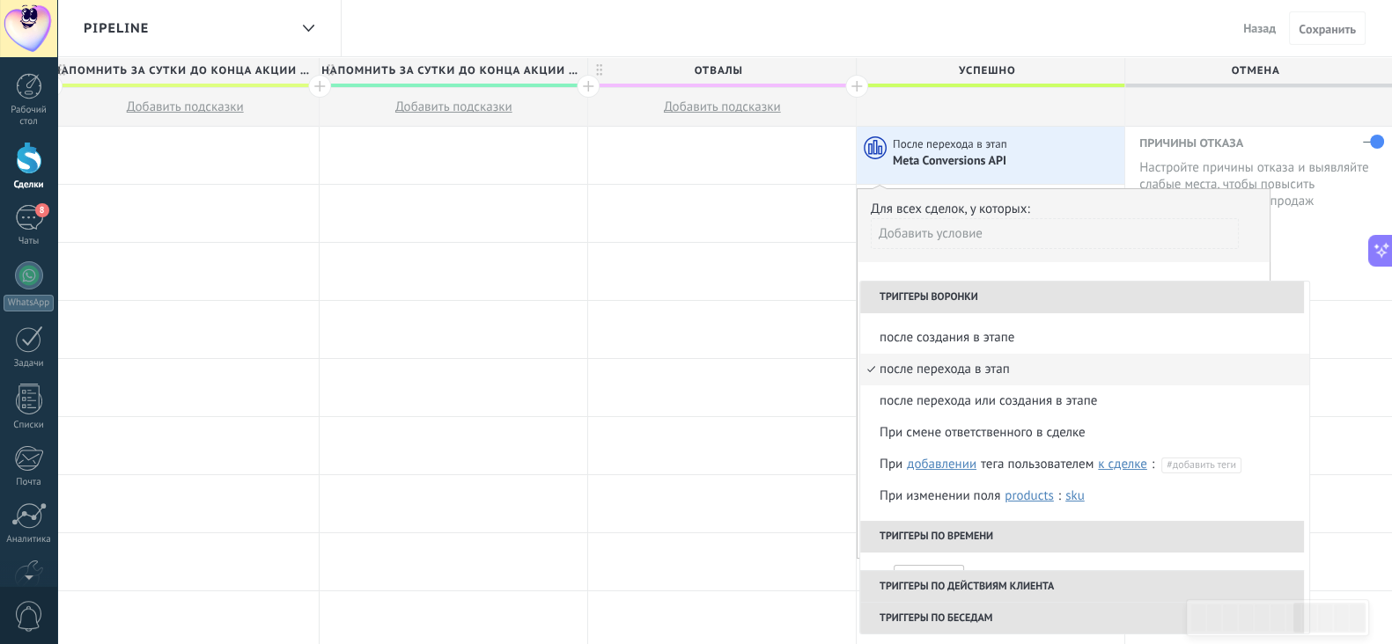
click at [899, 287] on li "Триггеры воронки" at bounding box center [1082, 298] width 444 height 32
click at [896, 204] on div "Для всех сделок, у которых:" at bounding box center [1064, 209] width 386 height 17
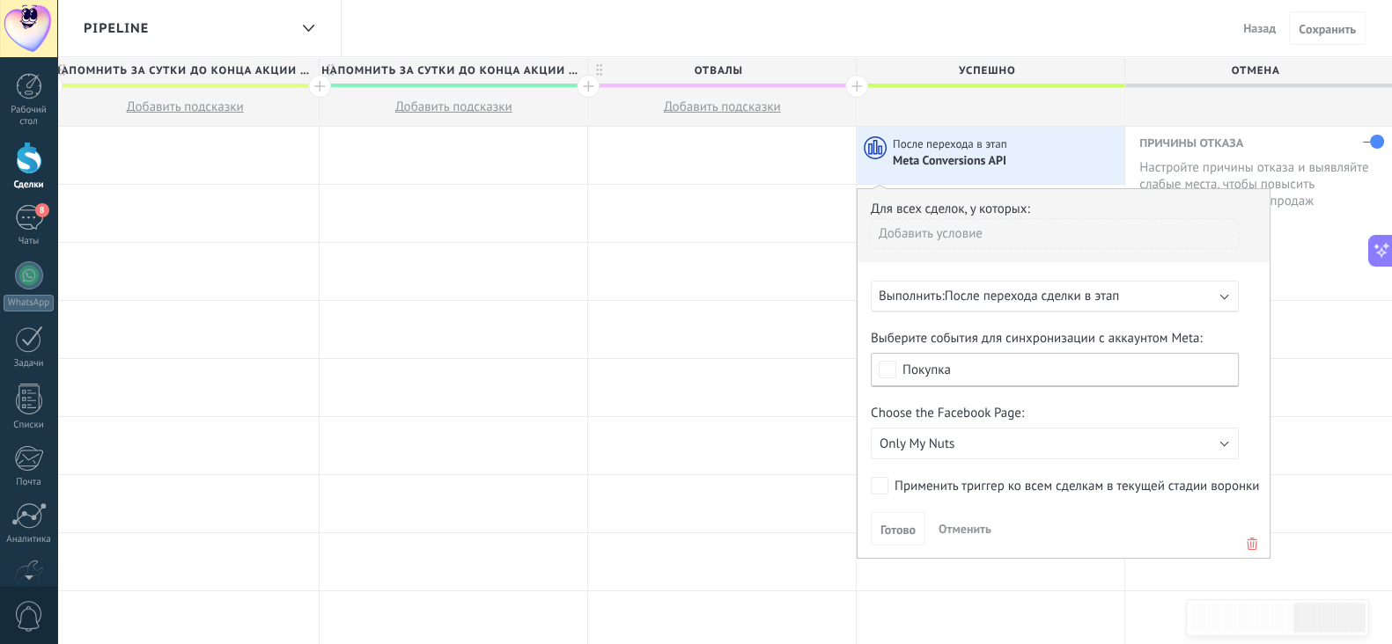
click at [954, 528] on span "Отменить" at bounding box center [964, 529] width 53 height 16
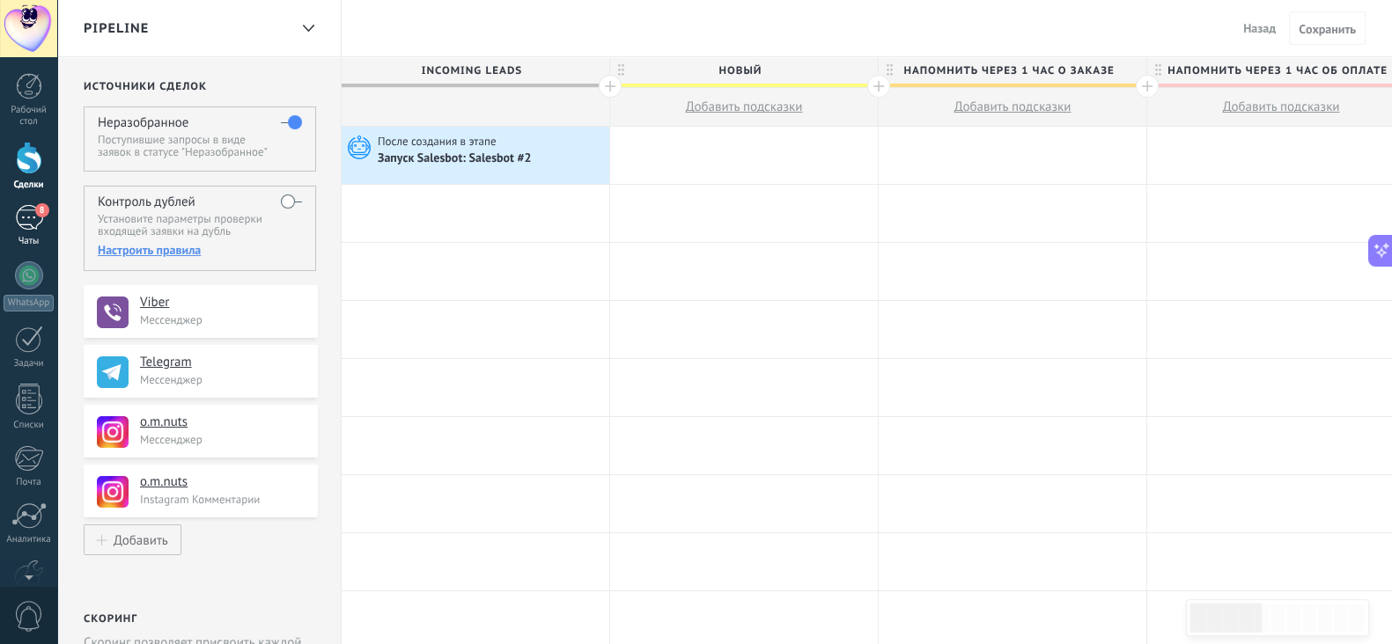
click at [41, 214] on span "8" at bounding box center [42, 210] width 14 height 14
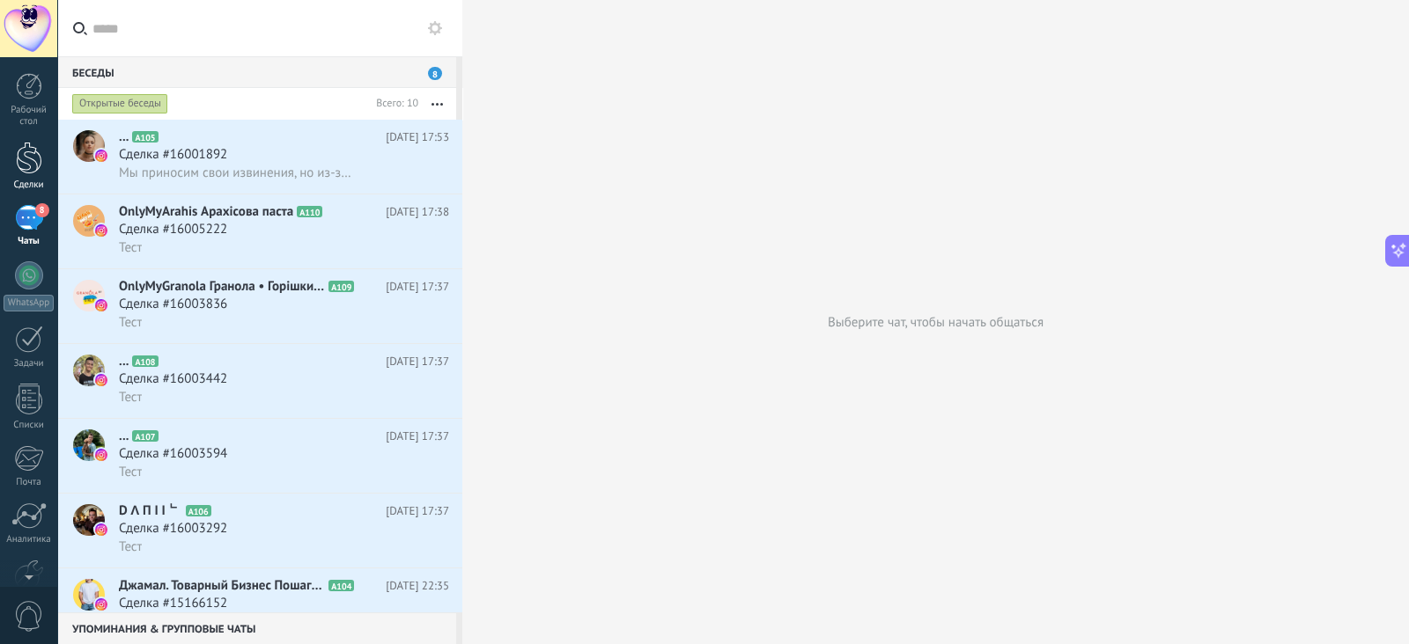
click at [4, 153] on link "Сделки" at bounding box center [28, 166] width 57 height 49
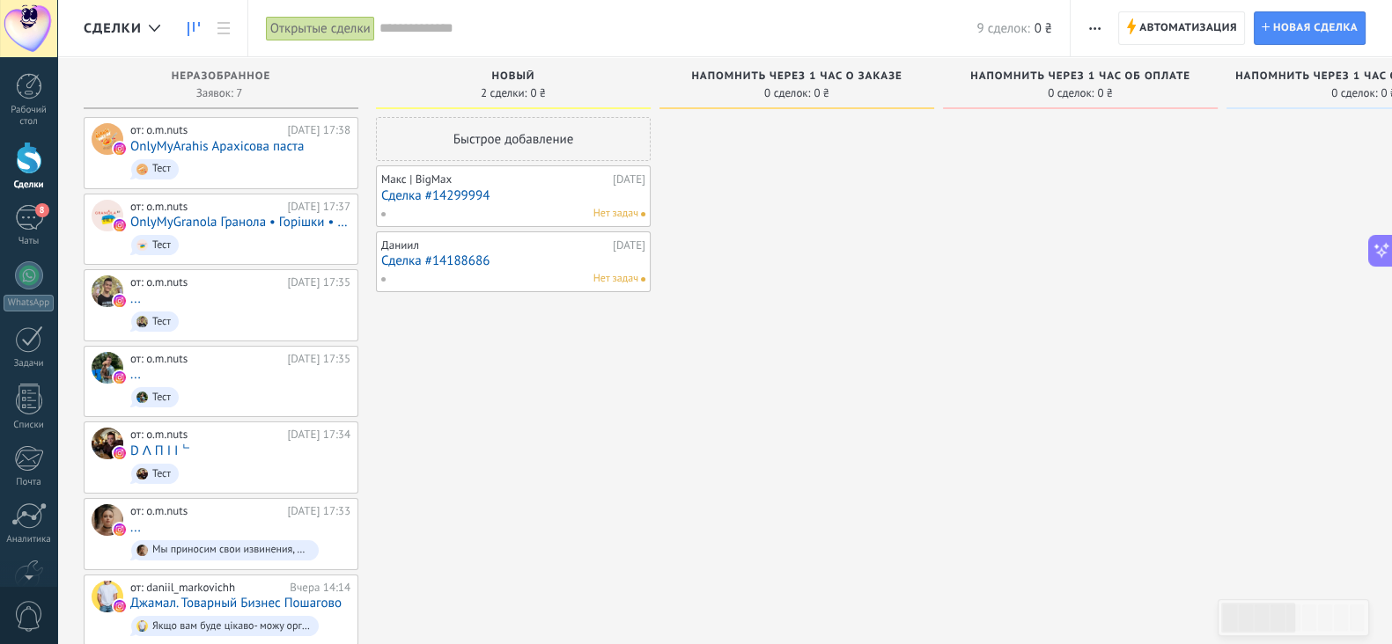
click at [1089, 27] on icon "button" at bounding box center [1094, 28] width 11 height 3
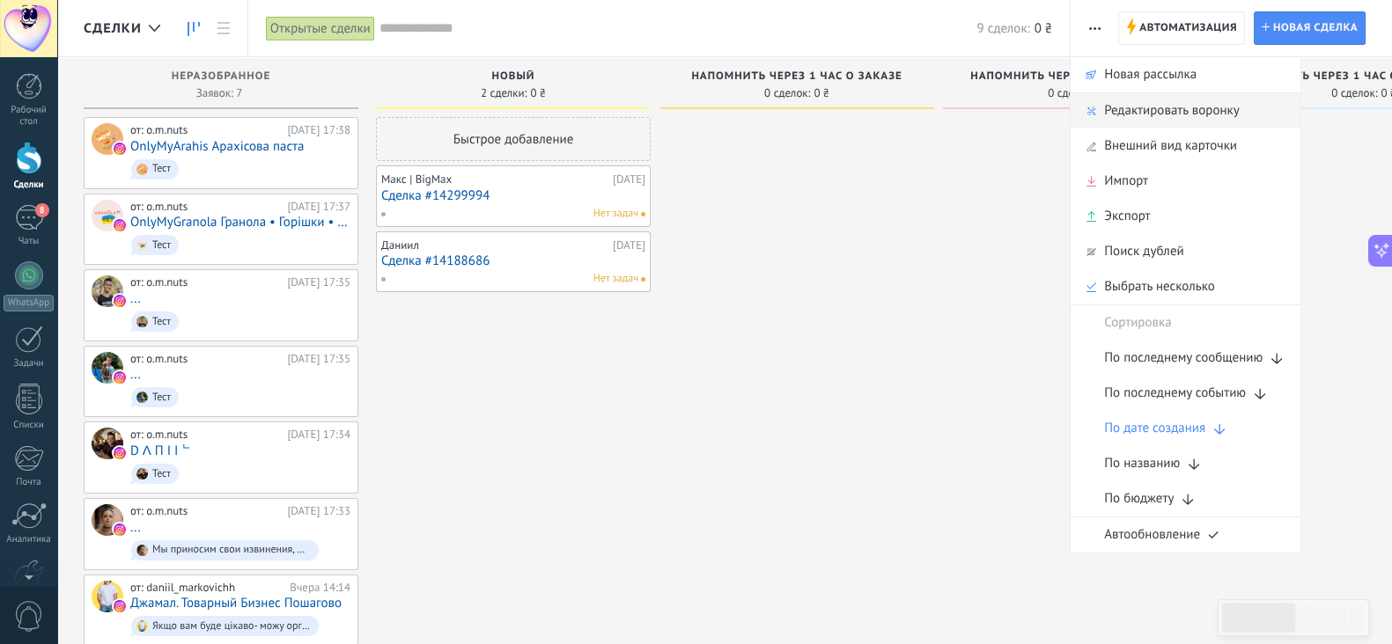
click at [1139, 121] on span "Редактировать воронку" at bounding box center [1171, 110] width 135 height 35
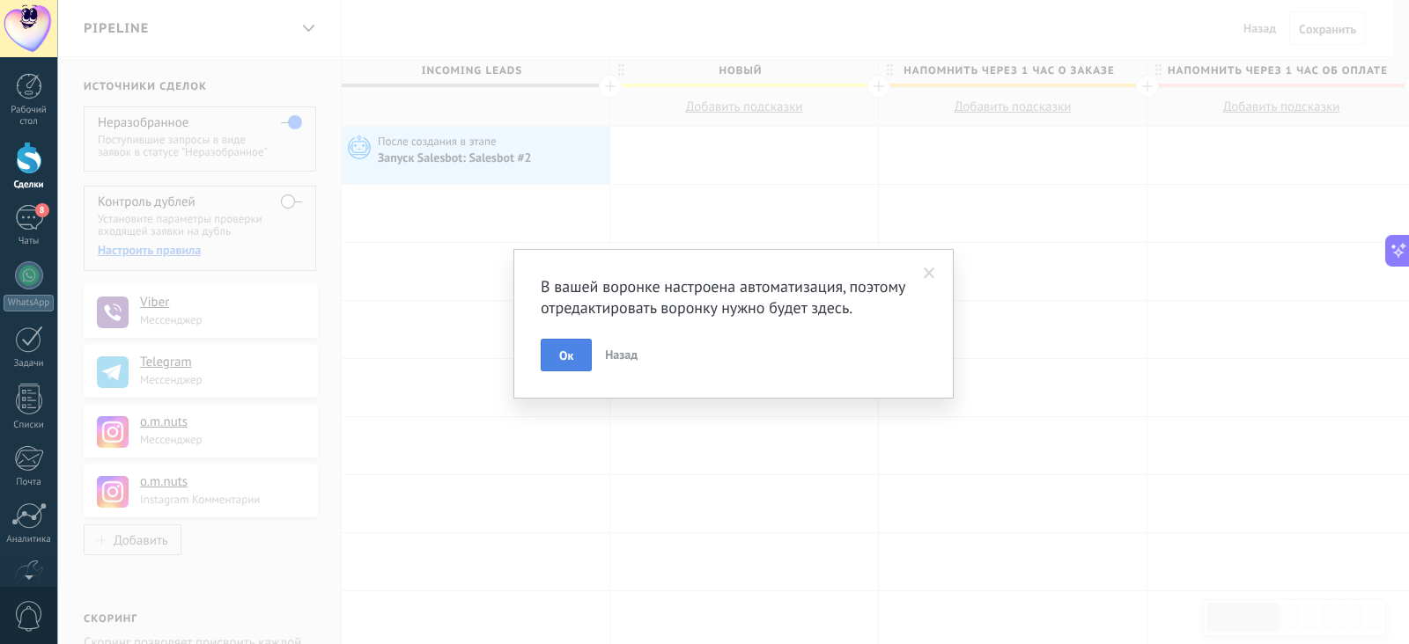
click at [578, 355] on button "Ок" at bounding box center [566, 355] width 51 height 33
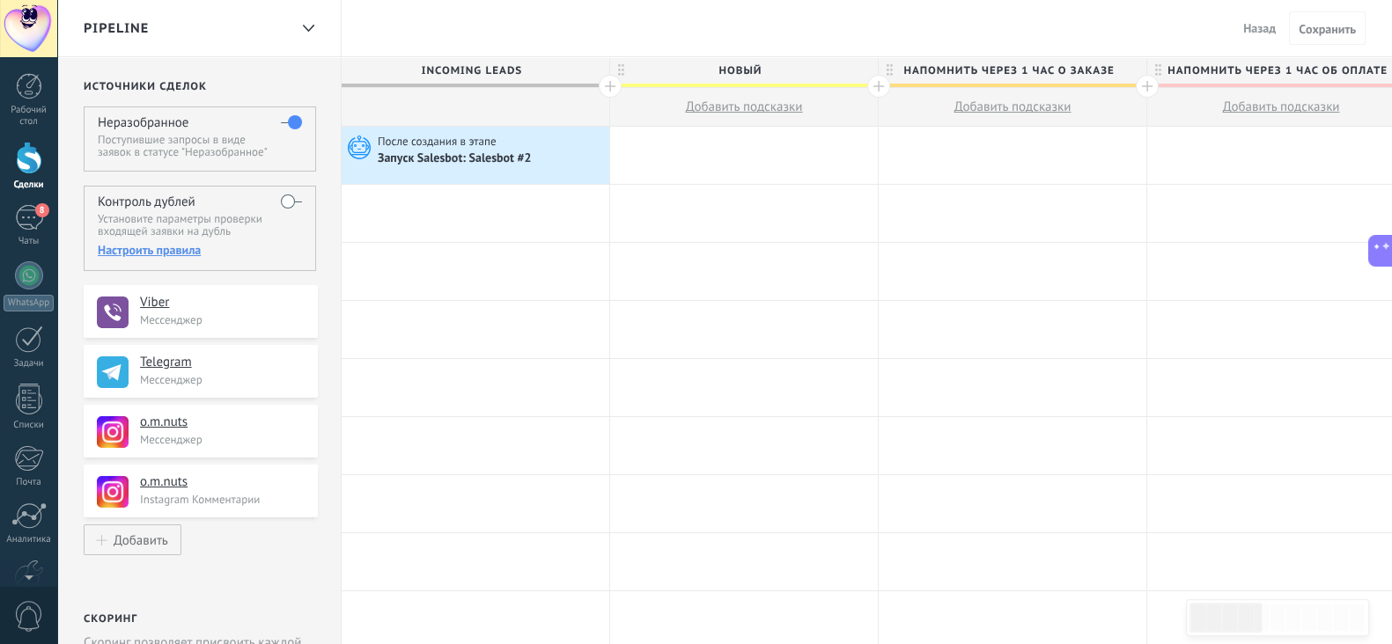
drag, startPoint x: 740, startPoint y: 71, endPoint x: 647, endPoint y: 103, distance: 97.7
click at [647, 103] on button "Добавить подсказки" at bounding box center [744, 107] width 268 height 38
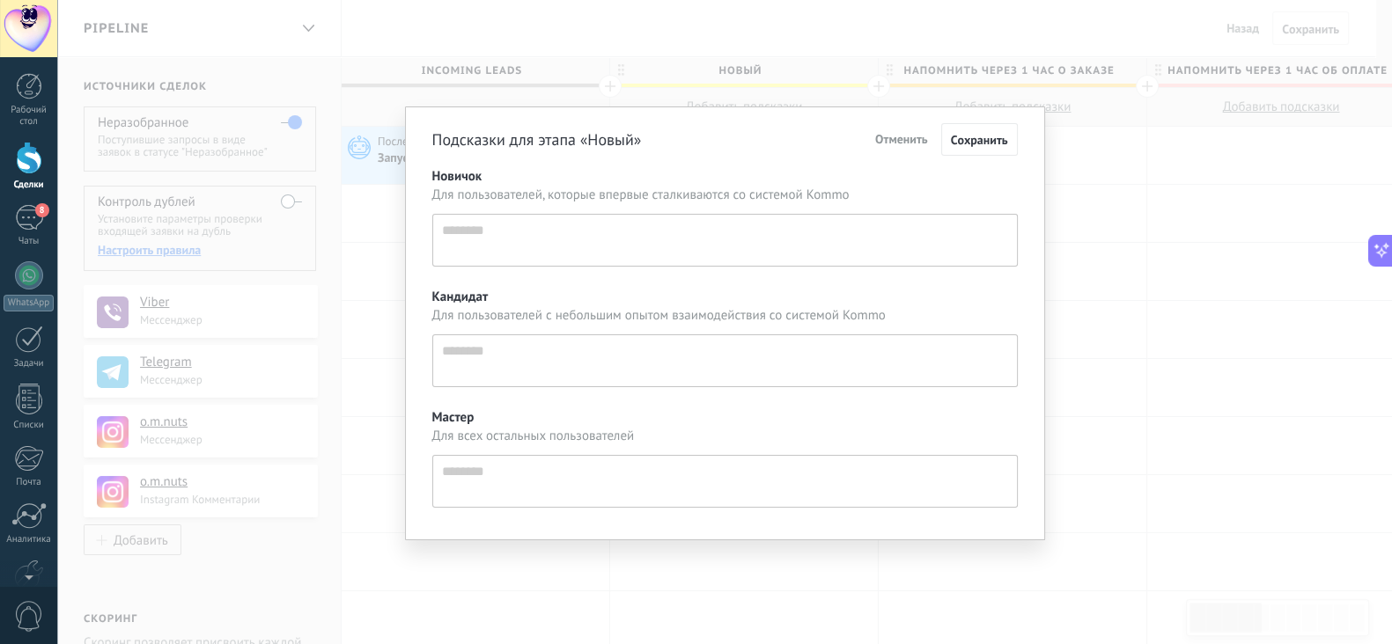
scroll to position [17, 0]
click at [909, 132] on span "Отменить" at bounding box center [909, 139] width 53 height 16
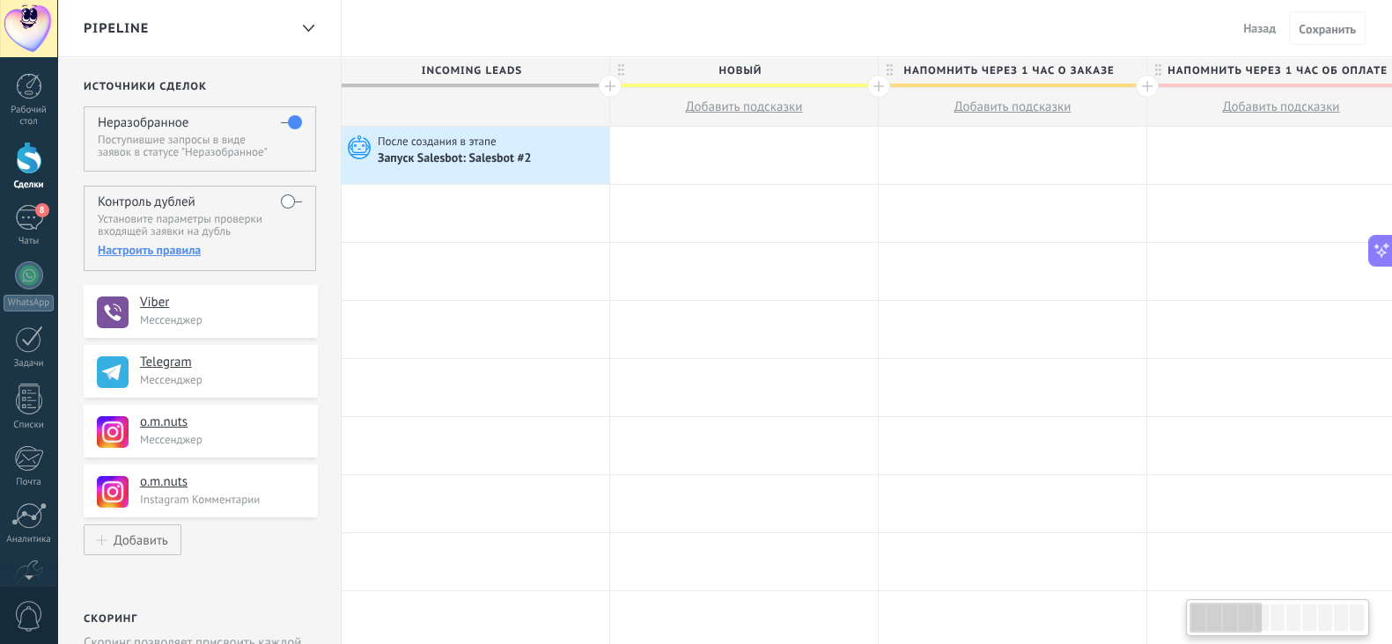
click at [766, 71] on span "Новый" at bounding box center [739, 70] width 259 height 27
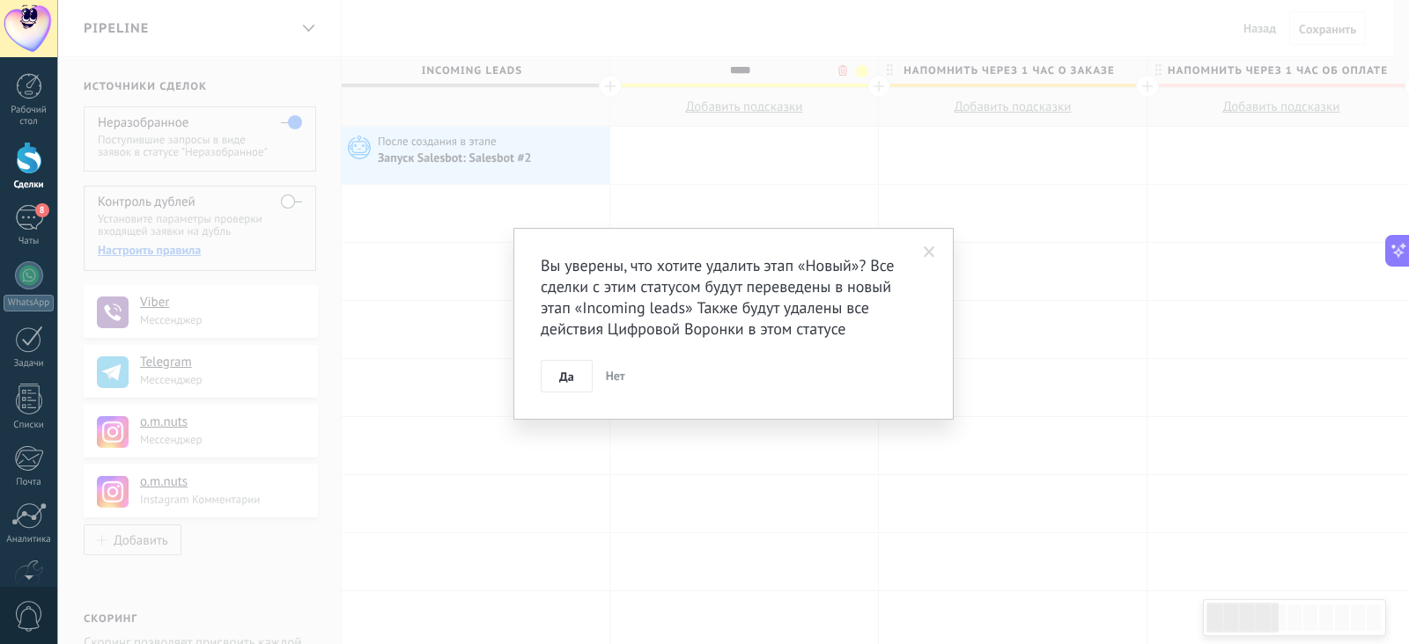
click at [836, 70] on body ".abecls-1,.abecls-2{fill-rule:evenodd}.abecls-2{fill:#fff} .abhcls-1{fill:none}…" at bounding box center [704, 322] width 1409 height 644
click at [607, 378] on span "Нет" at bounding box center [615, 376] width 19 height 16
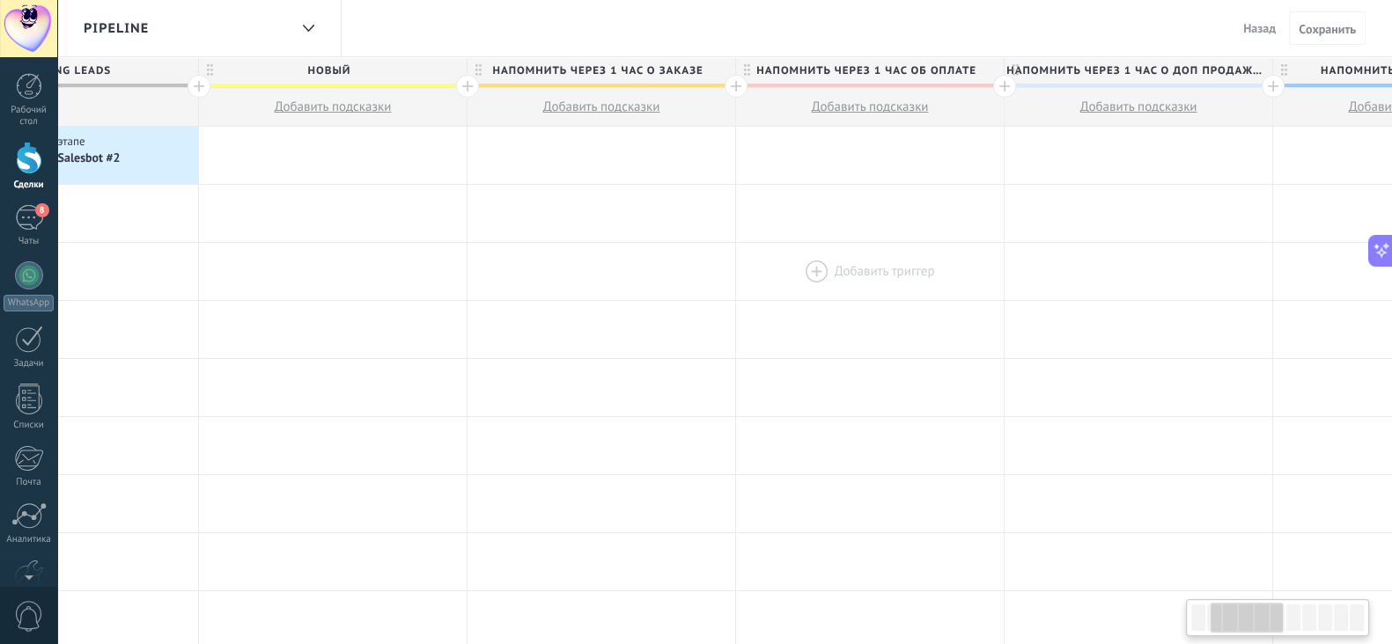
scroll to position [0, 411]
click at [670, 73] on span "Напомнить через 1 час о заказе" at bounding box center [596, 70] width 259 height 27
click at [719, 72] on span at bounding box center [719, 71] width 12 height 12
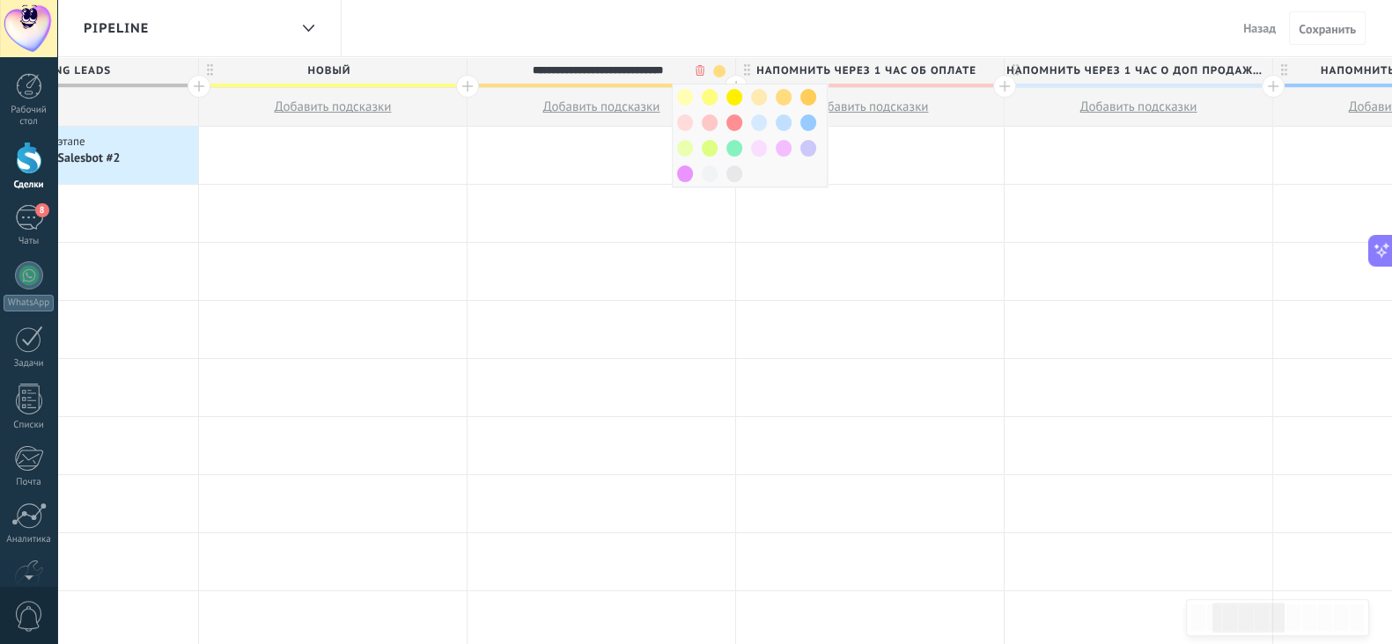
click at [633, 109] on span "Добавить подсказки" at bounding box center [601, 107] width 117 height 17
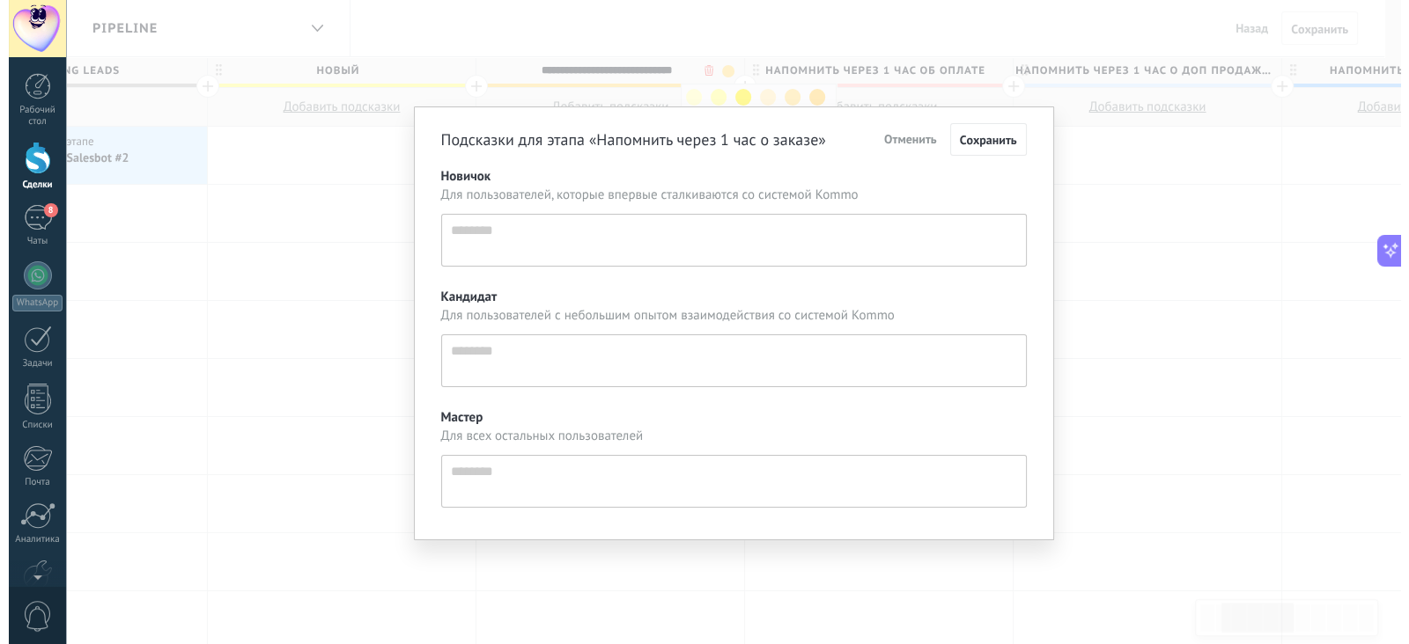
scroll to position [17, 0]
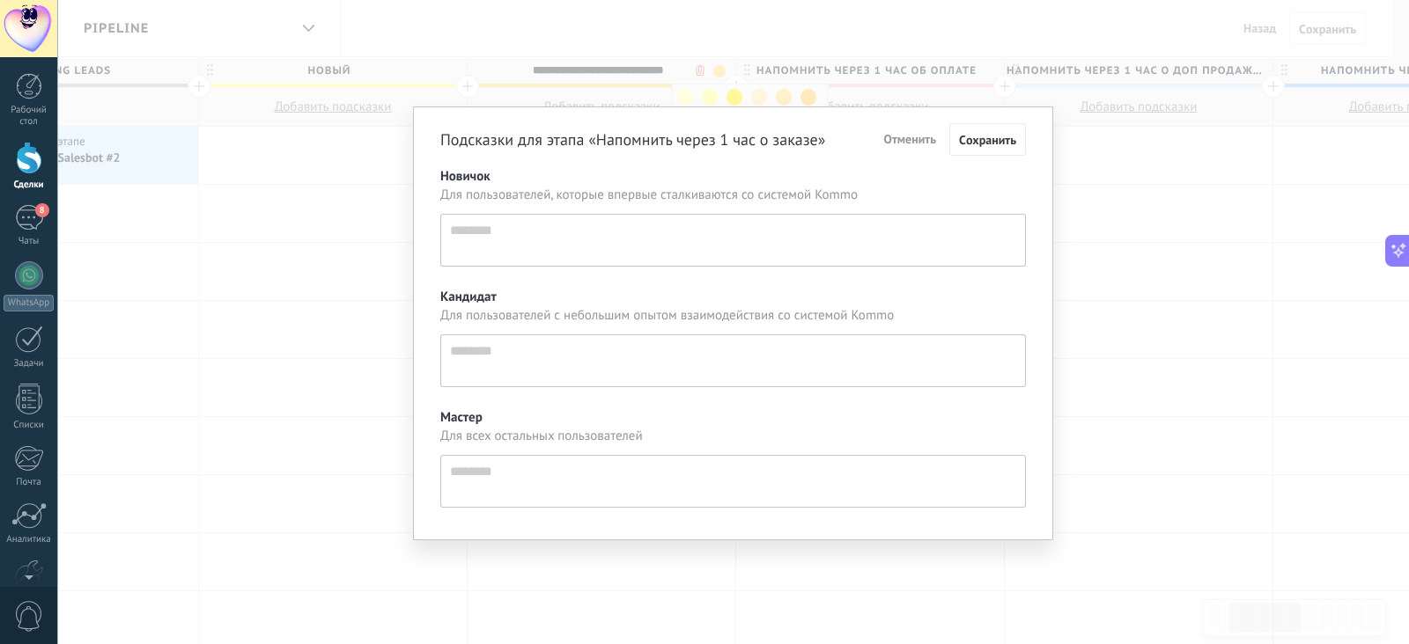
click at [687, 91] on div "Подсказки для этапа «Напомнить через 1 час о заказе» Отменить Cохранить Новичок…" at bounding box center [732, 322] width 1351 height 644
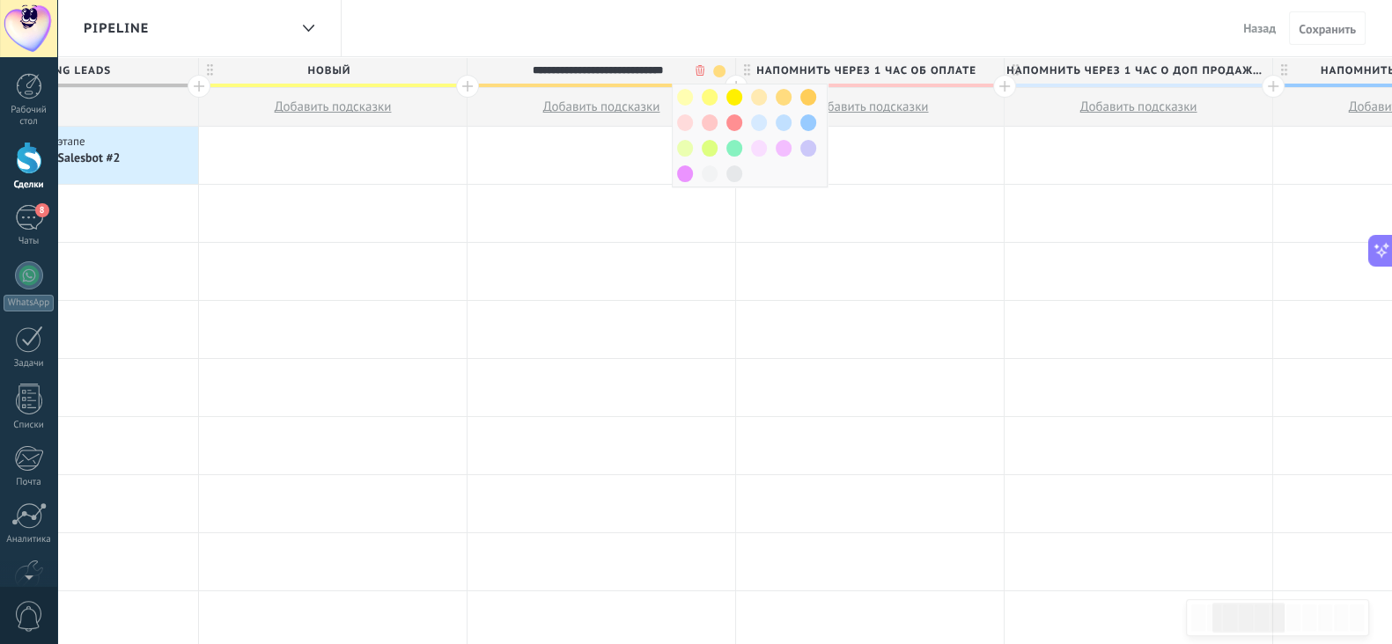
click at [416, 77] on span "Новый" at bounding box center [328, 70] width 259 height 27
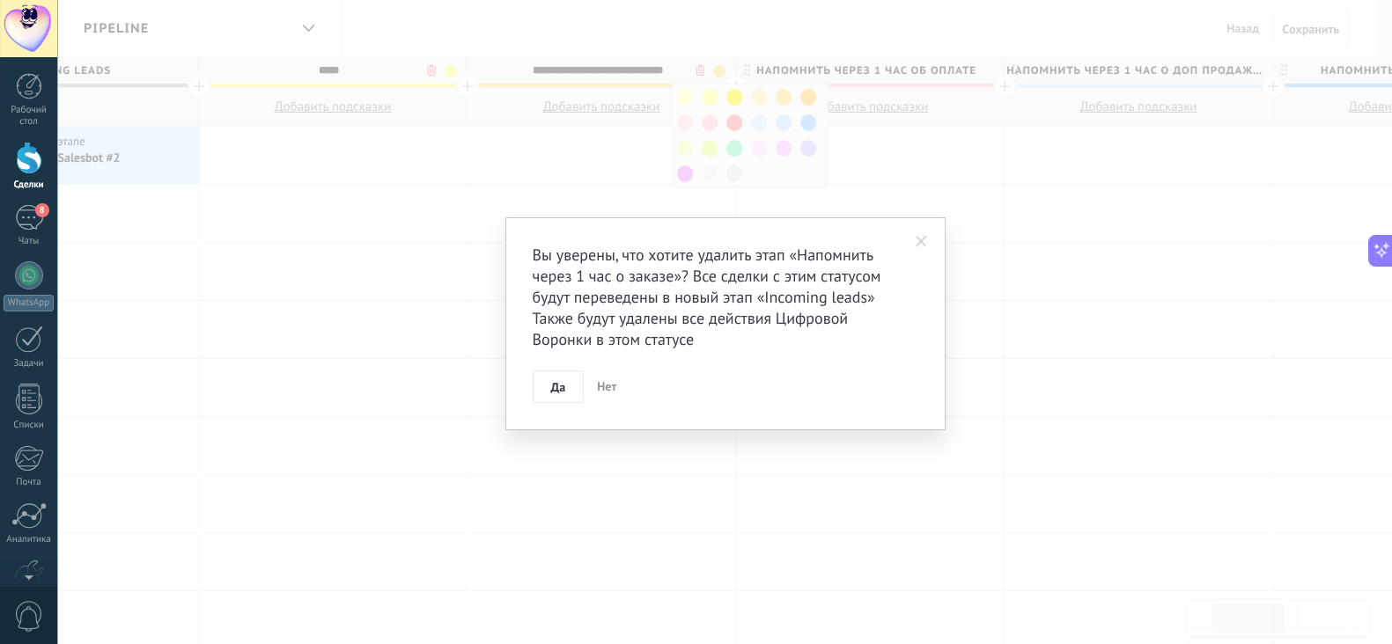
click at [700, 71] on body ".abecls-1,.abecls-2{fill-rule:evenodd}.abecls-2{fill:#fff} .abhcls-1{fill:none}…" at bounding box center [696, 322] width 1392 height 644
click at [565, 381] on span "Да" at bounding box center [566, 387] width 15 height 12
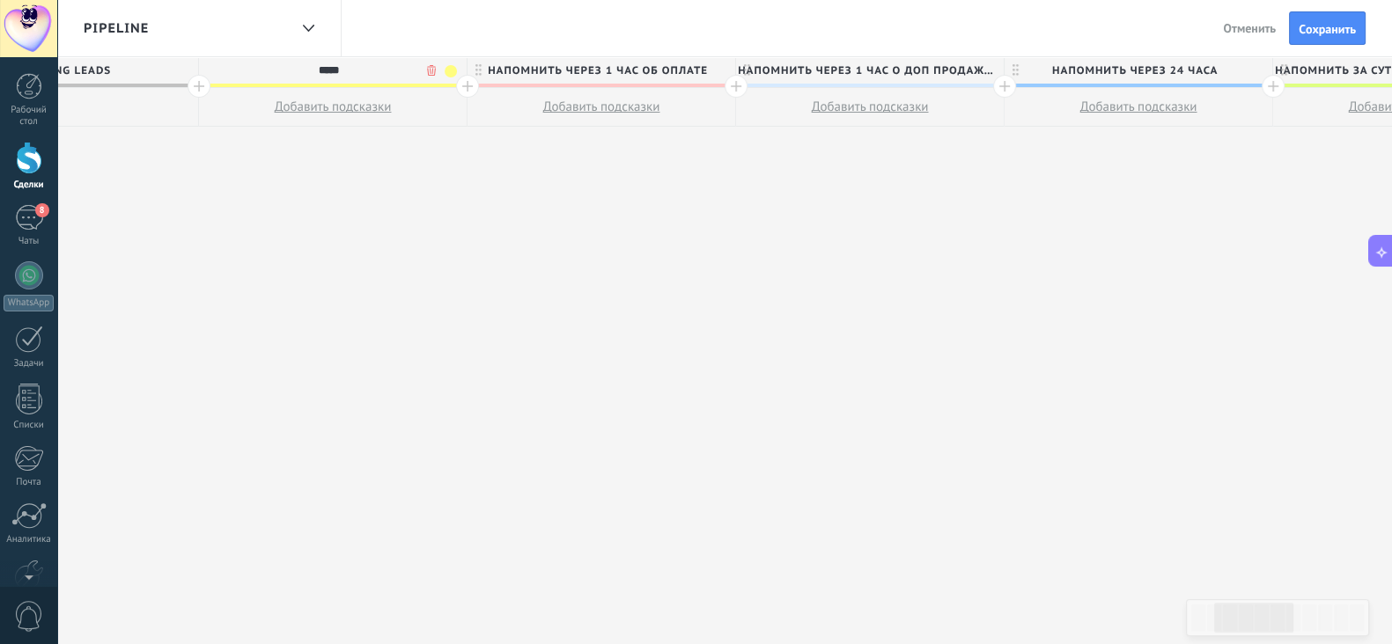
click at [691, 64] on span "Напомнить через 1 час об оплате" at bounding box center [596, 70] width 259 height 27
click at [700, 67] on body ".abecls-1,.abecls-2{fill-rule:evenodd}.abecls-2{fill:#fff} .abhcls-1{fill:none}…" at bounding box center [696, 322] width 1392 height 644
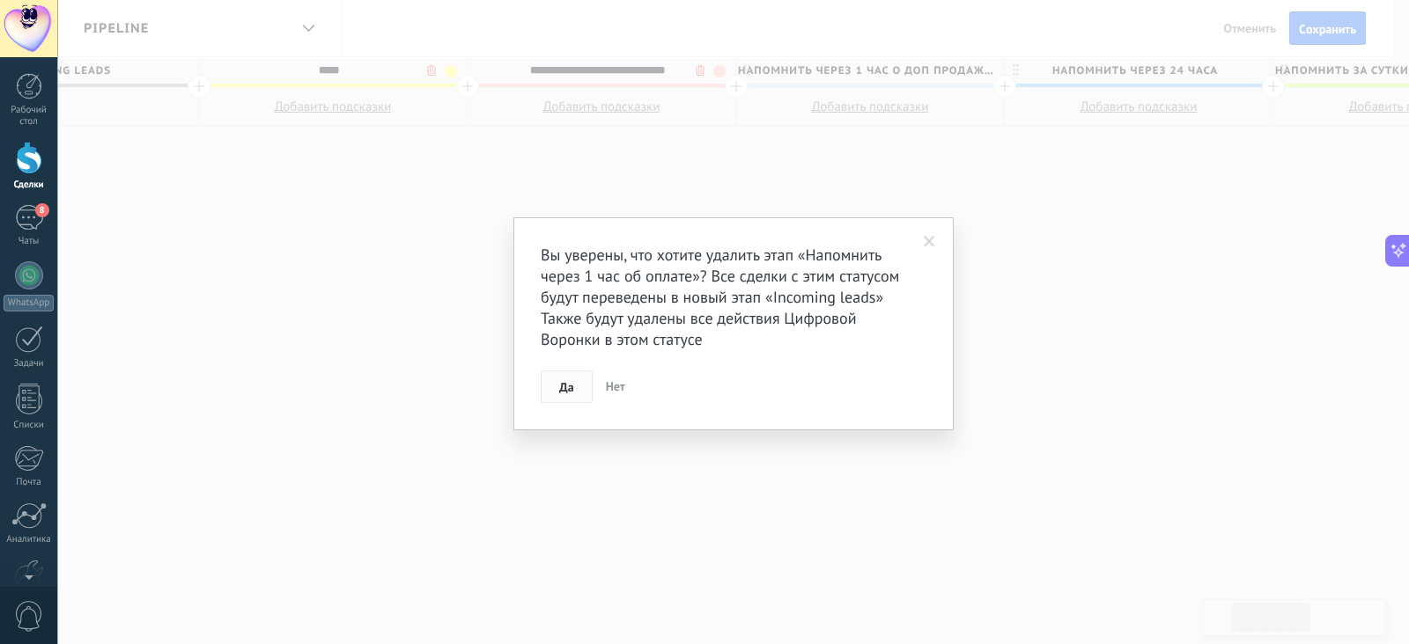
click at [565, 388] on span "Да" at bounding box center [566, 387] width 15 height 12
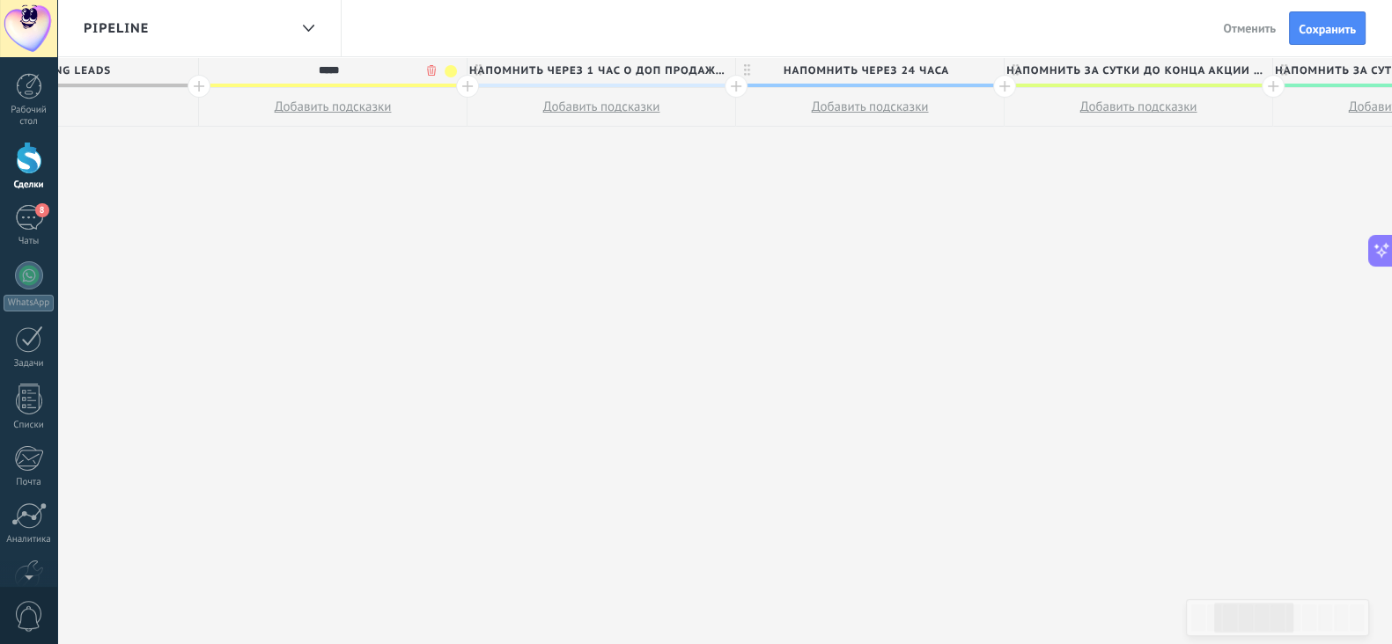
click at [649, 72] on span "НАПОМНИТЬ ЧЕРЕЗ 1 ЧАС О ДОП ПРОДАЖАХ" at bounding box center [596, 70] width 259 height 27
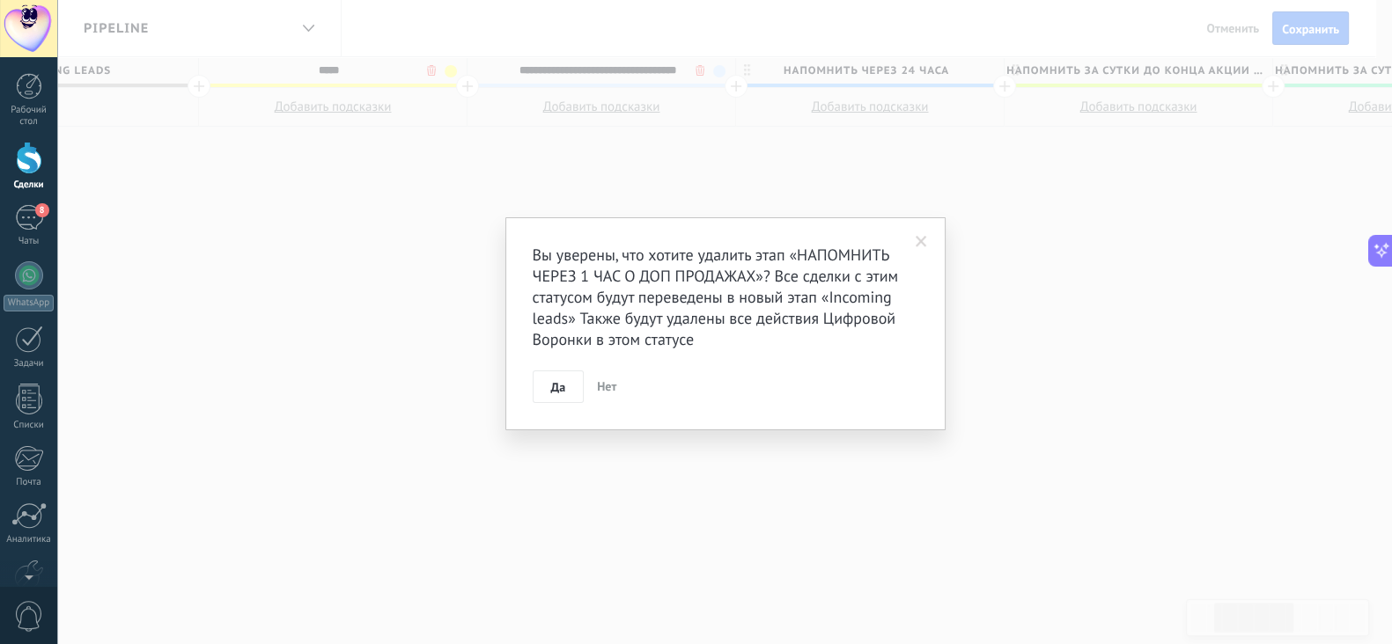
click at [697, 72] on body ".abecls-1,.abecls-2{fill-rule:evenodd}.abecls-2{fill:#fff} .abhcls-1{fill:none}…" at bounding box center [696, 322] width 1392 height 644
click at [573, 380] on button "Да" at bounding box center [567, 387] width 52 height 33
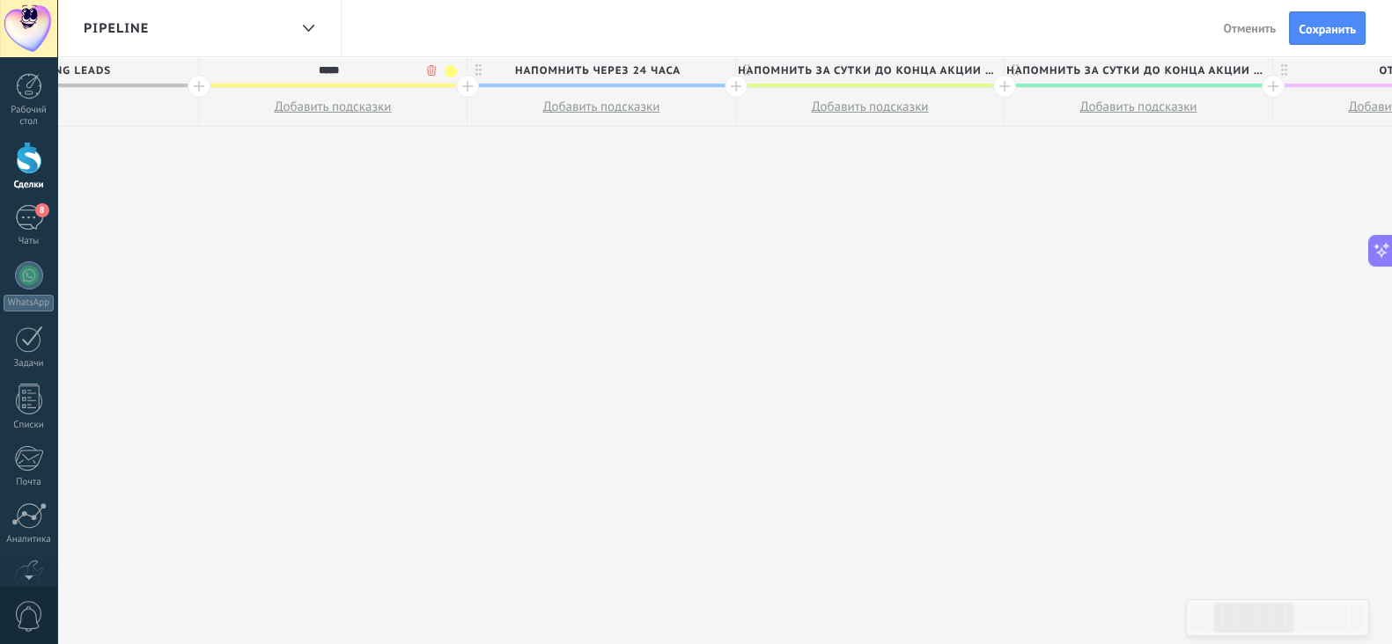
click at [653, 63] on span "НАПОМНИТЬ ЧЕРЕЗ 24 ЧАСА" at bounding box center [596, 70] width 259 height 27
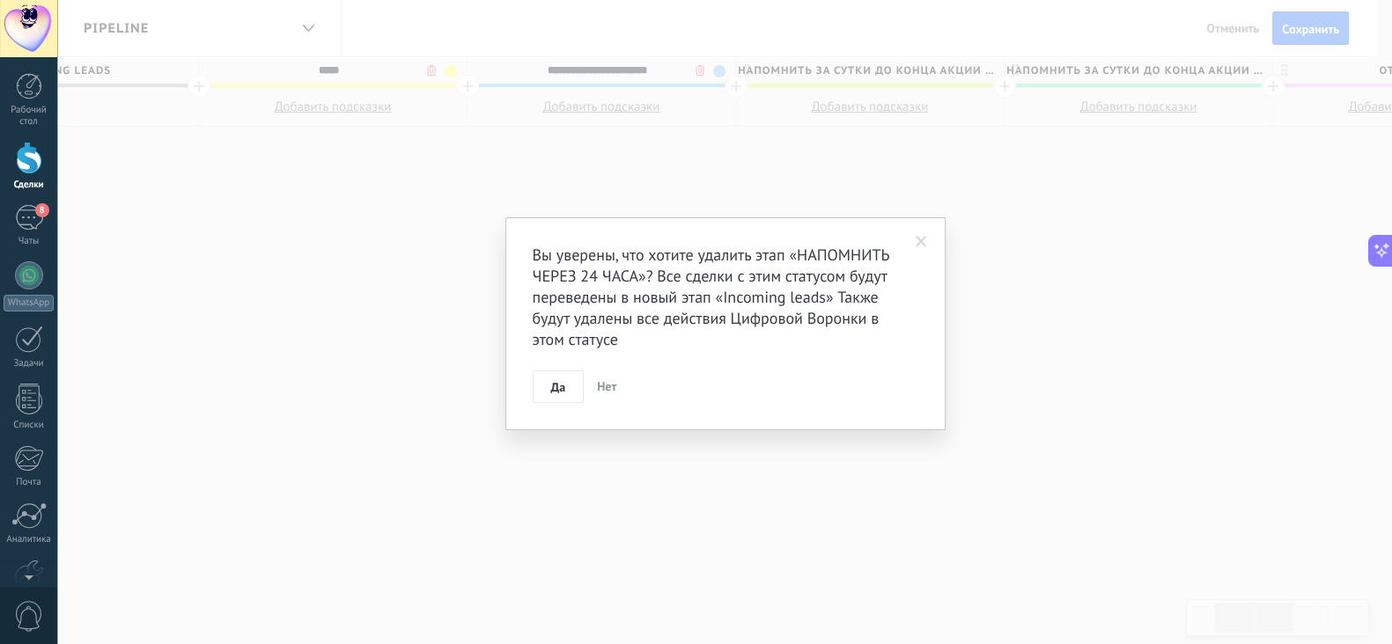
click at [697, 68] on body ".abecls-1,.abecls-2{fill-rule:evenodd}.abecls-2{fill:#fff} .abhcls-1{fill:none}…" at bounding box center [696, 322] width 1392 height 644
click at [568, 384] on span "Да" at bounding box center [566, 387] width 15 height 12
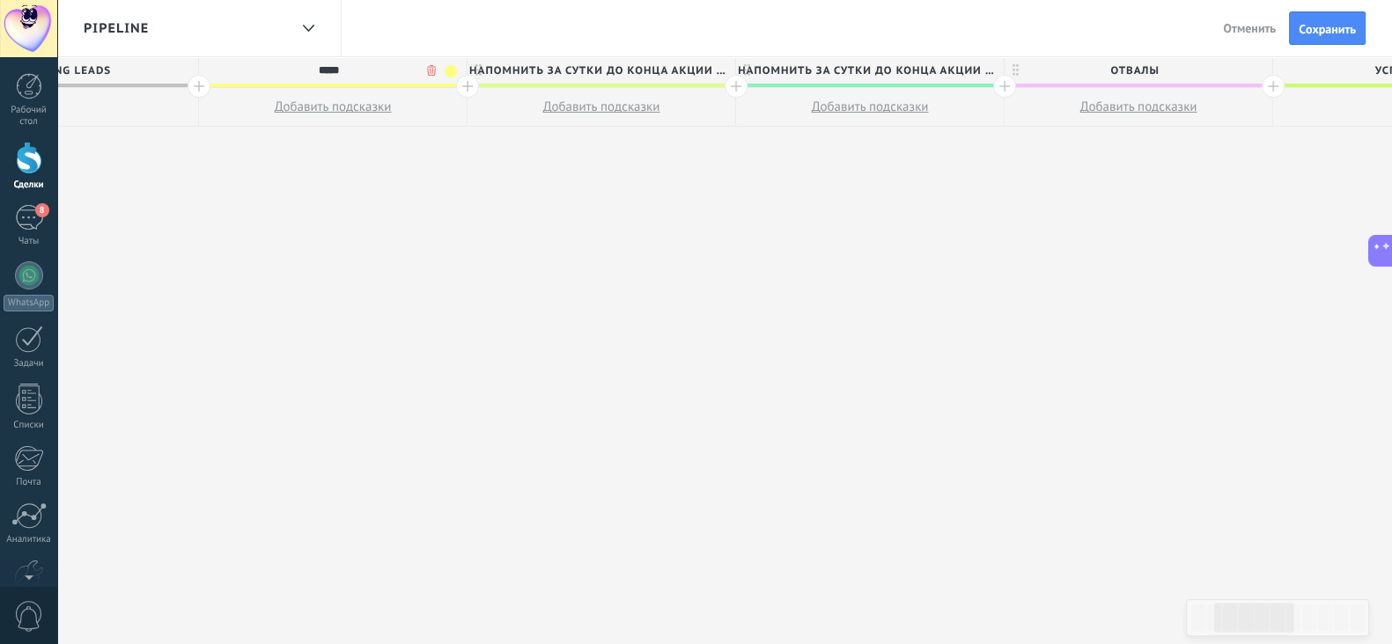
click at [687, 73] on span "Напомнить за сутки до конца акции о заказе" at bounding box center [596, 70] width 259 height 27
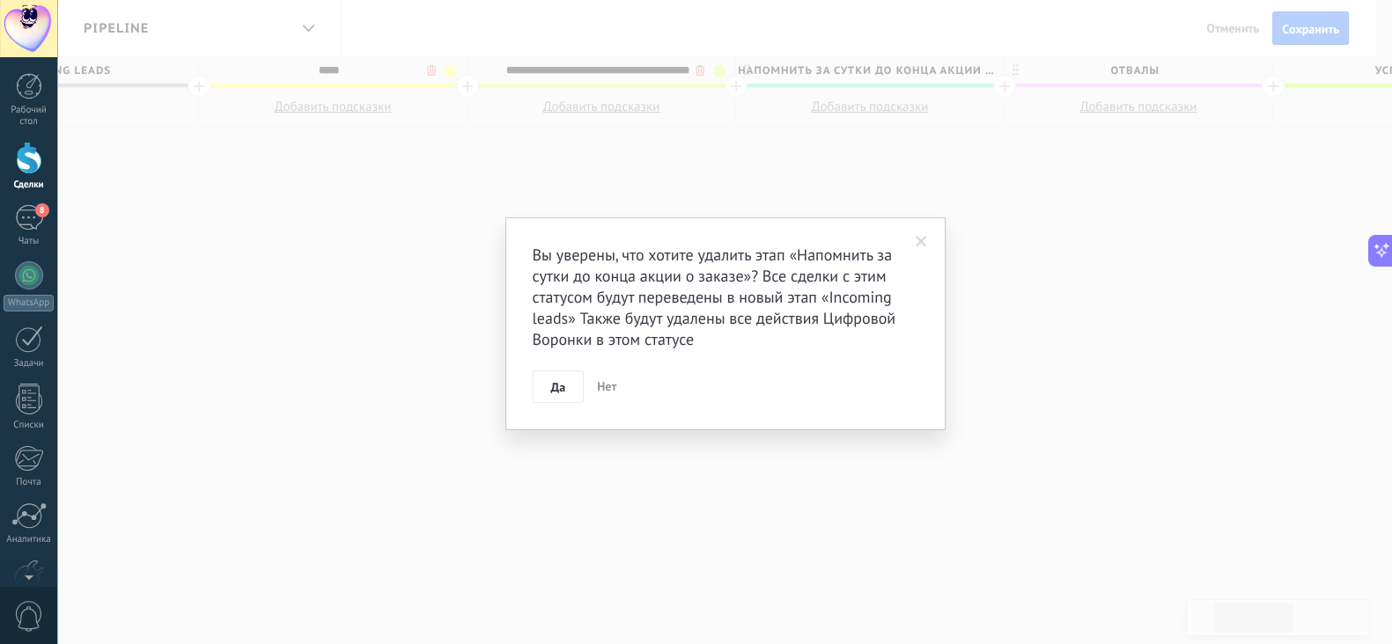
click at [697, 72] on body ".abecls-1,.abecls-2{fill-rule:evenodd}.abecls-2{fill:#fff} .abhcls-1{fill:none}…" at bounding box center [696, 322] width 1392 height 644
click at [580, 395] on button "Да" at bounding box center [567, 387] width 52 height 33
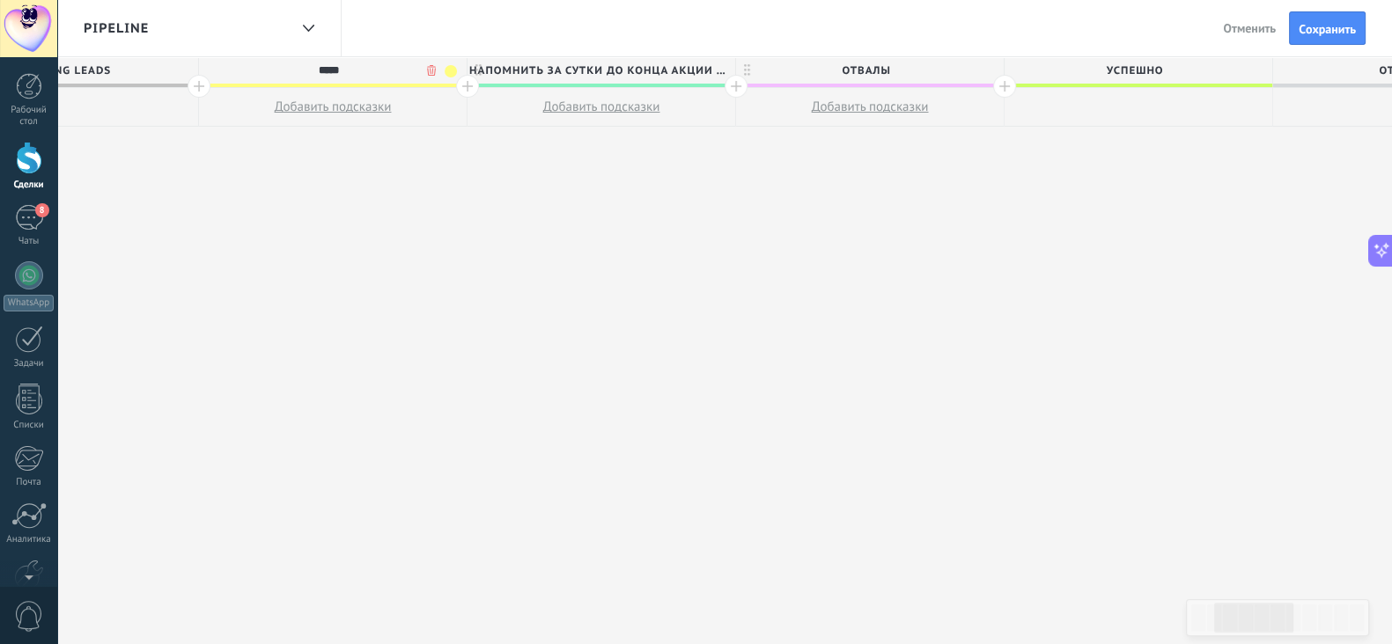
click at [688, 68] on span "Напомнить за сутки до конца акции об оплате" at bounding box center [596, 70] width 259 height 27
click at [694, 62] on body ".abecls-1,.abecls-2{fill-rule:evenodd}.abecls-2{fill:#fff} .abhcls-1{fill:none}…" at bounding box center [696, 322] width 1392 height 644
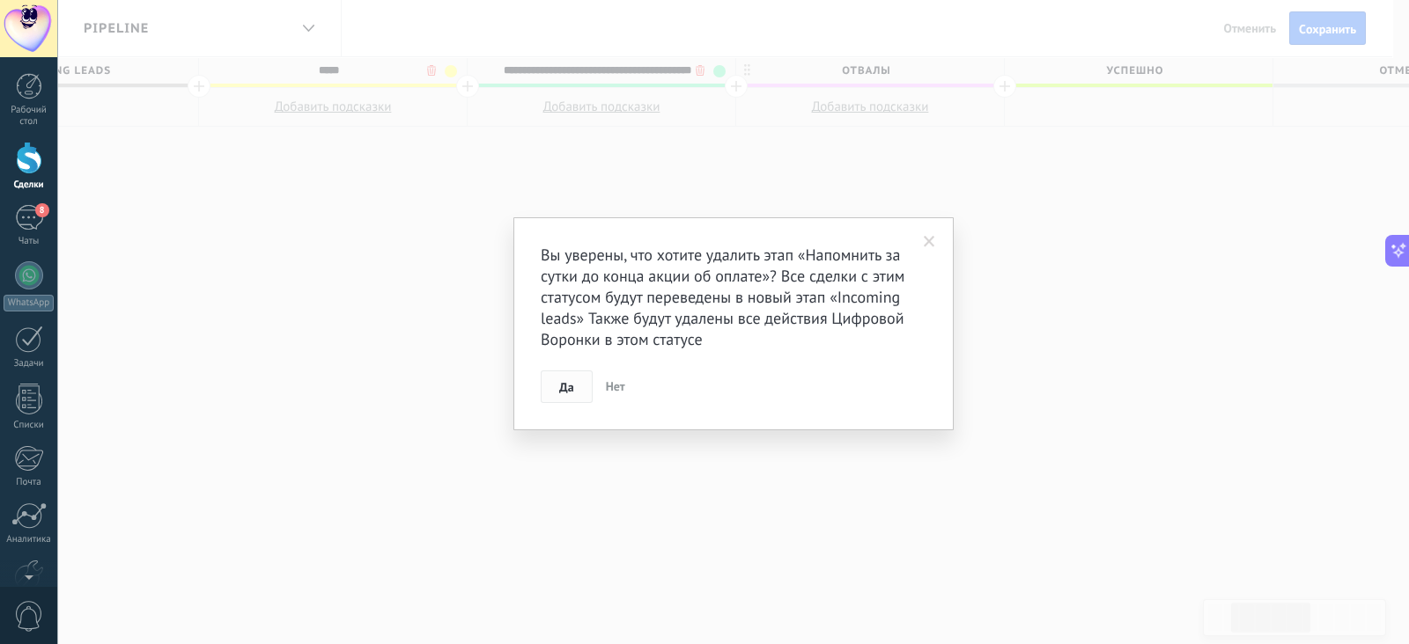
click at [561, 394] on button "Да" at bounding box center [567, 387] width 52 height 33
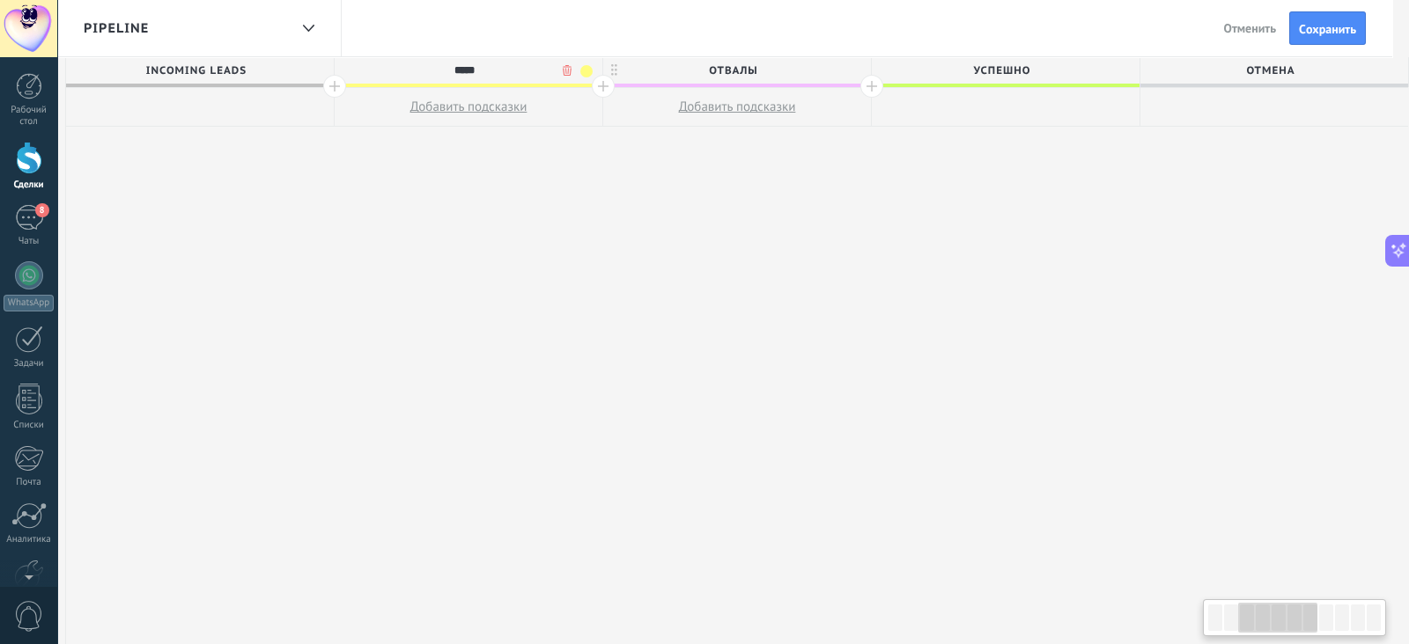
scroll to position [0, 275]
click at [695, 67] on span "ОТВАЛЫ" at bounding box center [733, 70] width 259 height 27
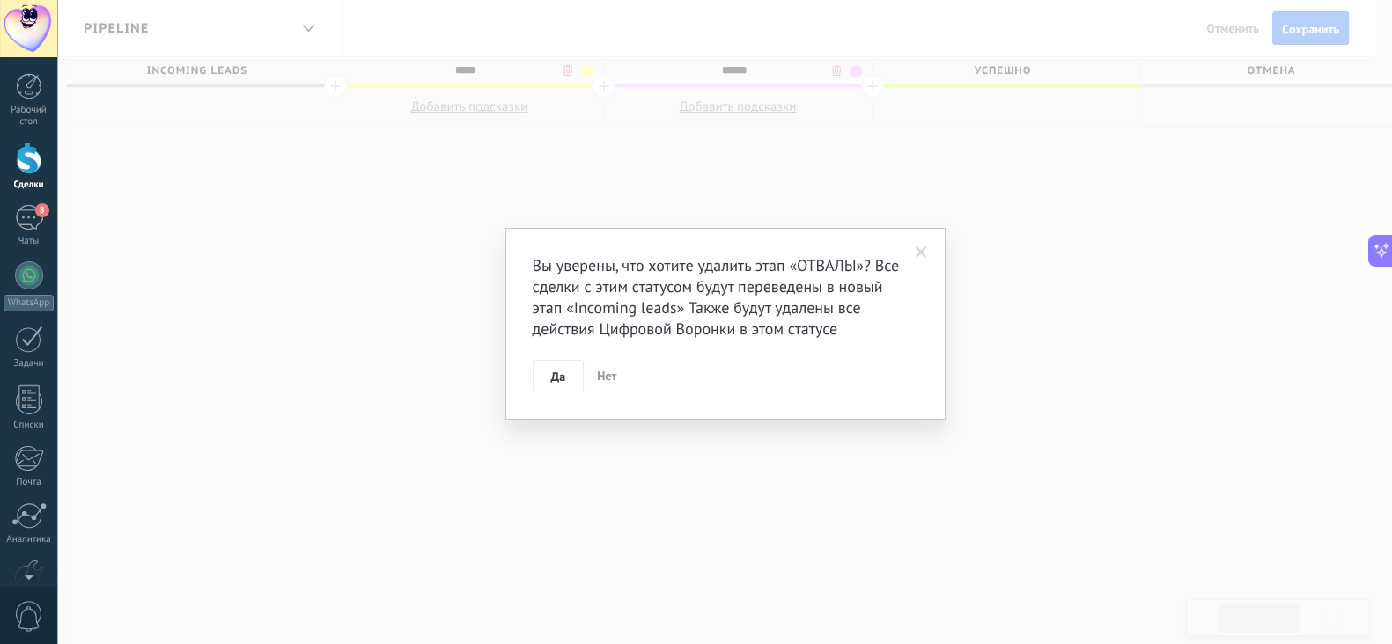
click at [832, 74] on body ".abecls-1,.abecls-2{fill-rule:evenodd}.abecls-2{fill:#fff} .abhcls-1{fill:none}…" at bounding box center [696, 322] width 1392 height 644
click at [569, 379] on span "Да" at bounding box center [566, 377] width 15 height 12
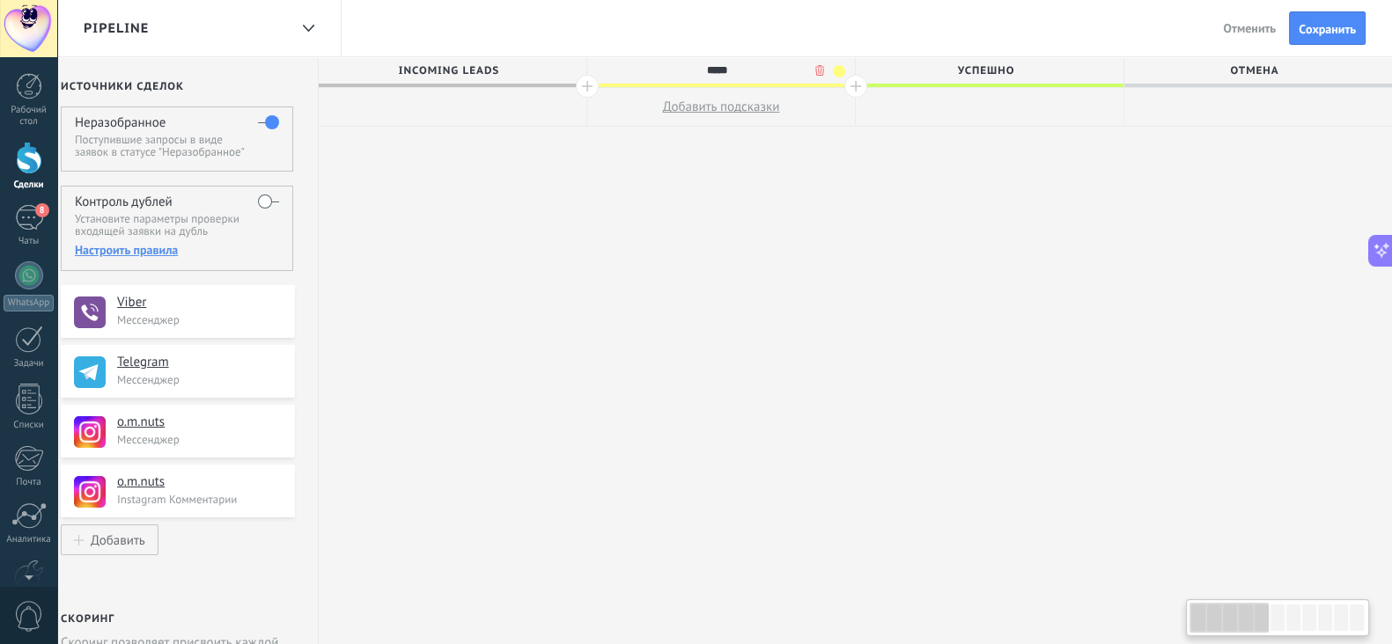
scroll to position [0, 6]
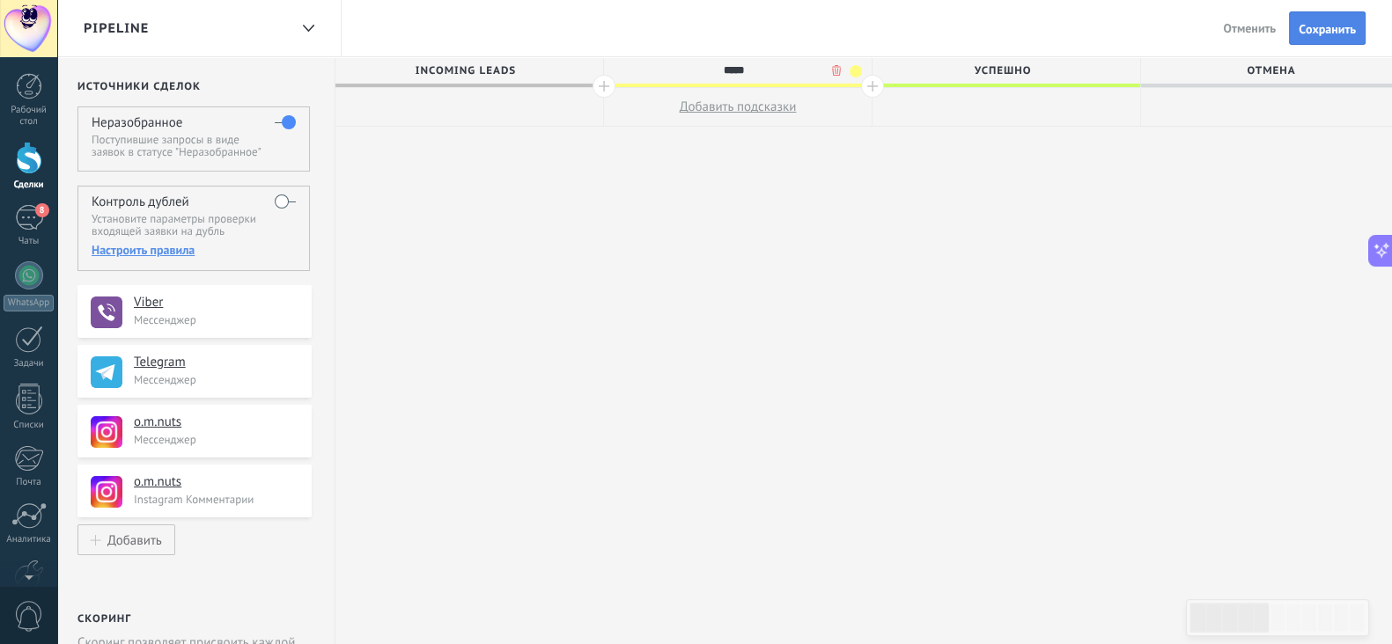
click at [1325, 30] on span "Cохранить" at bounding box center [1327, 29] width 57 height 12
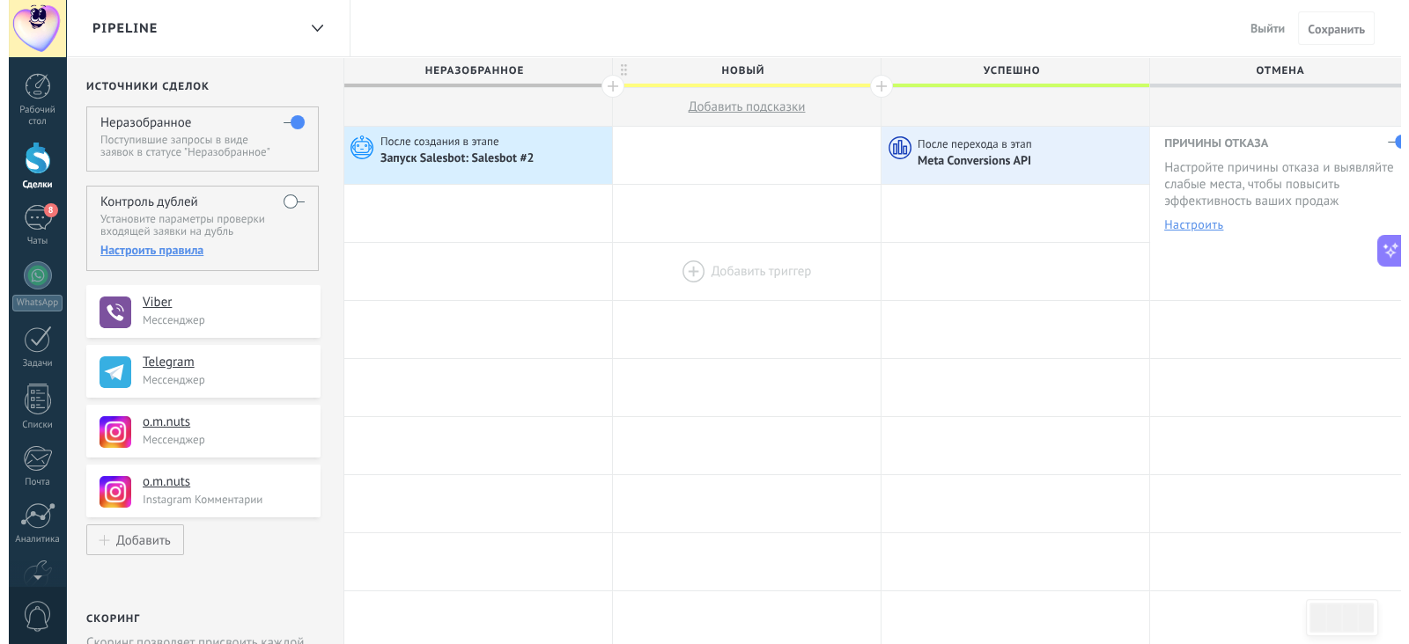
scroll to position [0, 23]
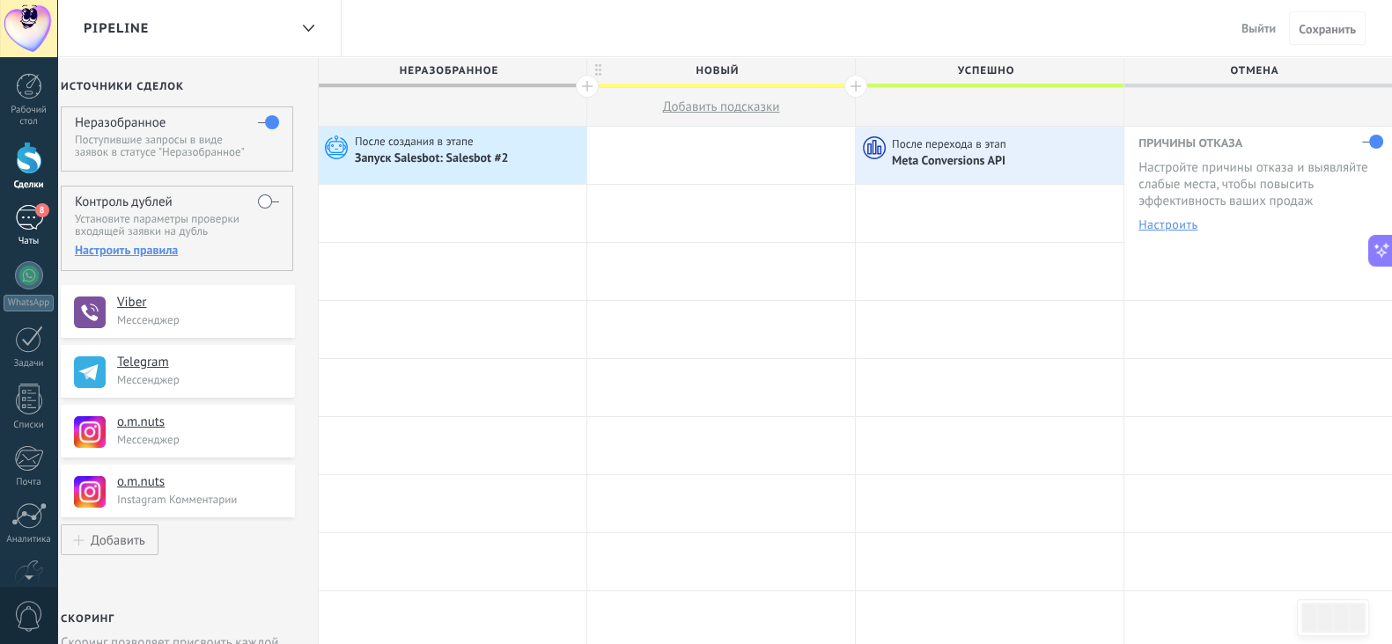
click at [23, 211] on div "8" at bounding box center [29, 218] width 28 height 26
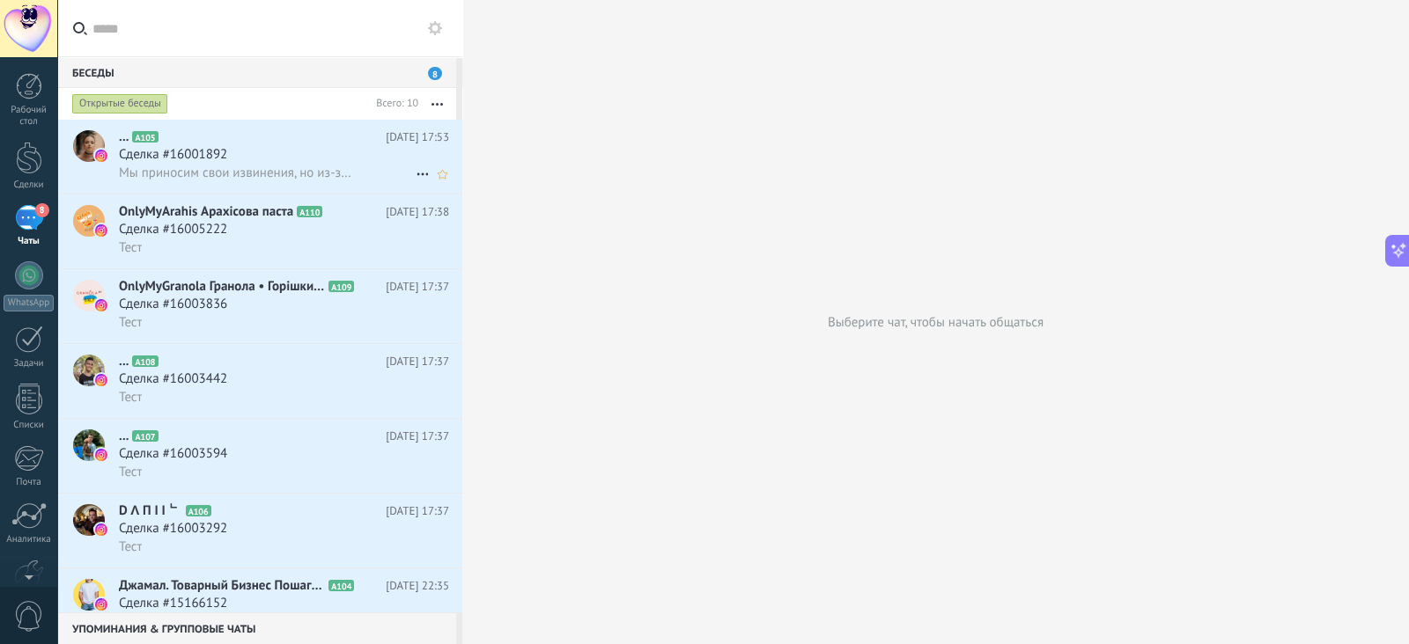
click at [261, 164] on div "Сделка #16001892" at bounding box center [284, 155] width 330 height 18
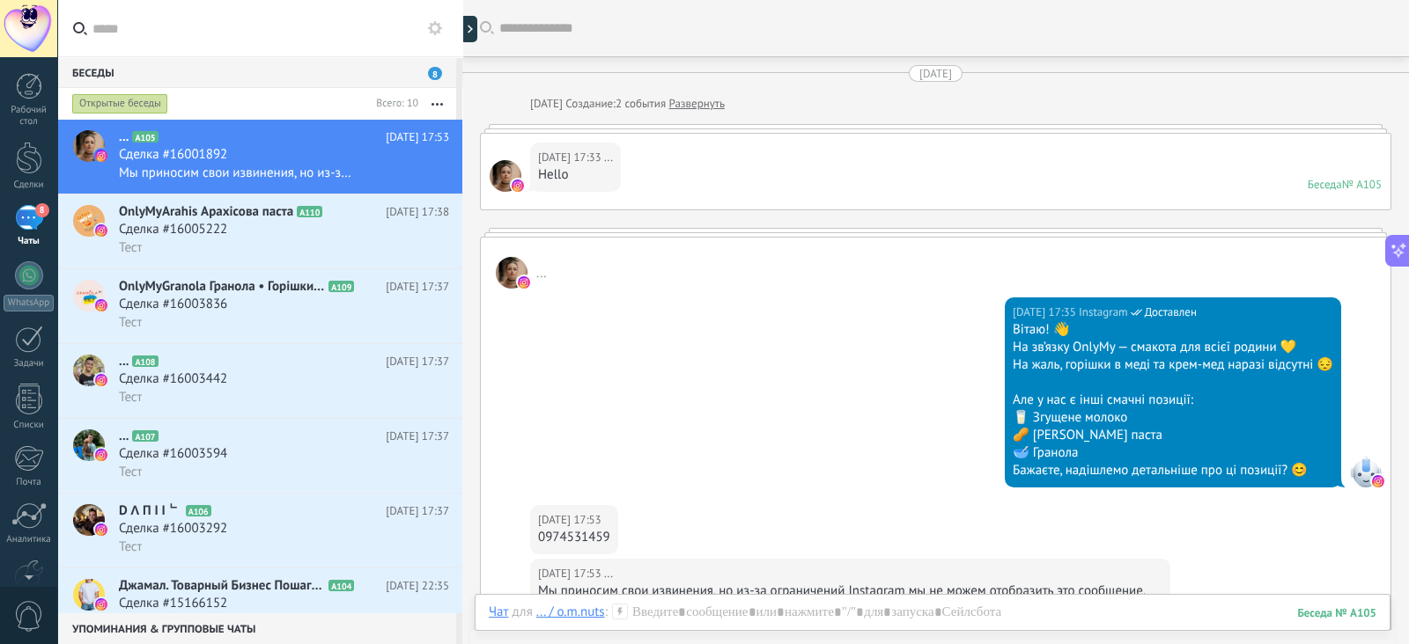
scroll to position [362, 0]
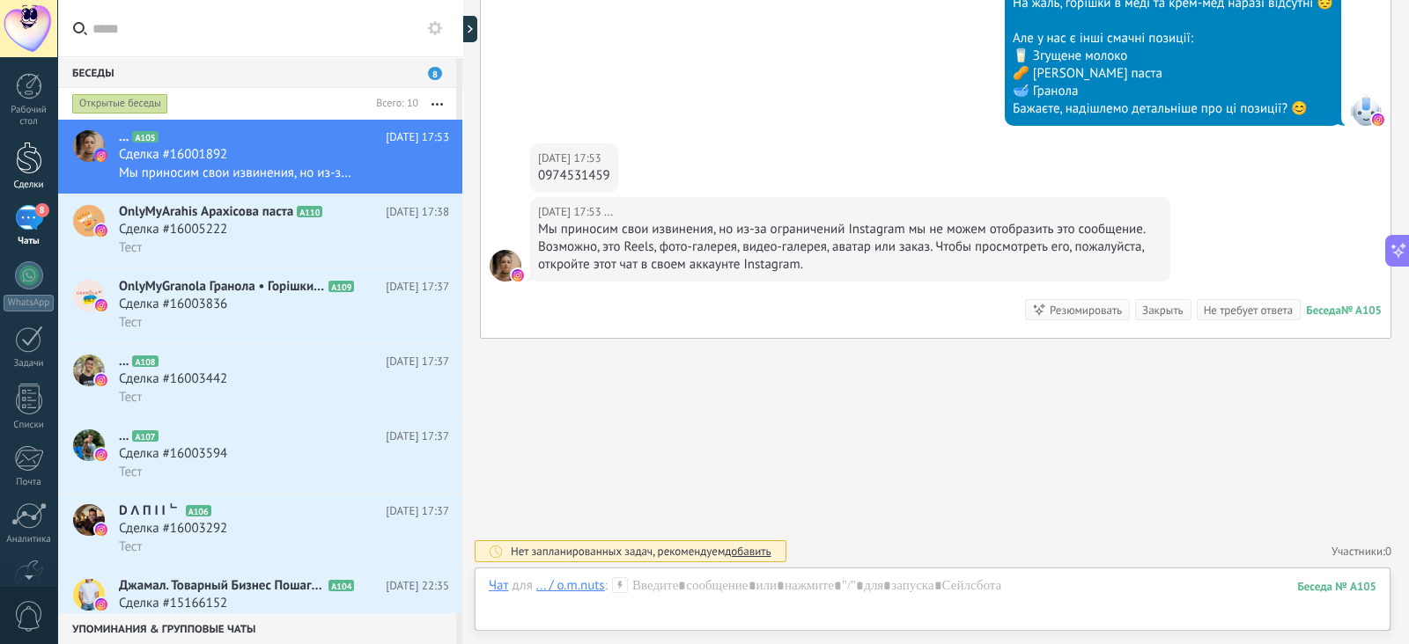
click at [52, 151] on link "Сделки" at bounding box center [28, 166] width 57 height 49
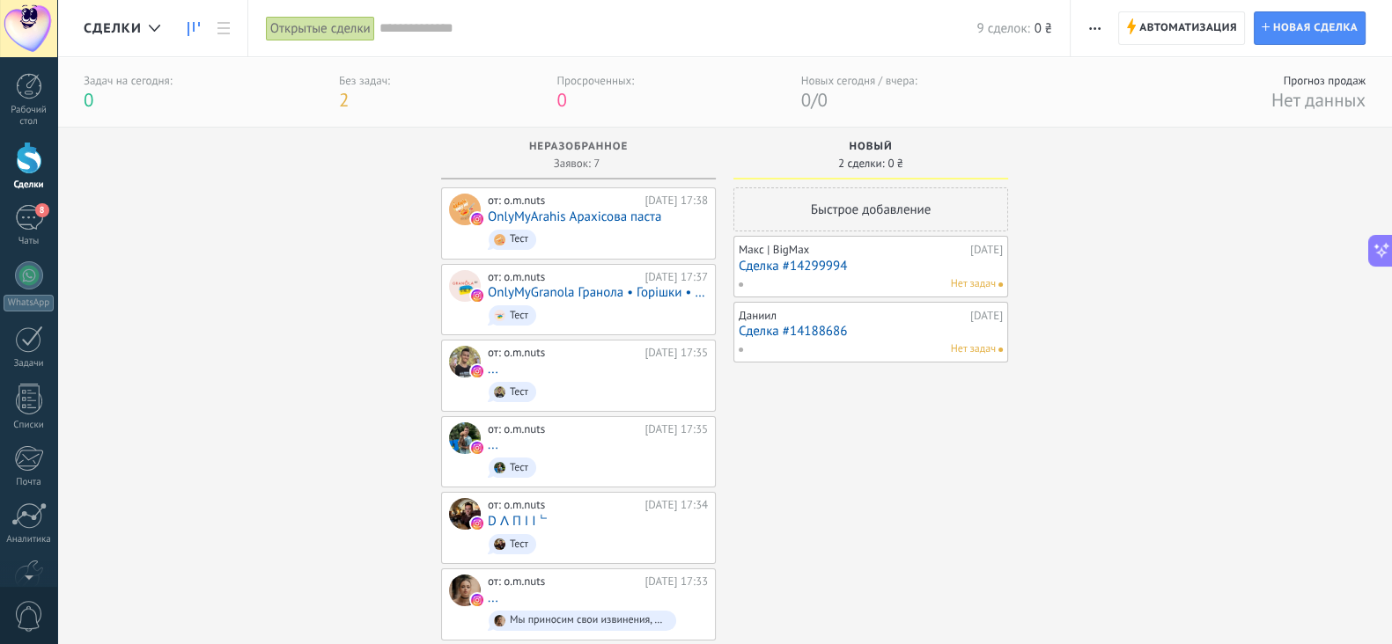
click at [362, 25] on div "Открытые сделки" at bounding box center [320, 29] width 109 height 26
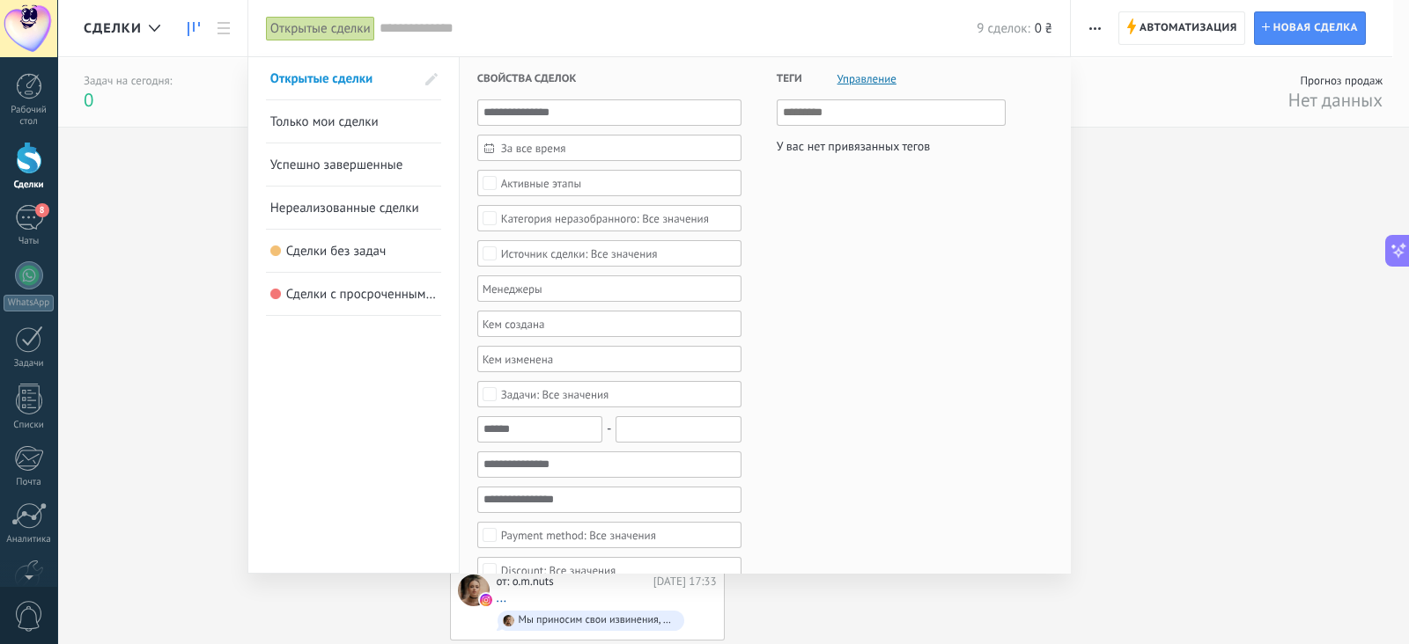
click at [599, 171] on div "Активные этапы" at bounding box center [609, 183] width 264 height 26
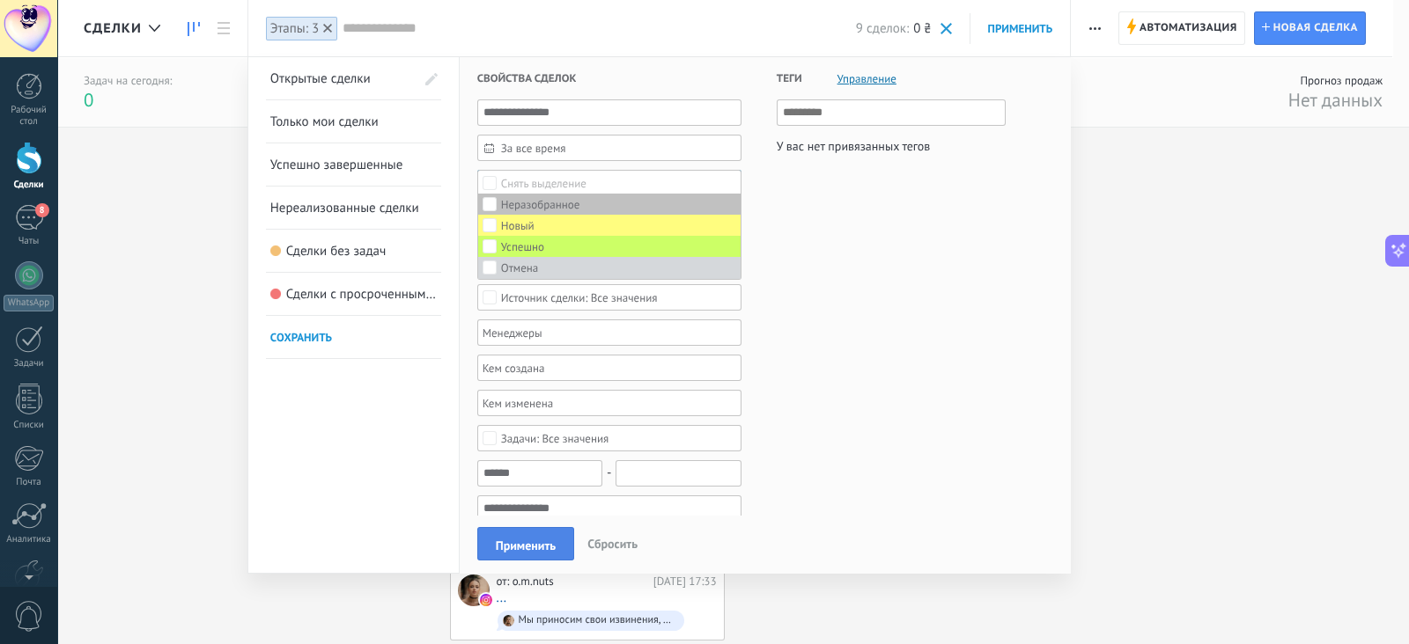
click at [517, 548] on span "Применить" at bounding box center [526, 546] width 60 height 12
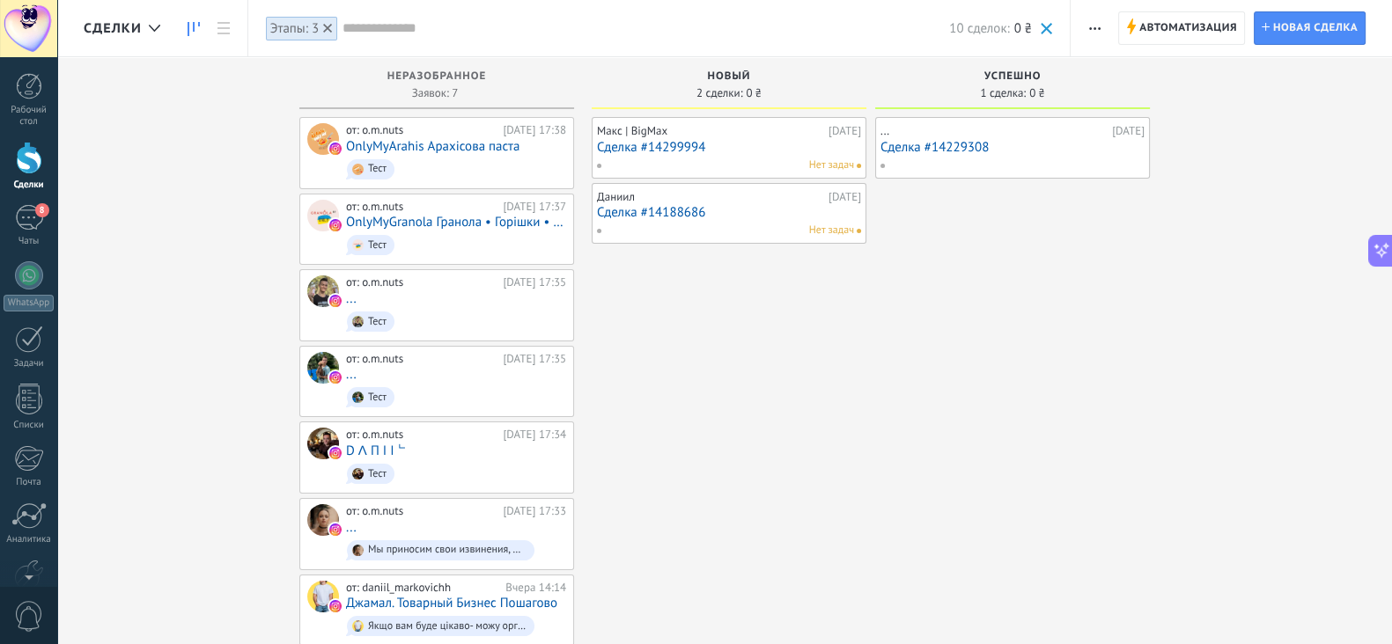
click at [1055, 150] on link "Сделка #14229308" at bounding box center [1012, 147] width 264 height 15
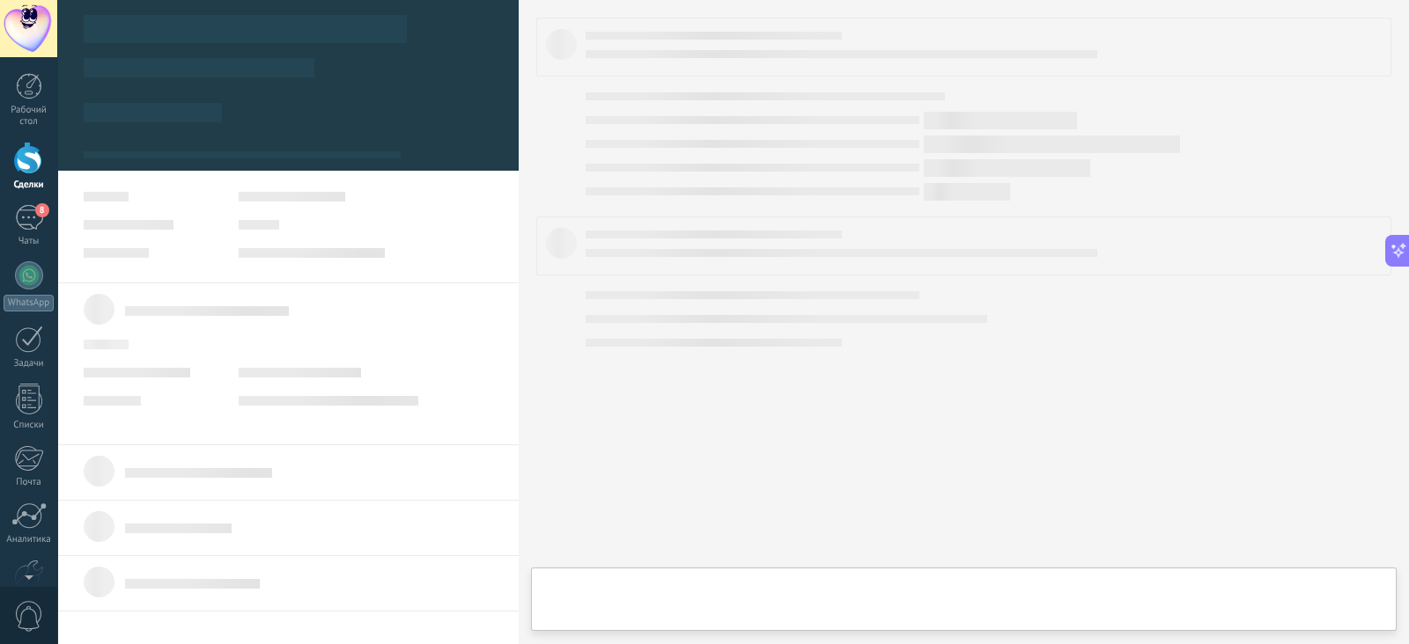
type textarea "**********"
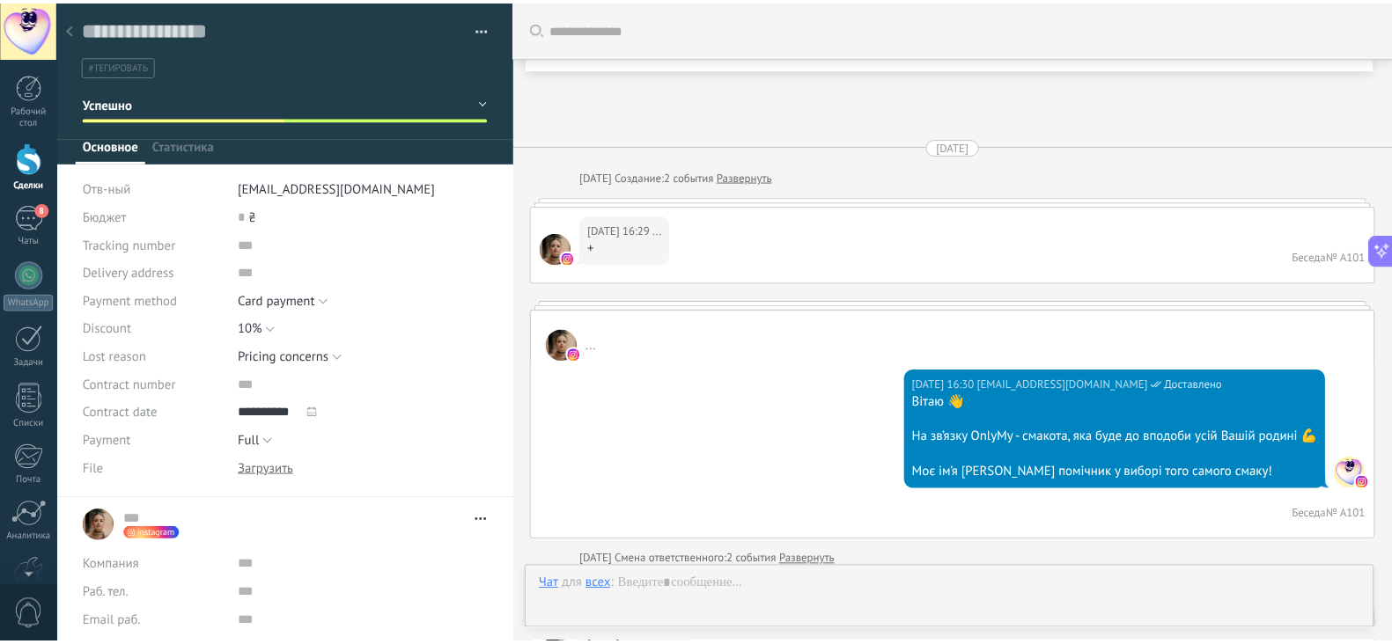
scroll to position [634, 0]
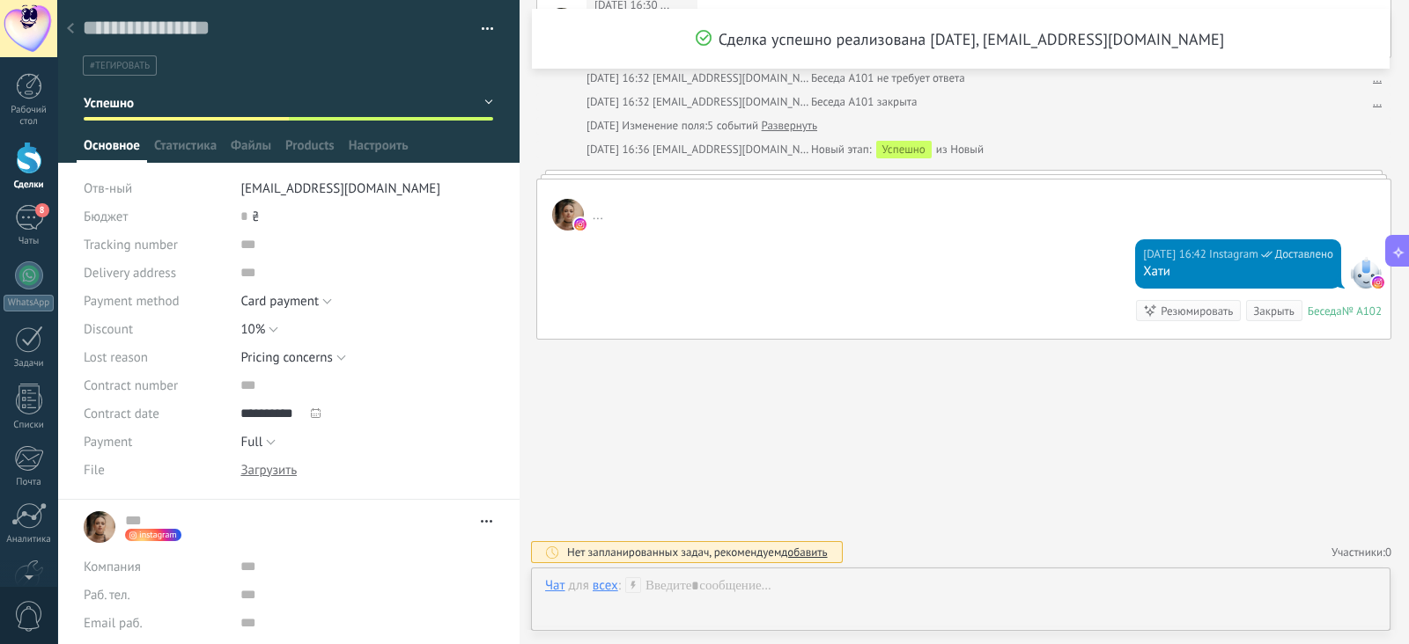
click at [70, 35] on div at bounding box center [70, 29] width 25 height 34
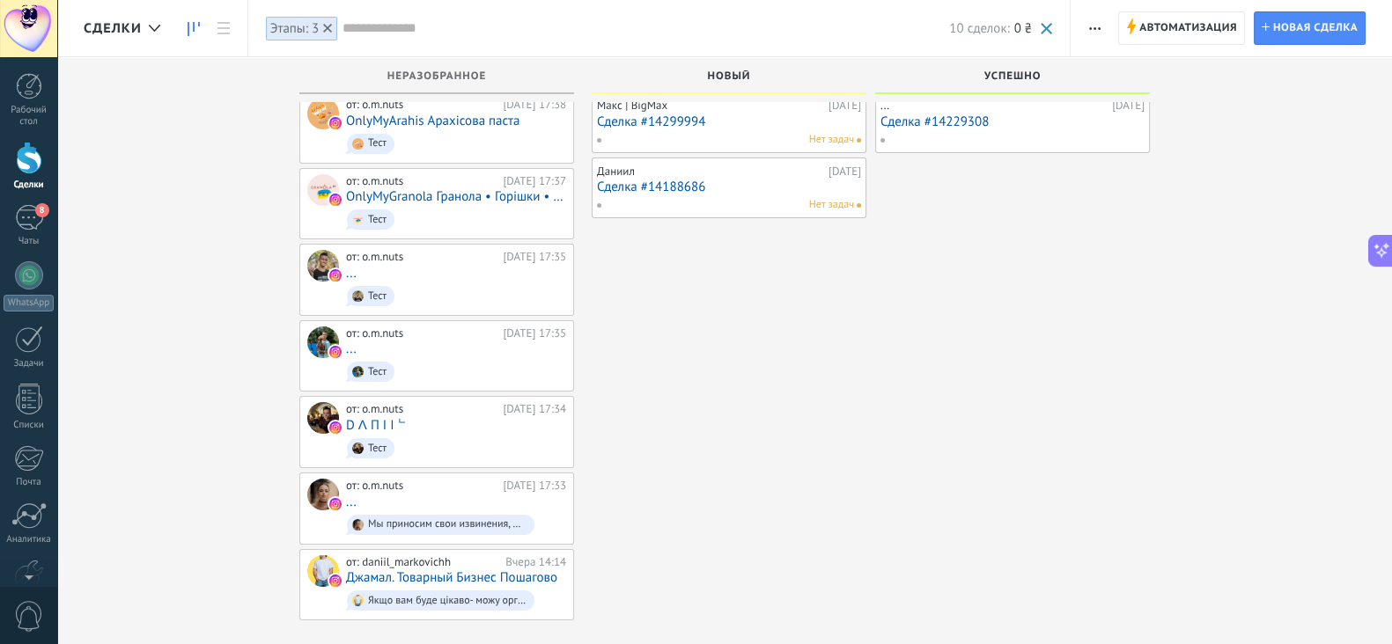
scroll to position [26, 0]
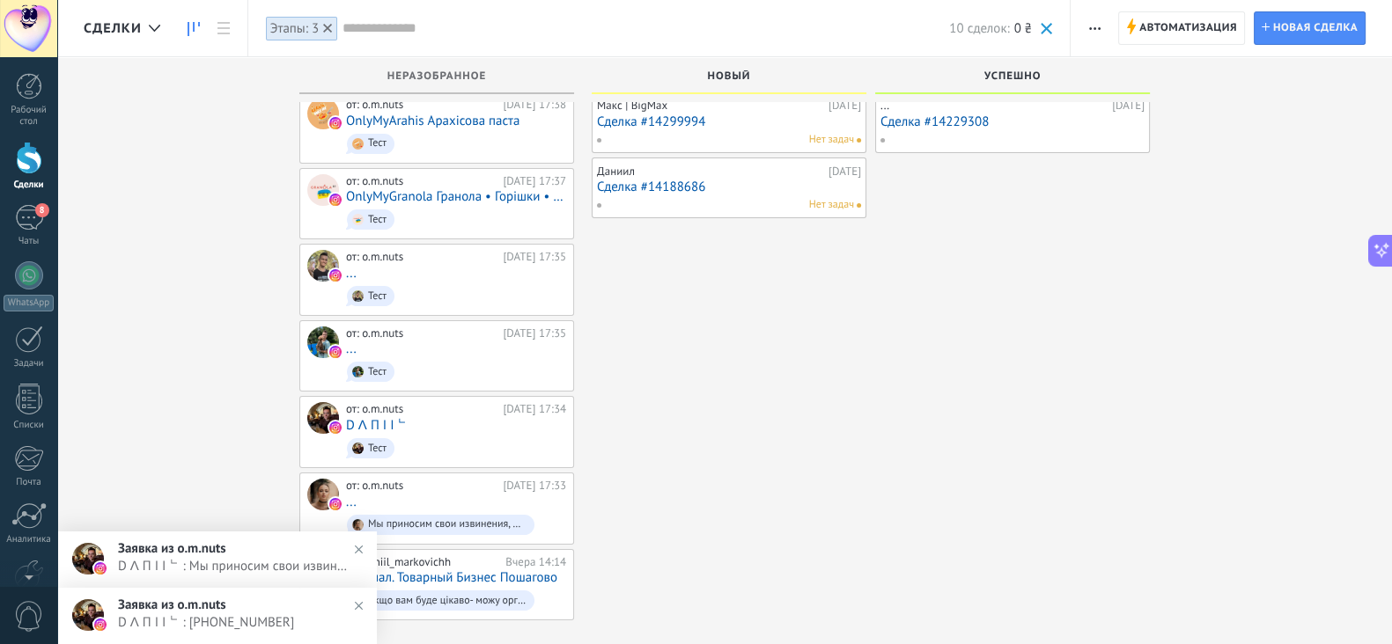
click at [359, 548] on img at bounding box center [359, 550] width 26 height 26
click at [357, 601] on img at bounding box center [359, 606] width 26 height 26
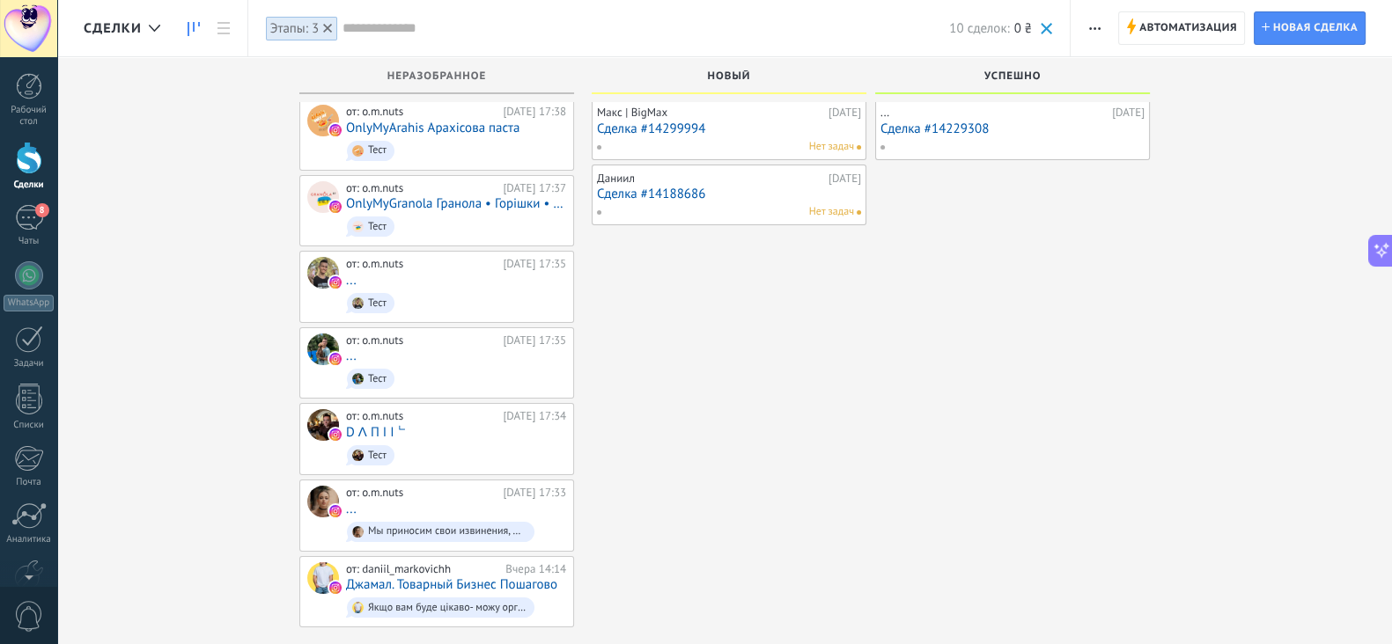
scroll to position [0, 0]
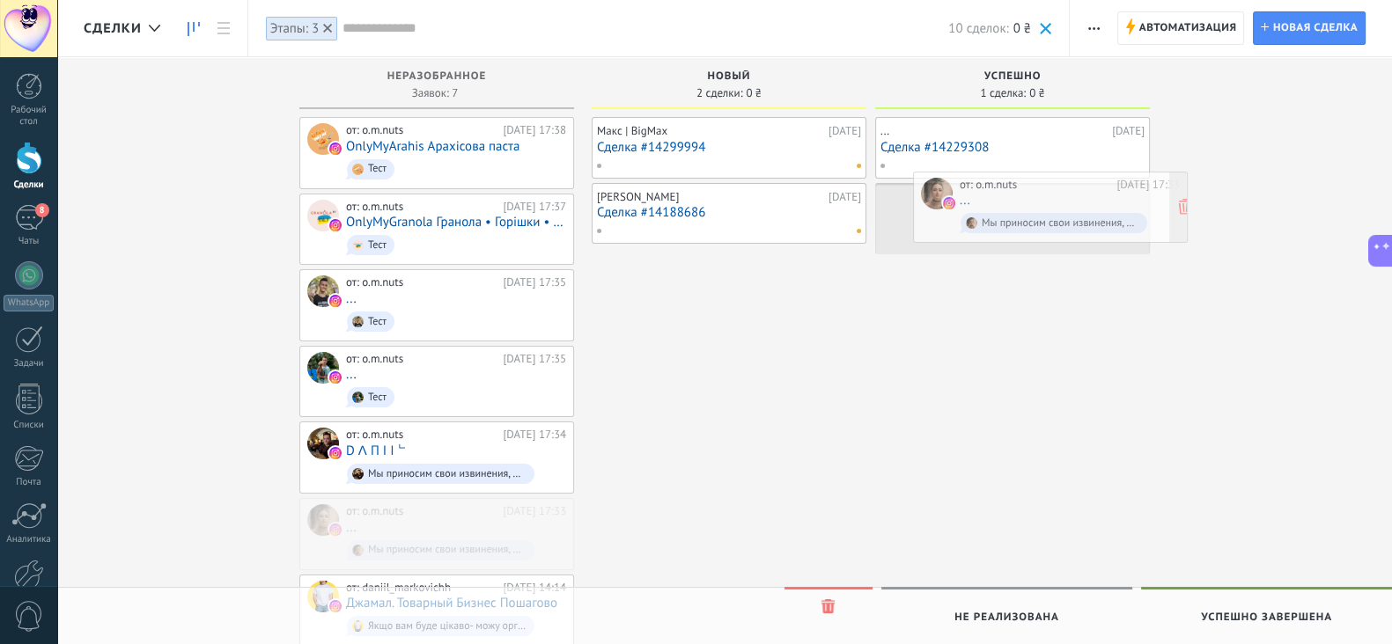
drag, startPoint x: 452, startPoint y: 500, endPoint x: 1065, endPoint y: 179, distance: 692.7
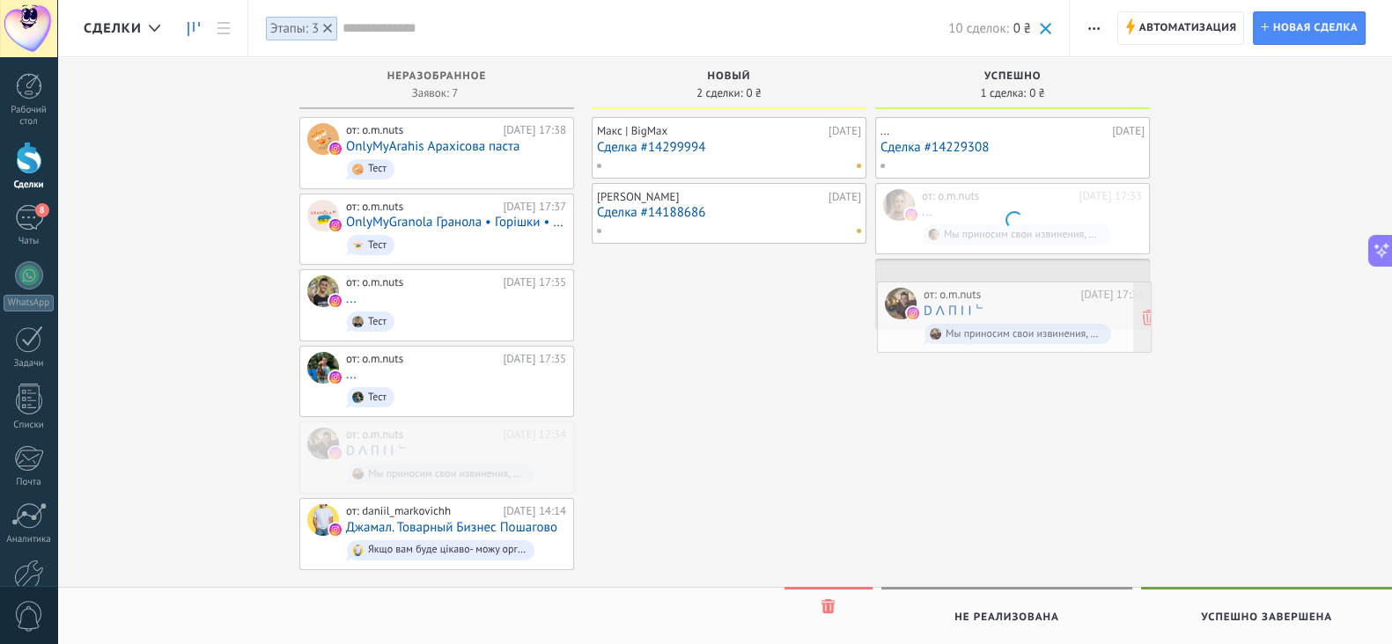
drag, startPoint x: 439, startPoint y: 449, endPoint x: 1017, endPoint y: 313, distance: 593.4
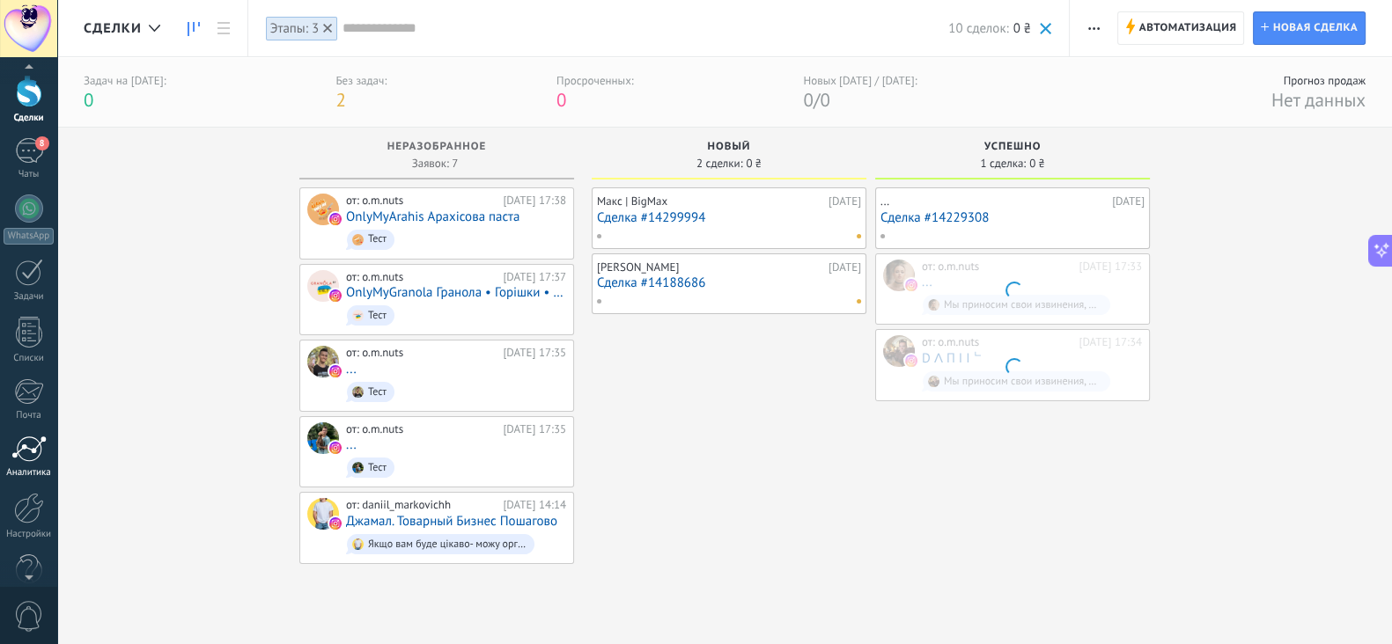
scroll to position [99, 0]
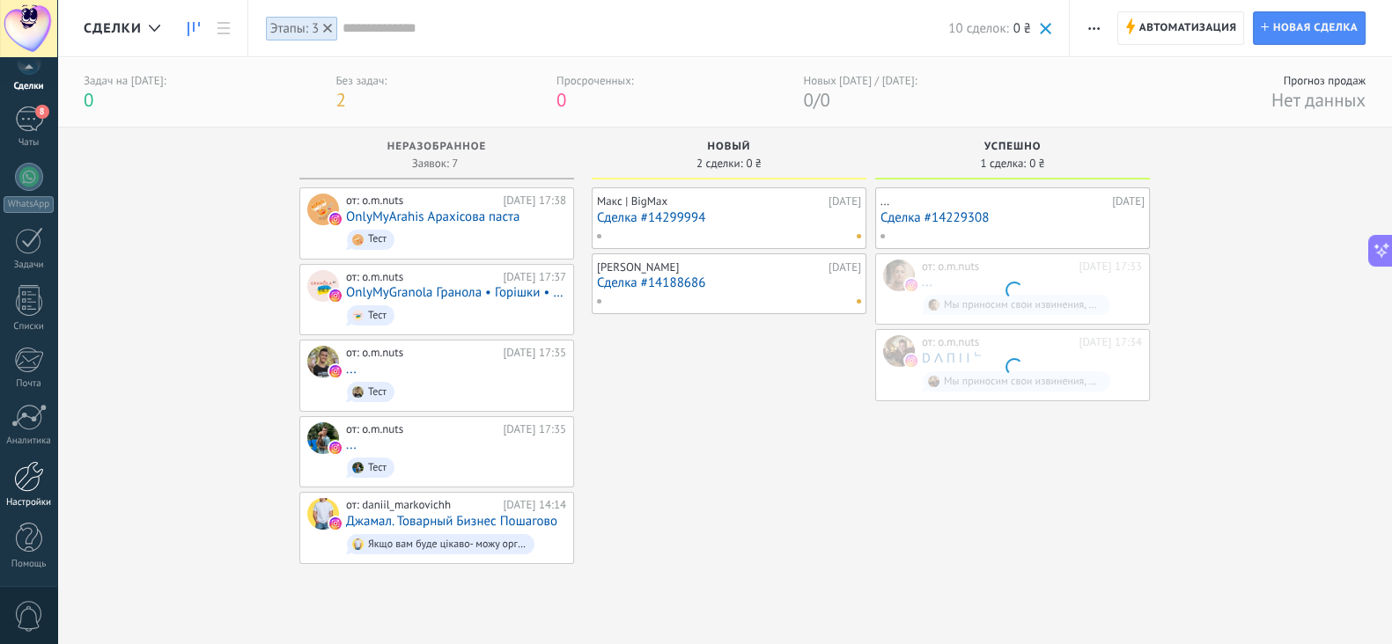
click at [18, 484] on div at bounding box center [29, 476] width 30 height 31
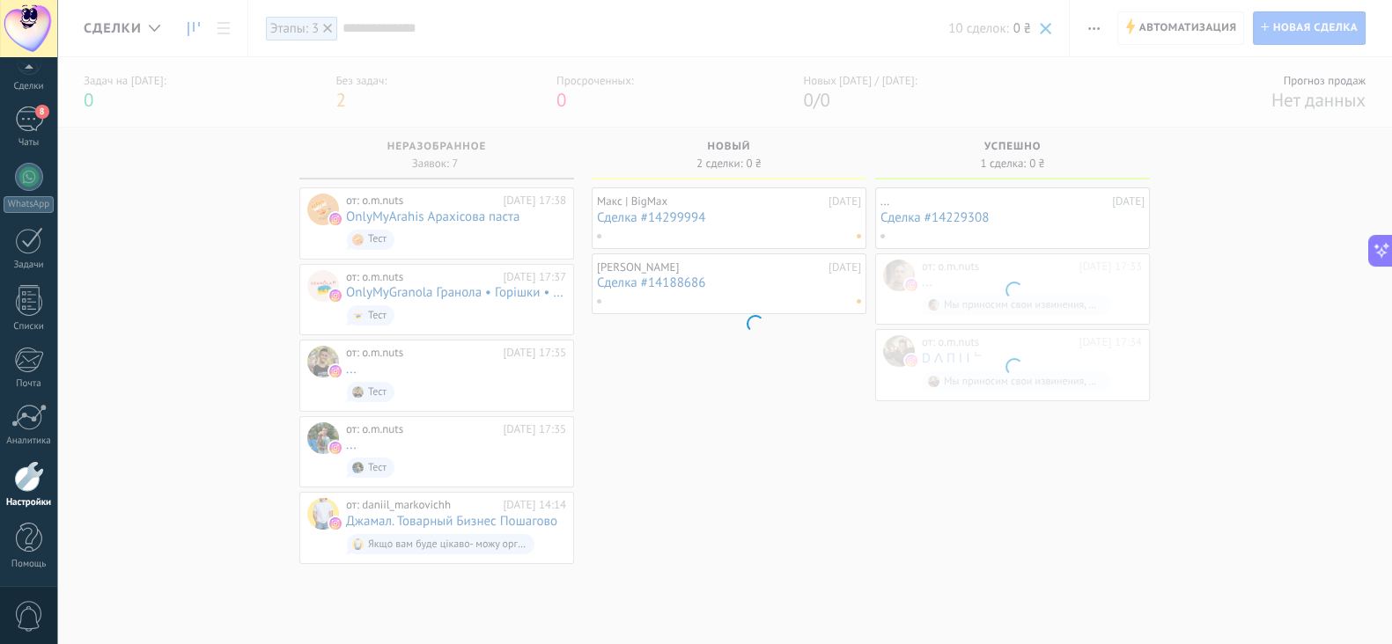
scroll to position [1464, 0]
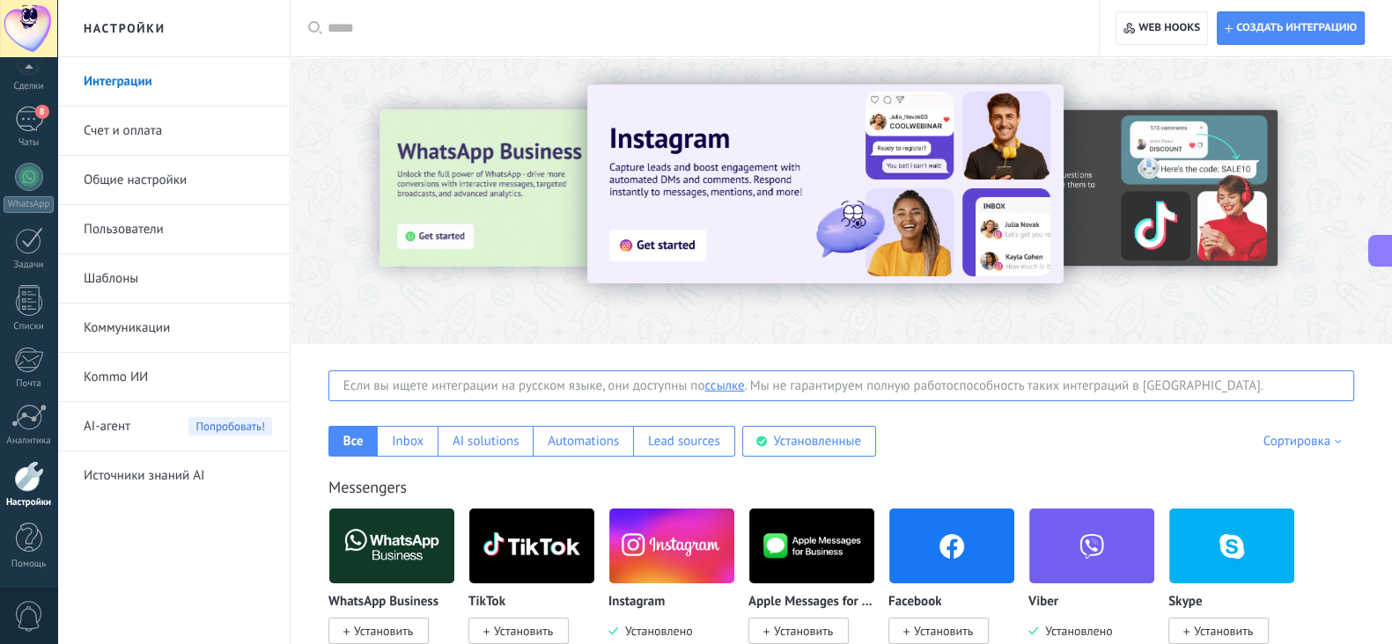
click at [129, 121] on link "Счет и оплата" at bounding box center [178, 131] width 188 height 49
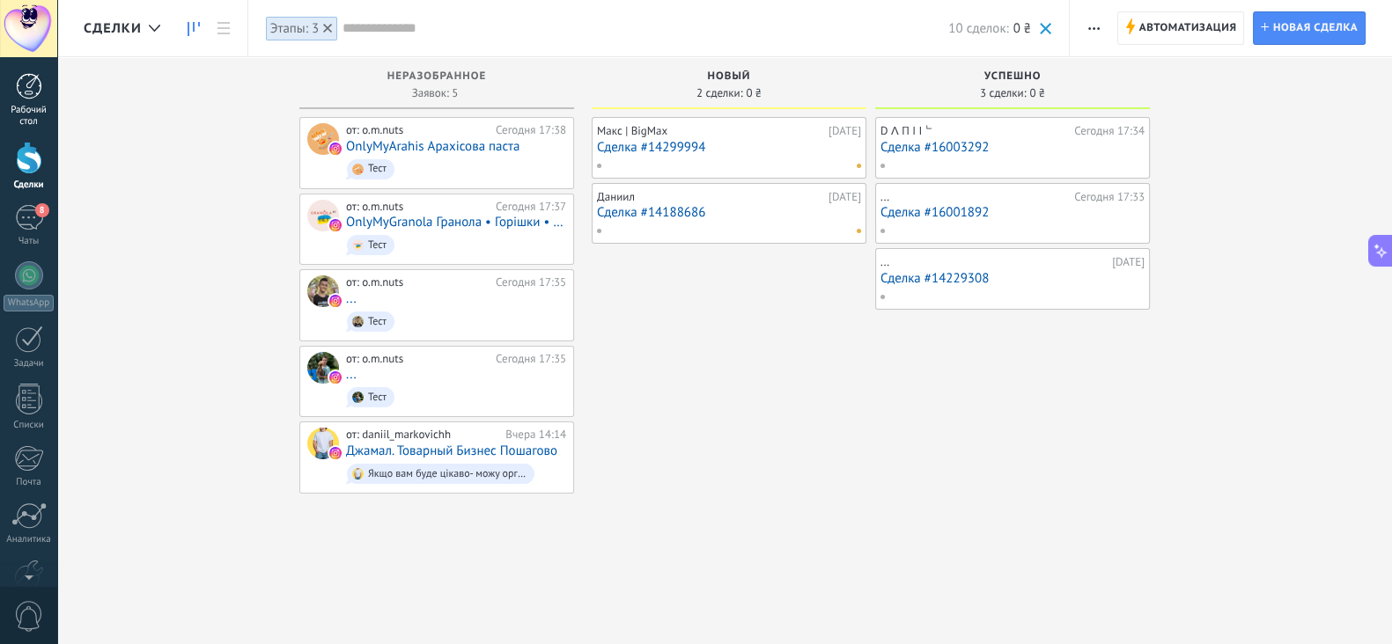
click at [40, 103] on link "Рабочий стол" at bounding box center [28, 100] width 57 height 55
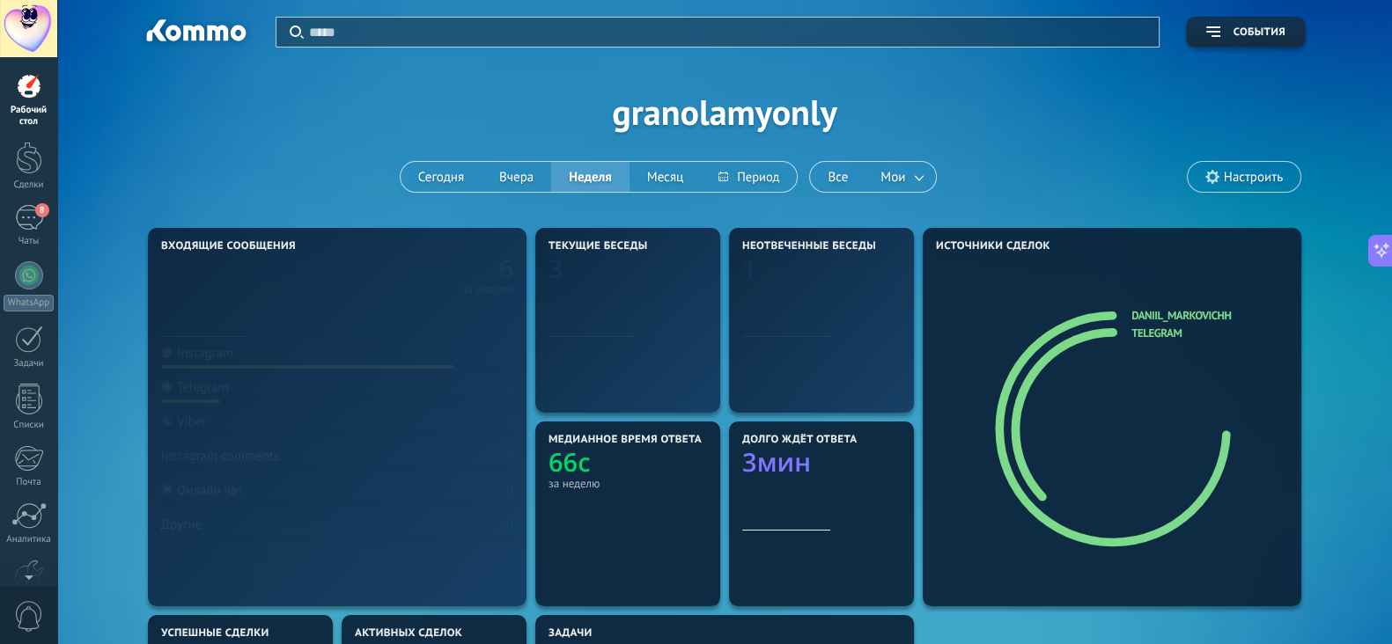
click at [28, 28] on div at bounding box center [28, 28] width 57 height 57
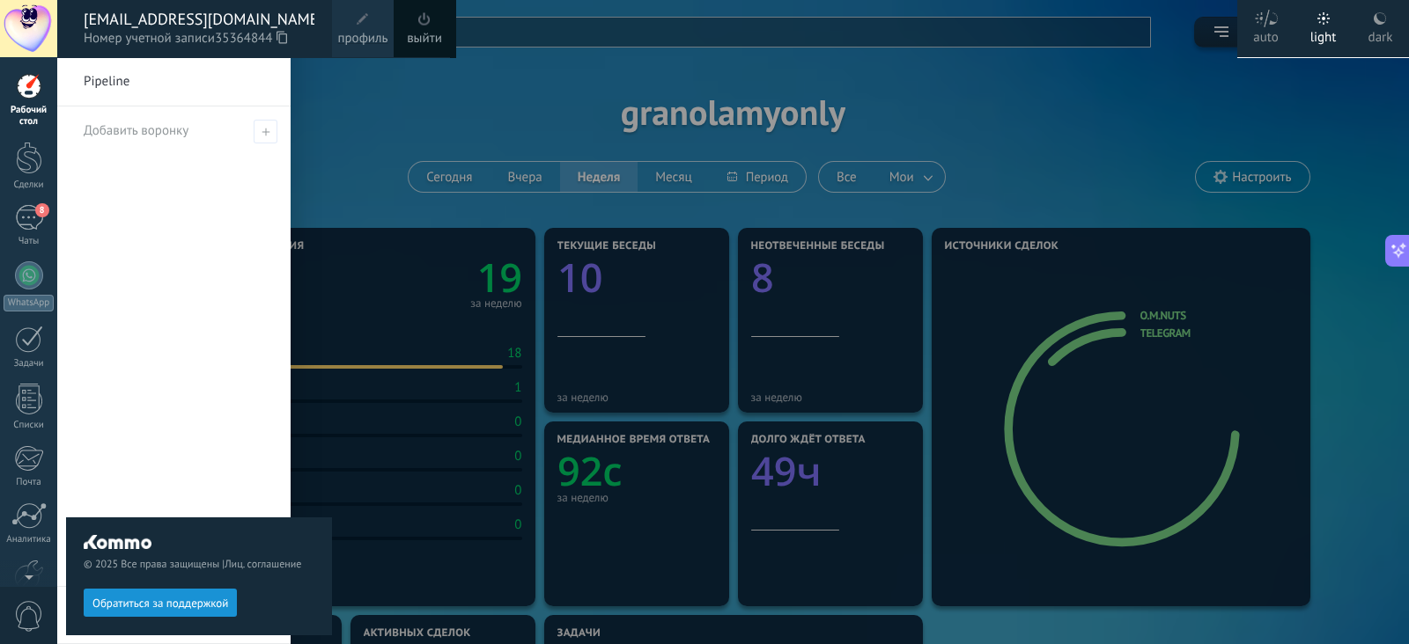
click at [28, 28] on div at bounding box center [28, 28] width 57 height 57
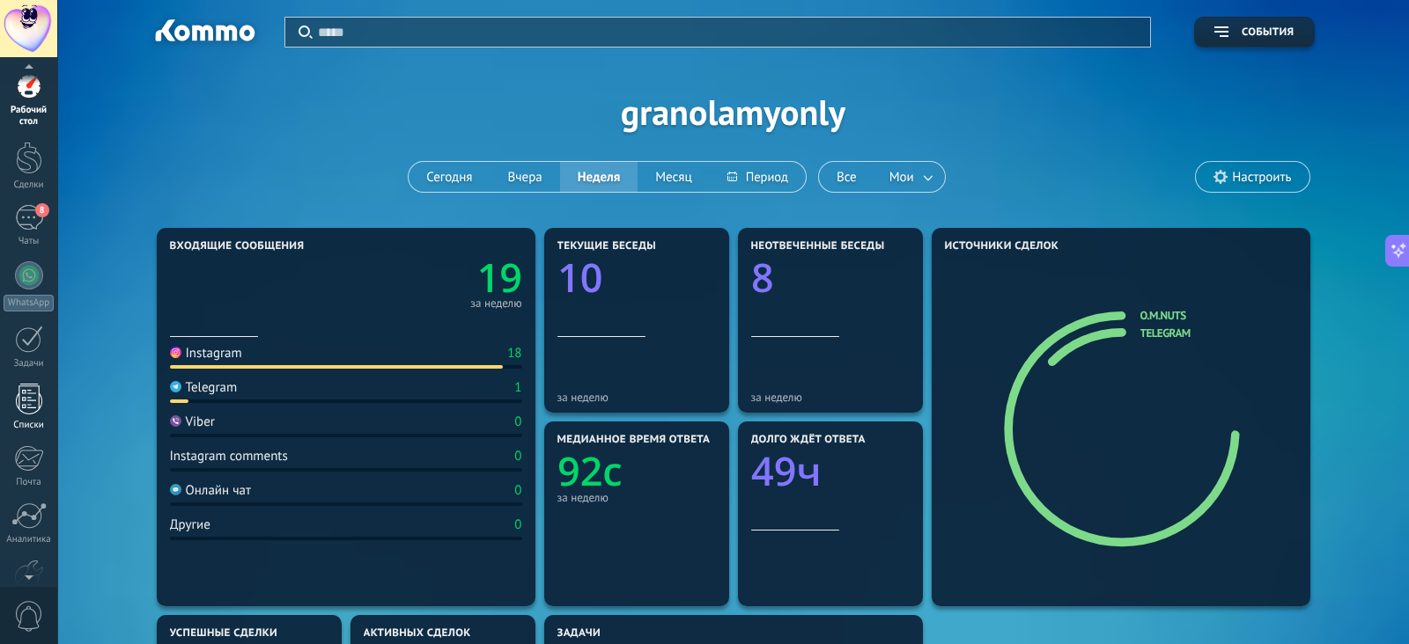
scroll to position [99, 0]
click at [22, 487] on div at bounding box center [29, 476] width 30 height 31
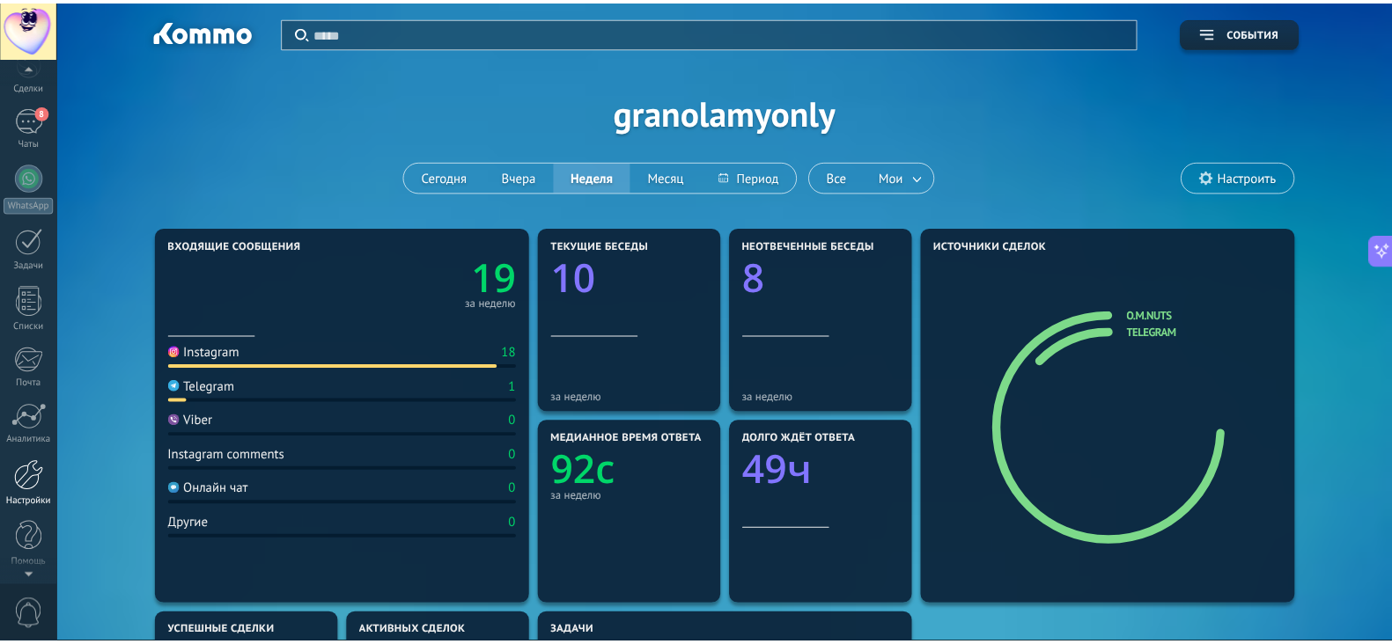
scroll to position [1464, 0]
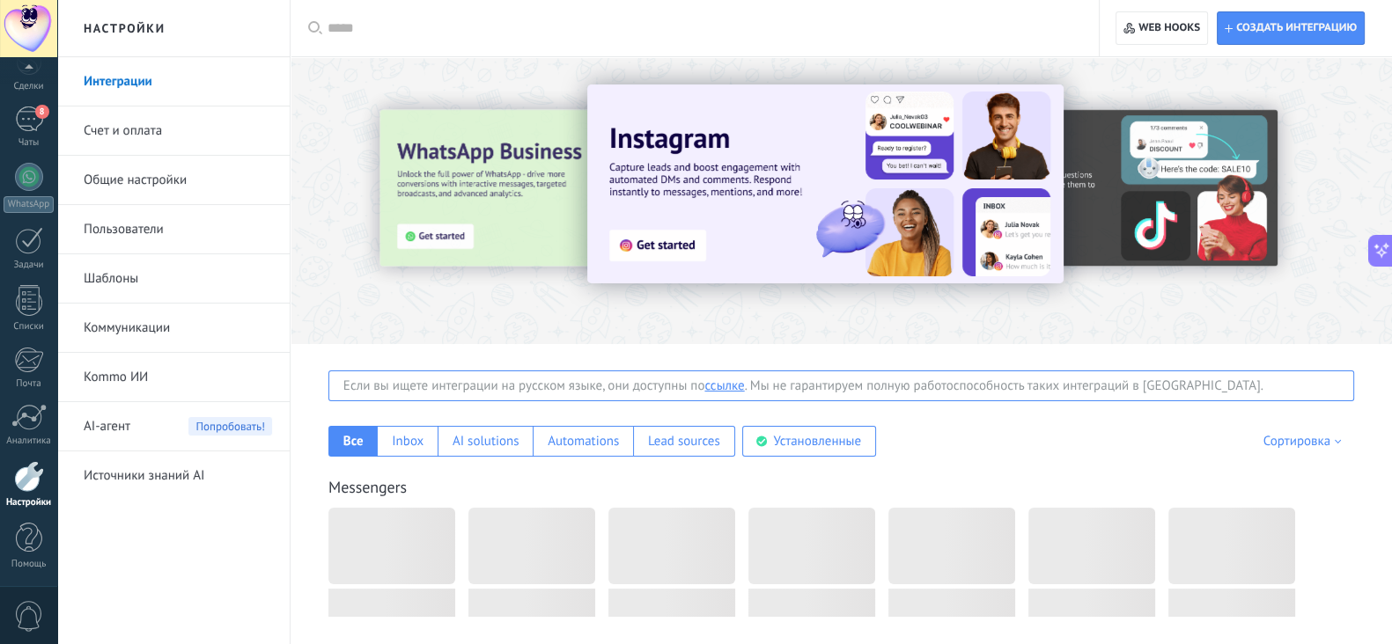
click at [90, 135] on link "Счет и оплата" at bounding box center [178, 131] width 188 height 49
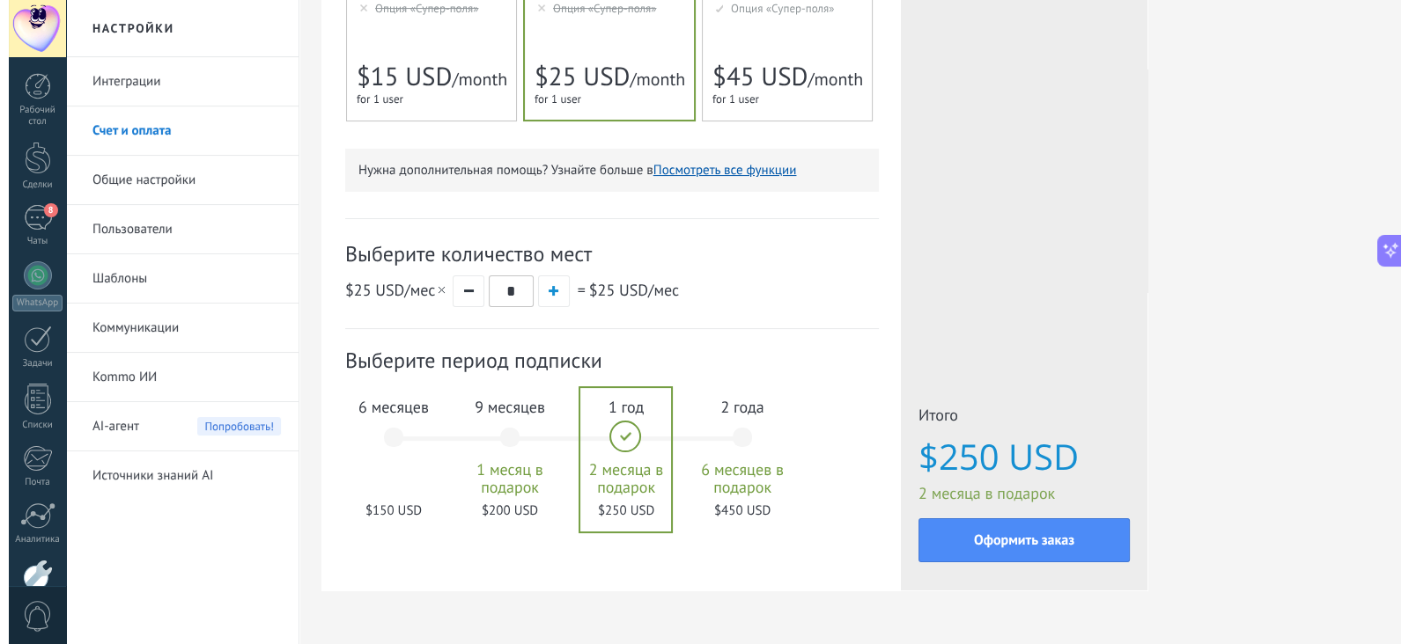
scroll to position [417, 0]
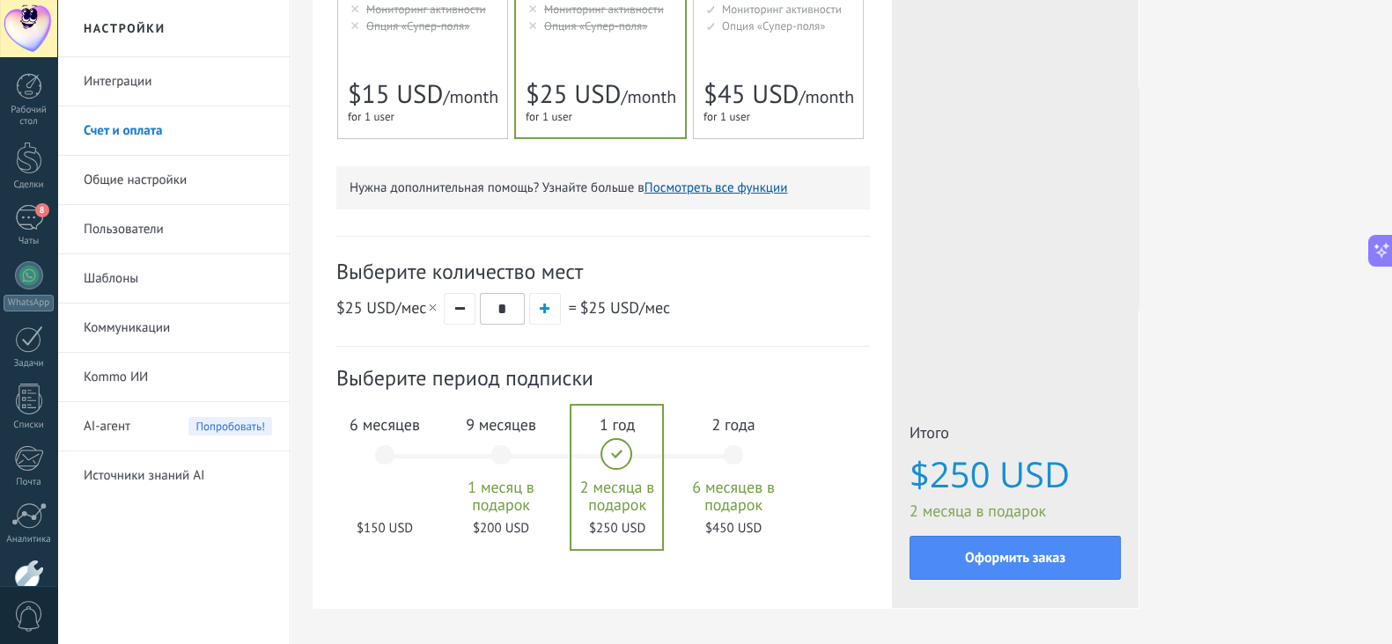
click at [385, 464] on div "6 месяцев $150 USD" at bounding box center [384, 463] width 95 height 124
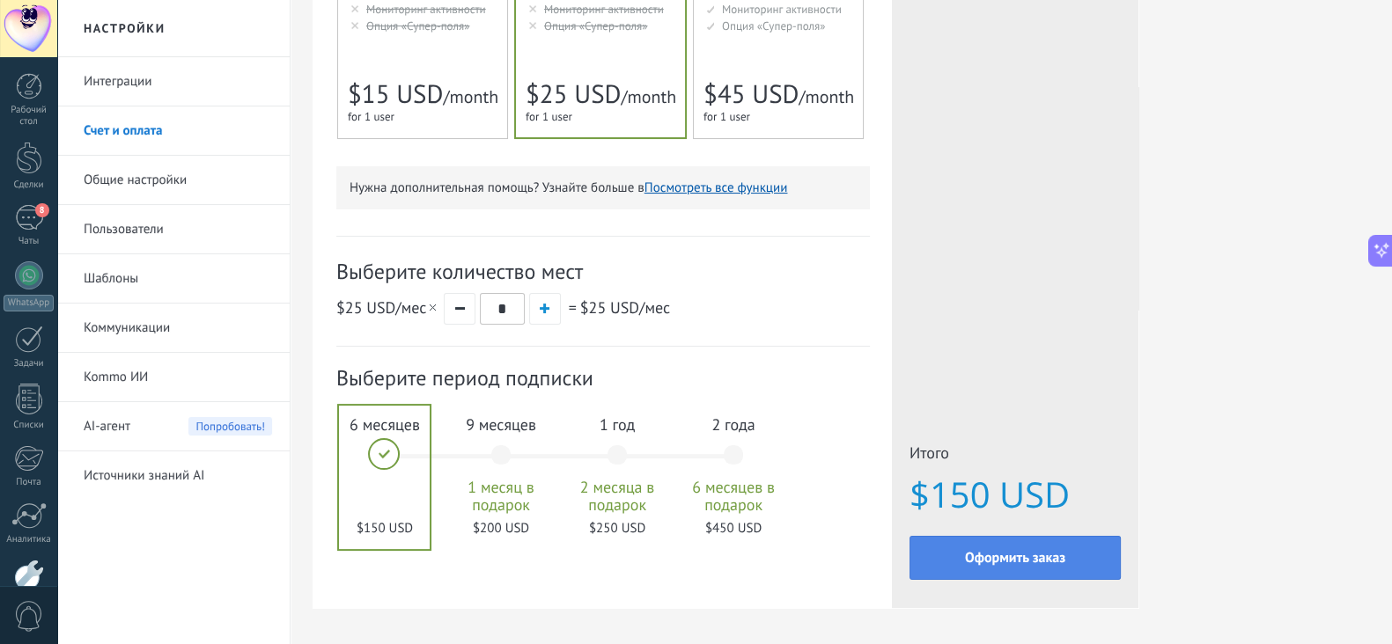
click at [1001, 564] on span "Оформить заказ" at bounding box center [1015, 558] width 100 height 12
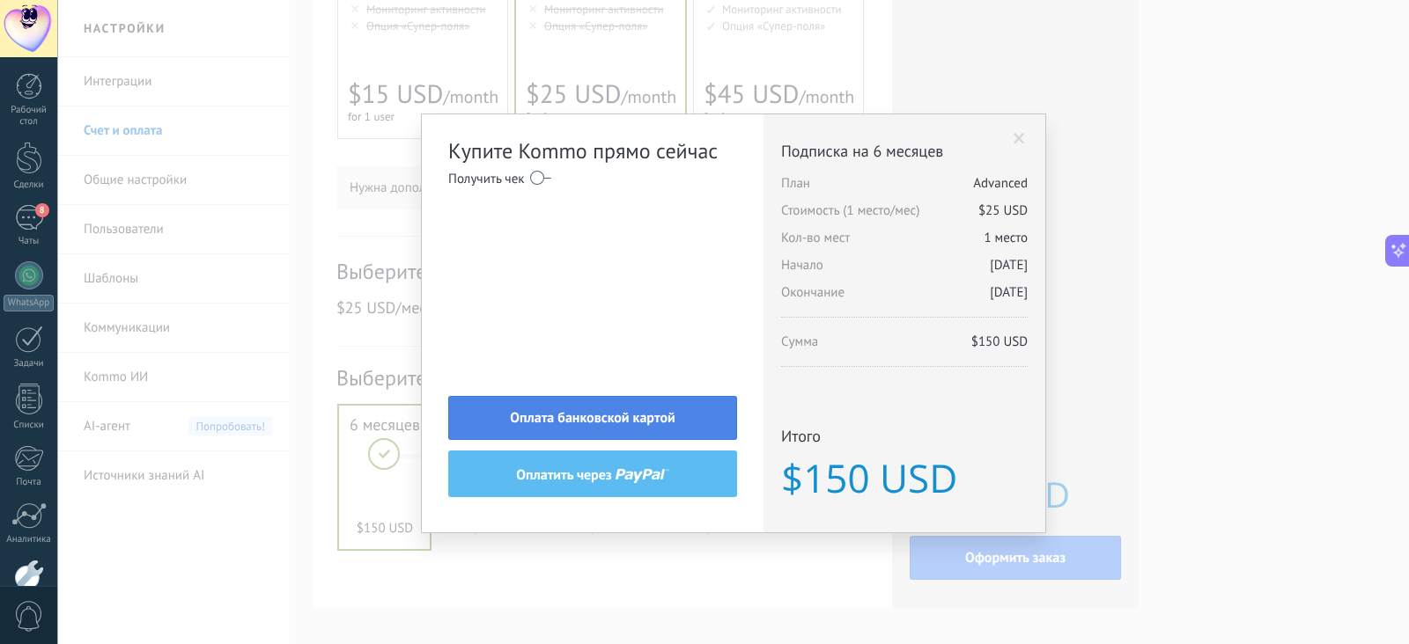
click at [604, 430] on button "Оплата банковской картой" at bounding box center [592, 418] width 289 height 44
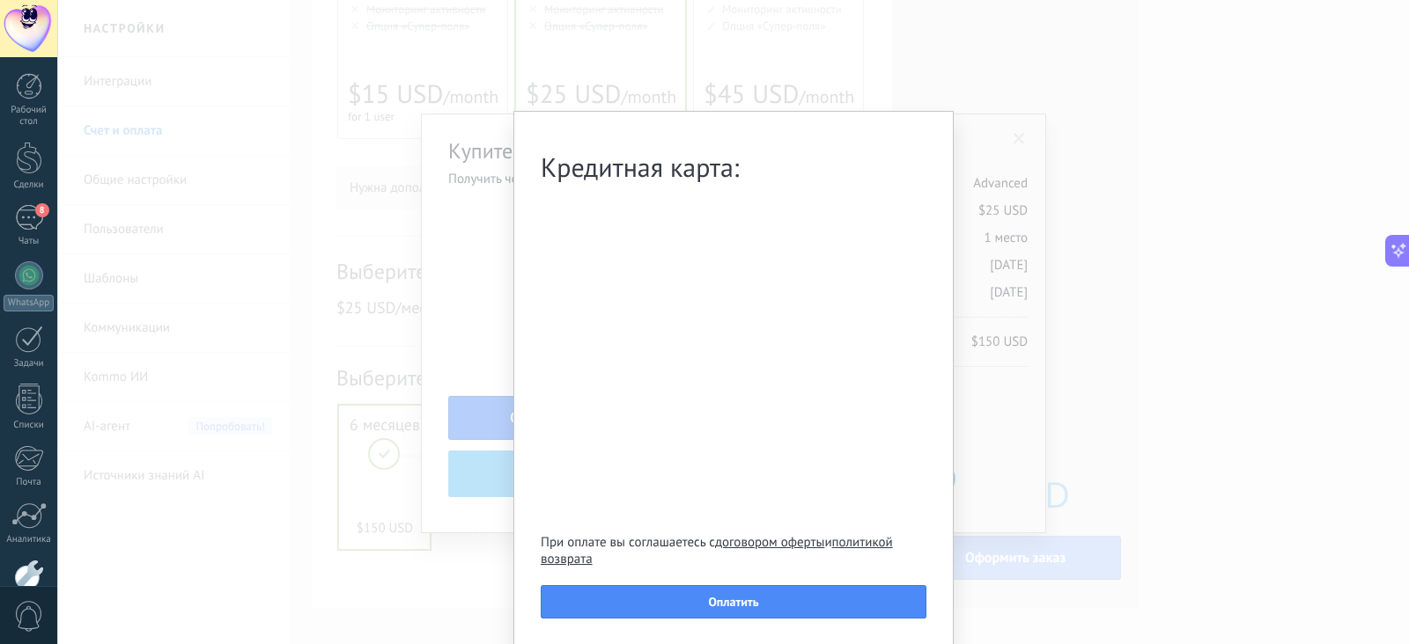
scroll to position [23, 0]
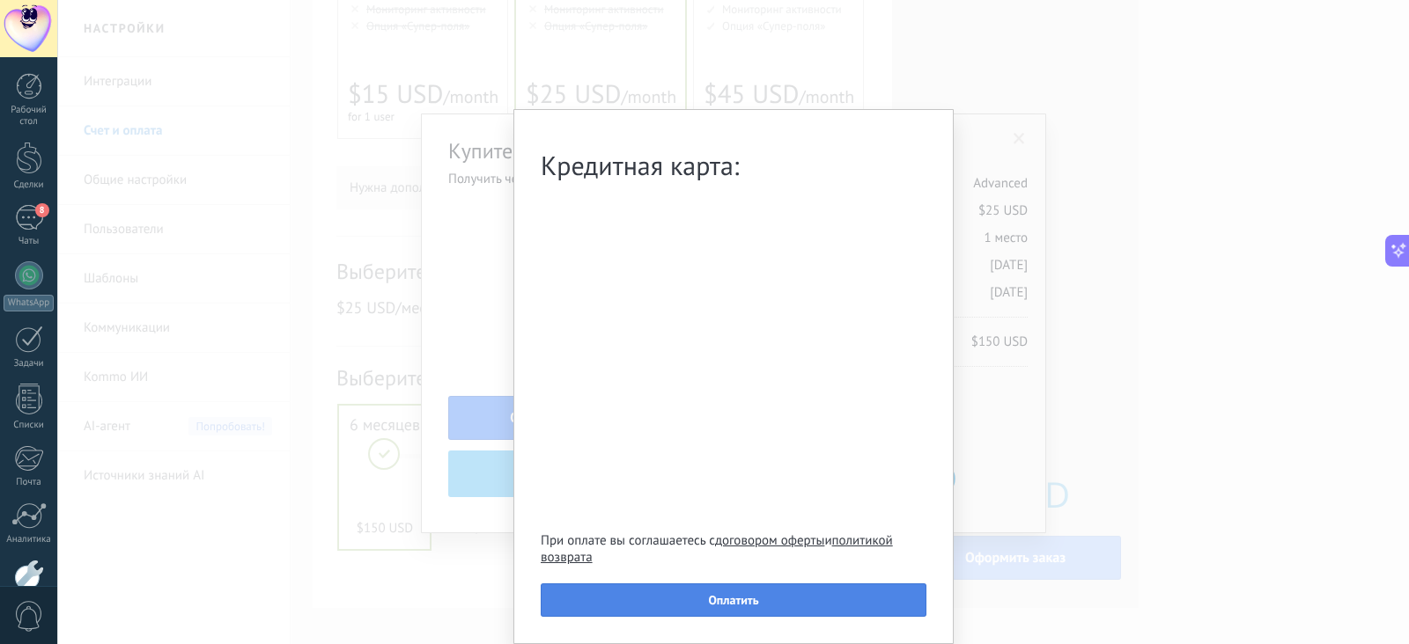
click at [689, 588] on button "Оплатить" at bounding box center [734, 600] width 386 height 33
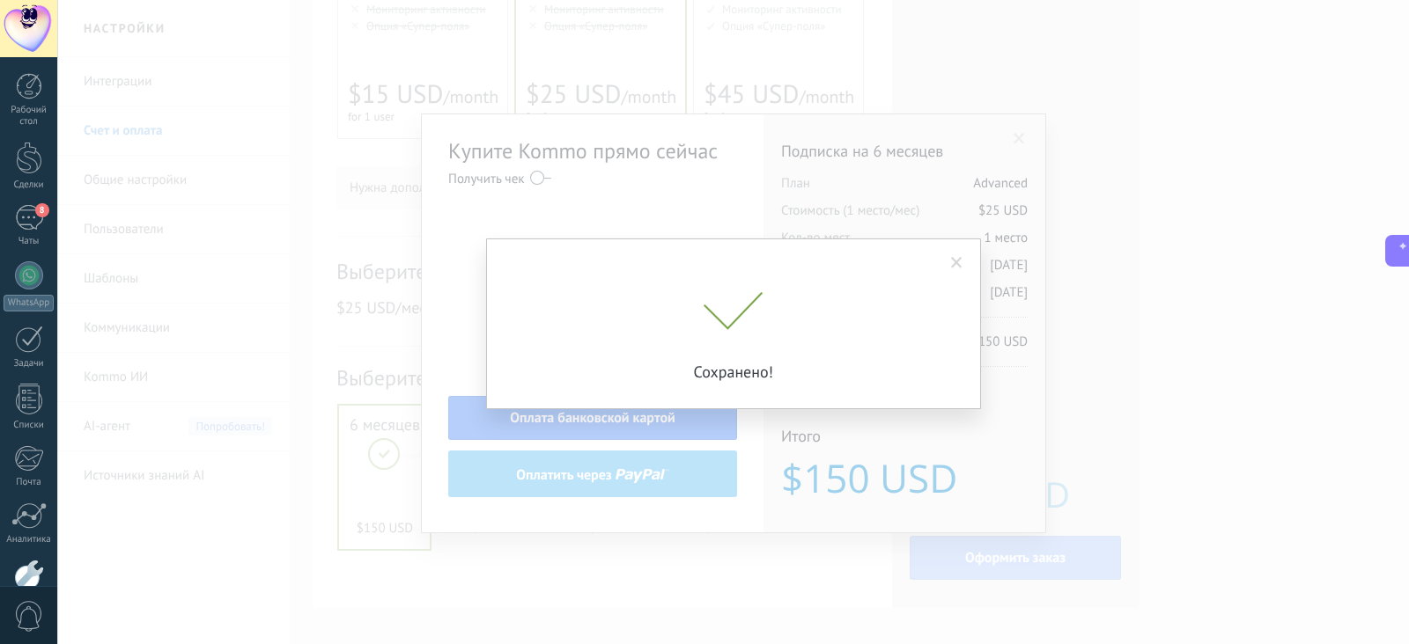
scroll to position [0, 0]
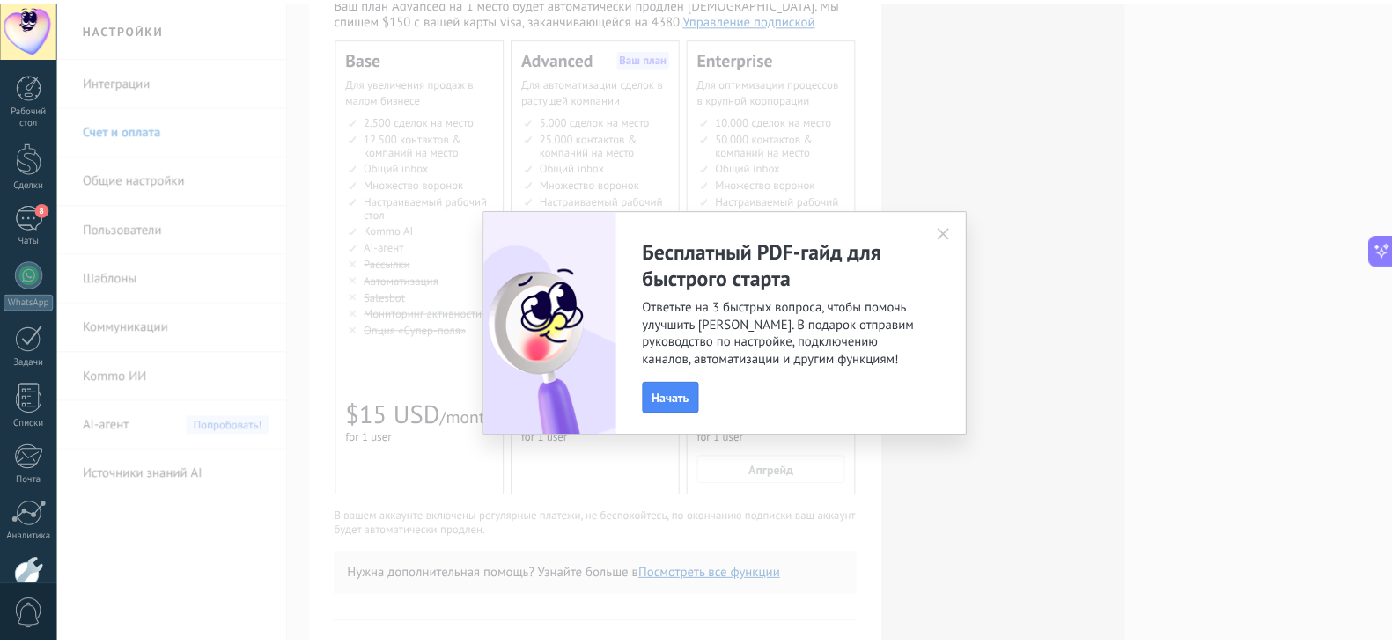
scroll to position [1464, 0]
click at [952, 237] on icon "button" at bounding box center [954, 233] width 12 height 12
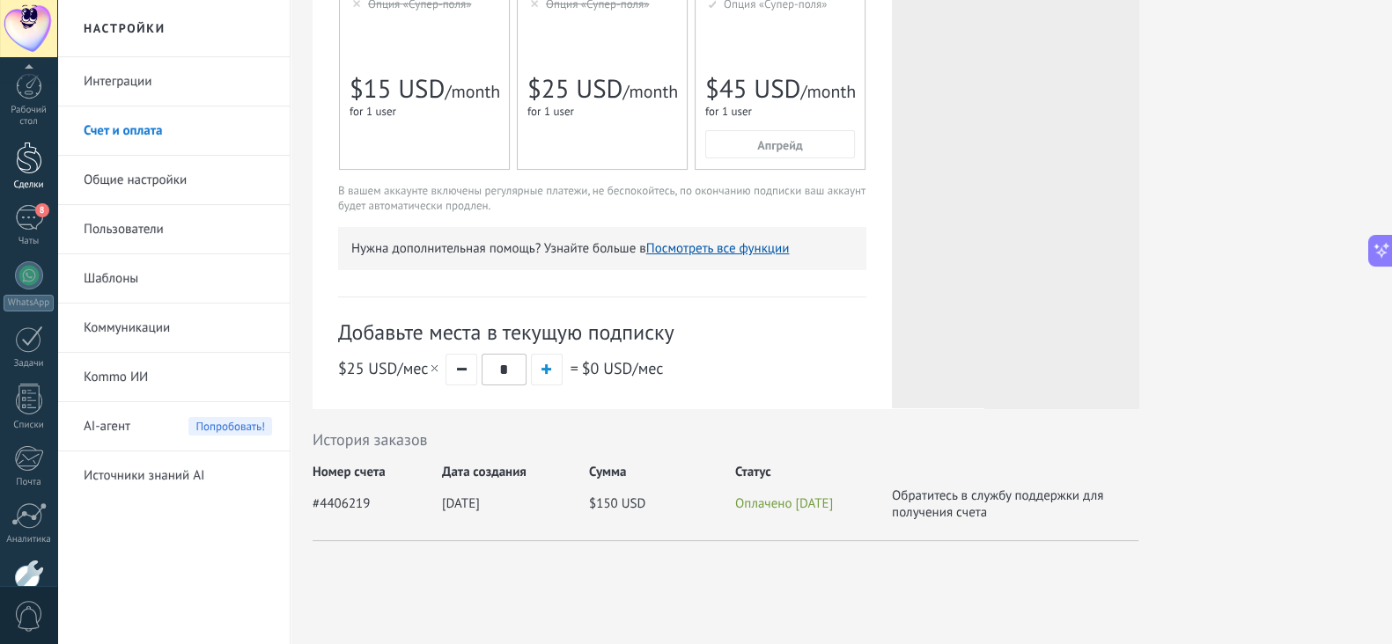
scroll to position [99, 0]
click at [28, 148] on div "Рабочий стол Сделки 8 Чаты WhatsApp Покупатели" at bounding box center [28, 281] width 57 height 614
click at [28, 148] on div at bounding box center [29, 158] width 26 height 33
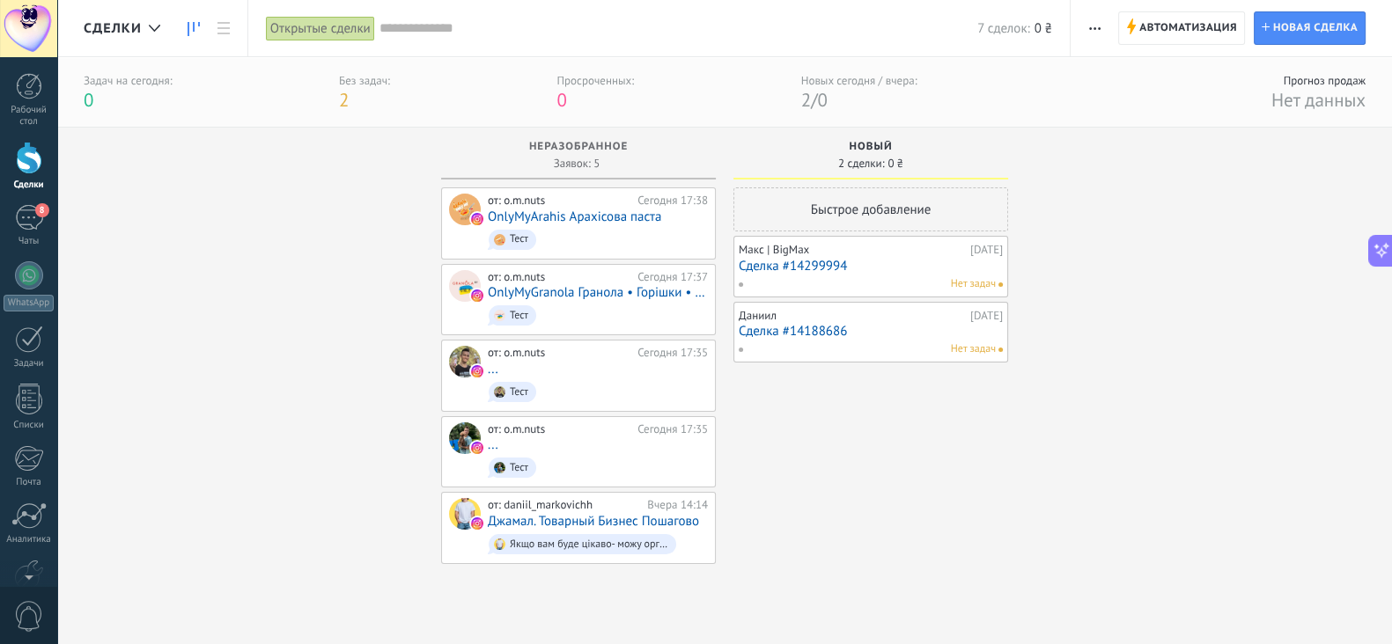
click at [327, 38] on div "Открытые сделки" at bounding box center [320, 29] width 109 height 26
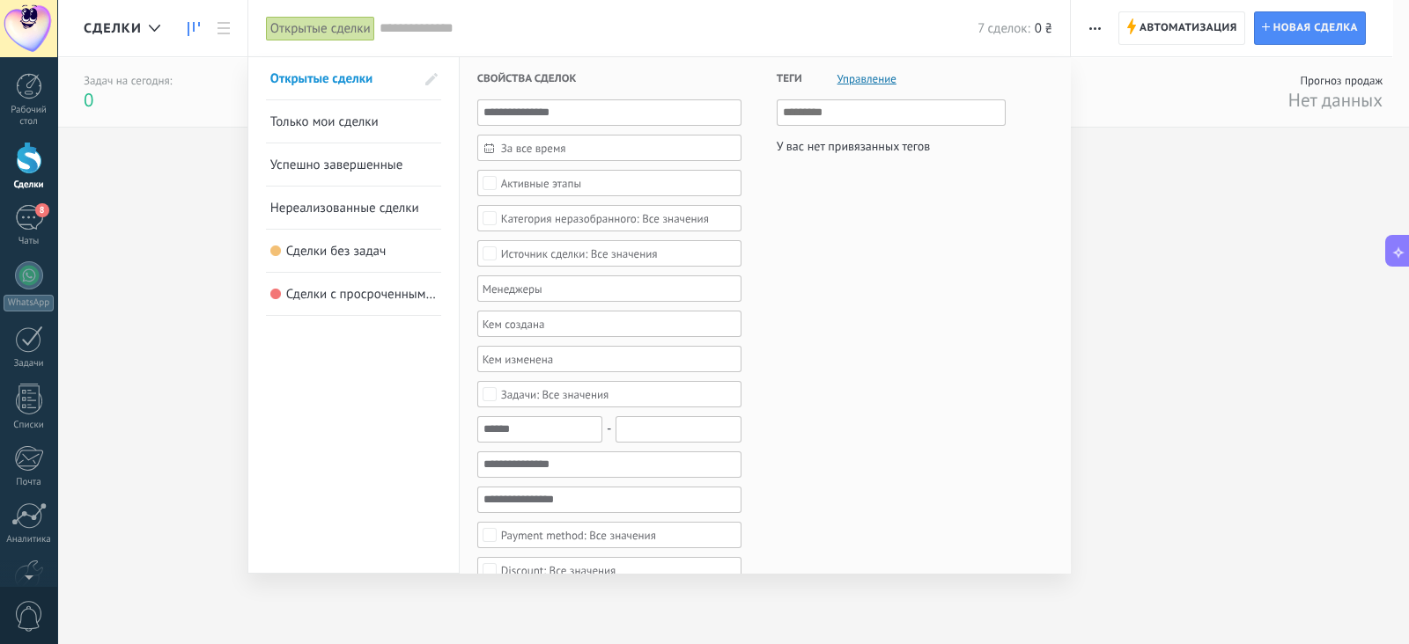
click at [557, 170] on div "Активные этапы" at bounding box center [609, 183] width 264 height 26
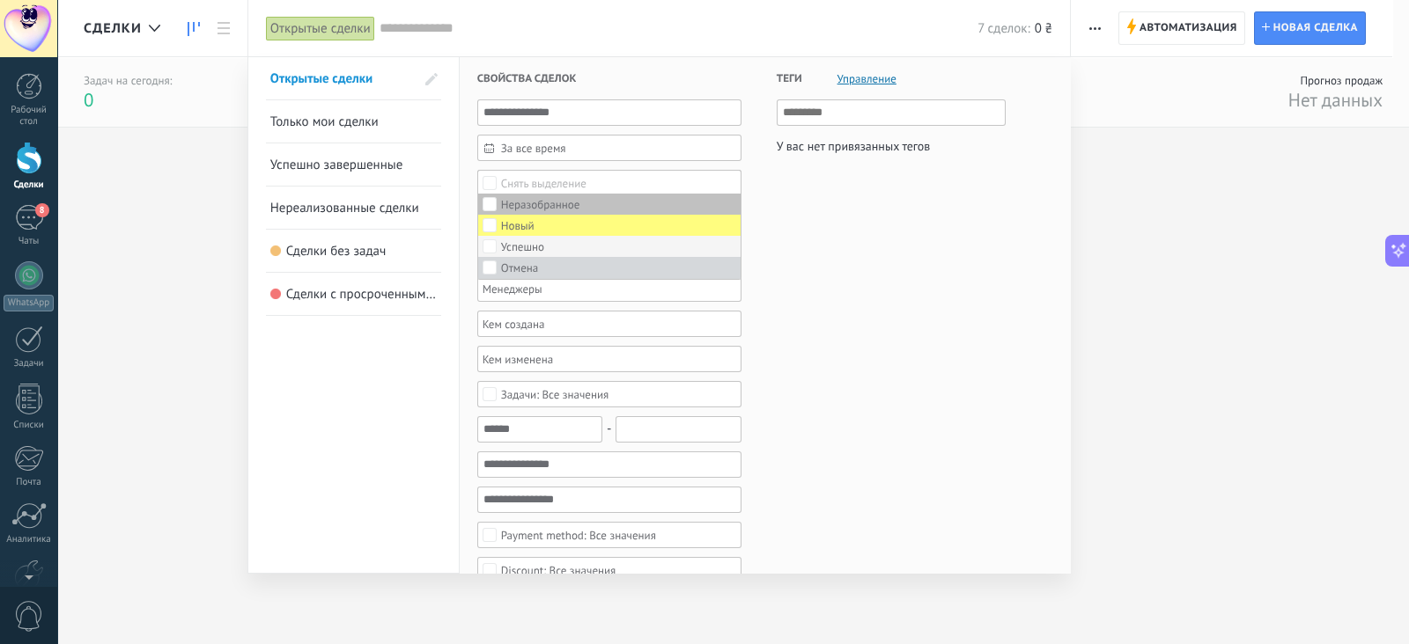
click at [506, 241] on div "Успешно" at bounding box center [522, 247] width 43 height 12
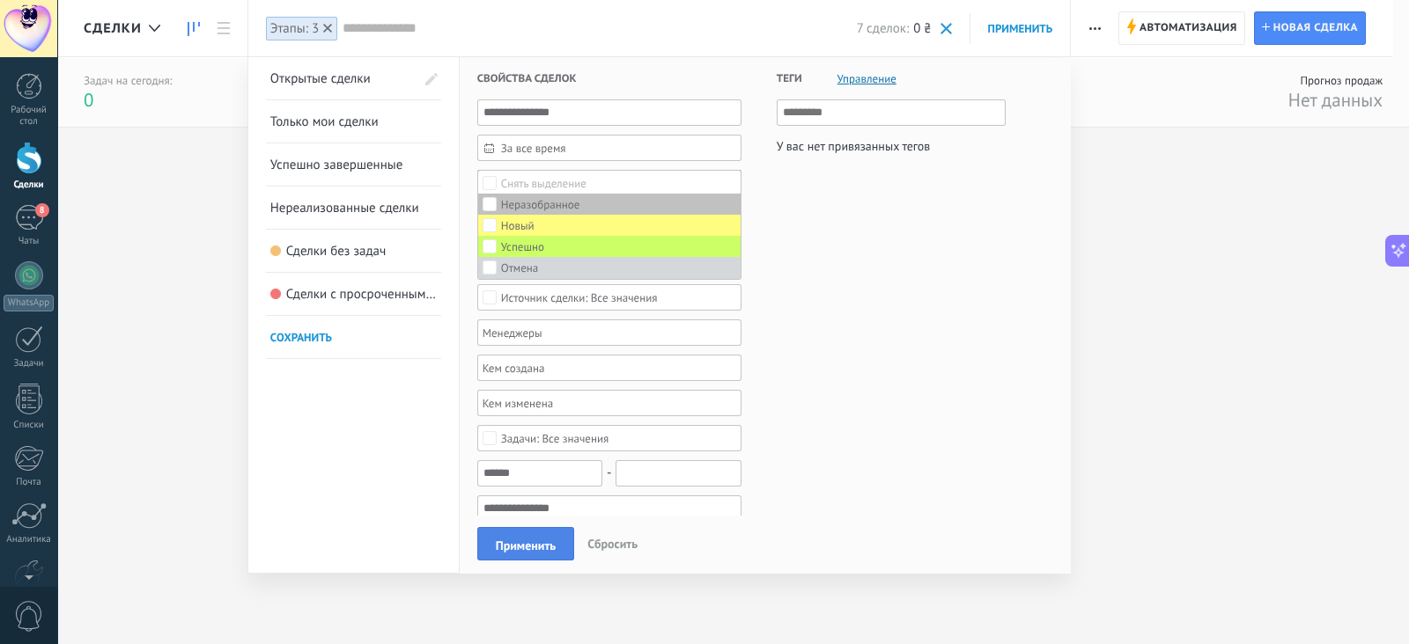
click at [497, 530] on button "Применить" at bounding box center [525, 543] width 97 height 33
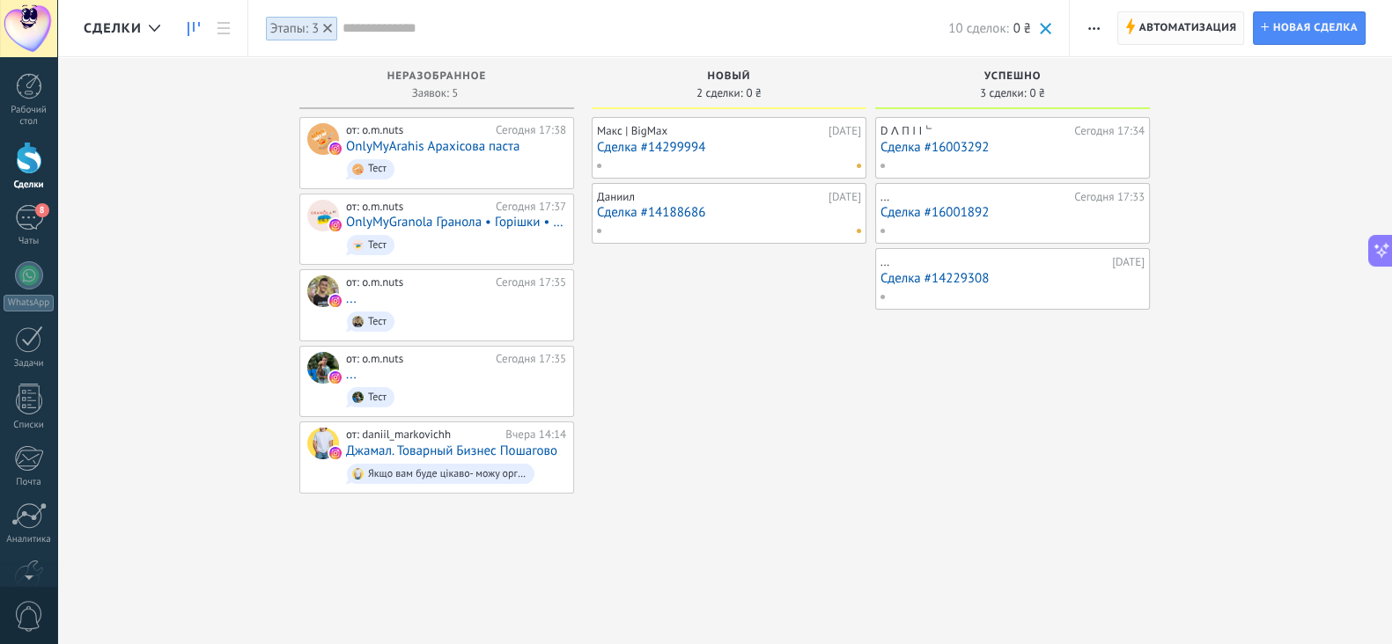
click at [1174, 26] on span "Автоматизация" at bounding box center [1188, 28] width 98 height 32
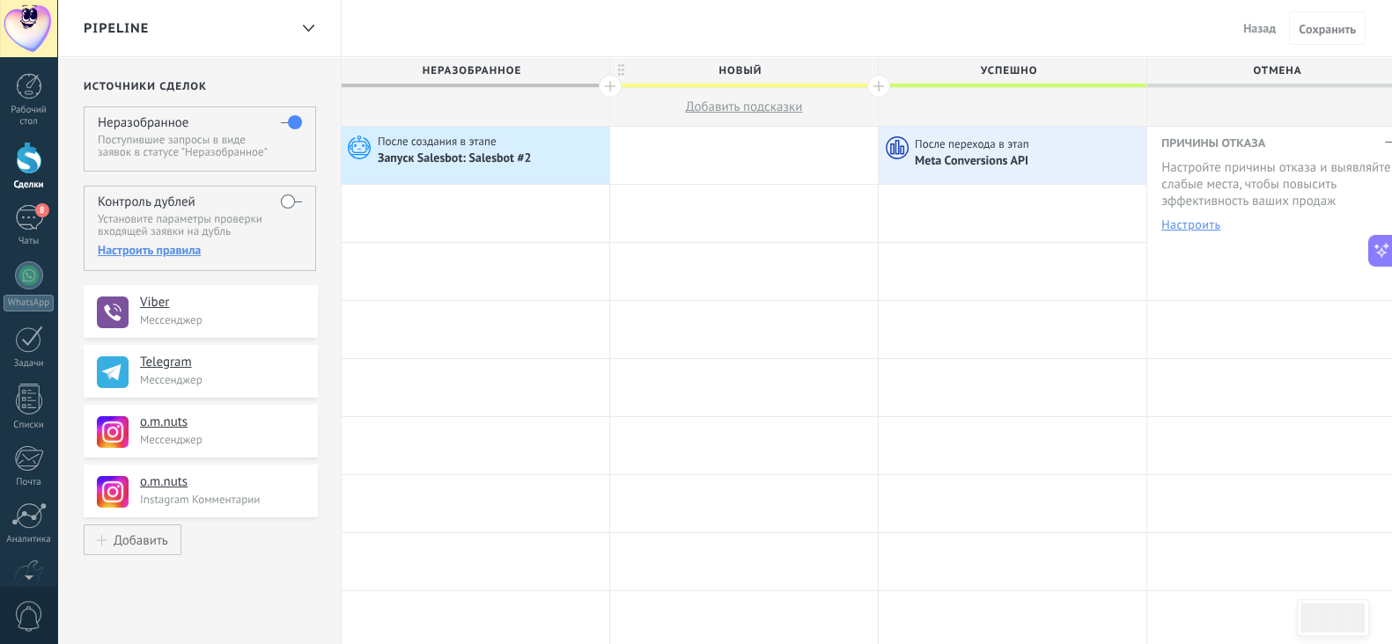
click at [179, 249] on div "Настроить правила" at bounding box center [199, 250] width 203 height 16
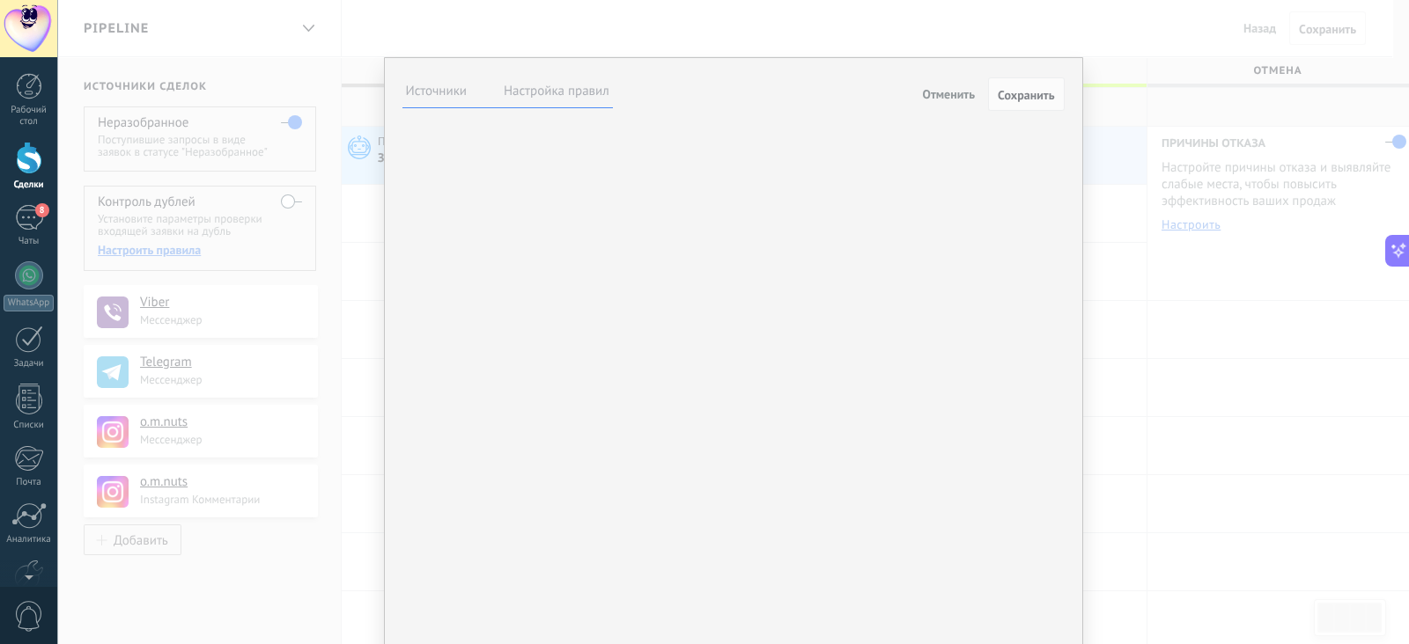
click at [0, 0] on label at bounding box center [0, 0] width 0 height 0
click at [538, 89] on label "Настройка правил" at bounding box center [557, 91] width 106 height 17
click at [934, 91] on span "Отменить" at bounding box center [948, 94] width 53 height 16
